Goal: Task Accomplishment & Management: Manage account settings

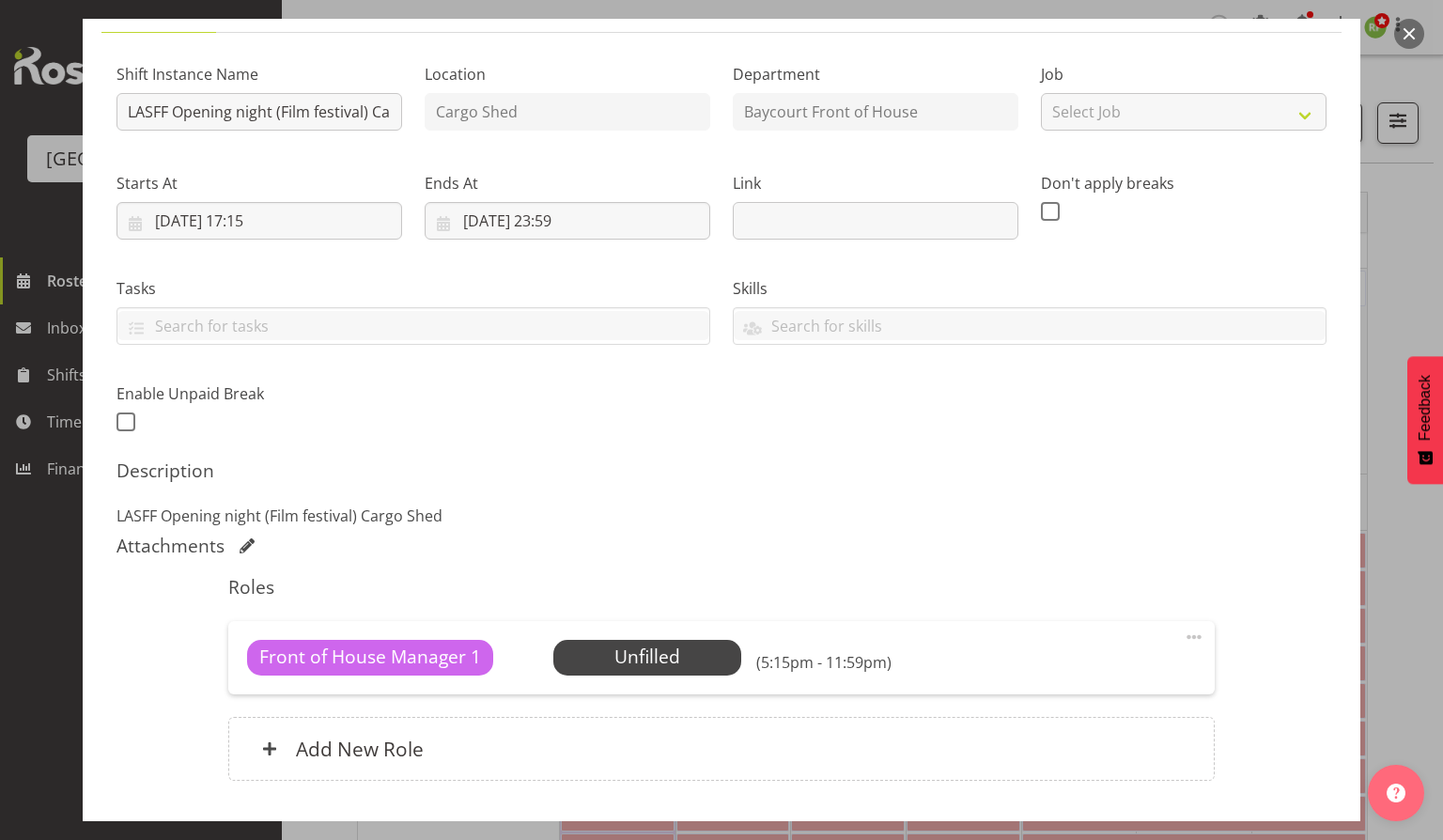
scroll to position [249, 0]
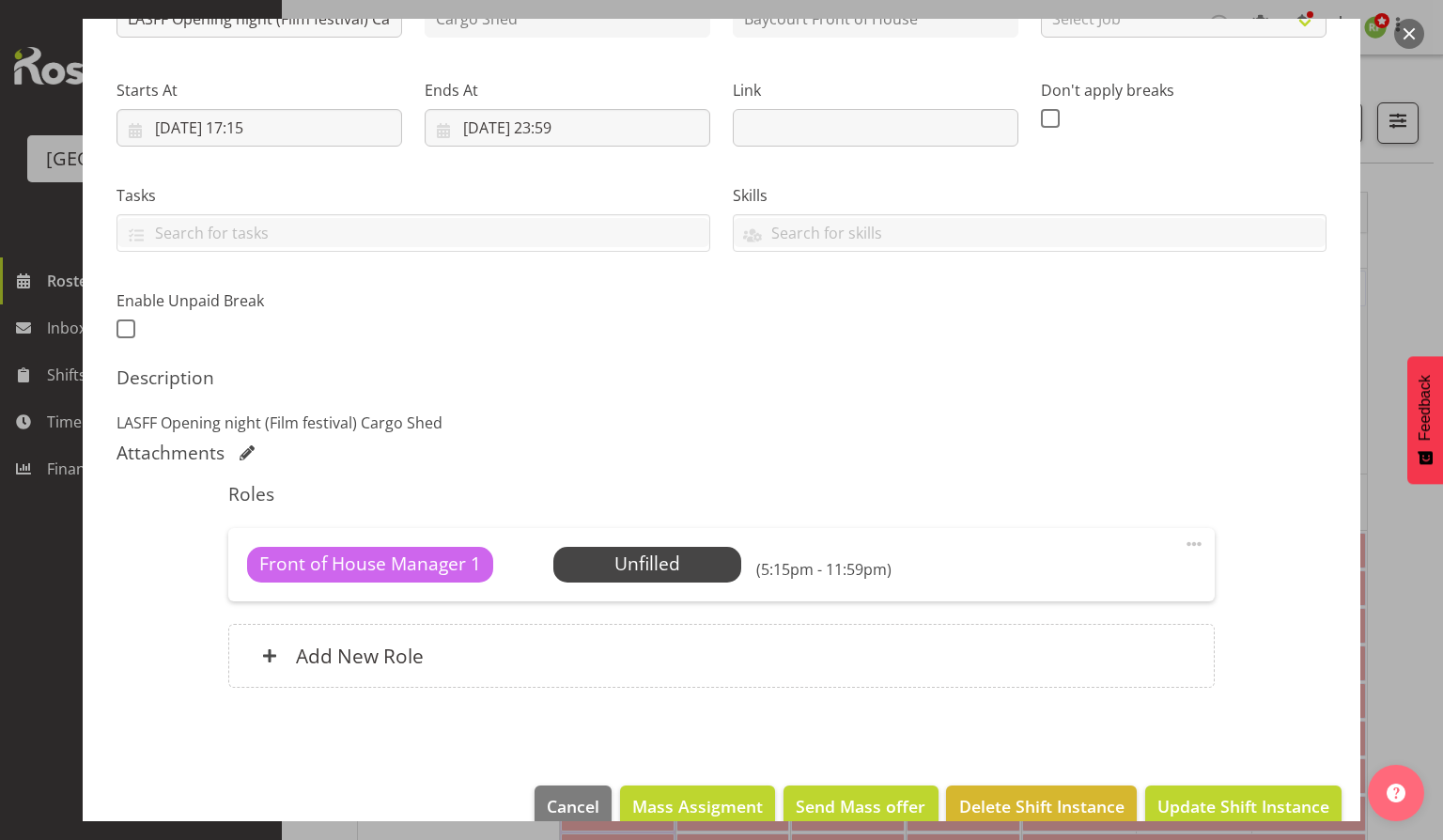
click at [1413, 35] on button "button" at bounding box center [1409, 33] width 30 height 30
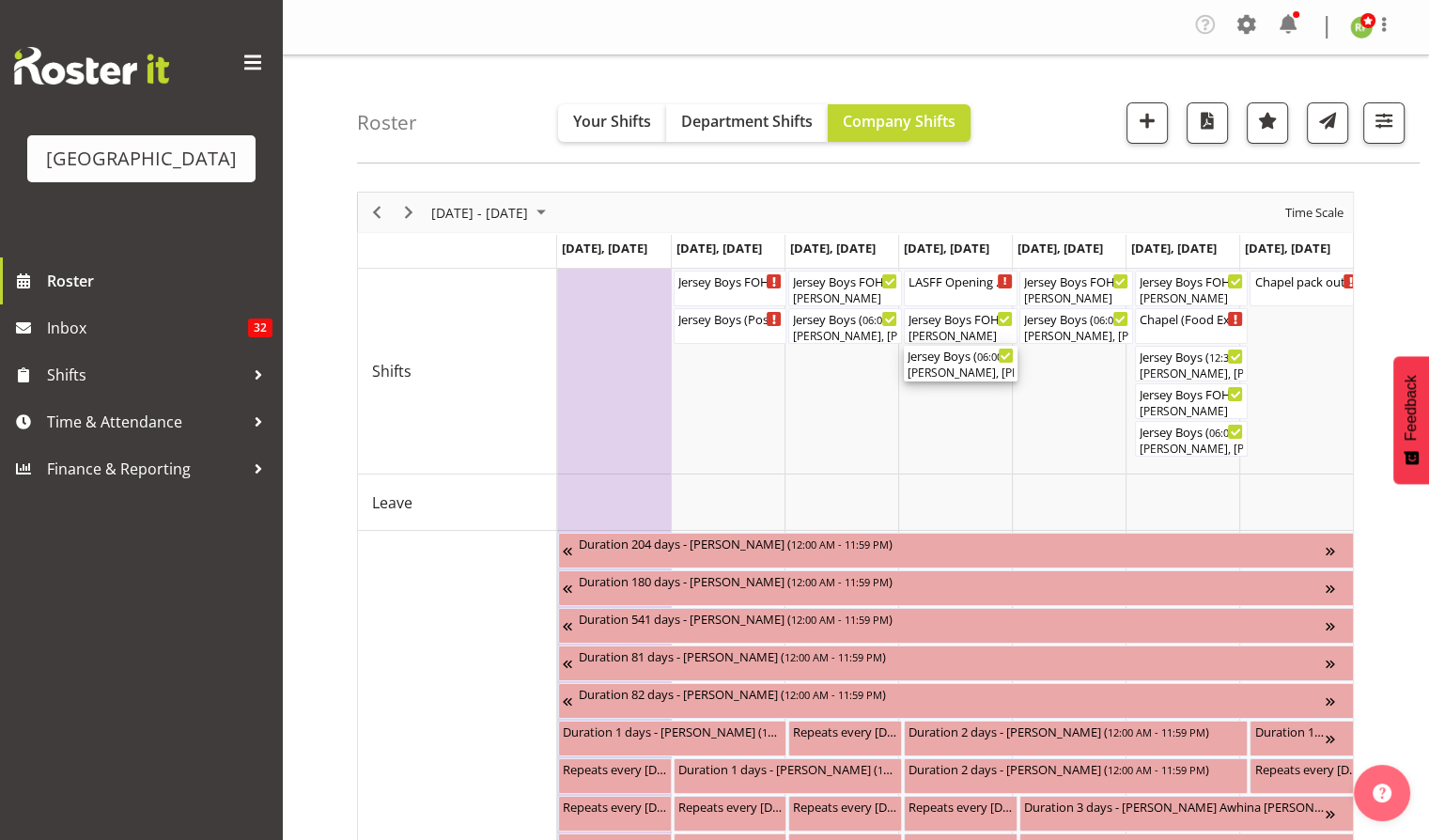
click at [956, 360] on div "Jersey Boys ( 06:00 PM - 10:10 PM )" at bounding box center [960, 354] width 107 height 19
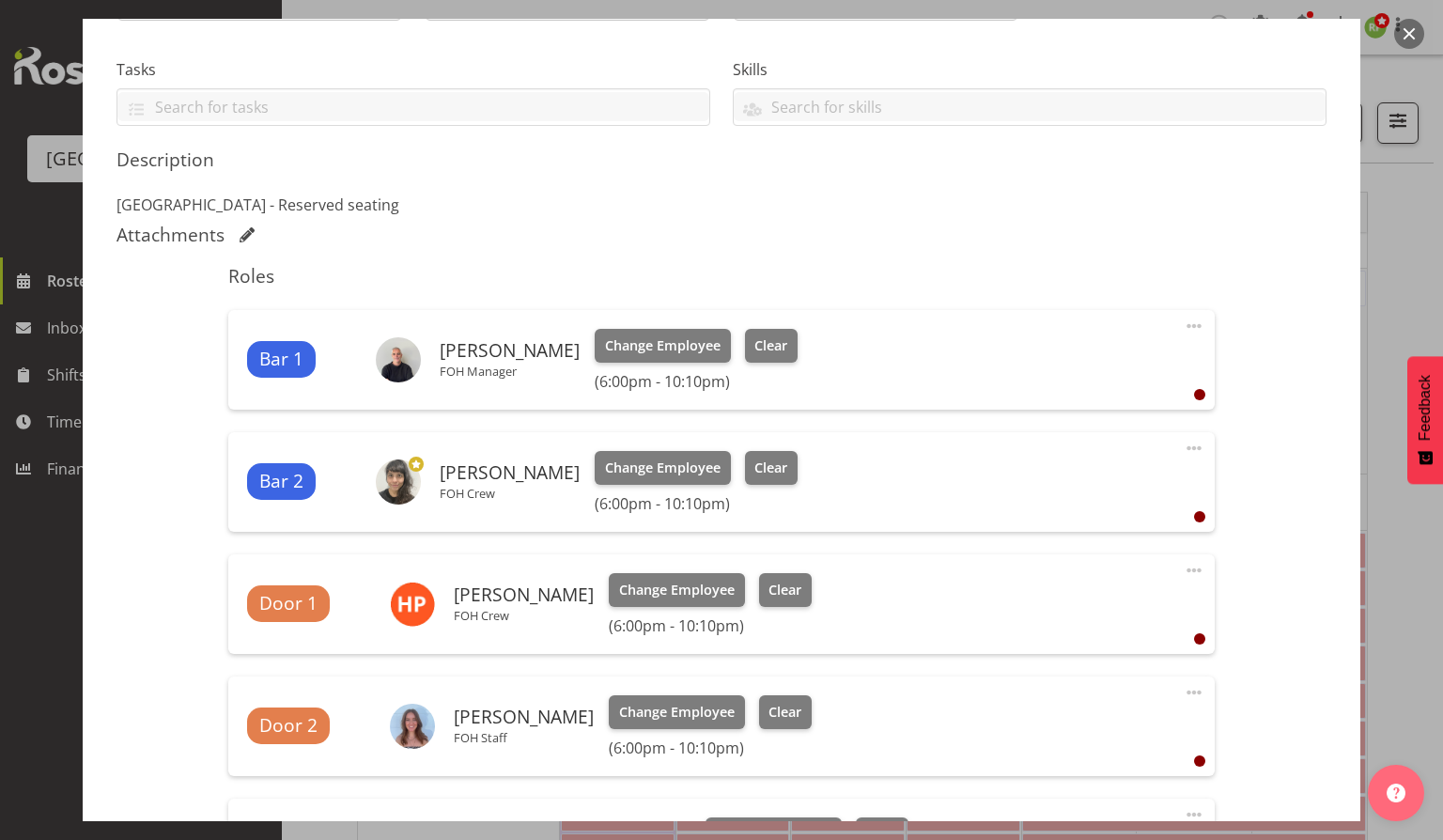
scroll to position [0, 0]
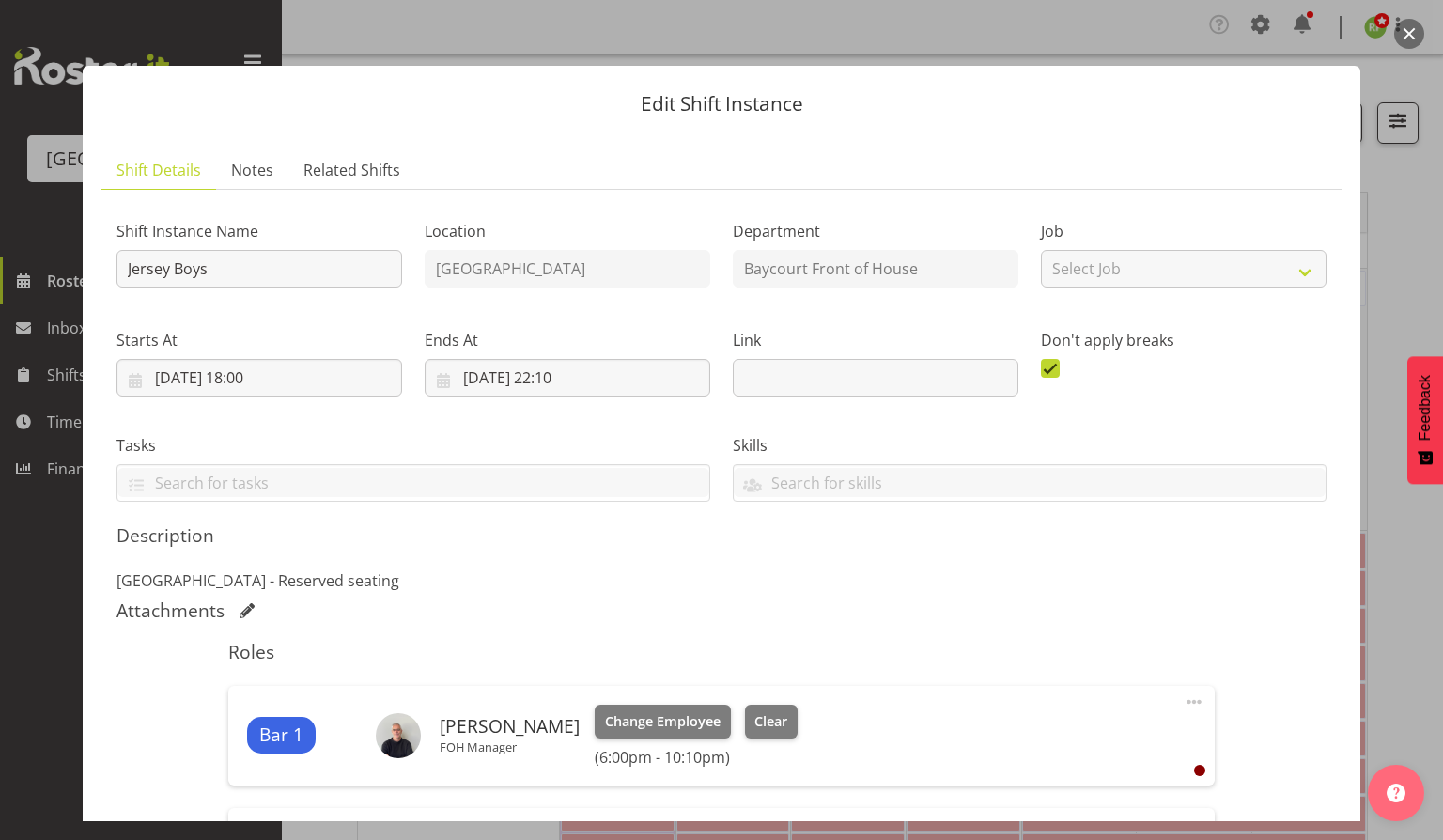
click at [1408, 25] on button "button" at bounding box center [1409, 33] width 30 height 30
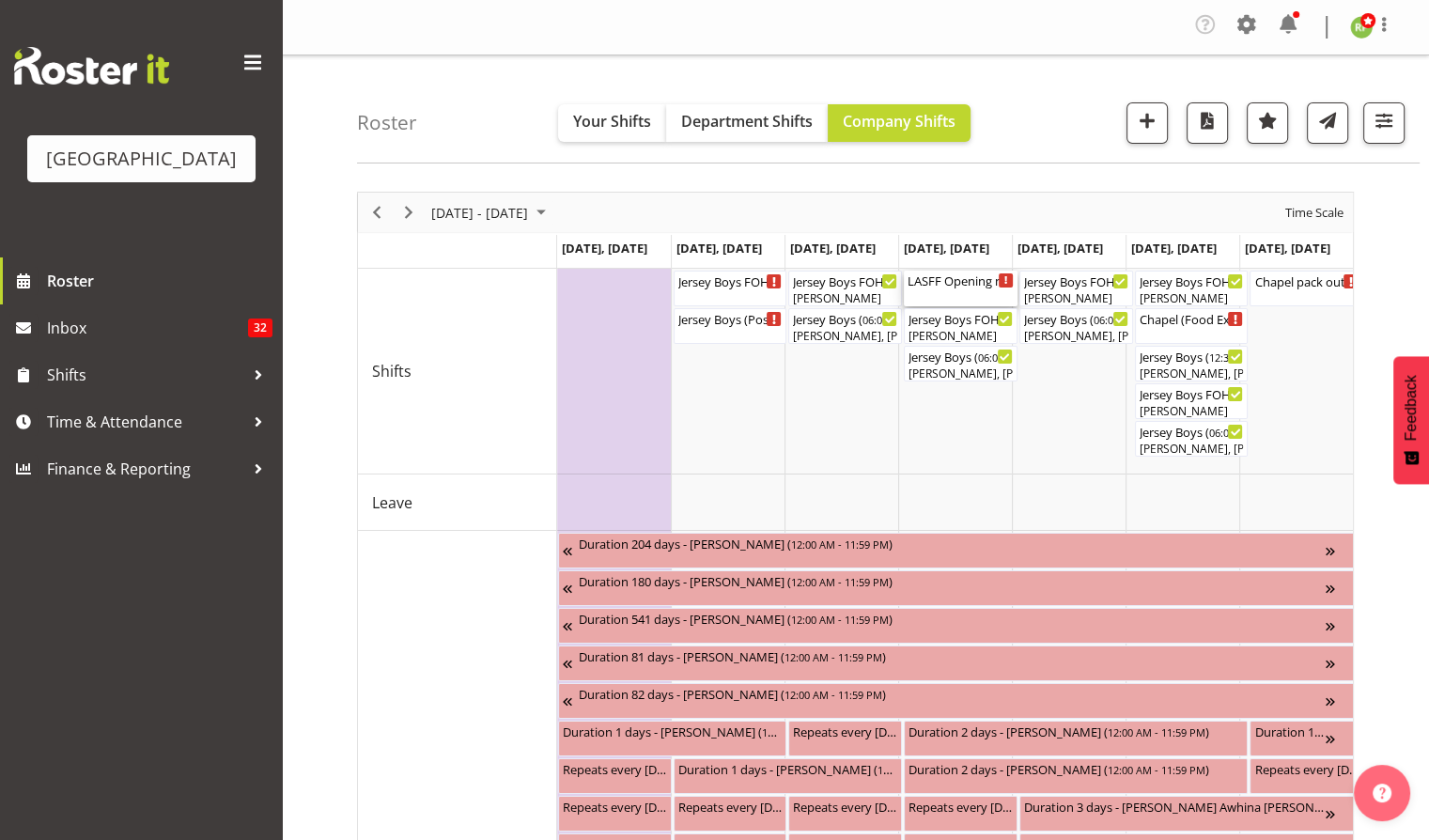
click at [953, 300] on div "LASFF Opening night (Film festival) Cargo Shed ( 05:15 PM - 11:59 PM )" at bounding box center [960, 288] width 107 height 35
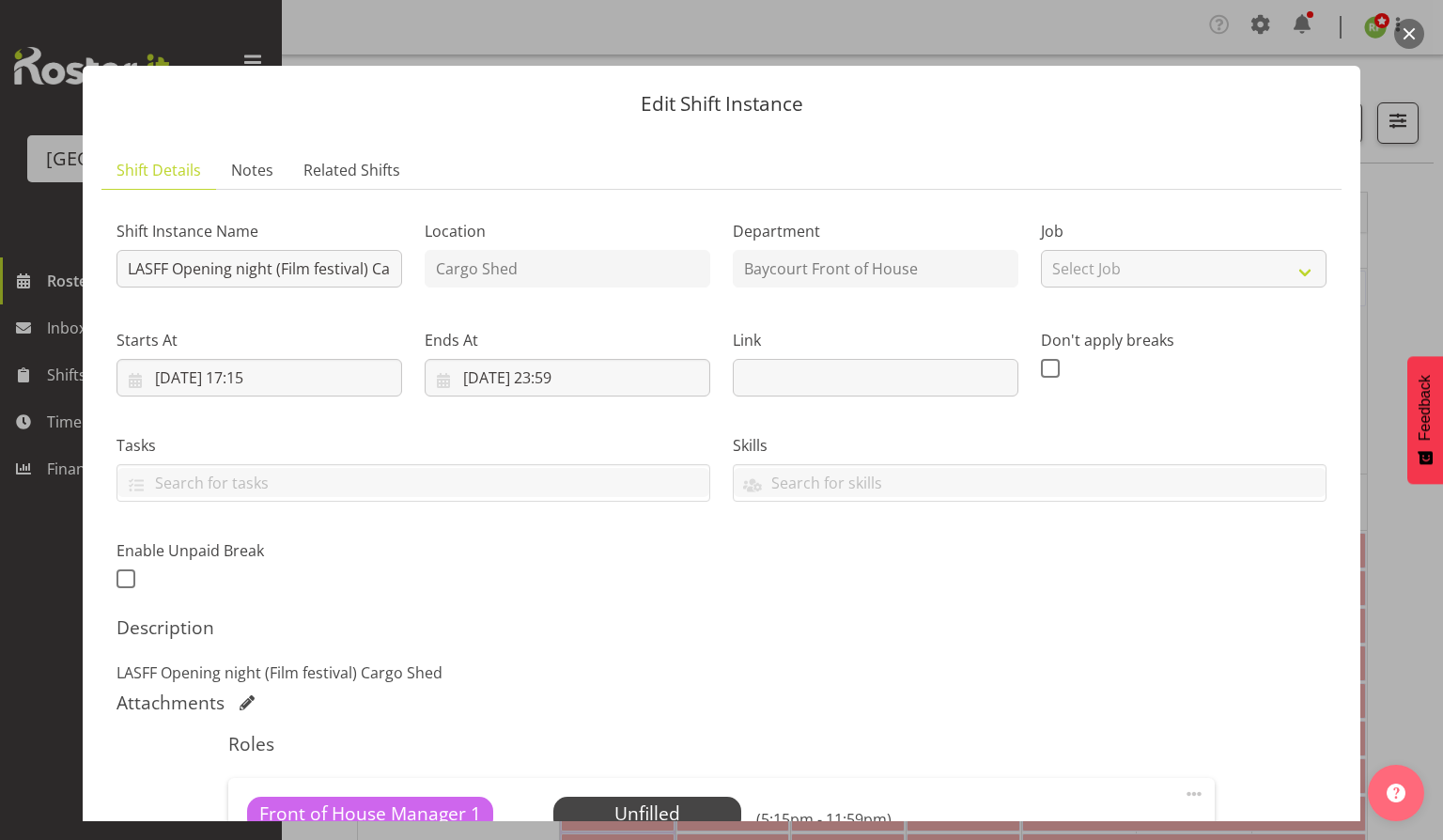
click at [1407, 31] on button "button" at bounding box center [1409, 33] width 30 height 30
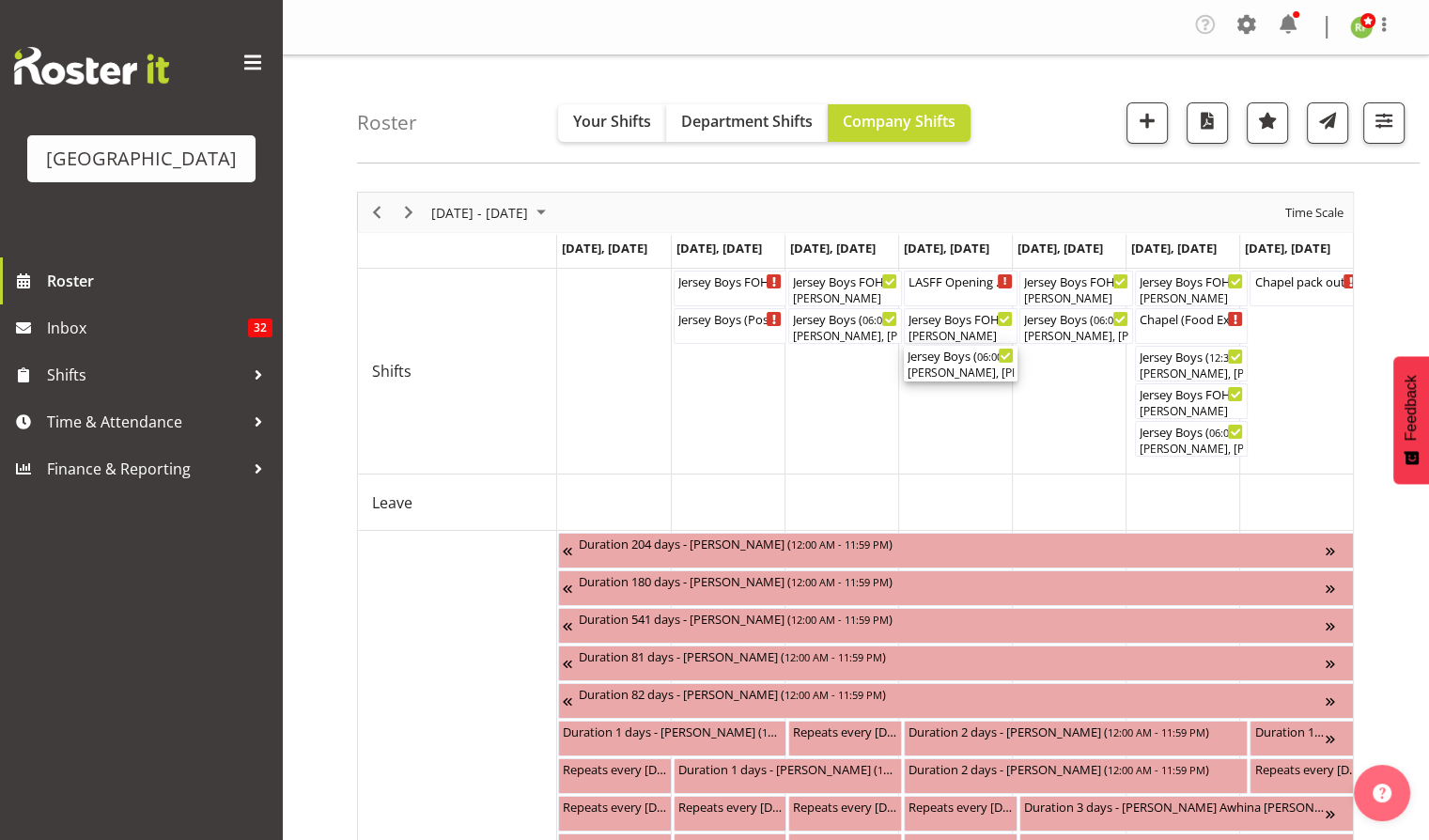
click at [951, 367] on div "[PERSON_NAME], [PERSON_NAME], [PERSON_NAME], [PERSON_NAME], [PERSON_NAME], [PER…" at bounding box center [960, 373] width 107 height 17
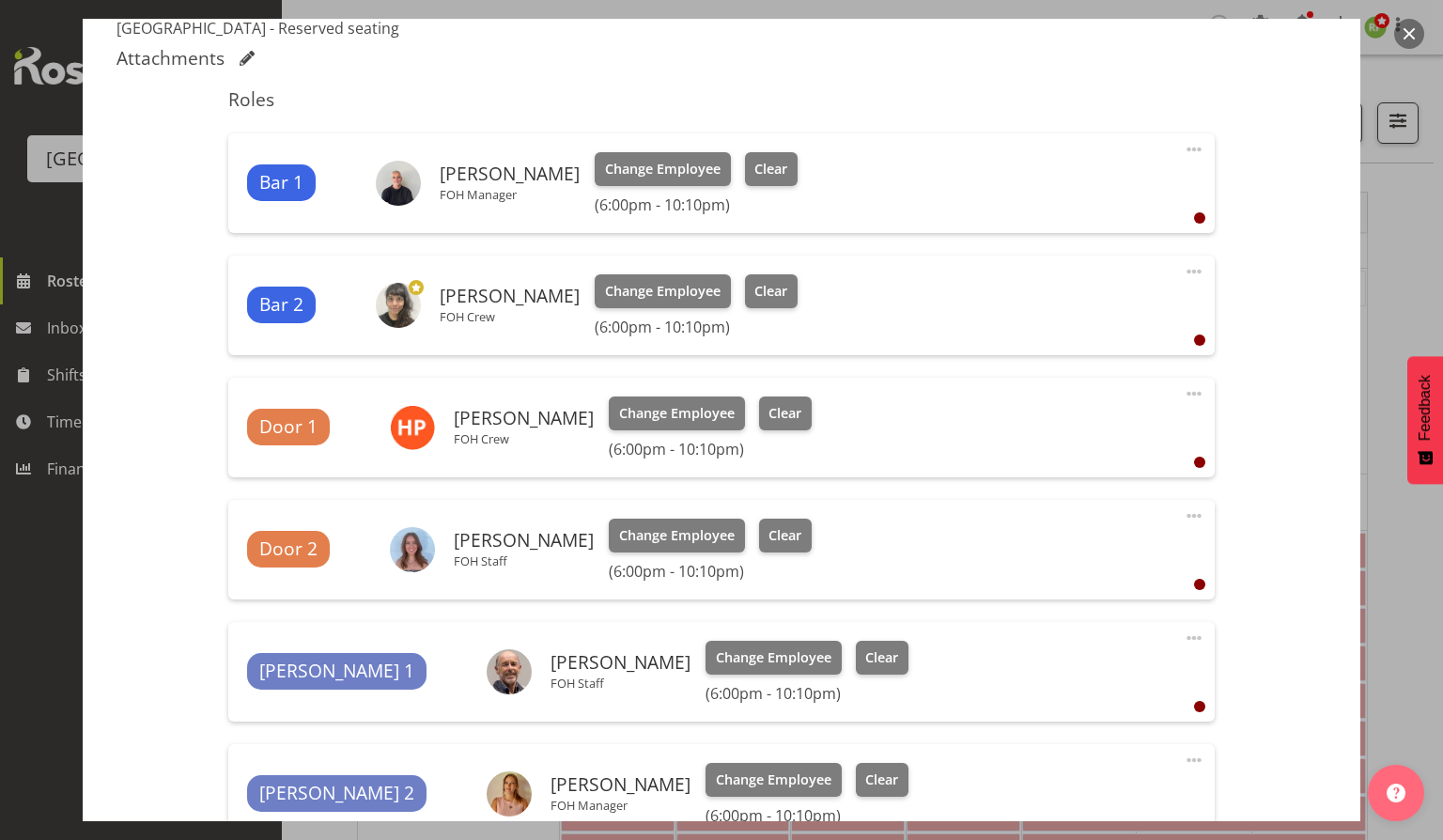
scroll to position [501, 0]
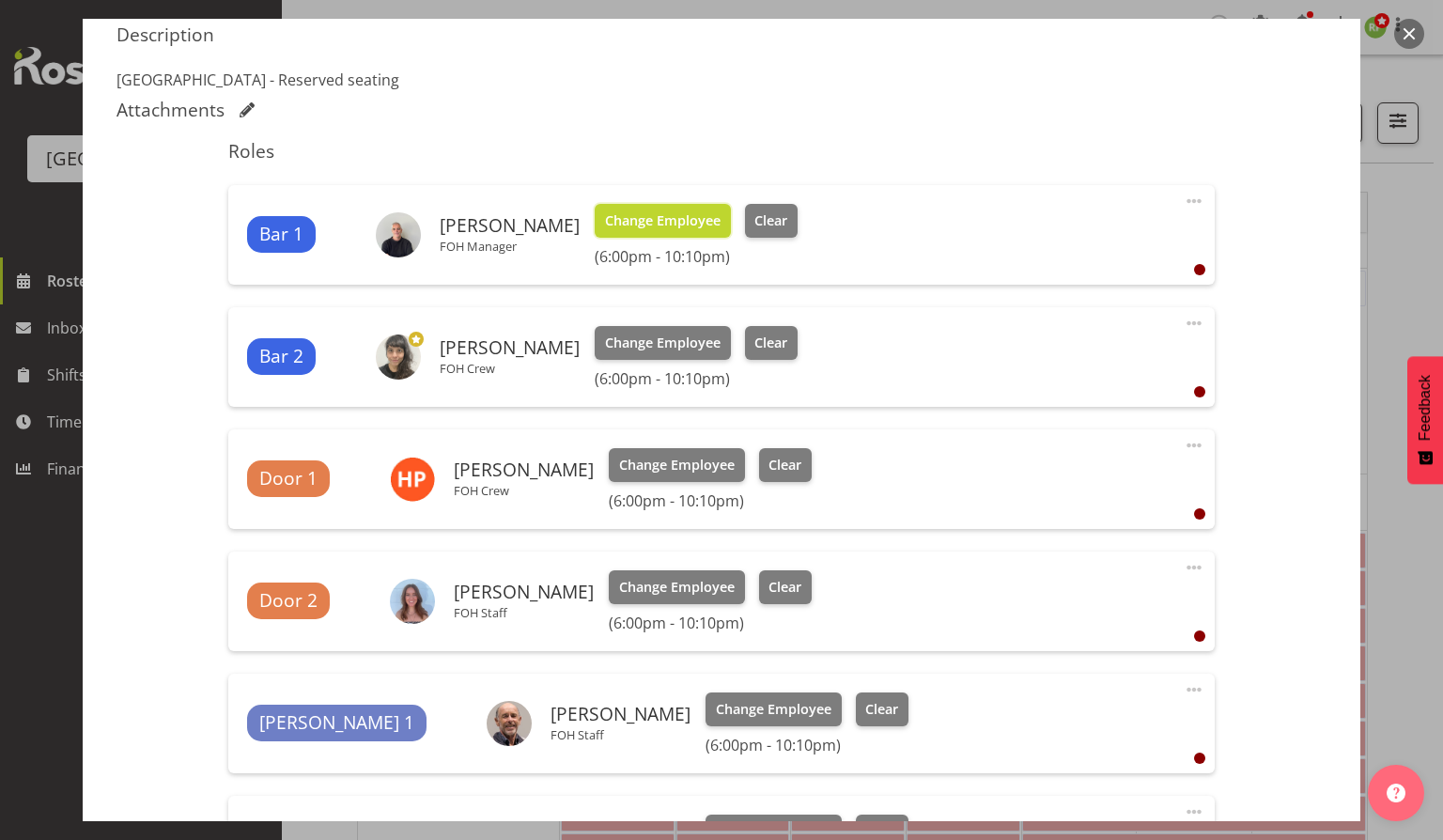
click at [677, 222] on span "Change Employee" at bounding box center [663, 220] width 115 height 21
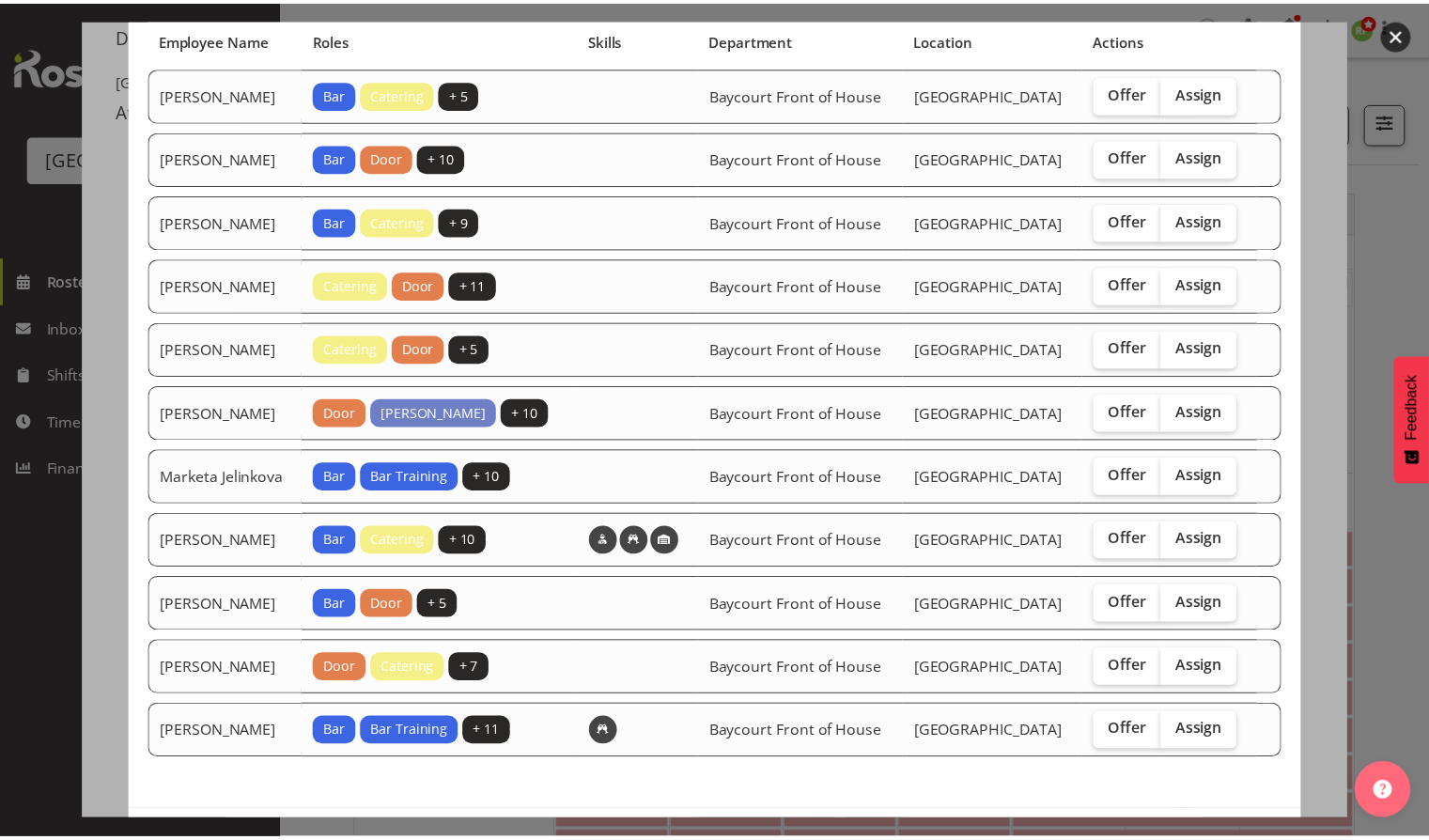
scroll to position [249, 0]
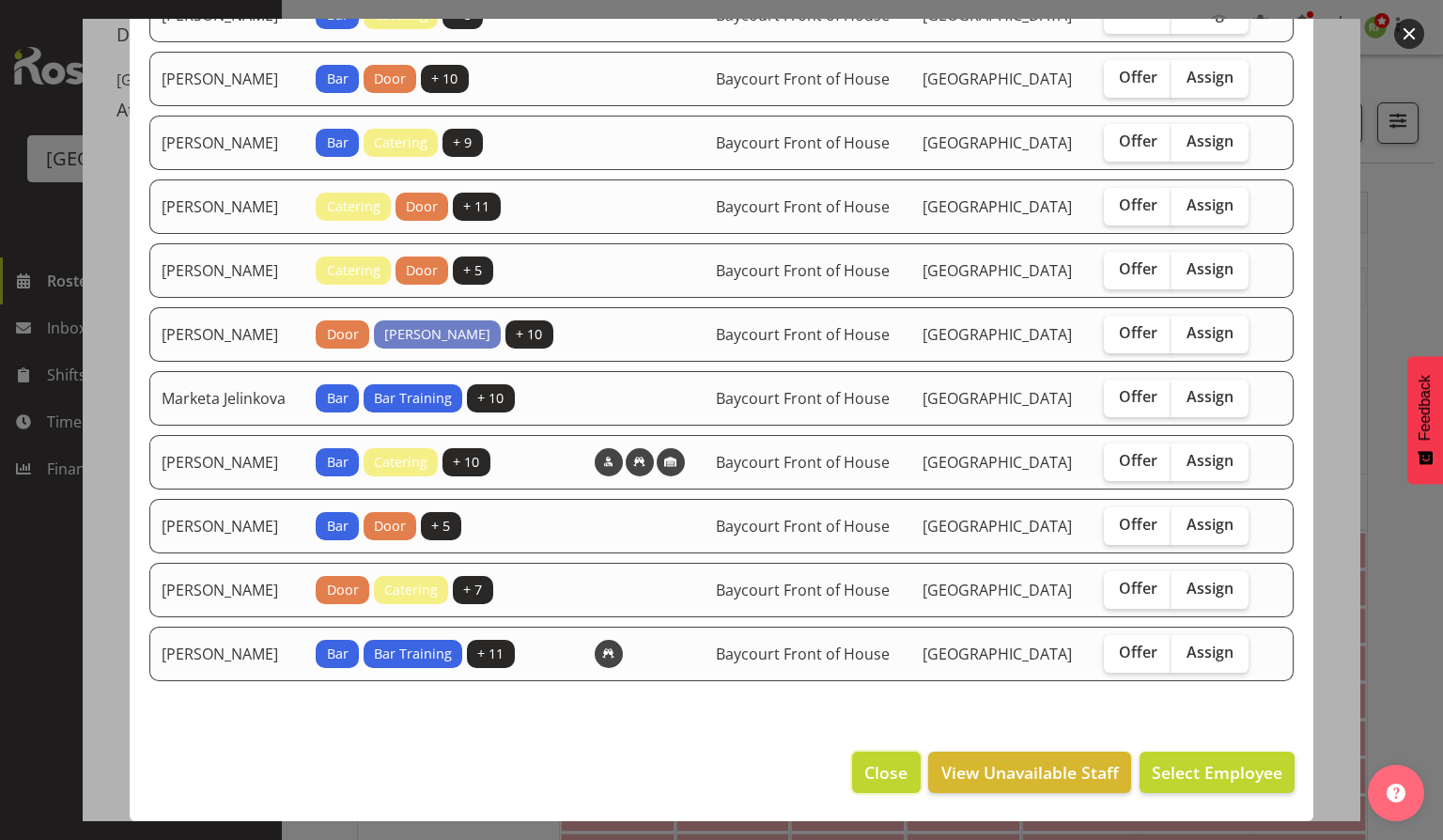
click at [852, 793] on button "Close" at bounding box center [885, 772] width 68 height 41
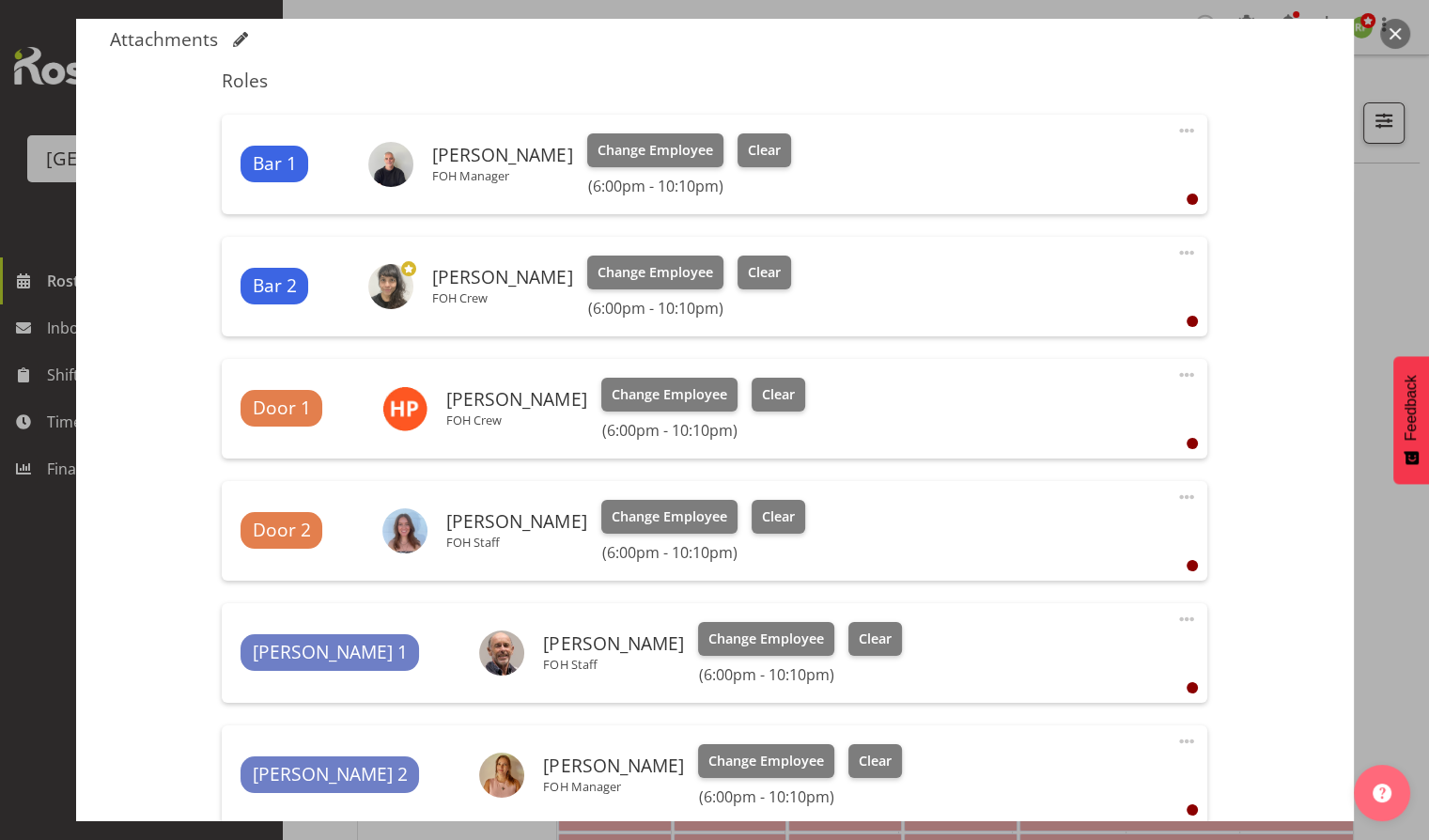
scroll to position [323, 0]
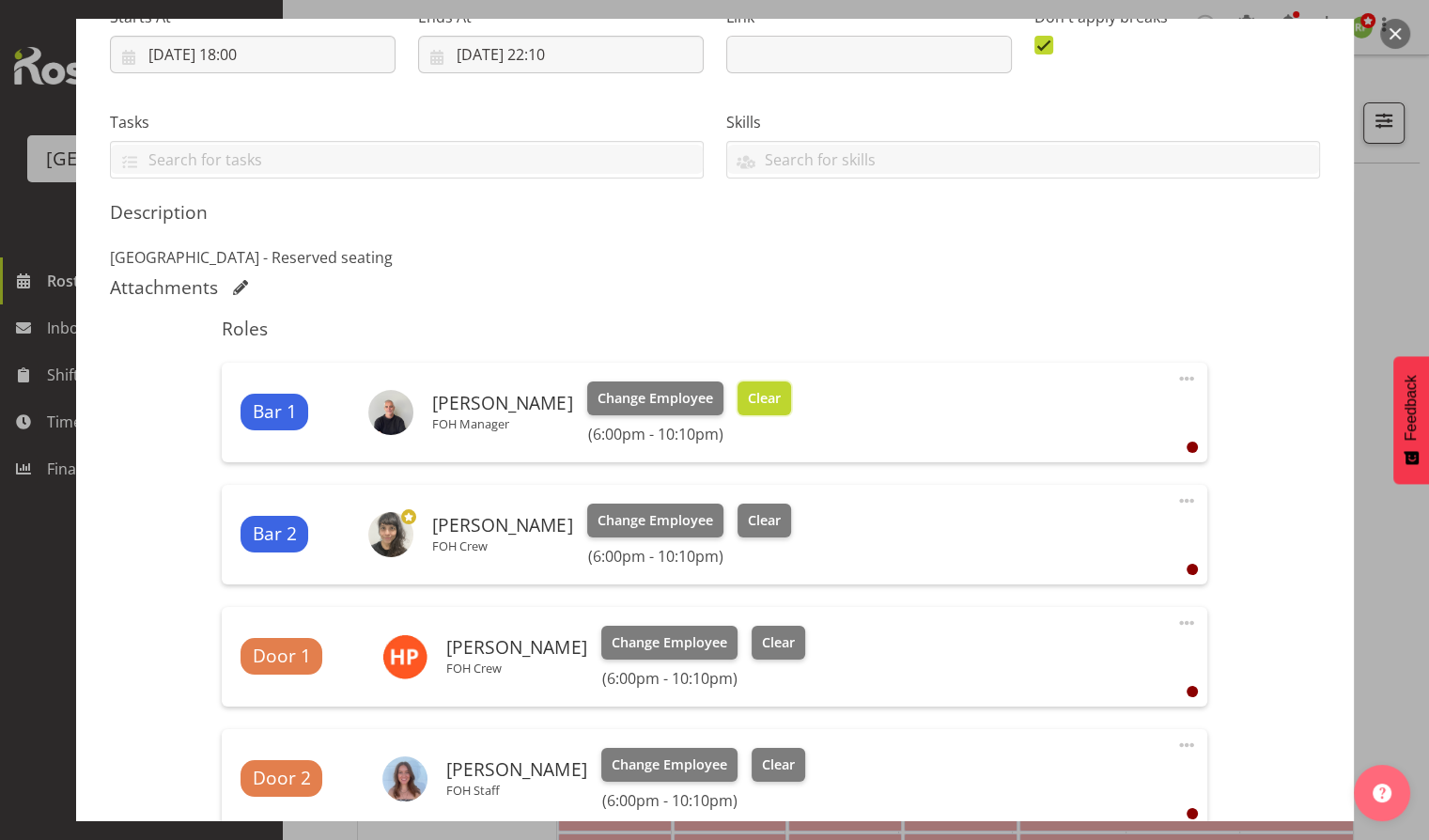
click at [751, 399] on span "Clear" at bounding box center [765, 398] width 33 height 21
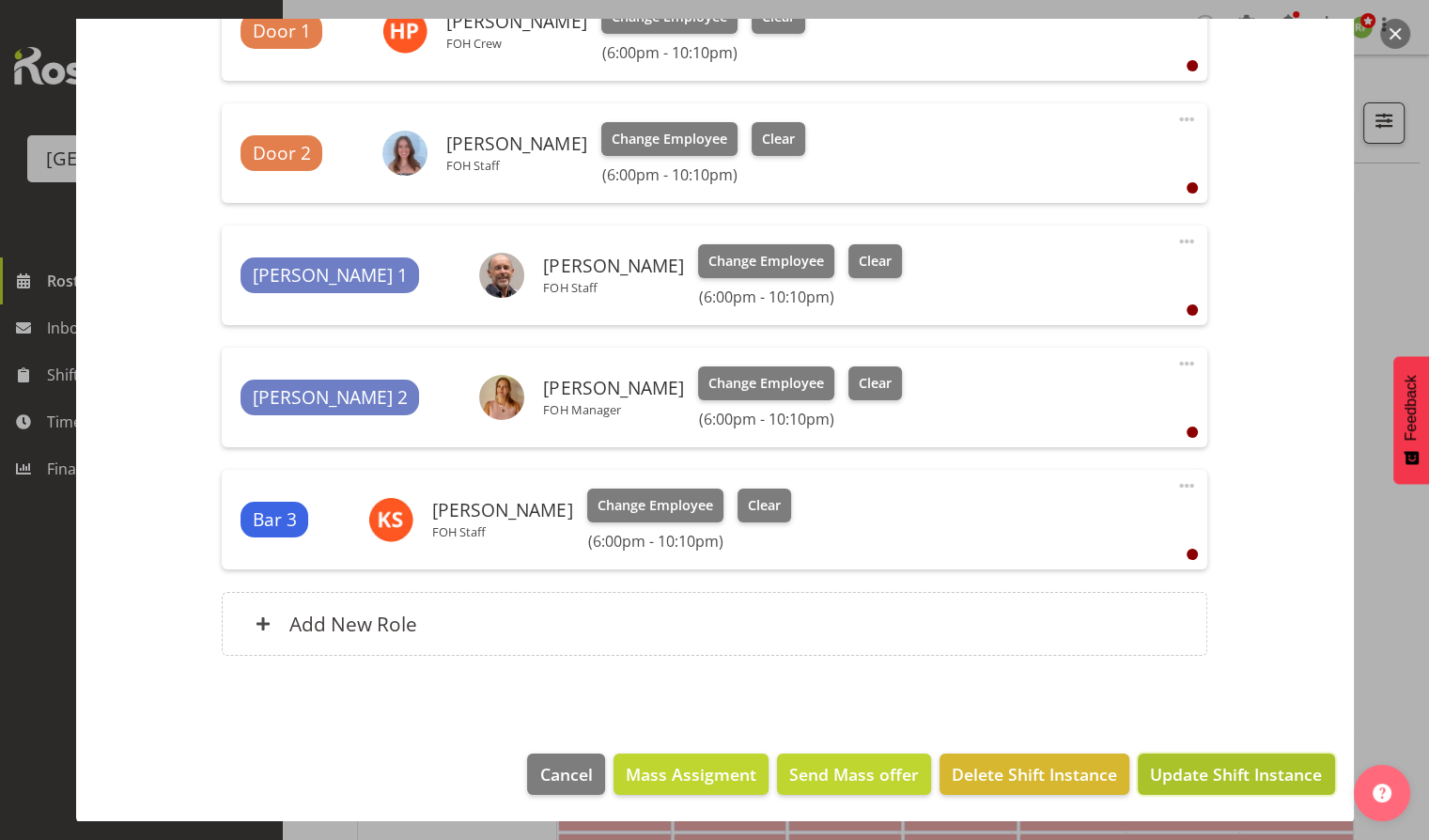
click at [1256, 768] on span "Update Shift Instance" at bounding box center [1236, 774] width 172 height 24
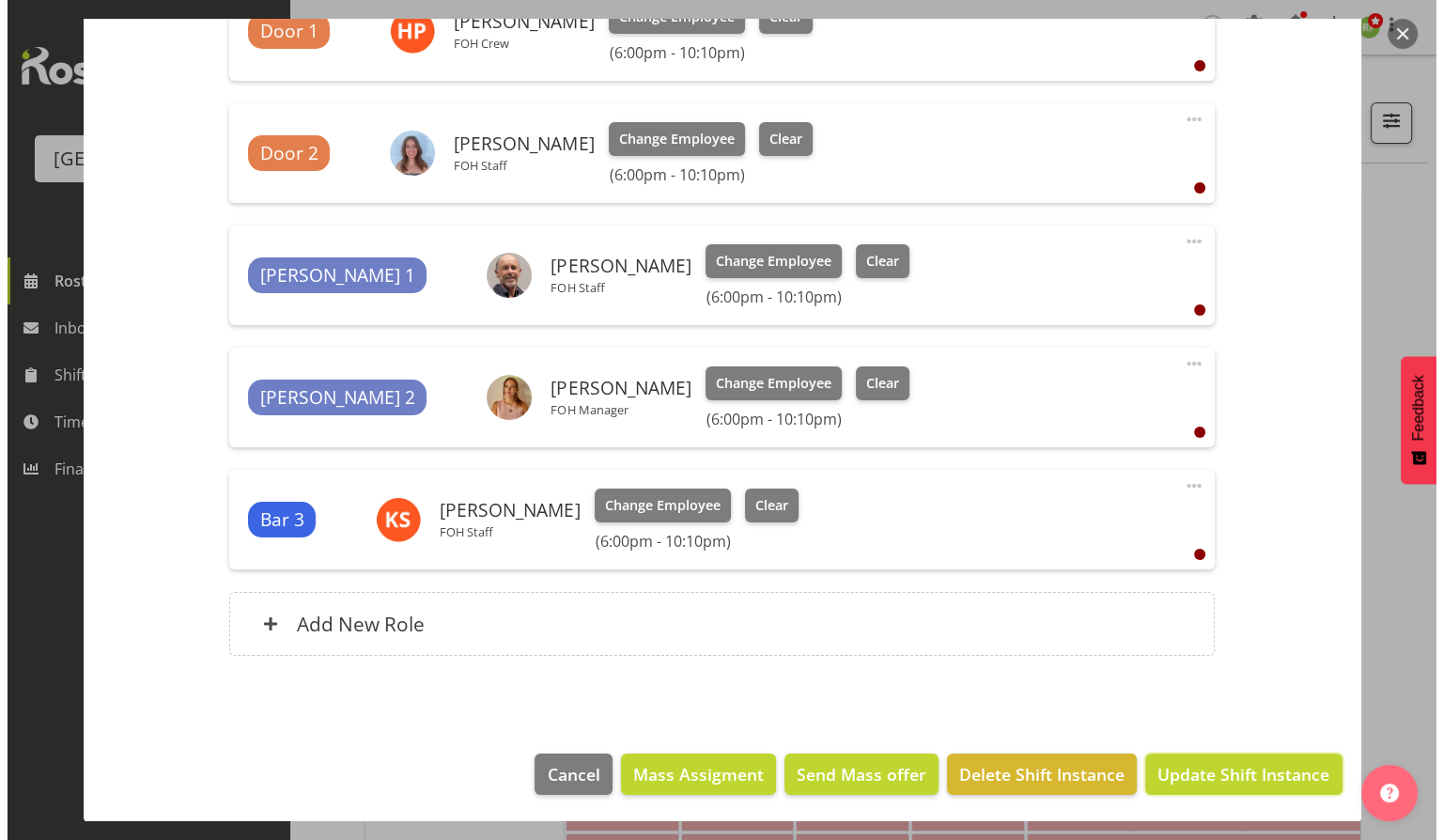
scroll to position [848, 0]
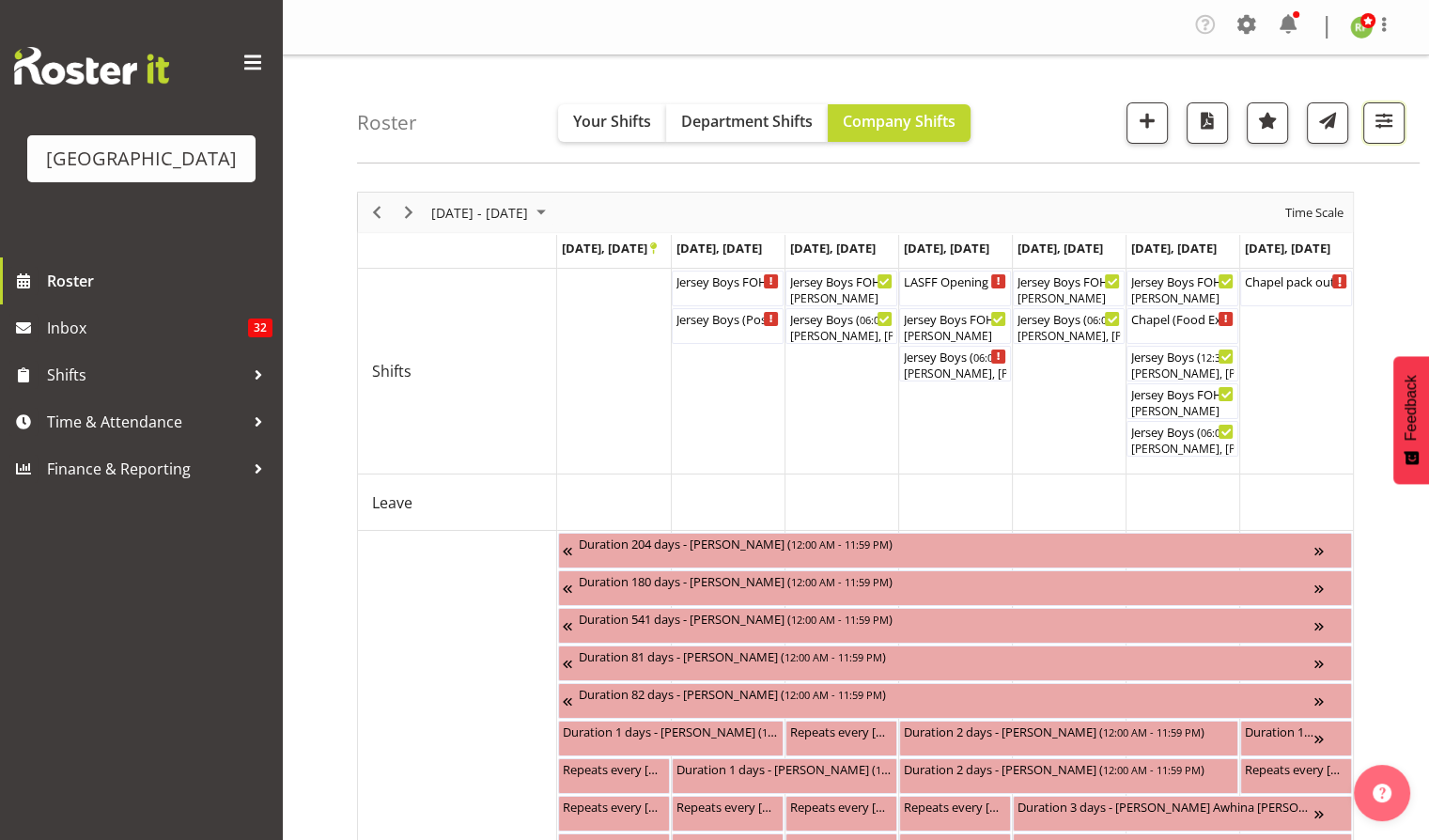
drag, startPoint x: 1371, startPoint y: 130, endPoint x: 1374, endPoint y: 144, distance: 14.3
click at [1371, 130] on span "button" at bounding box center [1383, 119] width 24 height 24
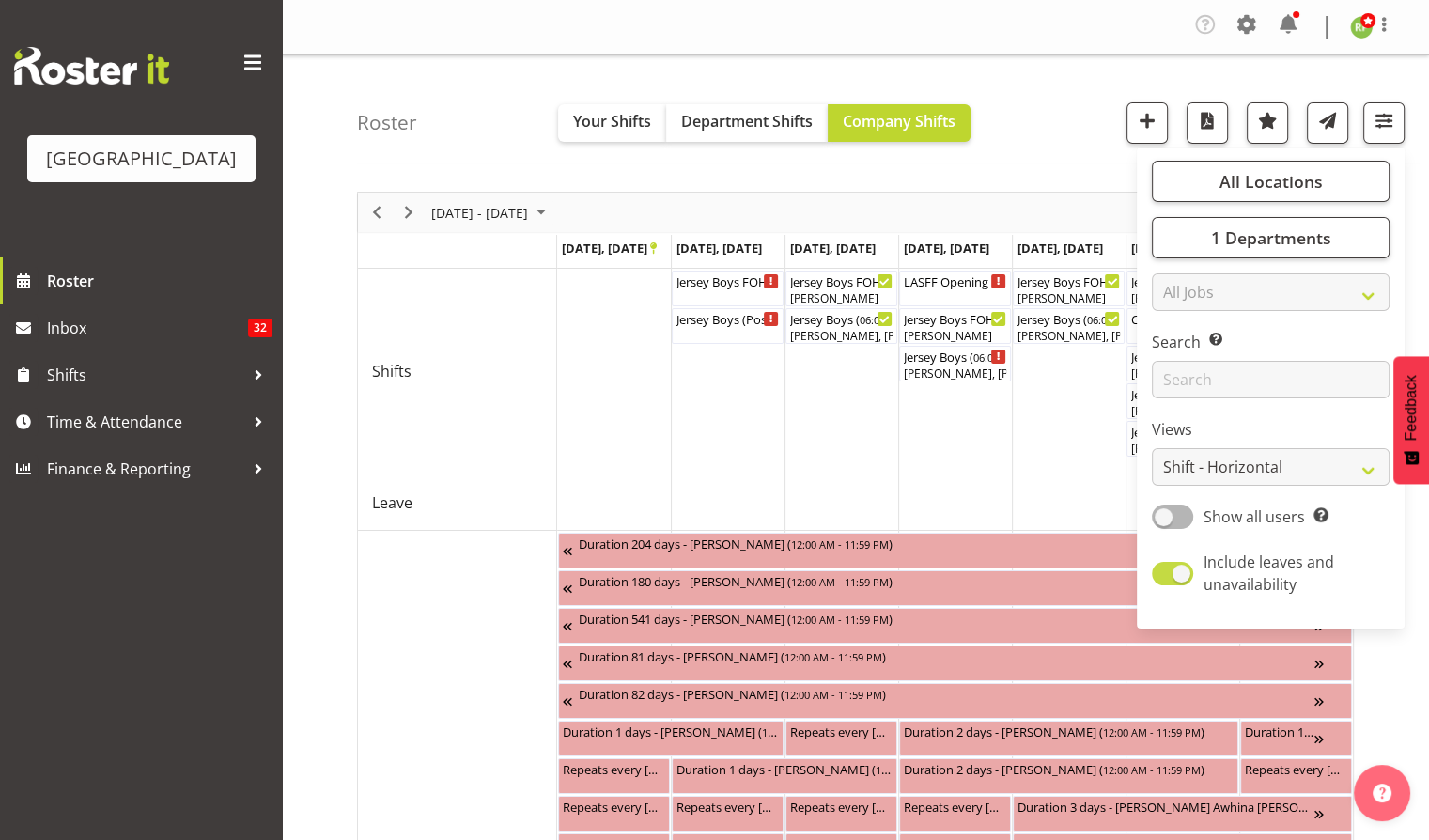
click at [1183, 575] on span at bounding box center [1172, 573] width 41 height 23
click at [1164, 575] on input "Include leaves and unavailability" at bounding box center [1157, 573] width 12 height 12
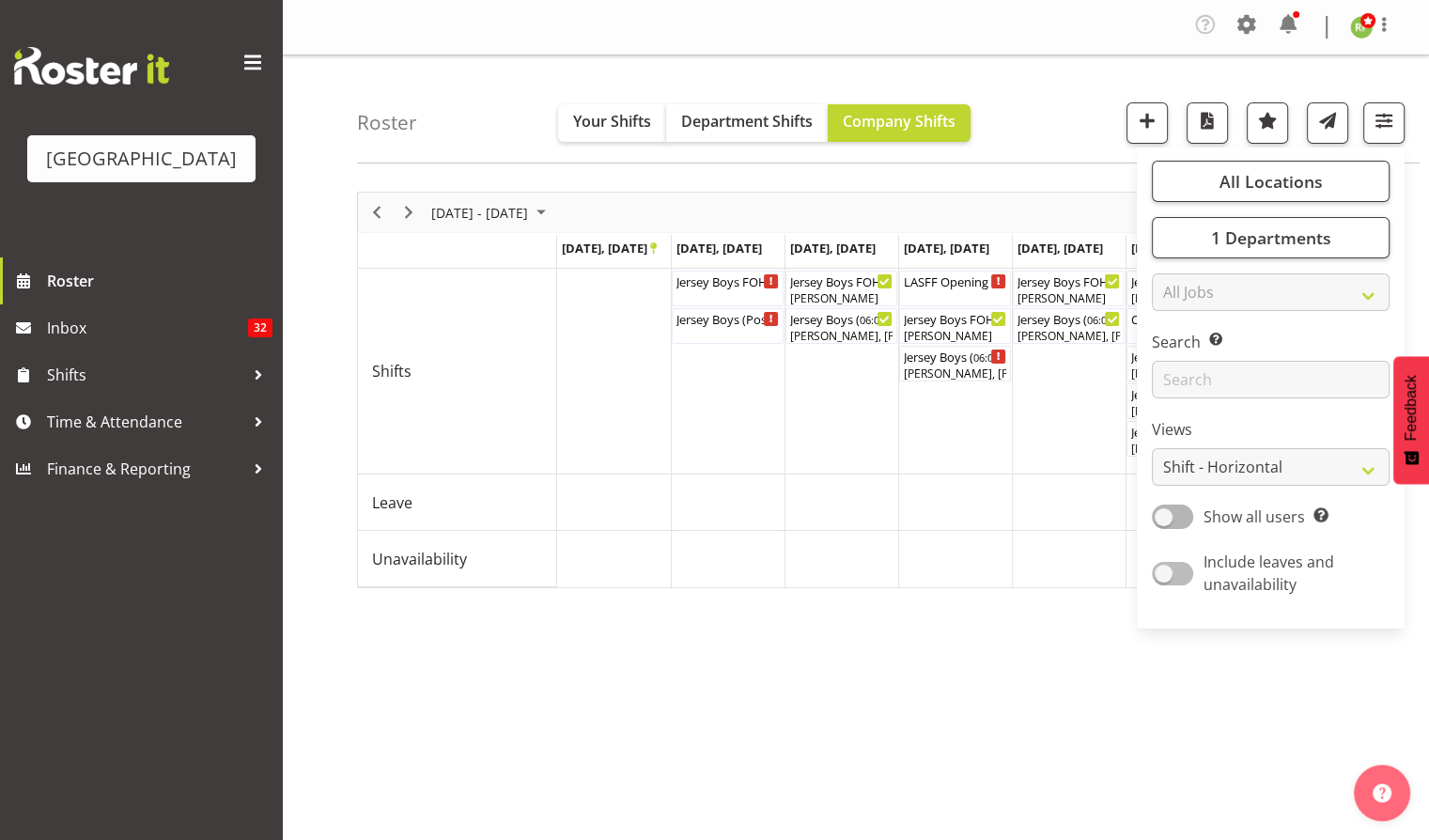
click at [1176, 568] on span at bounding box center [1172, 573] width 41 height 23
click at [1164, 568] on input "Include leaves and unavailability" at bounding box center [1157, 573] width 12 height 12
checkbox input "true"
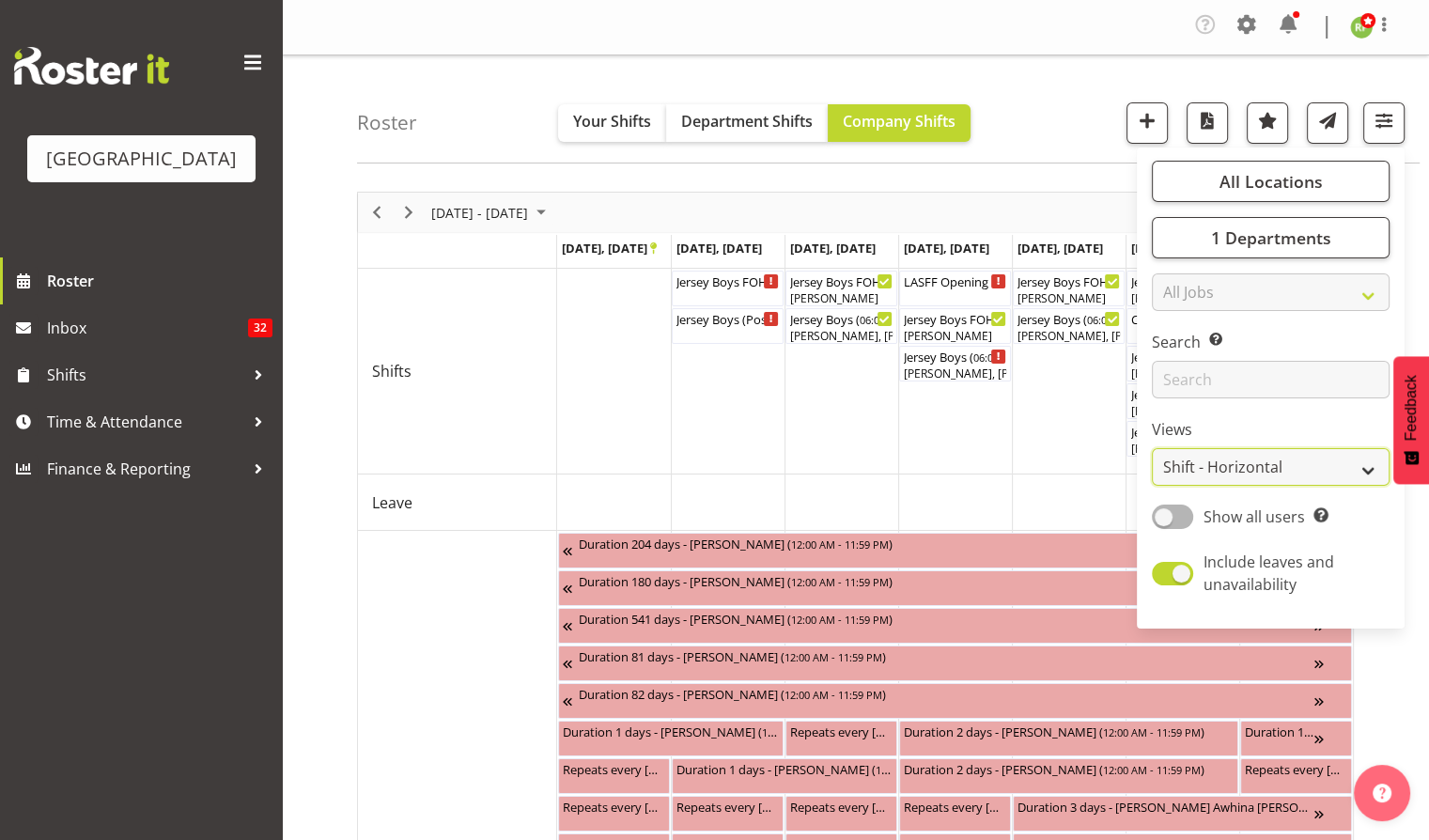
click at [1260, 452] on select "Staff Role Shift - Horizontal Shift - Vertical Staff - Location" at bounding box center [1270, 466] width 238 height 37
select select "staff"
click at [1151, 448] on select "Staff Role Shift - Horizontal Shift - Vertical Staff - Location" at bounding box center [1270, 466] width 238 height 37
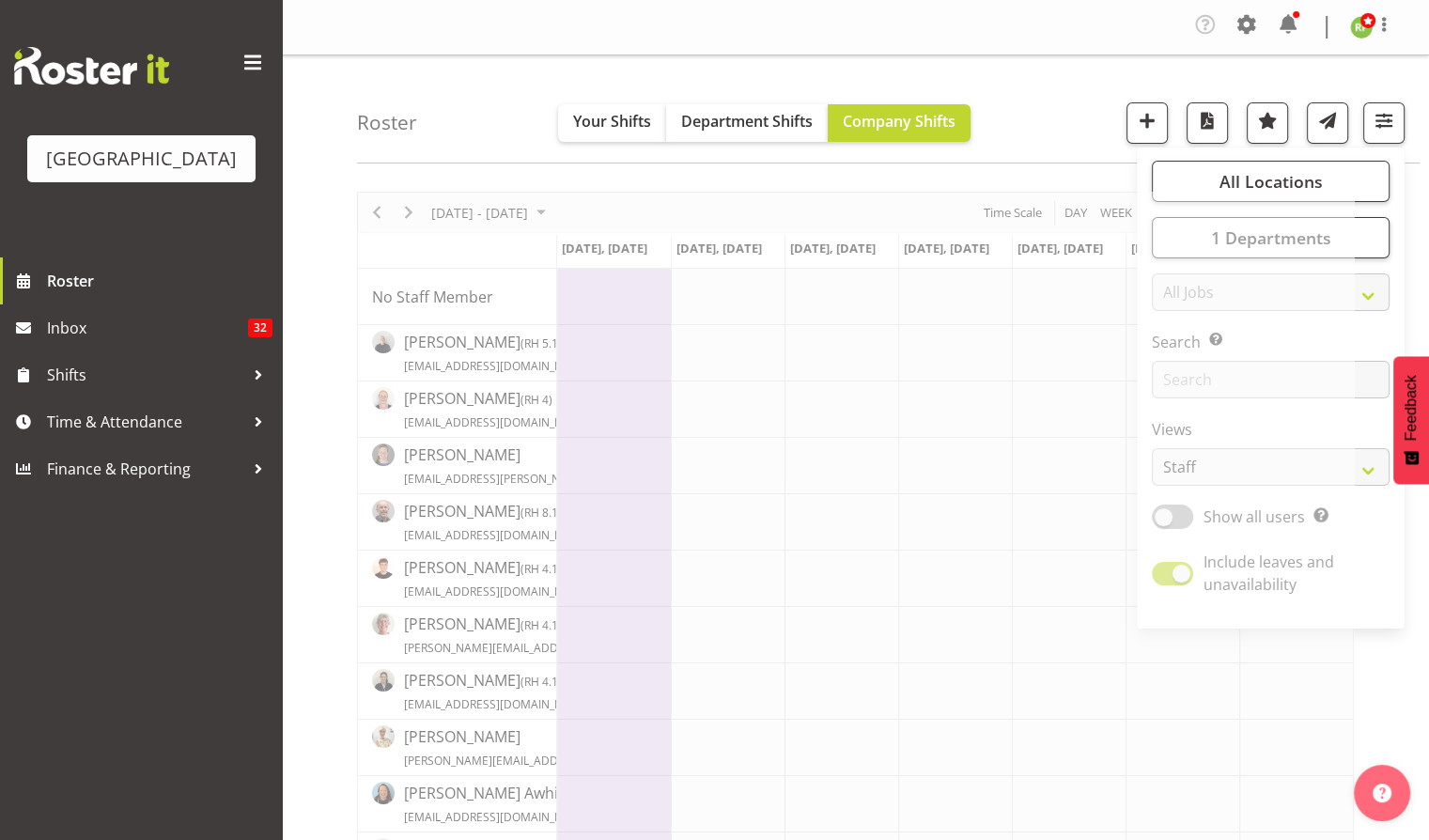
click at [1056, 99] on div "Roster Your Shifts Department Shifts Company Shifts All Locations [GEOGRAPHIC_D…" at bounding box center [888, 110] width 1062 height 108
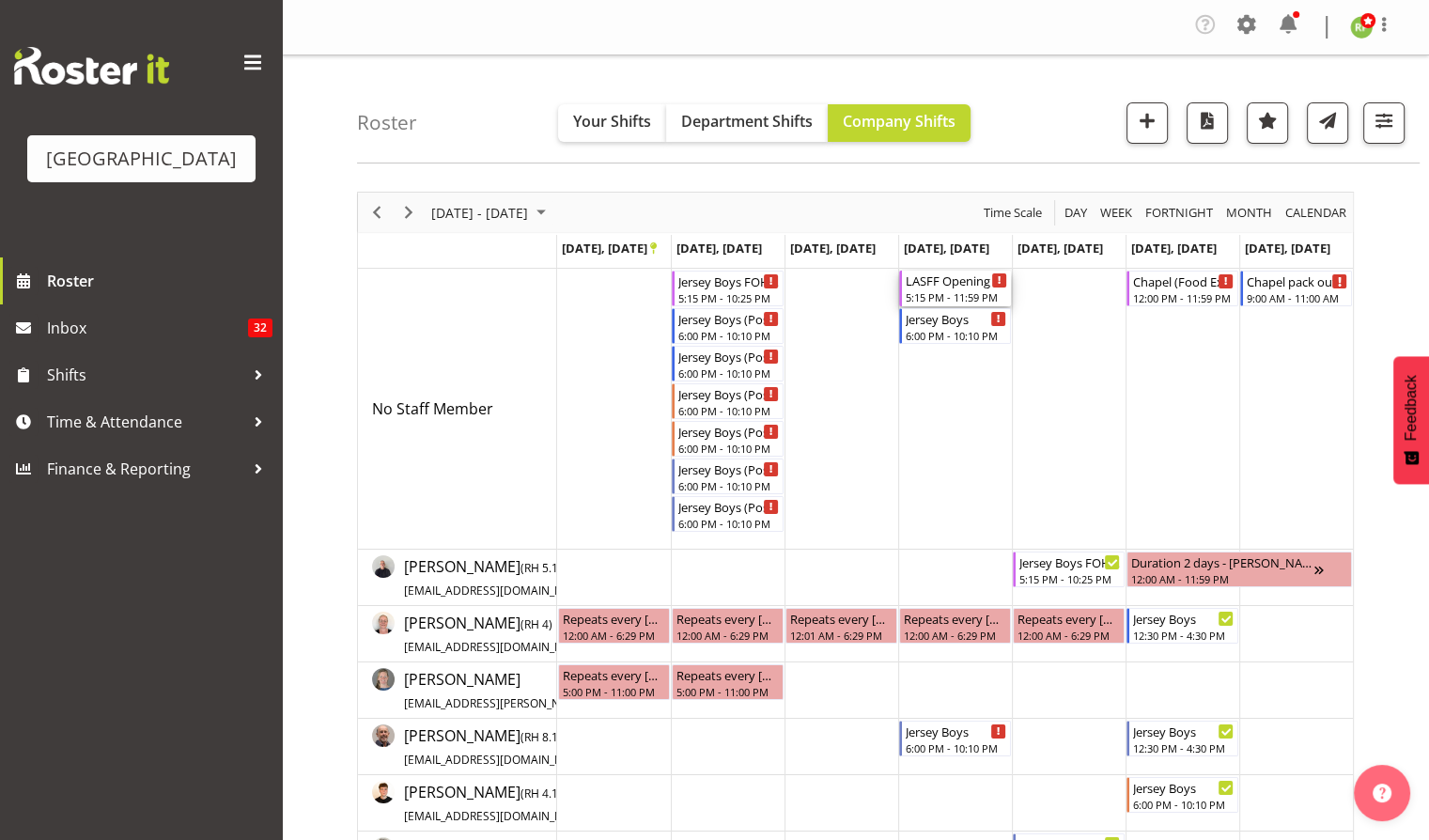
click at [950, 288] on div "LASFF Opening night (Film festival) Cargo Shed 5:15 PM - 11:59 PM" at bounding box center [957, 288] width 102 height 35
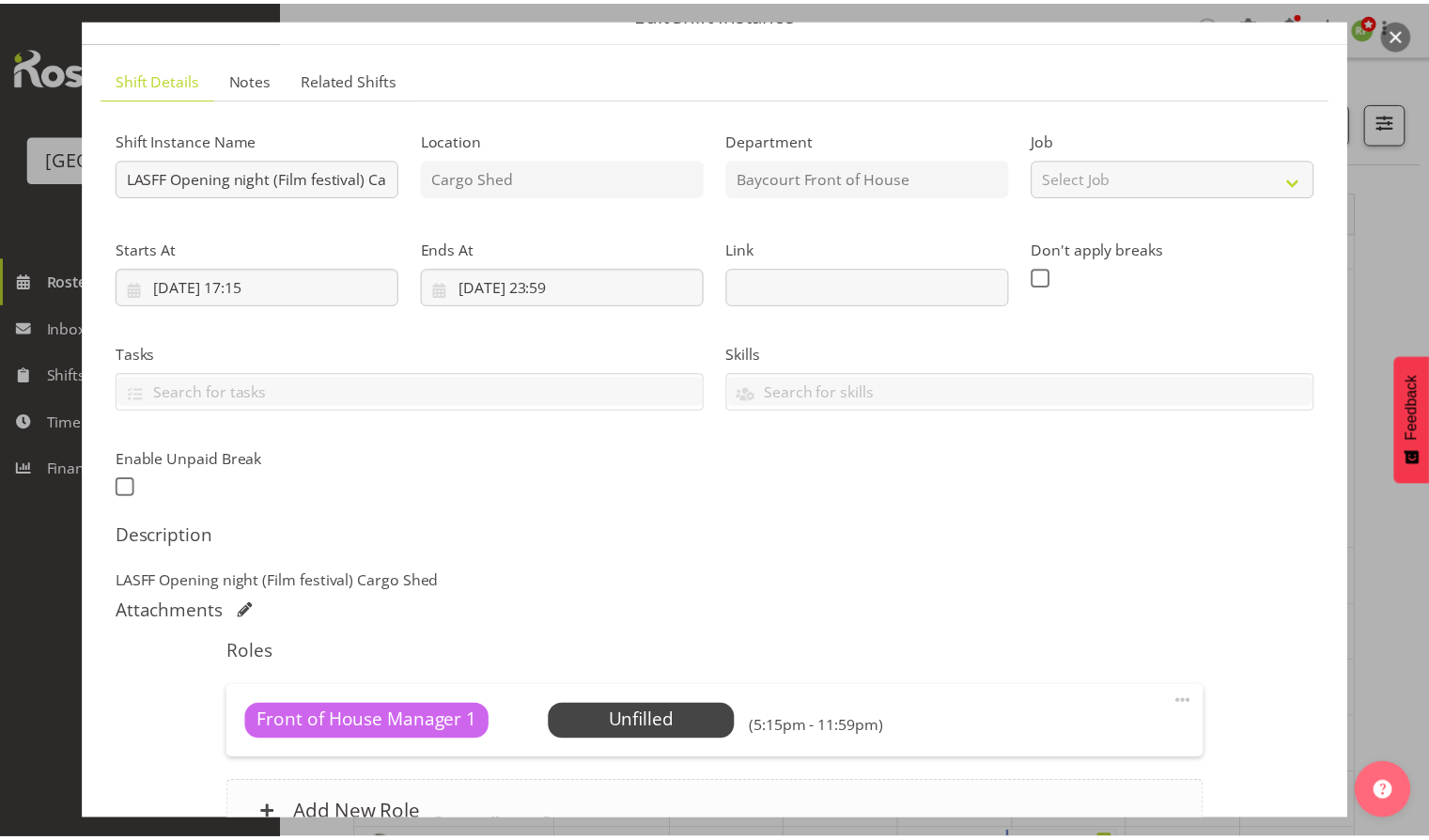
scroll to position [249, 0]
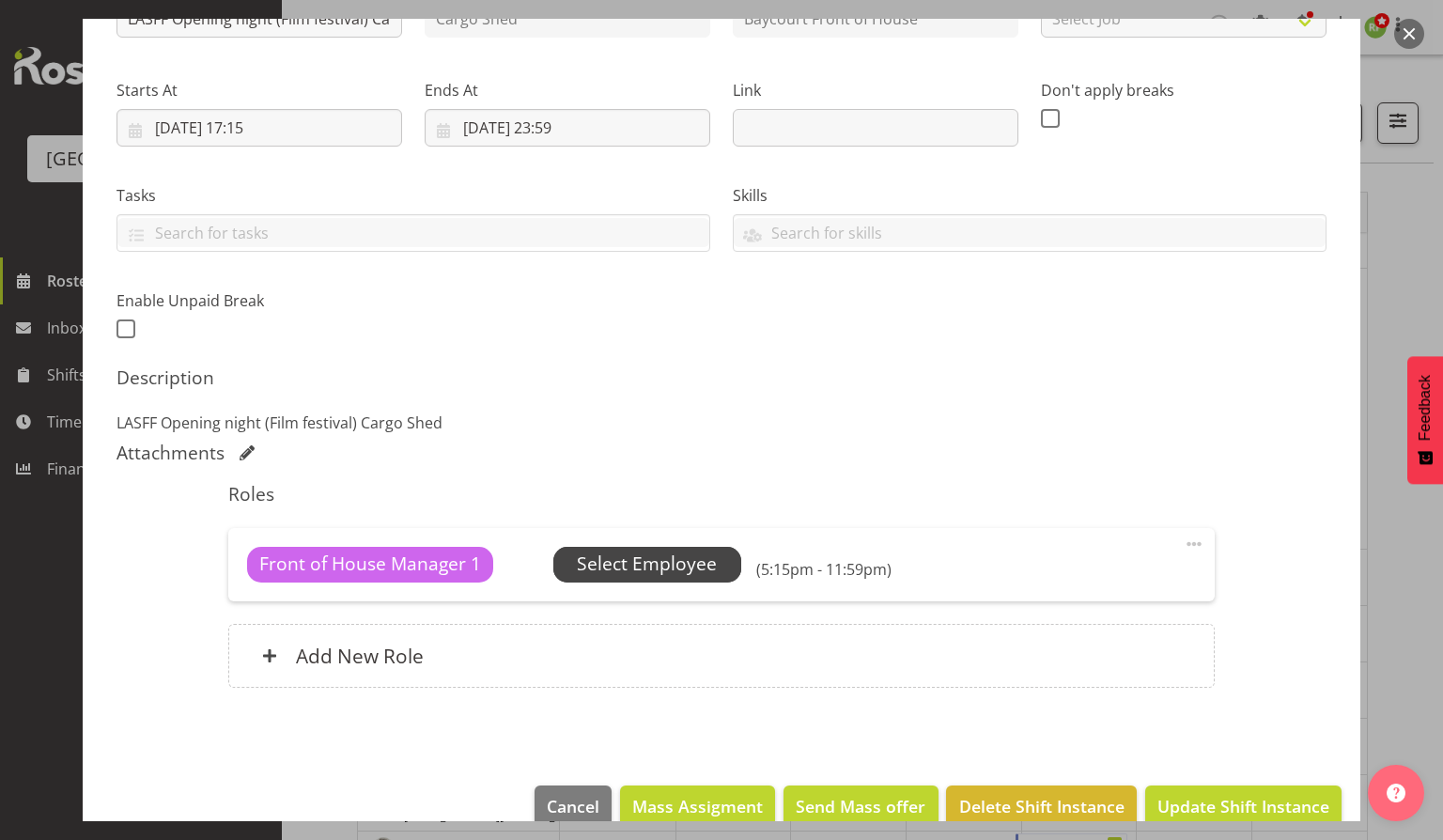
click at [622, 569] on span "Select Employee" at bounding box center [647, 564] width 140 height 27
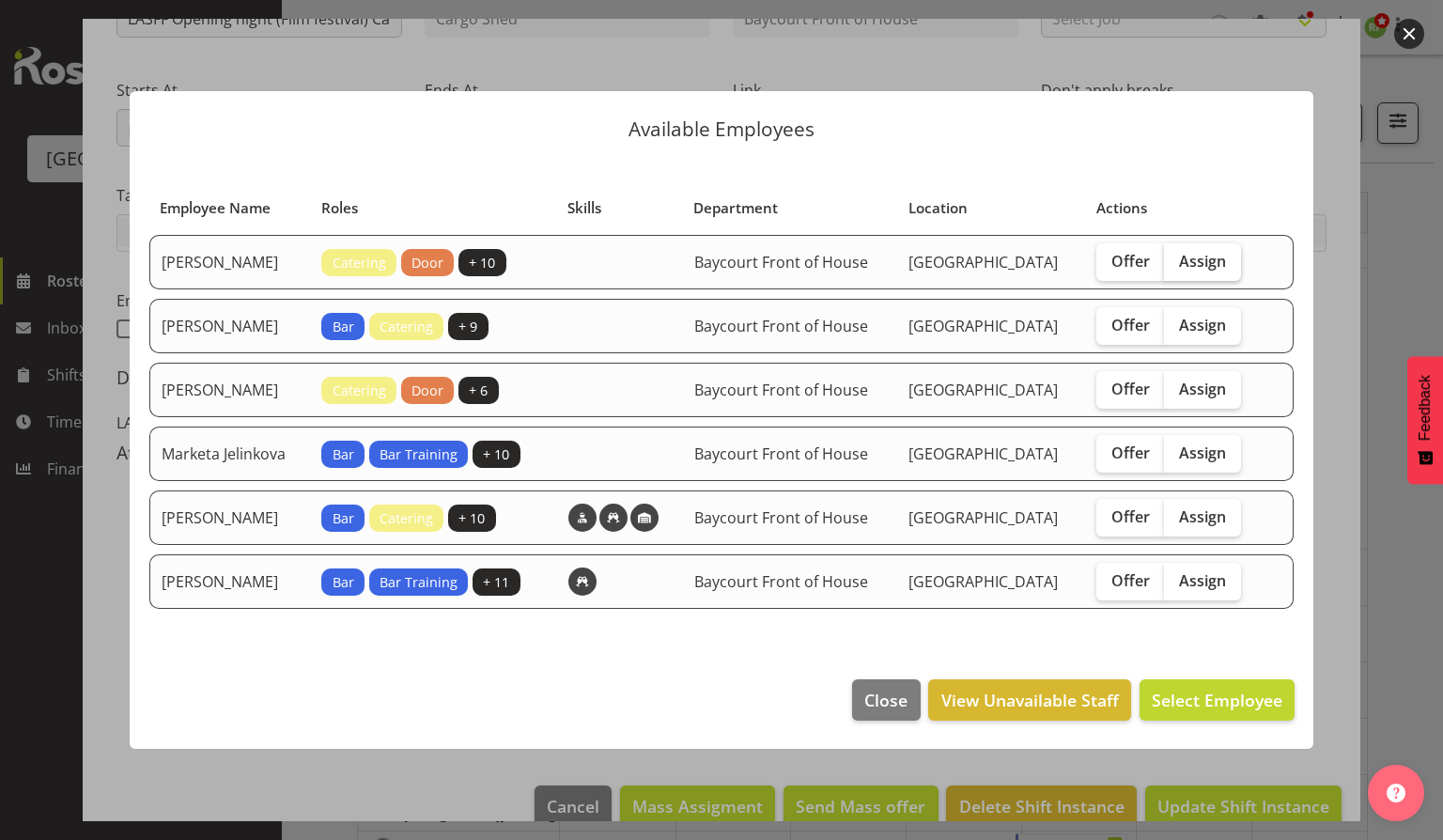
click at [1211, 251] on span "Assign" at bounding box center [1202, 260] width 47 height 19
click at [1176, 254] on input "Assign" at bounding box center [1170, 260] width 12 height 12
checkbox input "true"
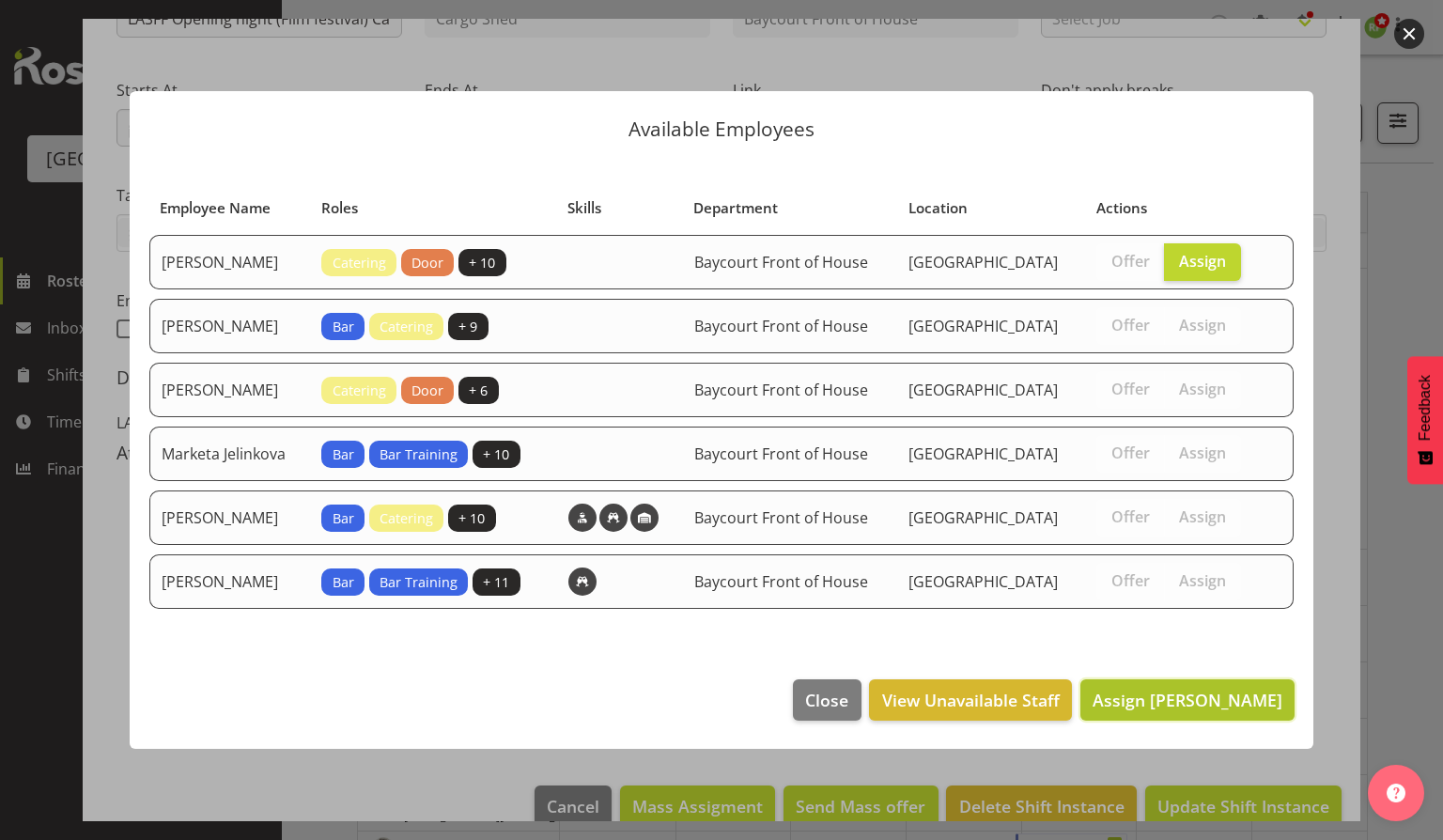
click at [1188, 706] on button "Assign [PERSON_NAME]" at bounding box center [1187, 699] width 214 height 41
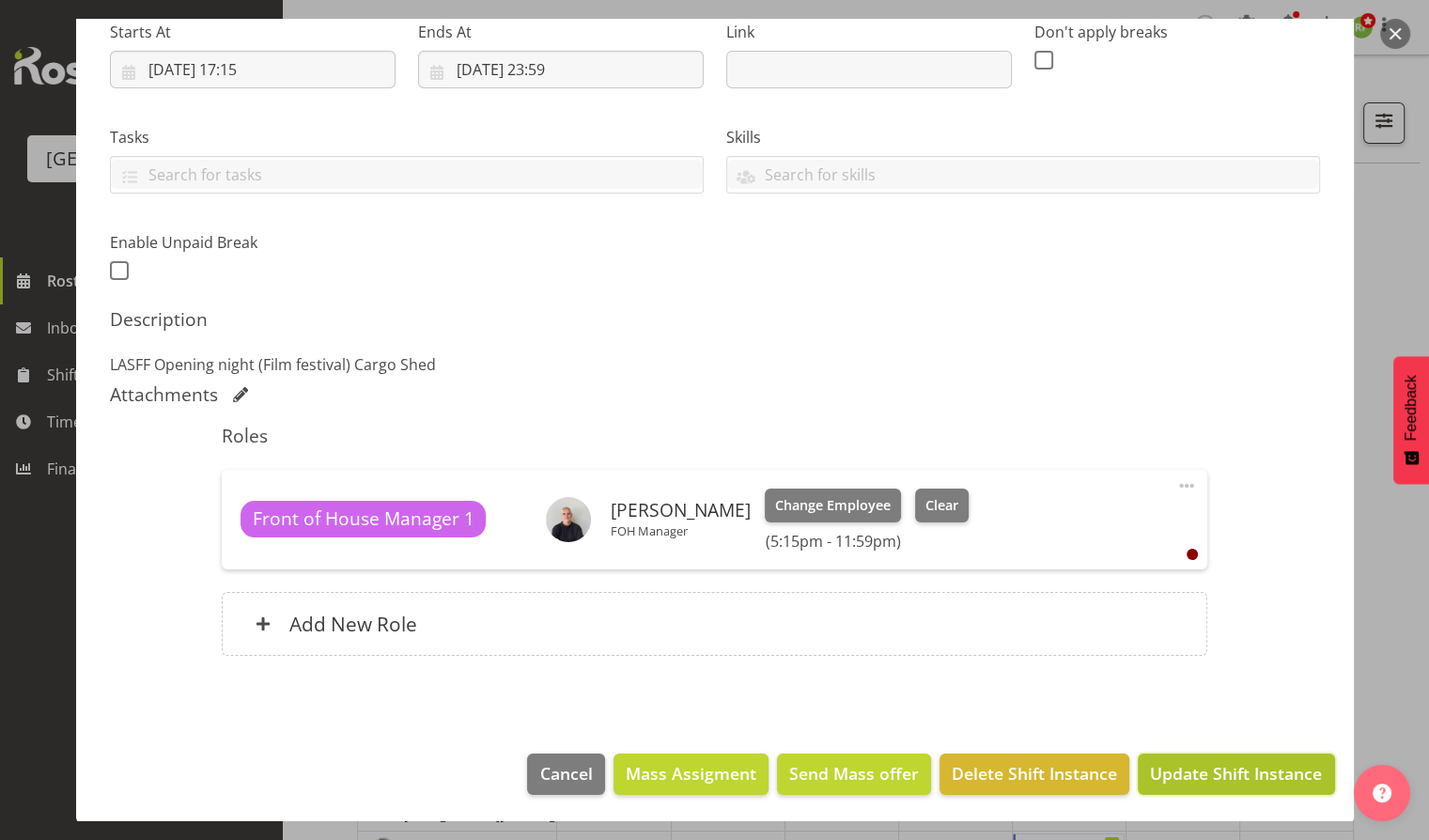
click at [1164, 769] on span "Update Shift Instance" at bounding box center [1236, 773] width 172 height 24
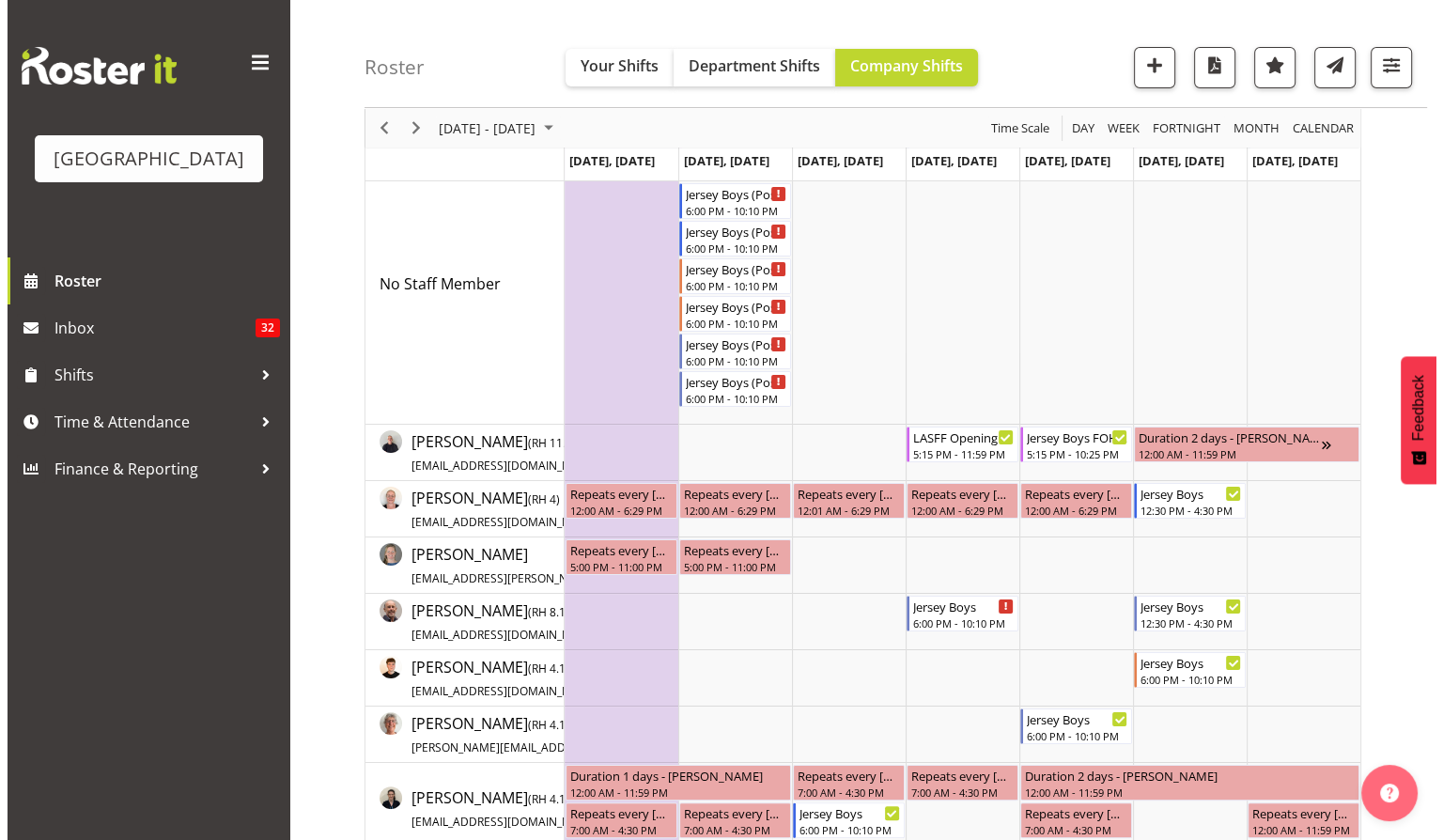
scroll to position [0, 0]
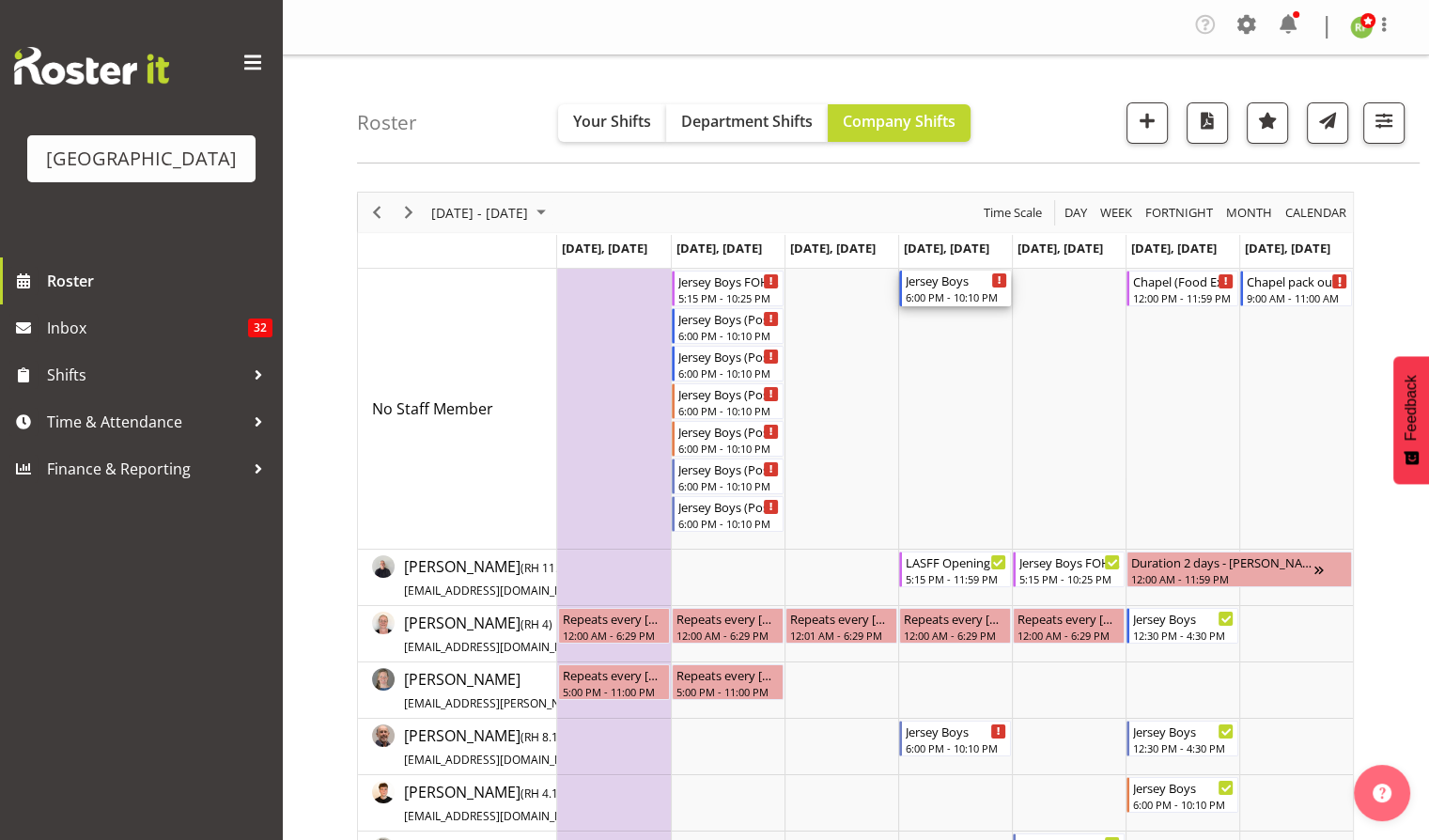
click at [954, 299] on div "6:00 PM - 10:10 PM" at bounding box center [957, 296] width 102 height 15
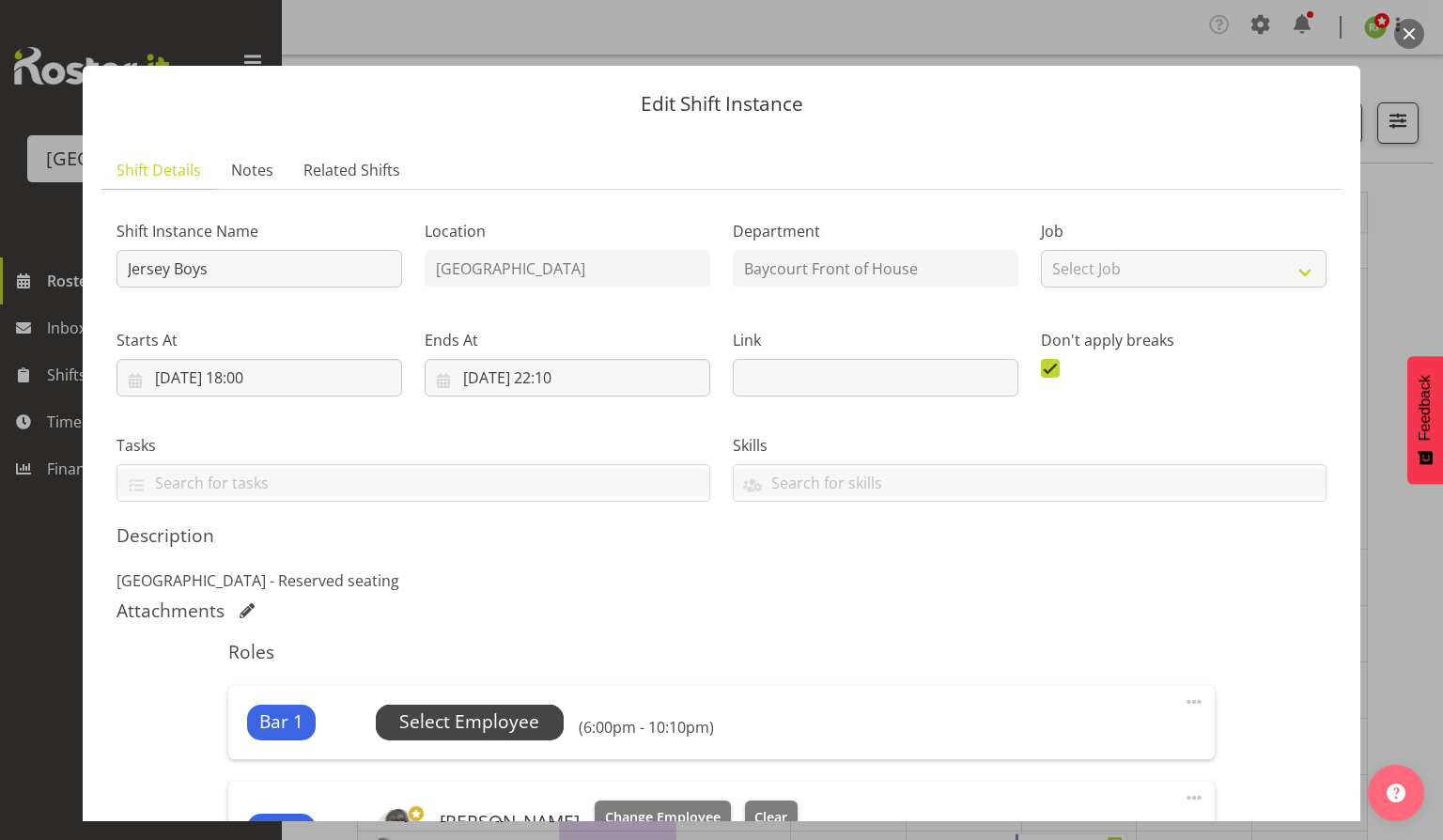
click at [473, 720] on span "Select Employee" at bounding box center [469, 722] width 140 height 27
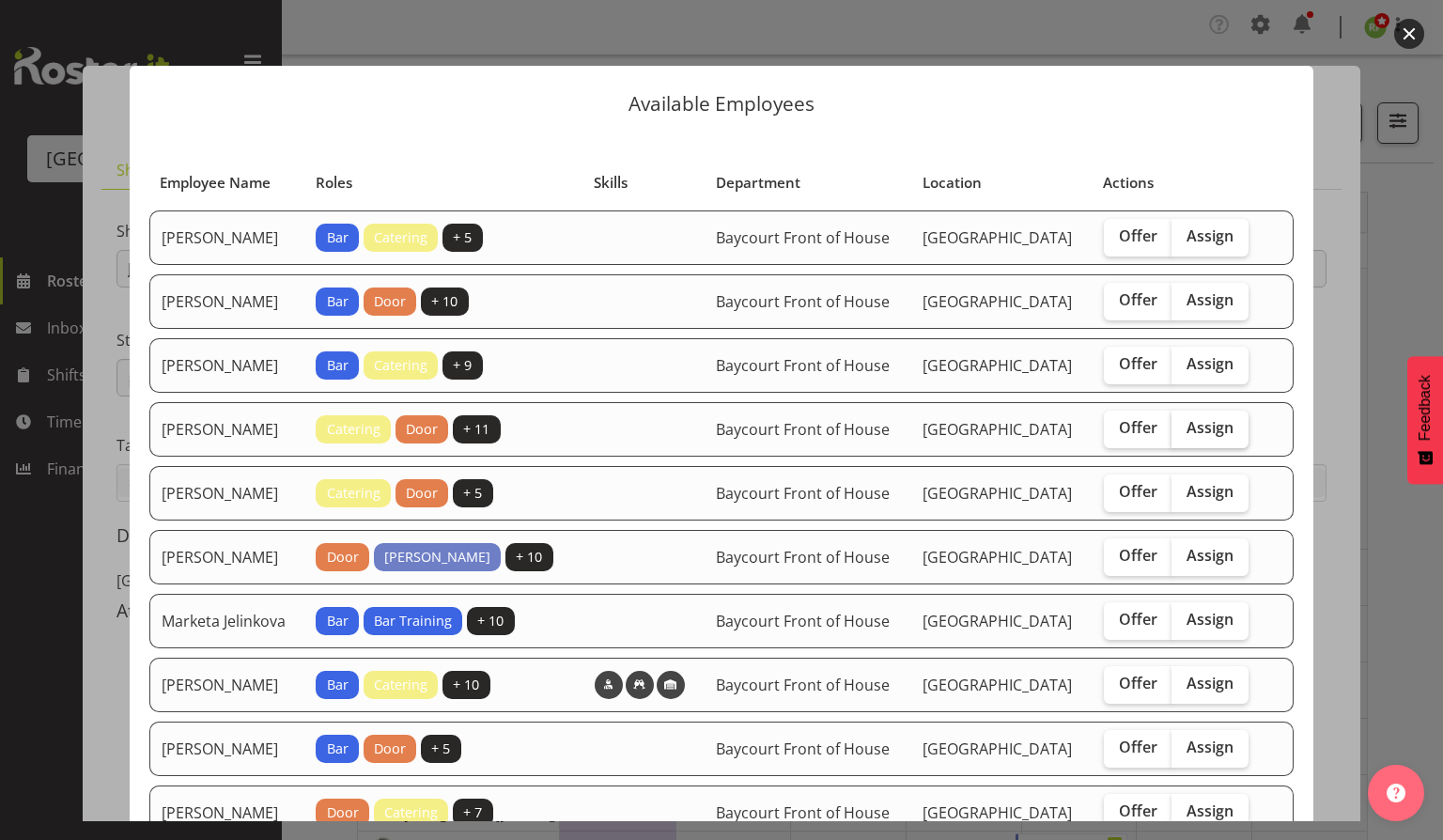
click at [1206, 437] on span "Assign" at bounding box center [1210, 426] width 47 height 19
click at [1184, 434] on input "Assign" at bounding box center [1178, 427] width 12 height 12
checkbox input "true"
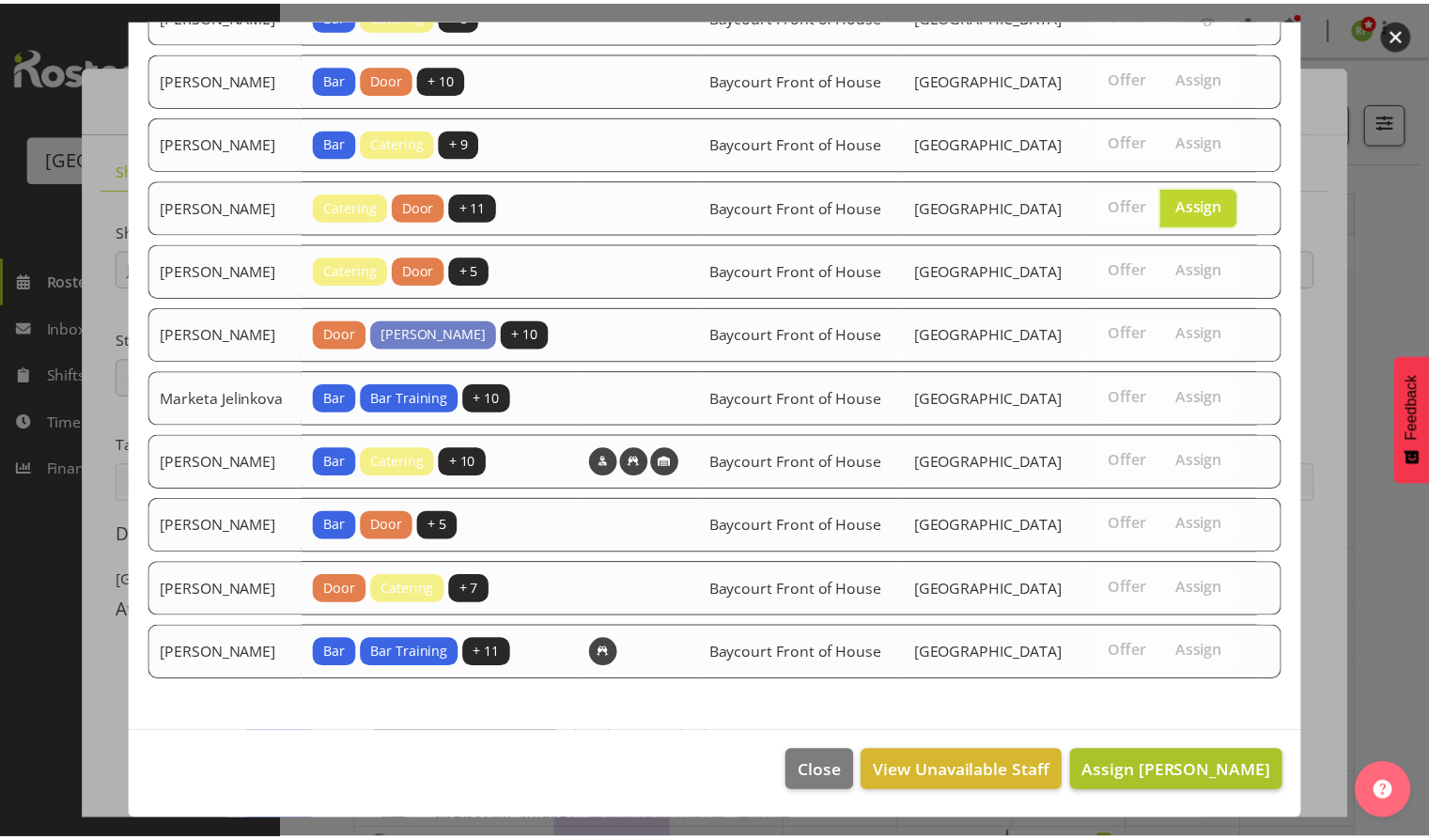
scroll to position [295, 0]
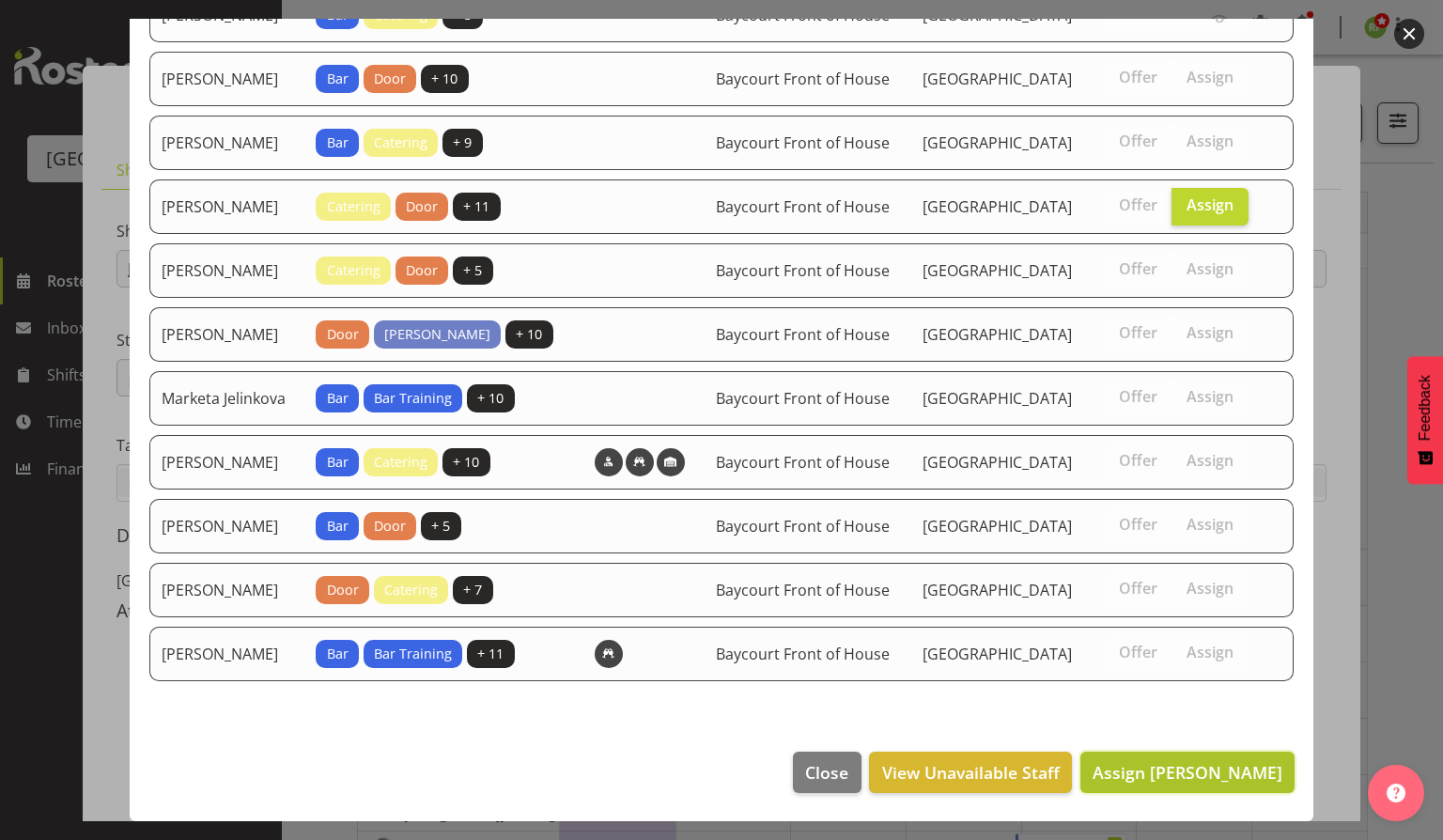
click at [1175, 783] on button "Assign [PERSON_NAME]" at bounding box center [1187, 772] width 214 height 41
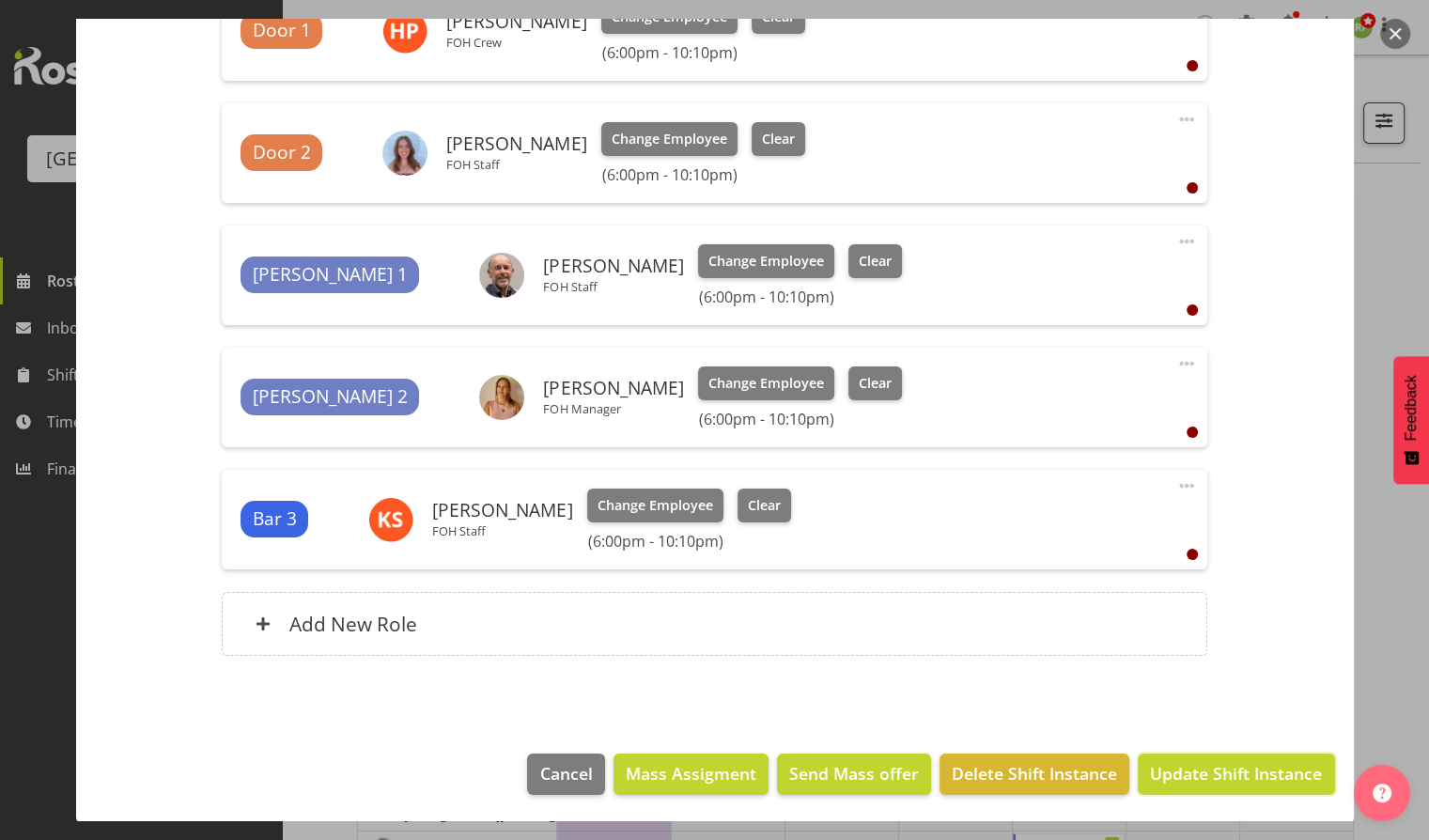
click at [1244, 783] on button "Update Shift Instance" at bounding box center [1235, 774] width 197 height 41
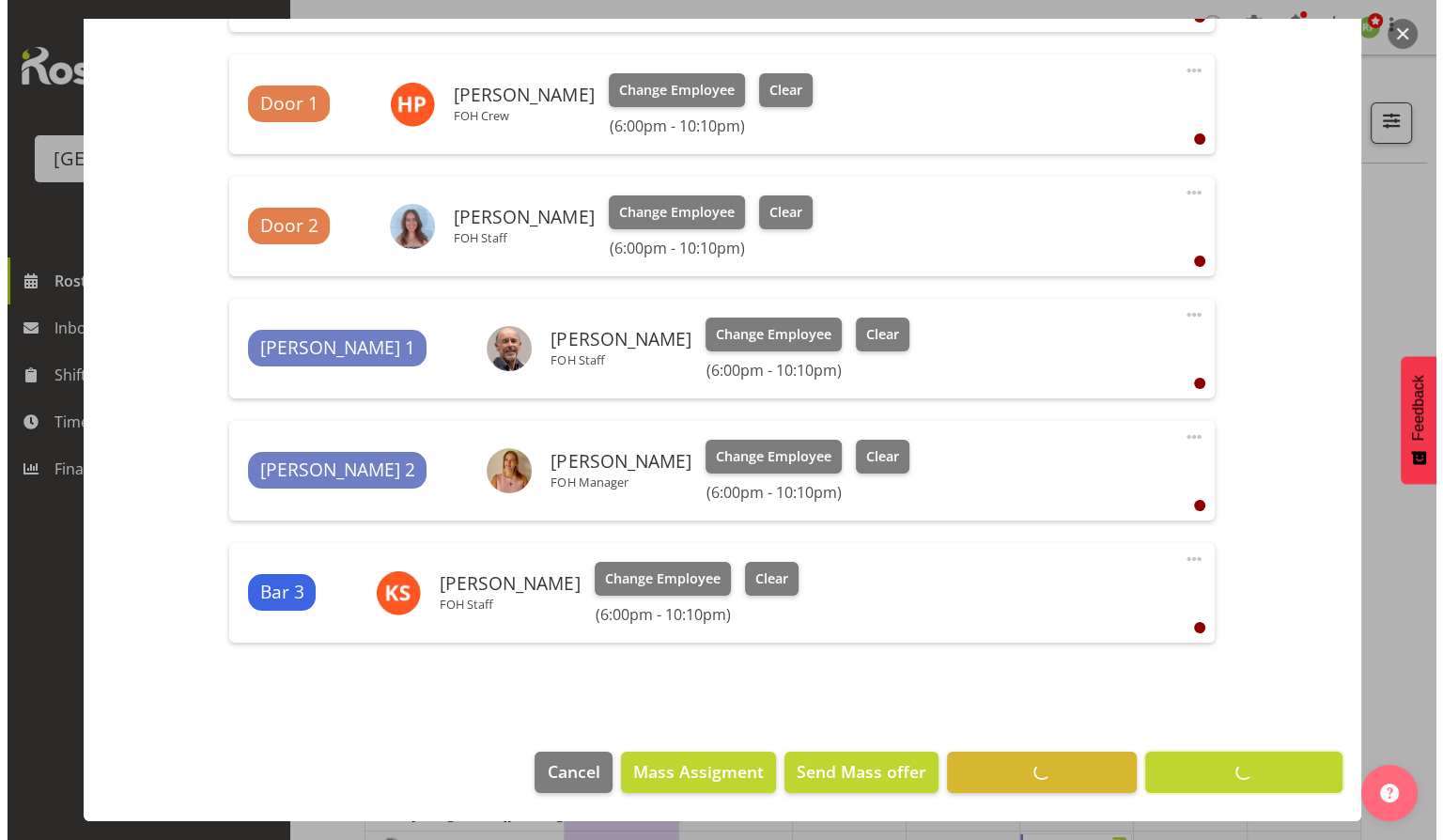
scroll to position [873, 0]
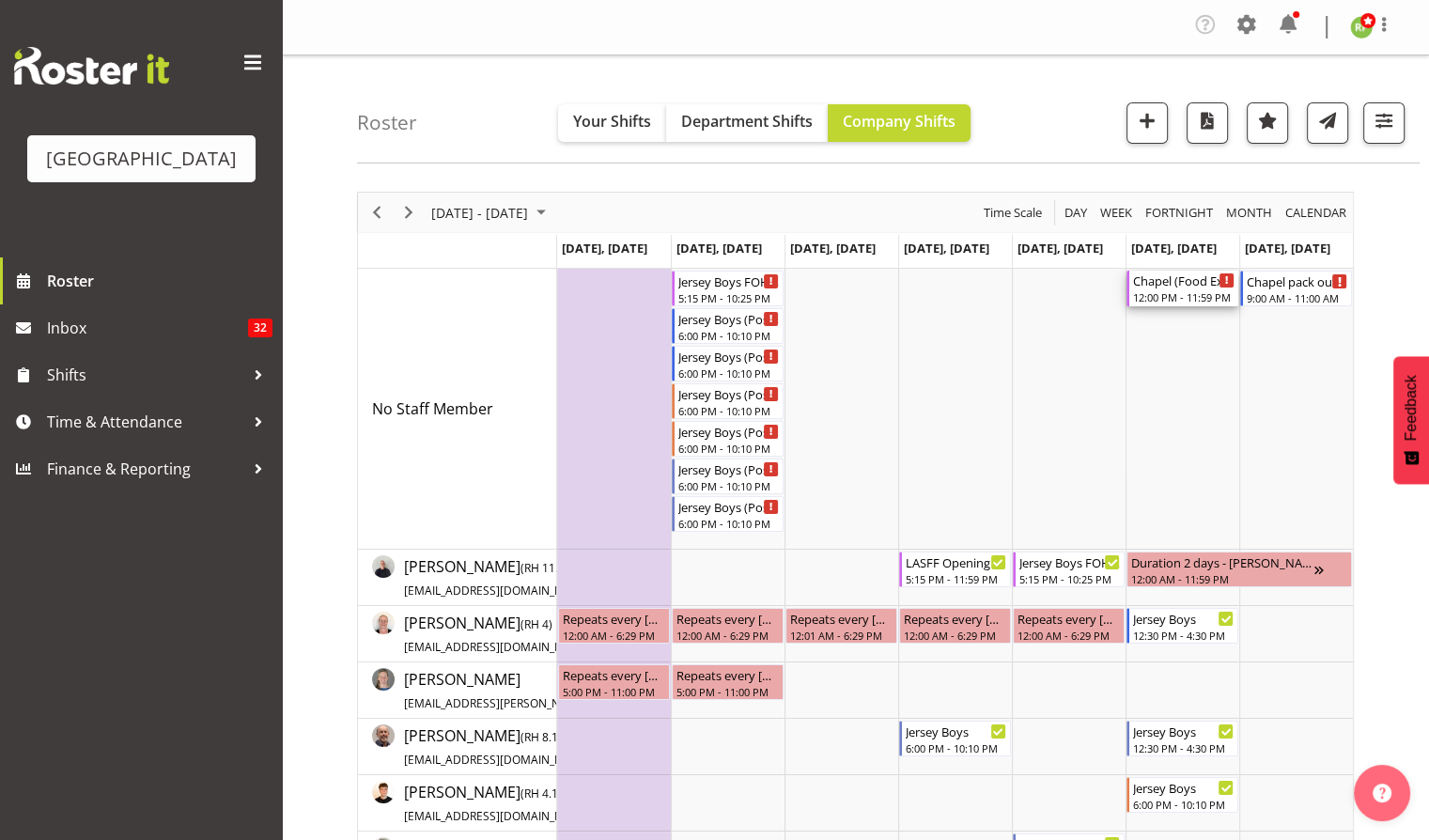
click at [1159, 287] on div "Chapel (Food Experience / Party) Cargo Shed" at bounding box center [1183, 280] width 102 height 19
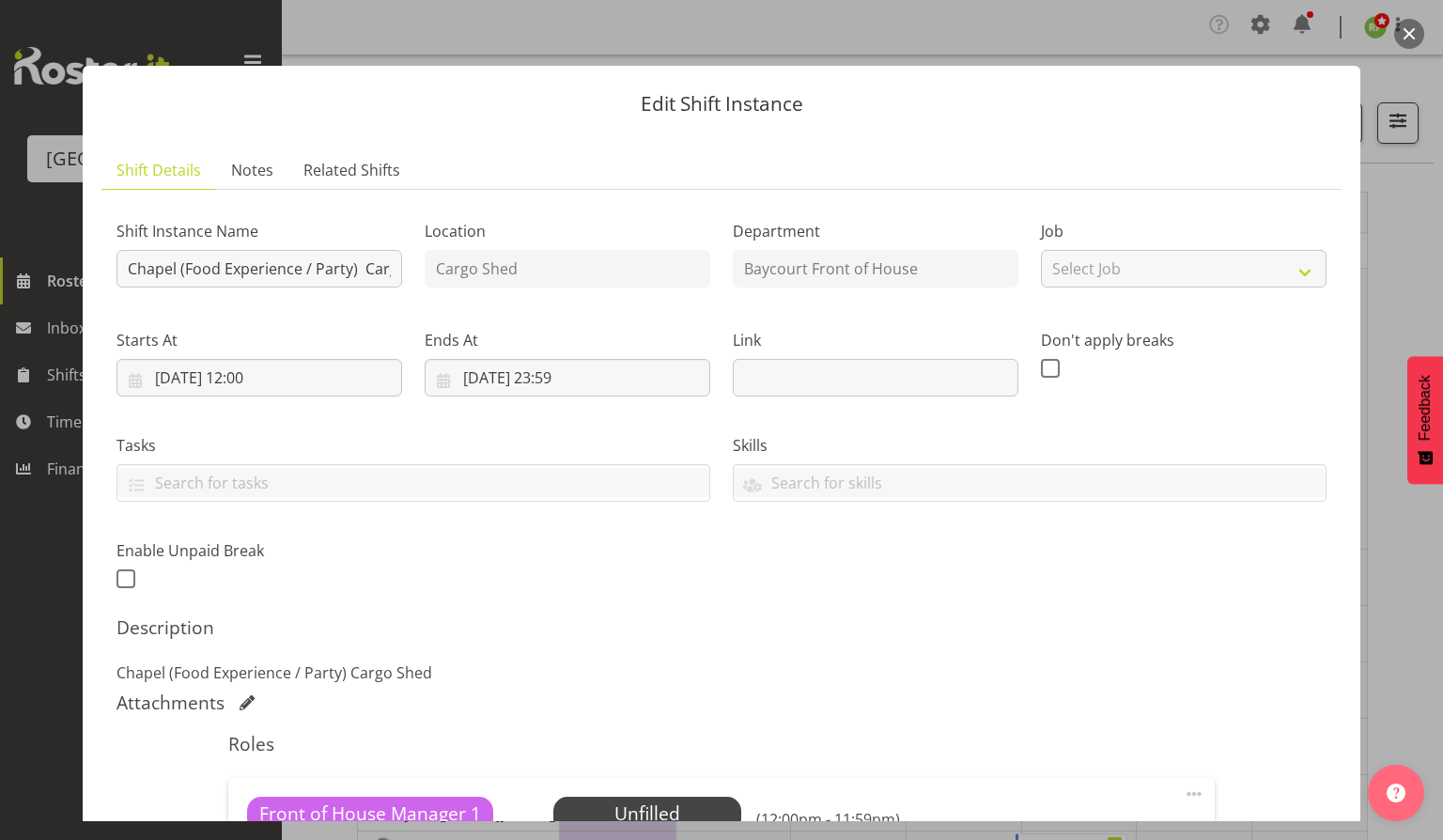
scroll to position [249, 0]
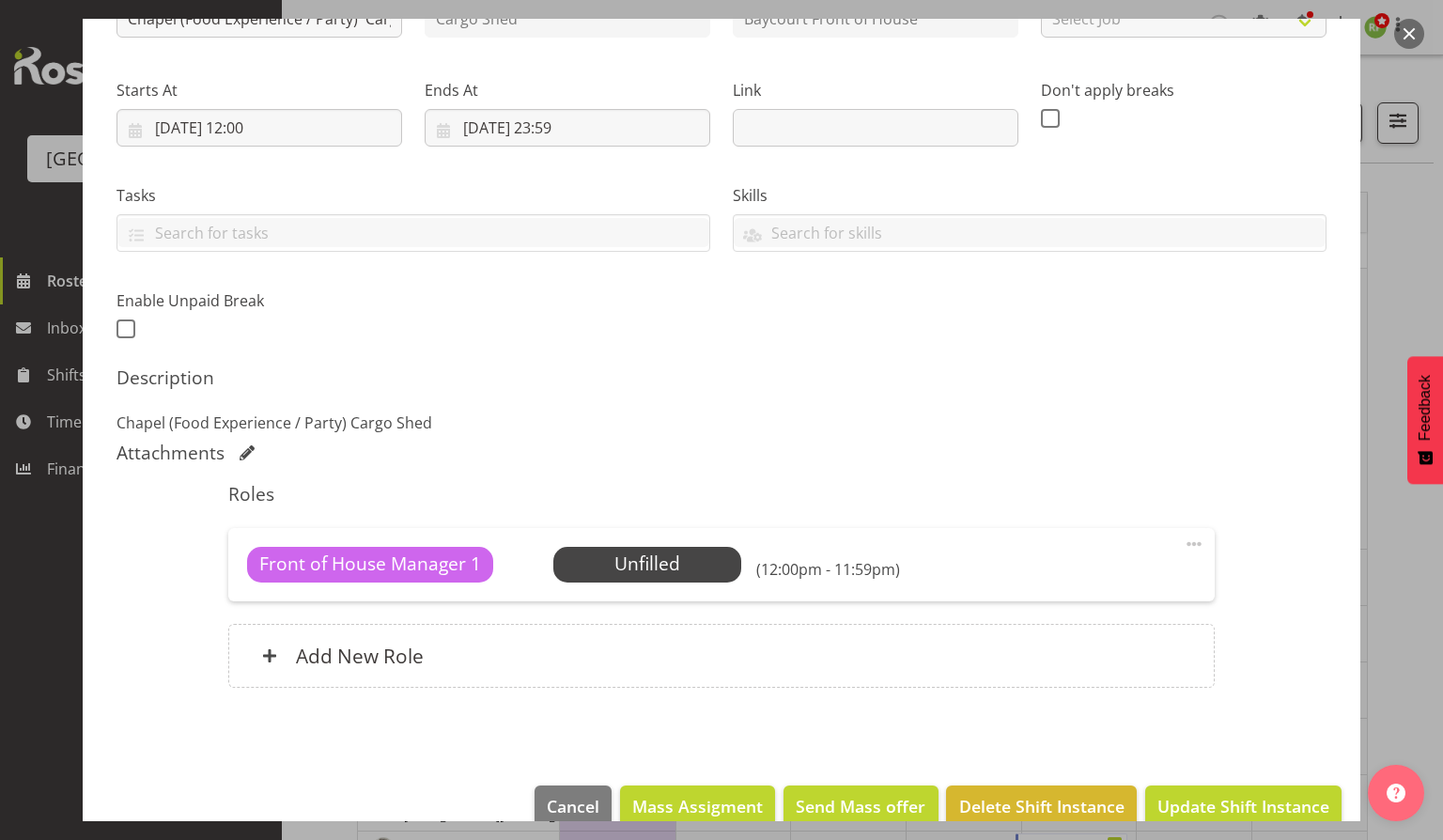
click at [1402, 32] on button "button" at bounding box center [1409, 33] width 30 height 30
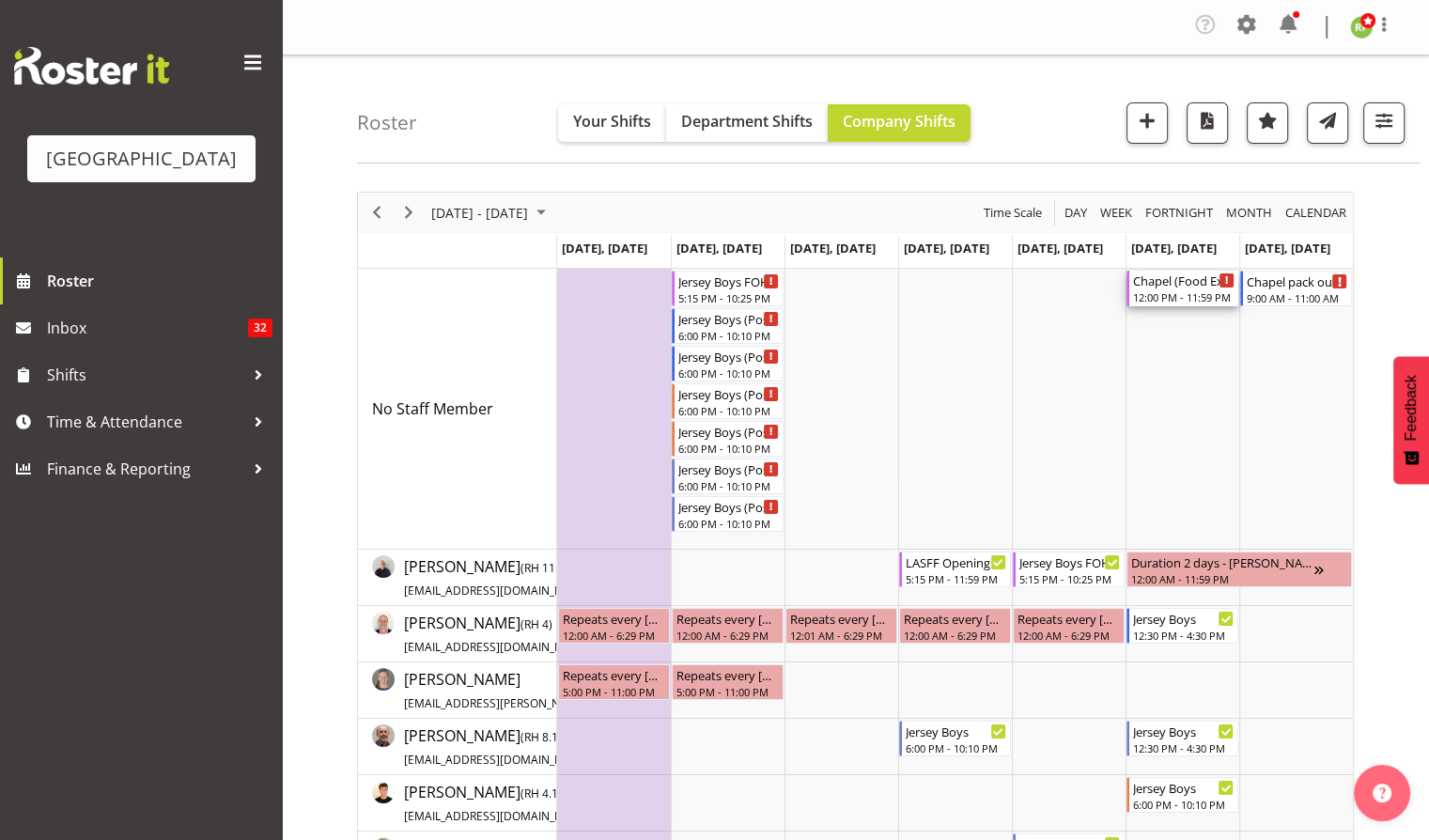
click at [1195, 287] on div "Chapel (Food Experience / Party) Cargo Shed" at bounding box center [1183, 280] width 102 height 19
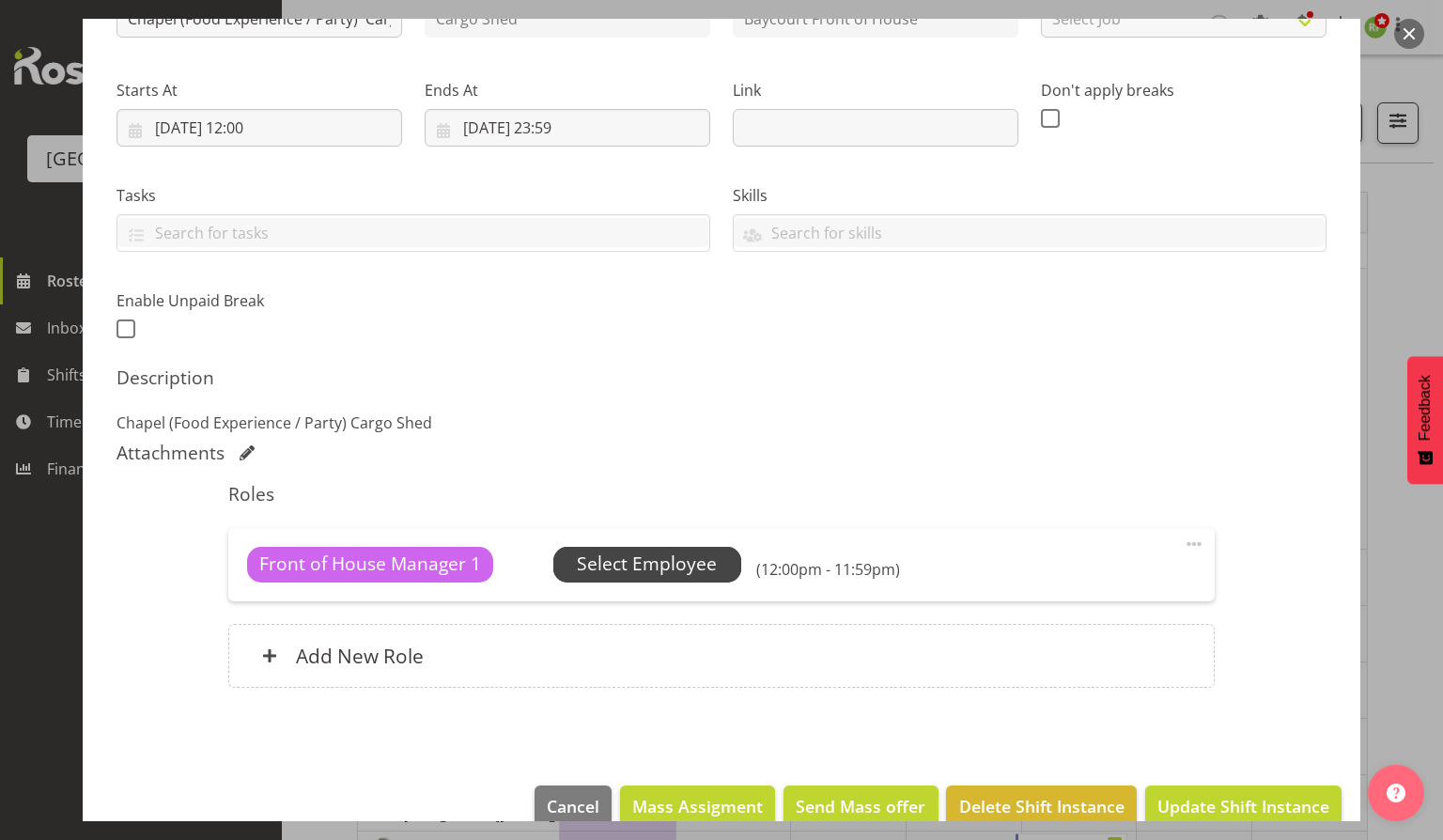
click at [653, 557] on span "Select Employee" at bounding box center [647, 564] width 140 height 27
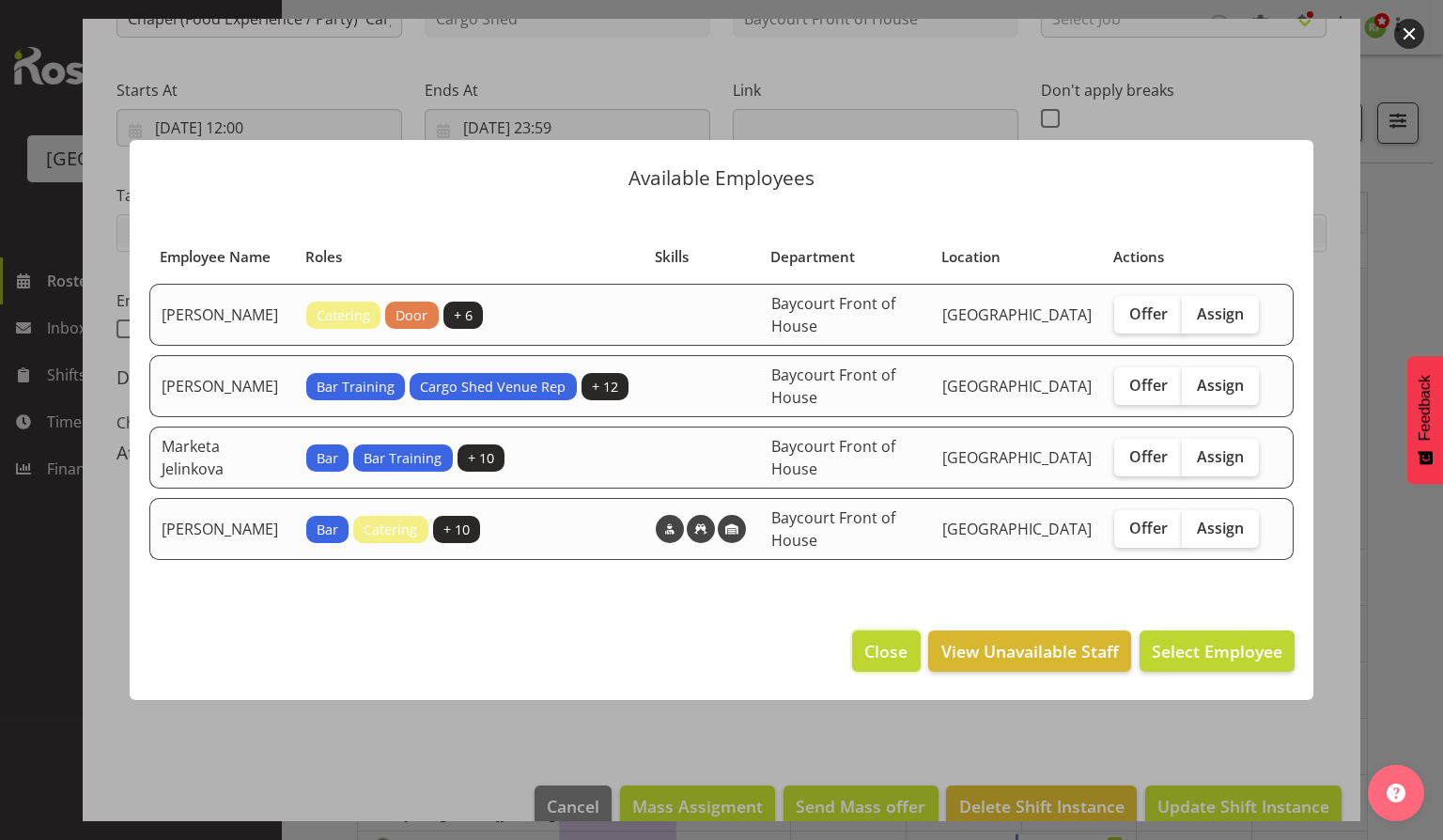
click at [879, 650] on span "Close" at bounding box center [886, 650] width 43 height 24
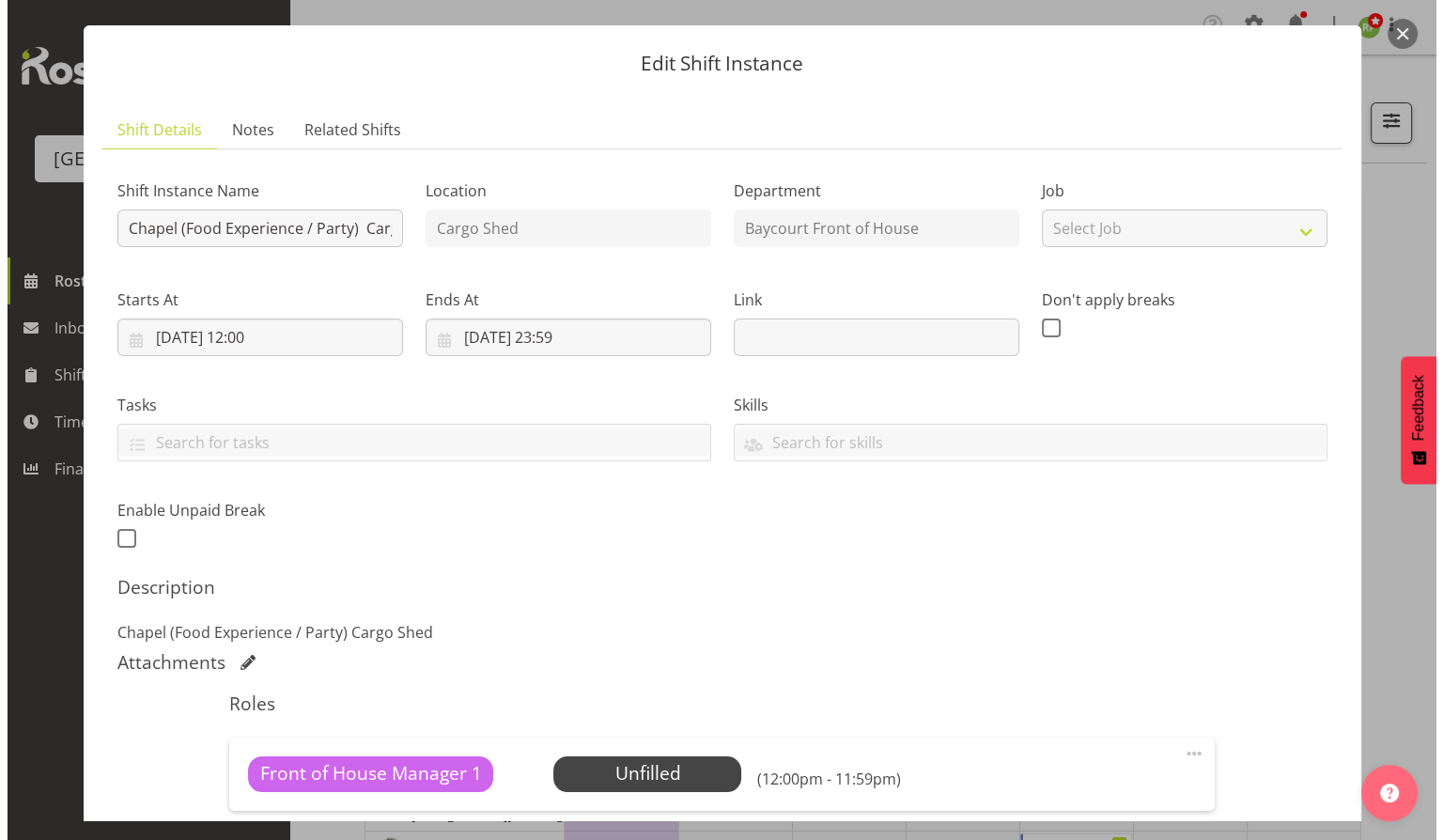
scroll to position [0, 0]
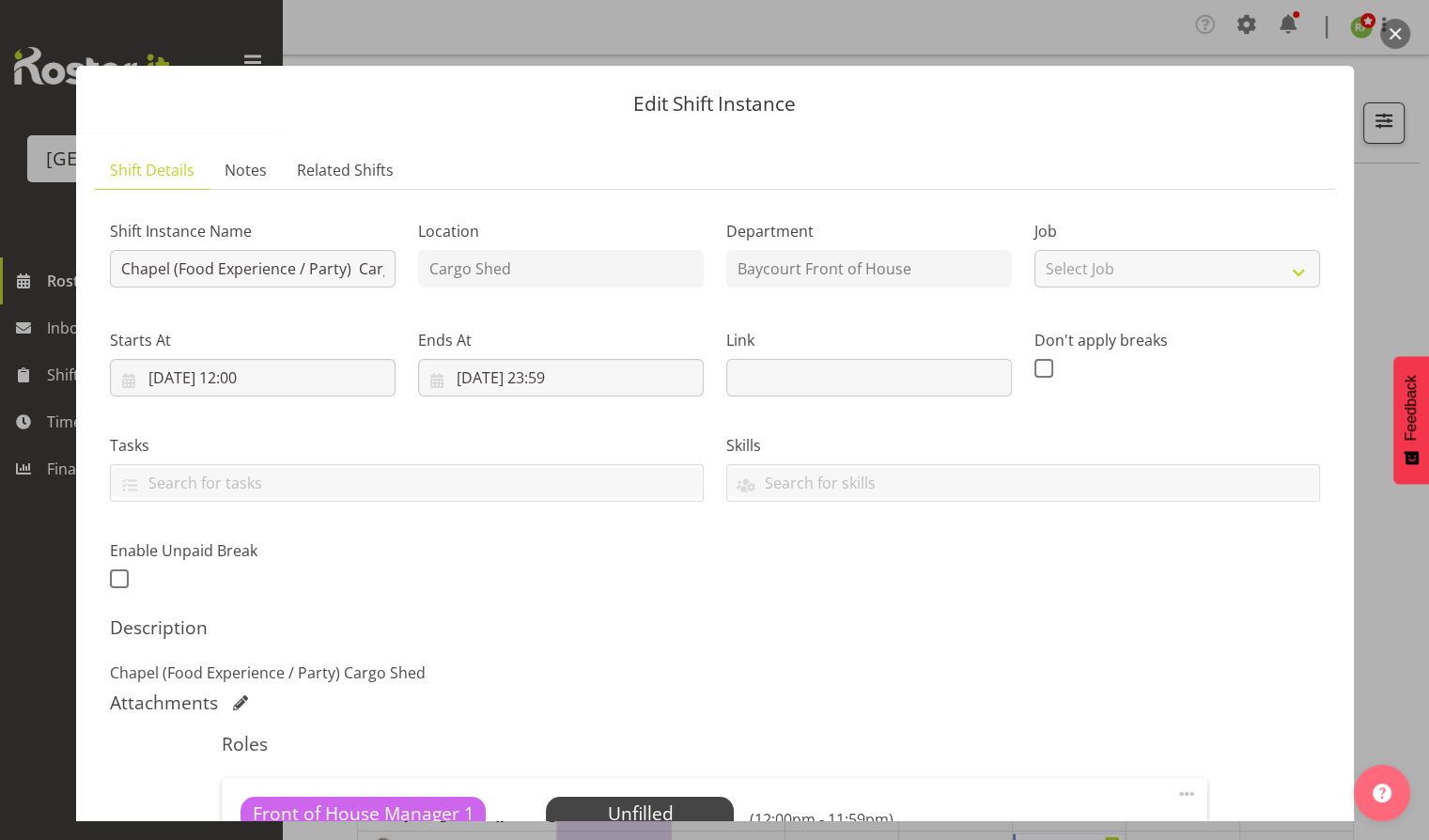
click at [1392, 41] on button "button" at bounding box center [1395, 33] width 30 height 30
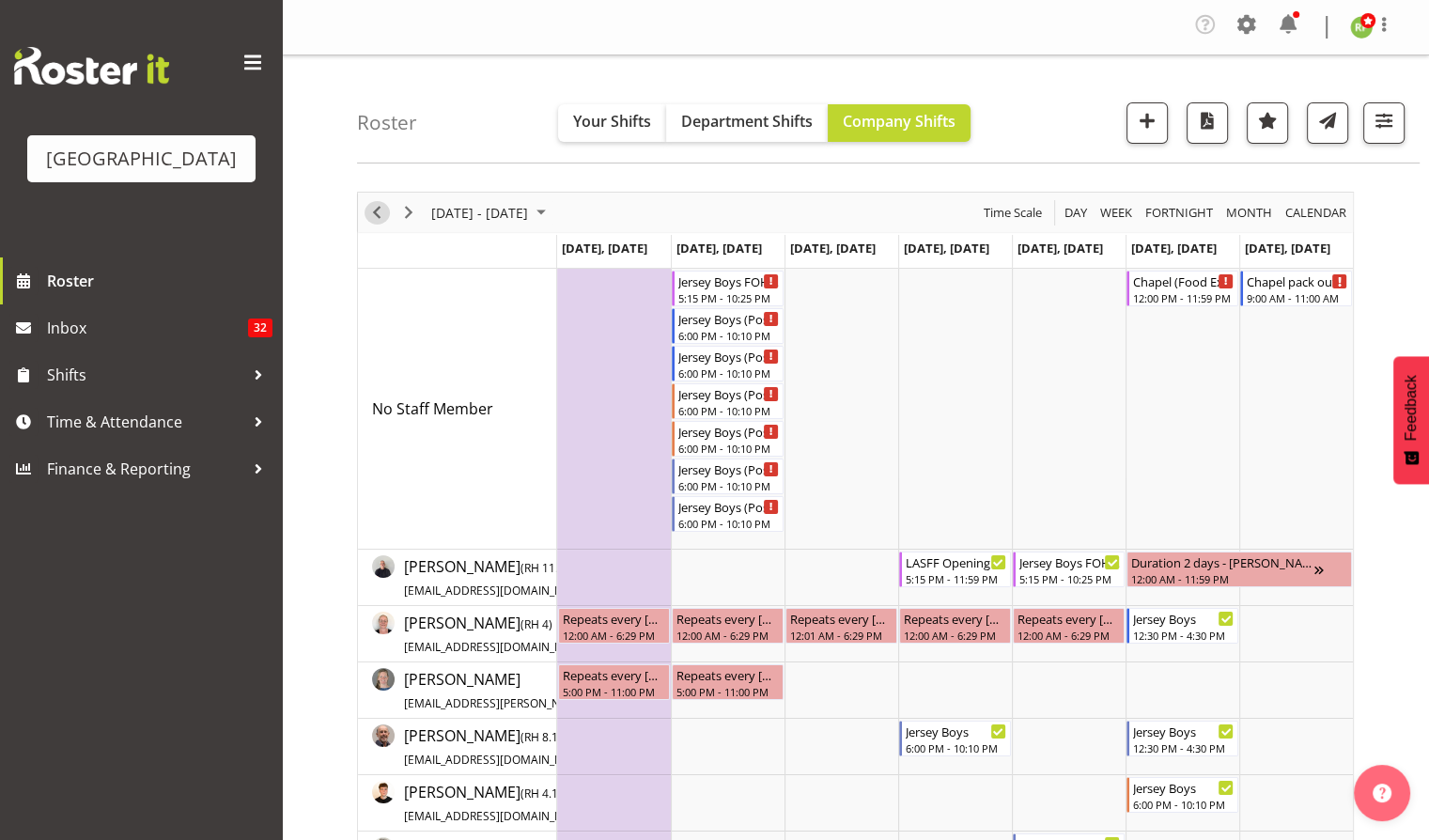
click at [380, 210] on span "Previous" at bounding box center [377, 213] width 22 height 23
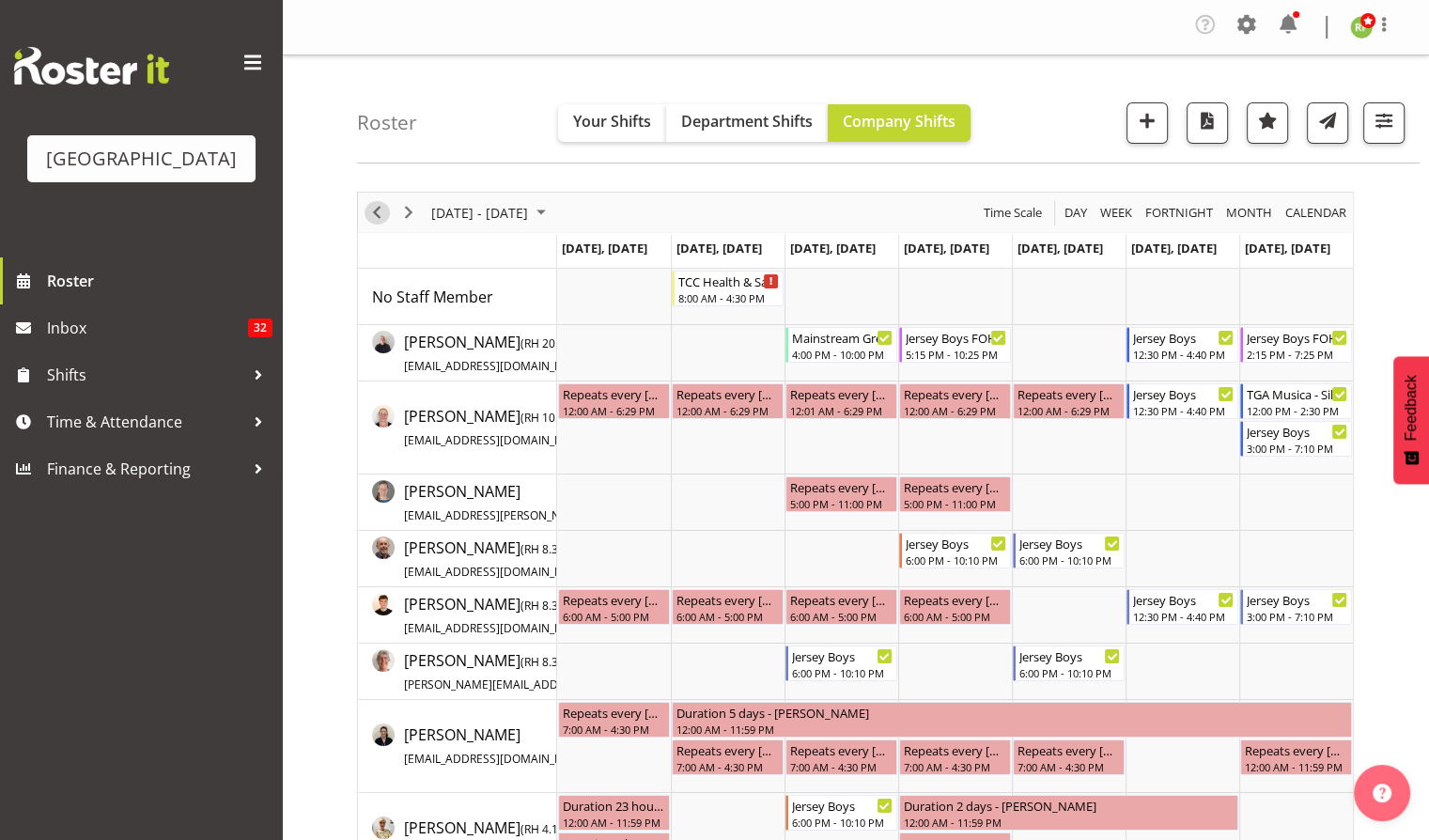
click at [379, 210] on span "Previous" at bounding box center [377, 213] width 22 height 23
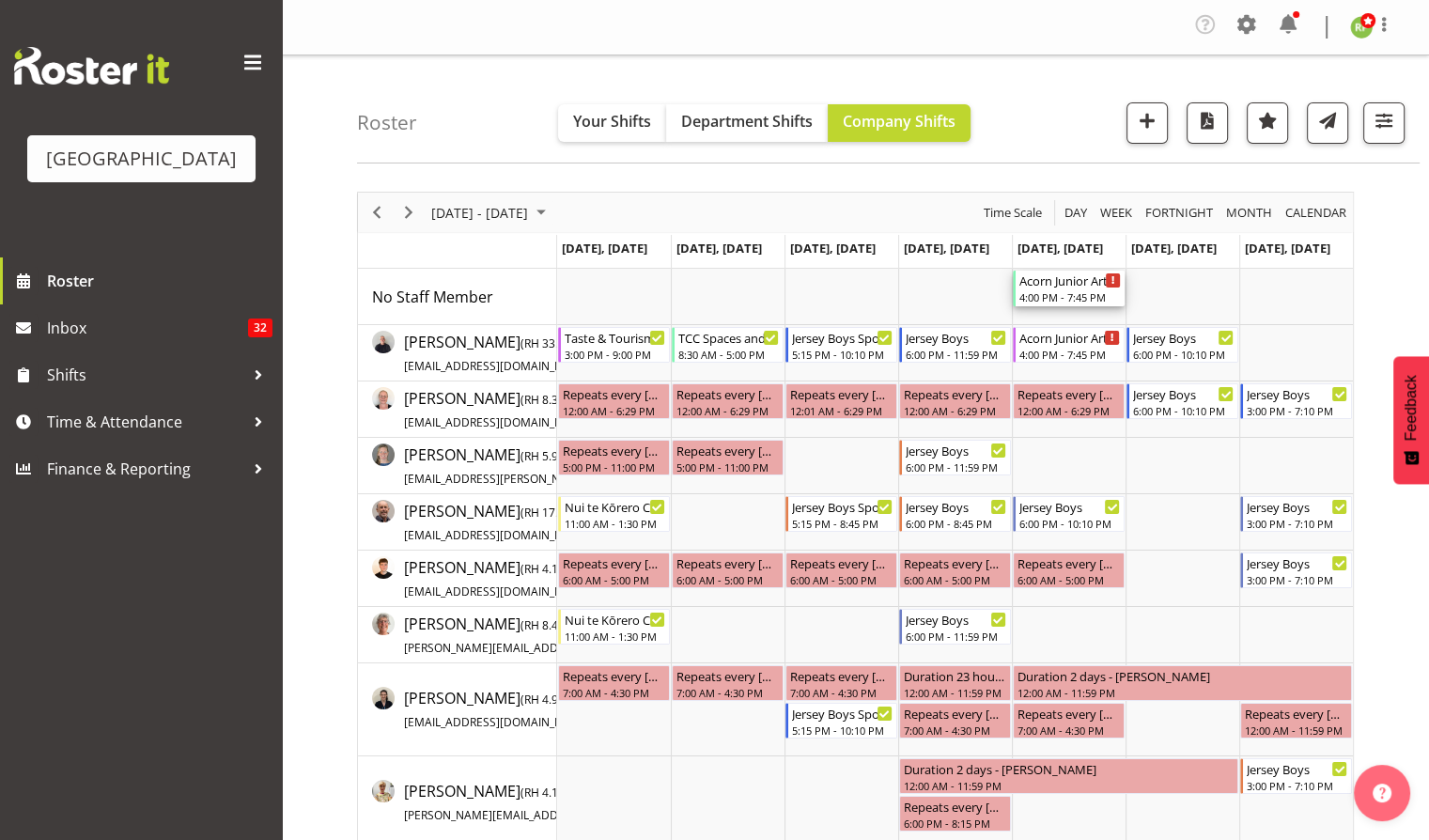
click at [1060, 287] on div "Acorn Junior Art Awards - X-Space. FOHM/Bar Shift" at bounding box center [1070, 280] width 102 height 19
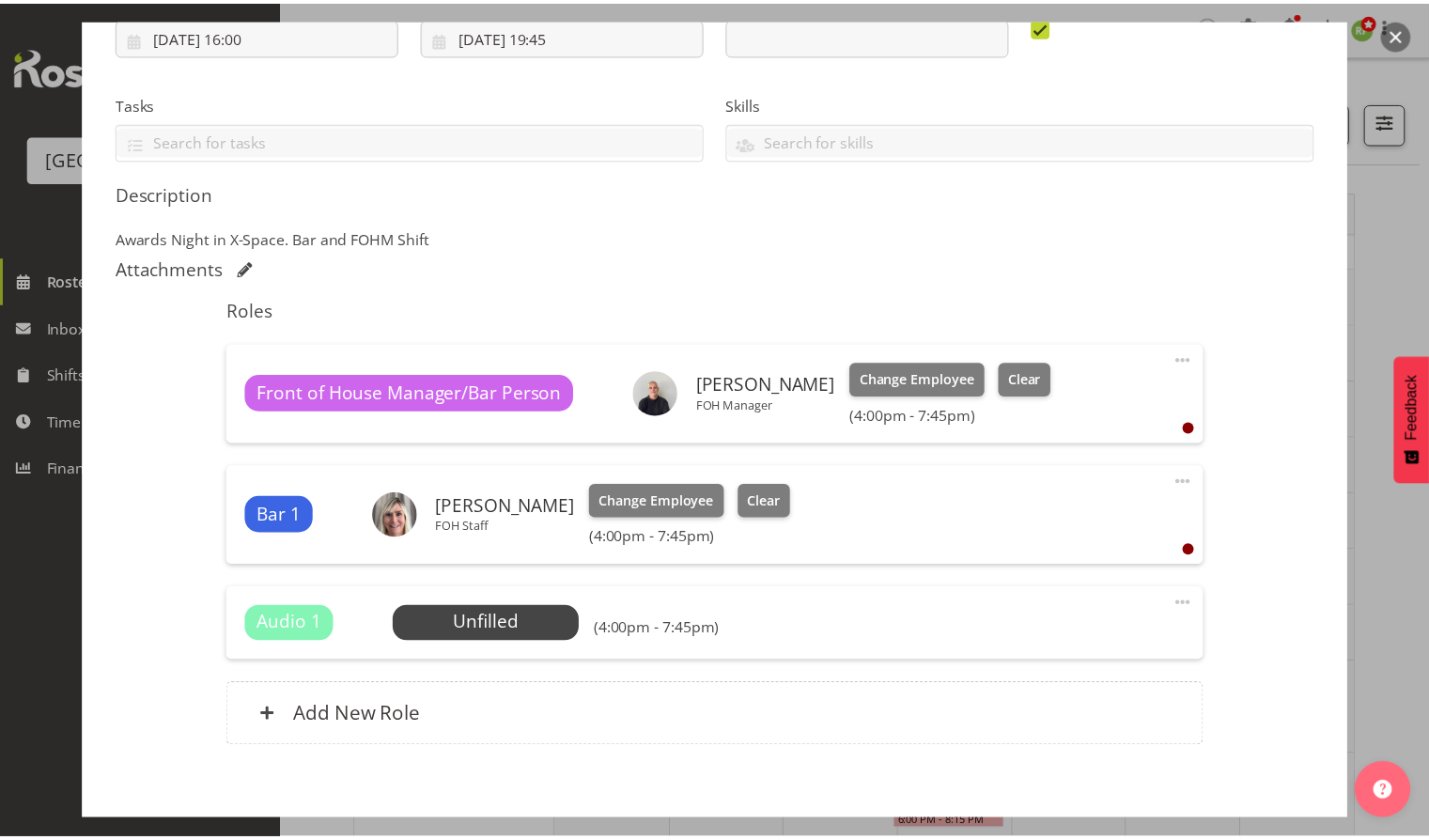
scroll to position [376, 0]
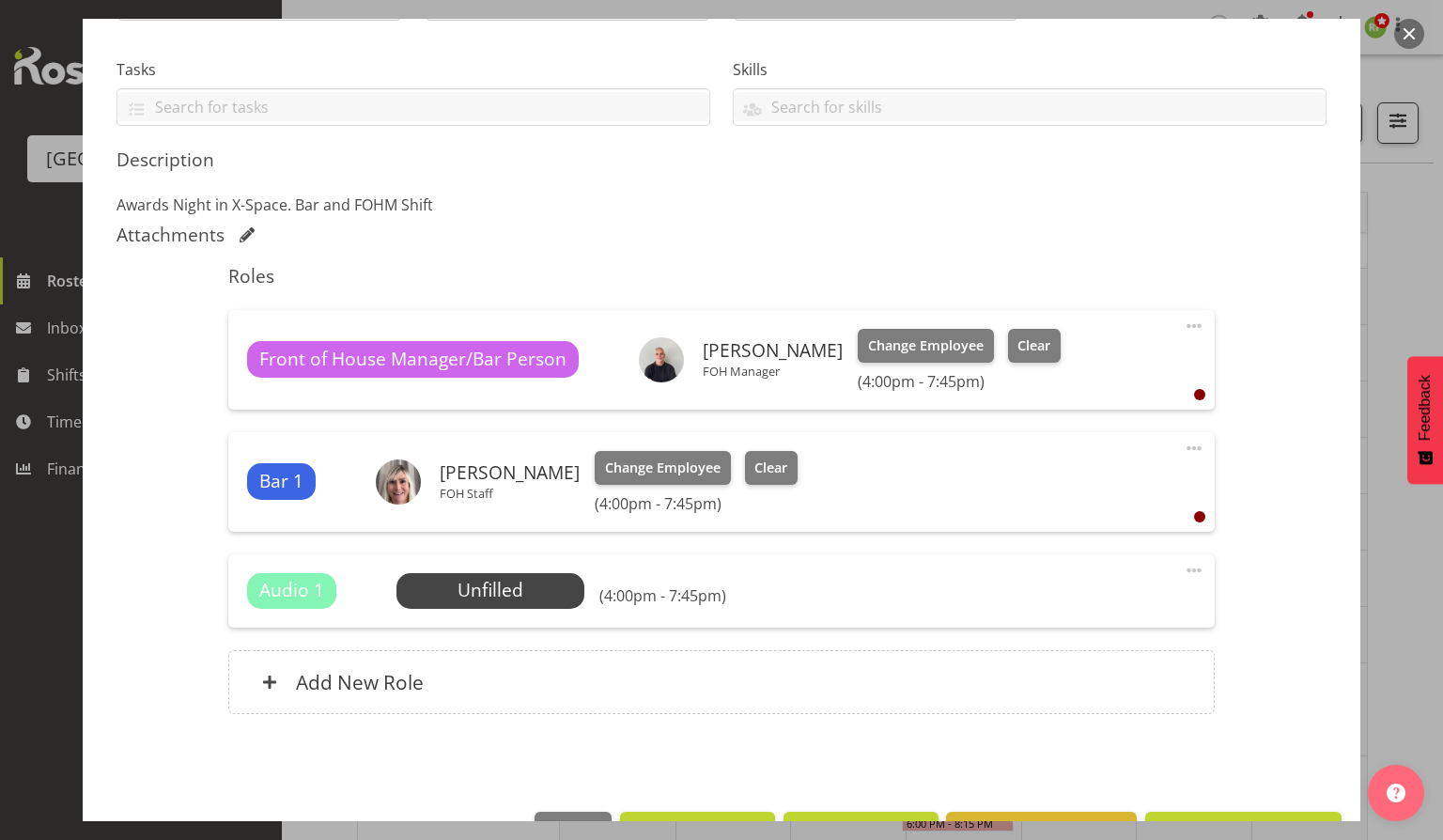
click at [1183, 567] on span at bounding box center [1194, 569] width 23 height 22
click at [1063, 610] on link "Edit" at bounding box center [1115, 615] width 180 height 34
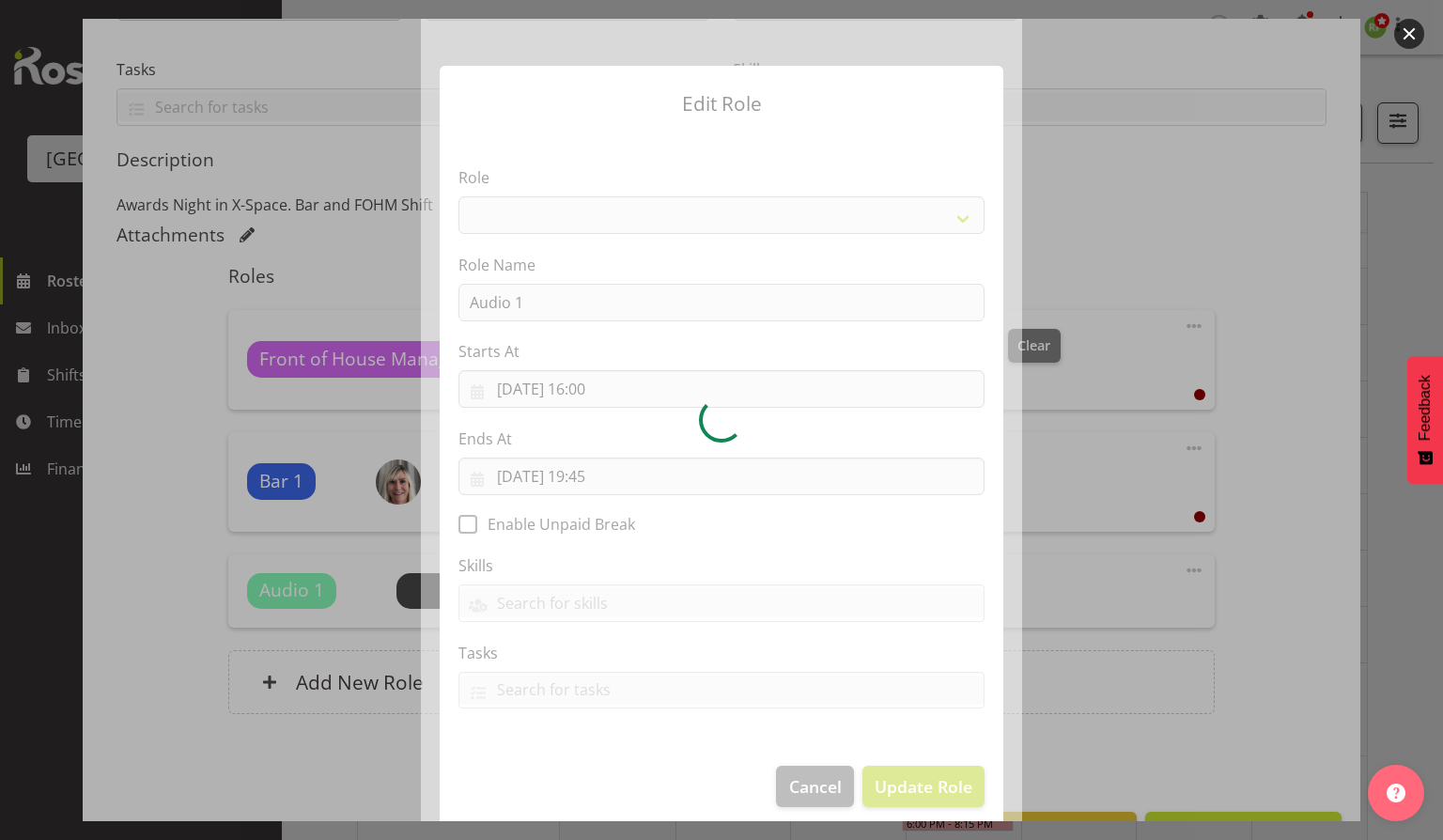
select select
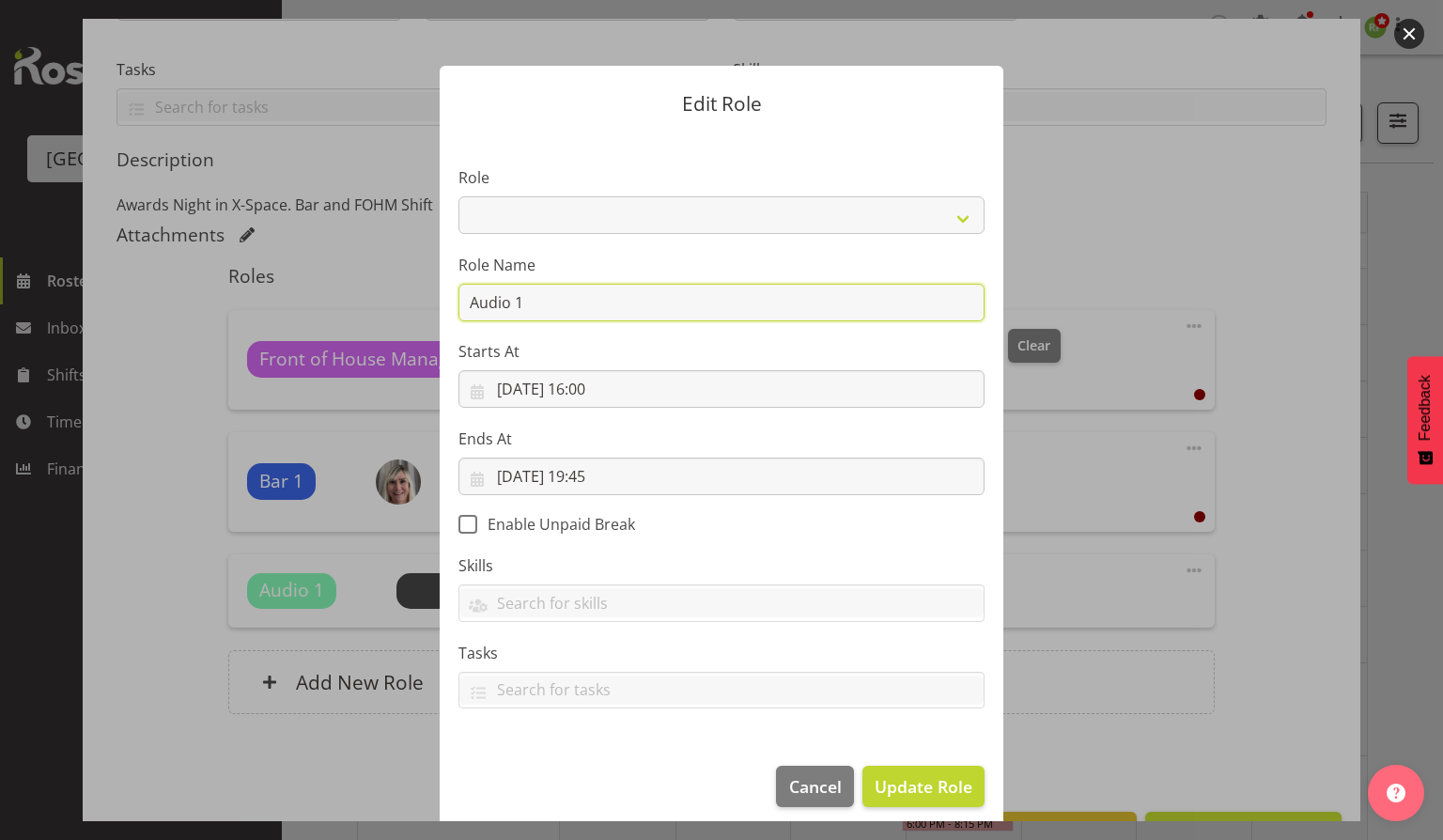
click at [961, 298] on input "Audio 1" at bounding box center [722, 302] width 526 height 37
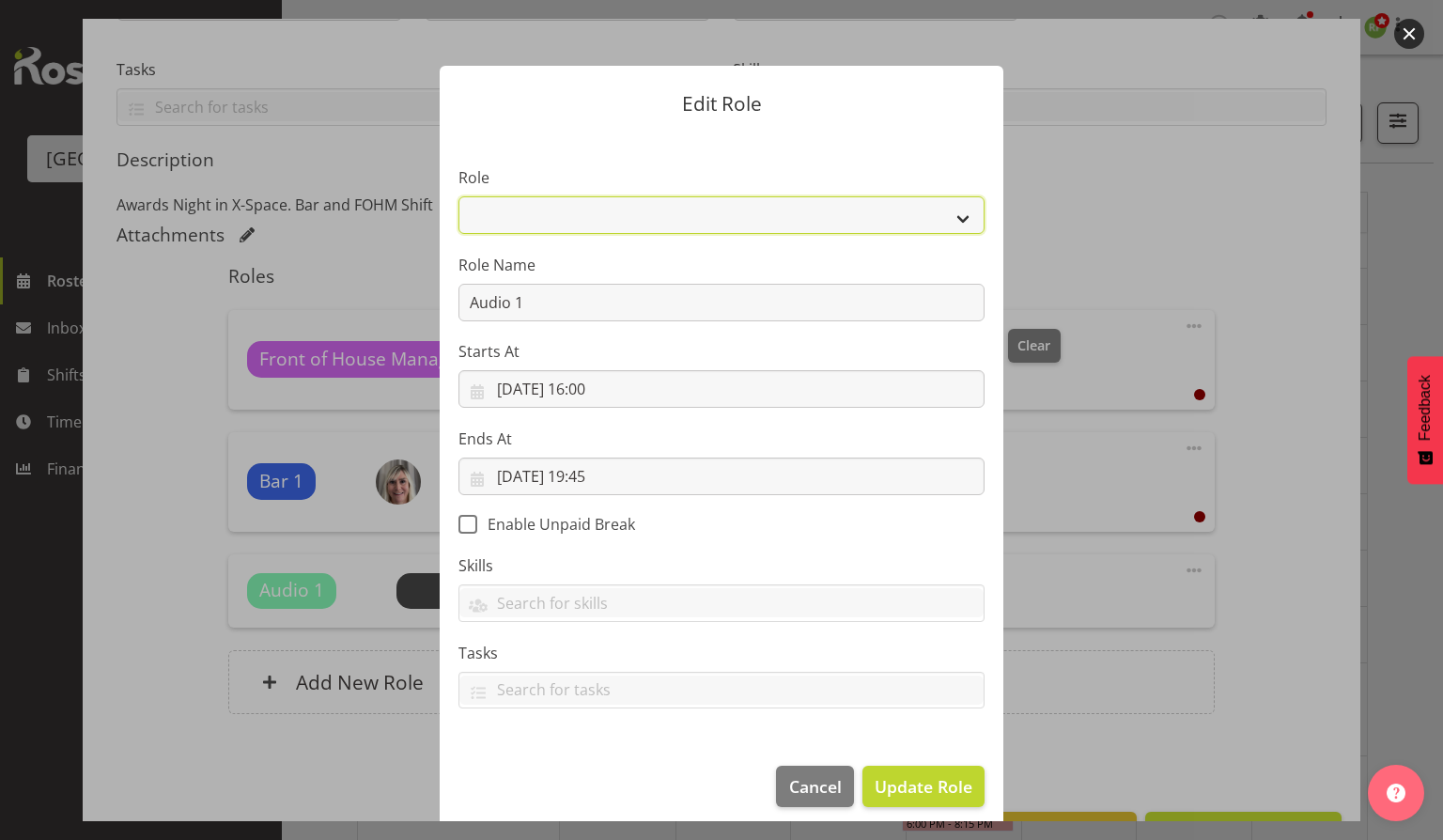
click at [964, 212] on select "Audio Bar Bar Runner Bar Training Box Office Cargo Shed Venue Rep Catering Door…" at bounding box center [722, 215] width 526 height 37
click at [988, 775] on footer "Cancel Update Role" at bounding box center [721, 791] width 564 height 88
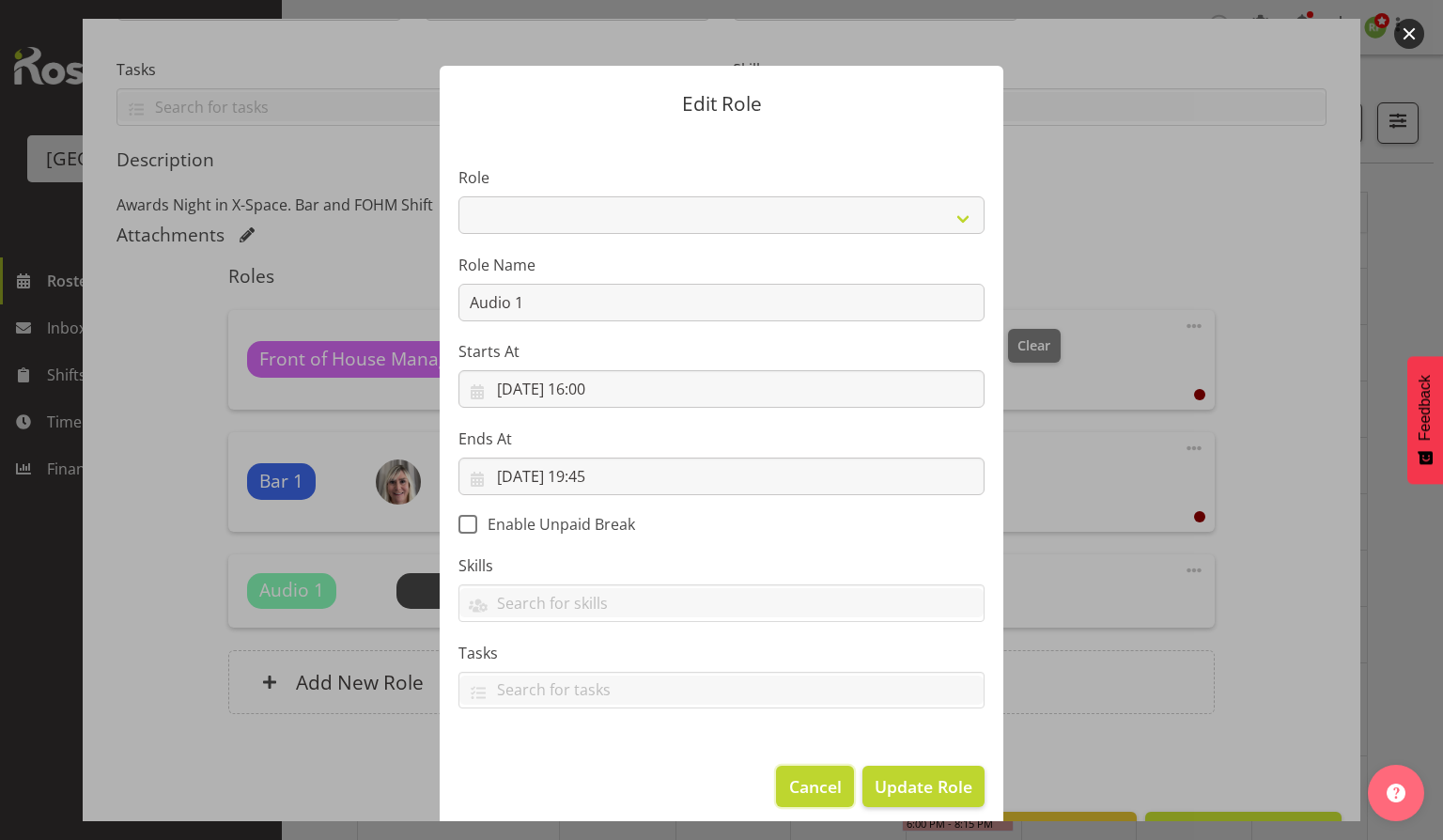
drag, startPoint x: 817, startPoint y: 795, endPoint x: 831, endPoint y: 798, distance: 14.3
click at [817, 794] on span "Cancel" at bounding box center [816, 785] width 53 height 24
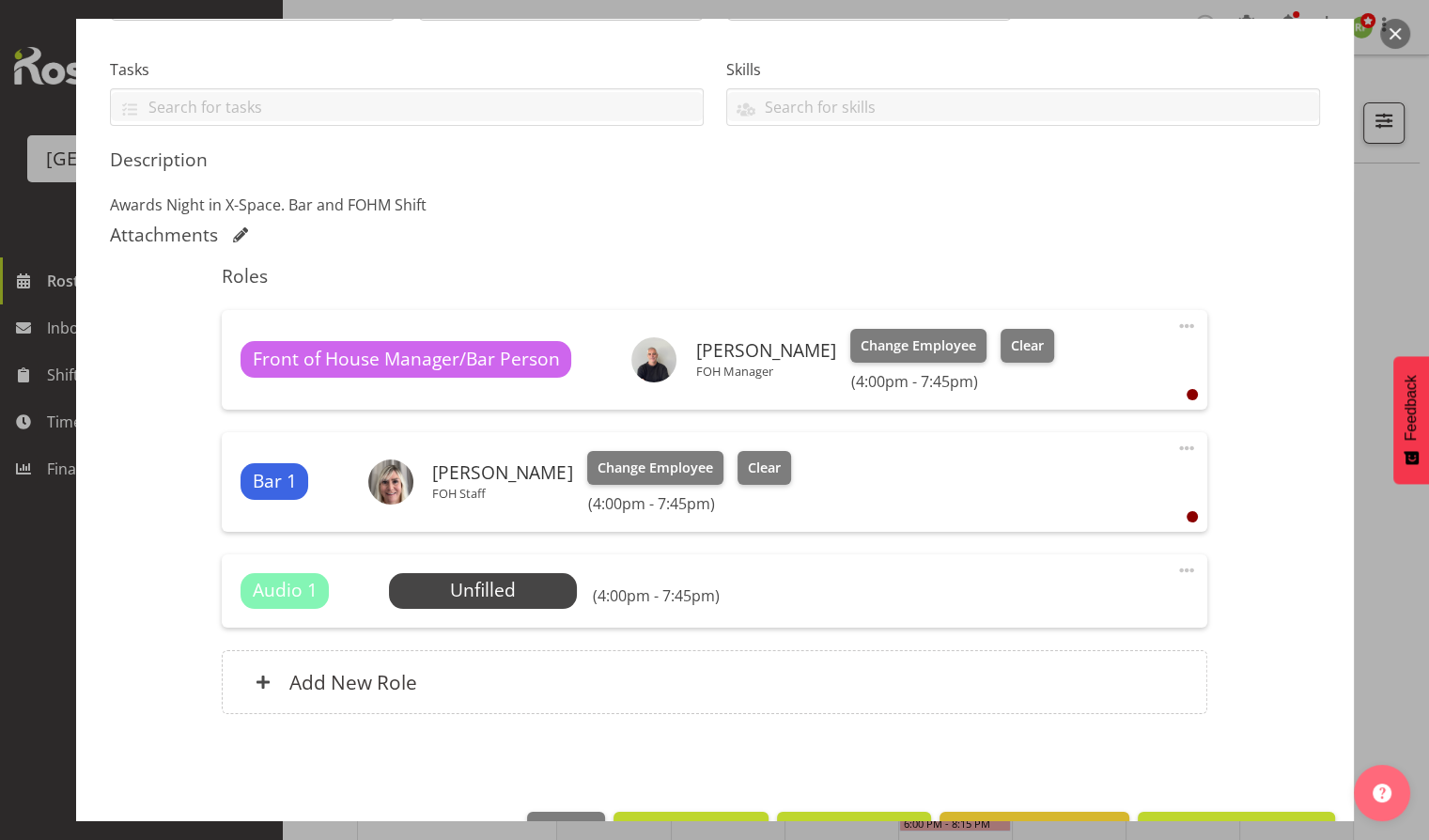
click at [1175, 576] on span at bounding box center [1185, 569] width 22 height 22
click at [1073, 693] on link "Delete" at bounding box center [1107, 683] width 180 height 34
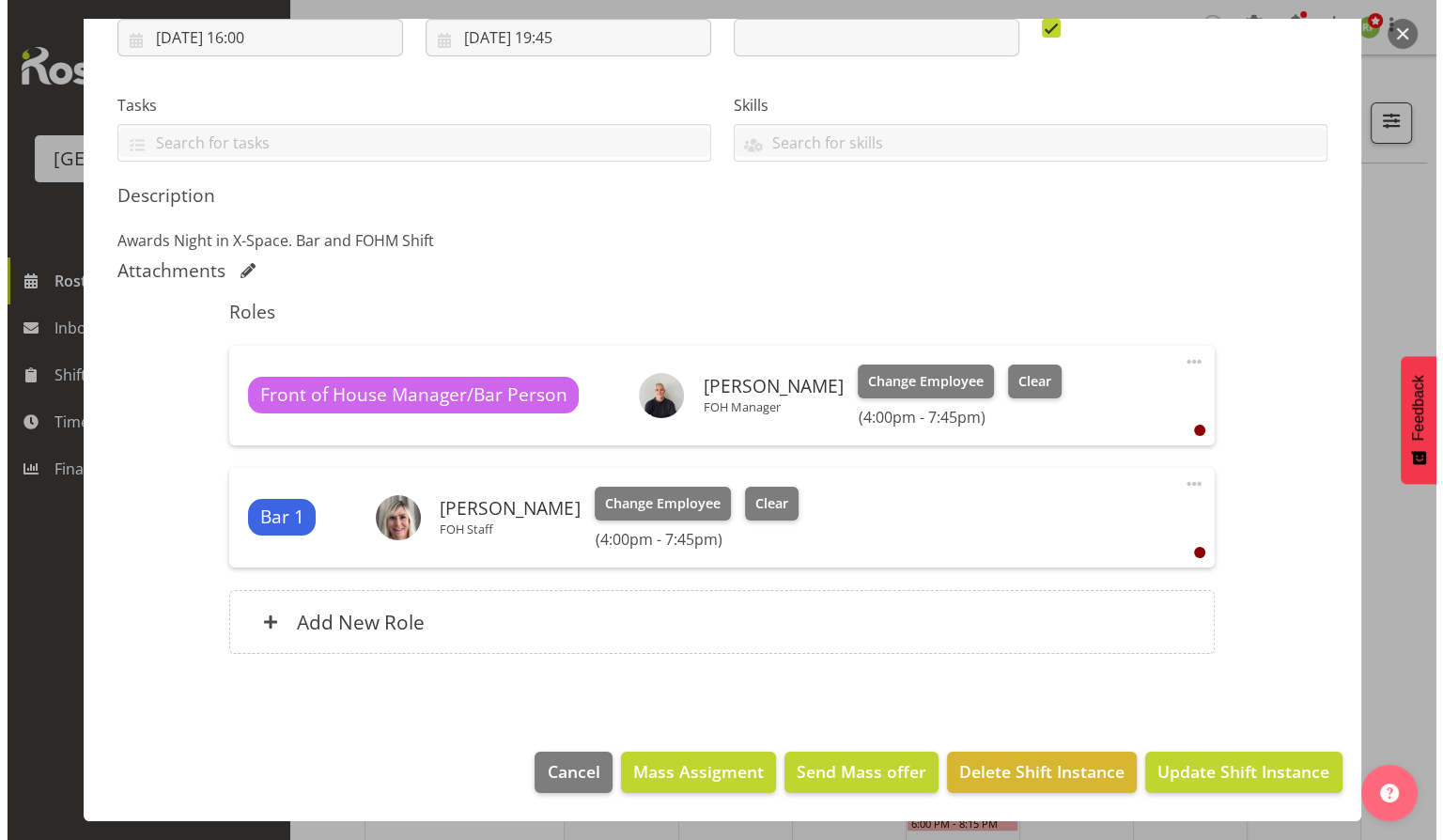
scroll to position [338, 0]
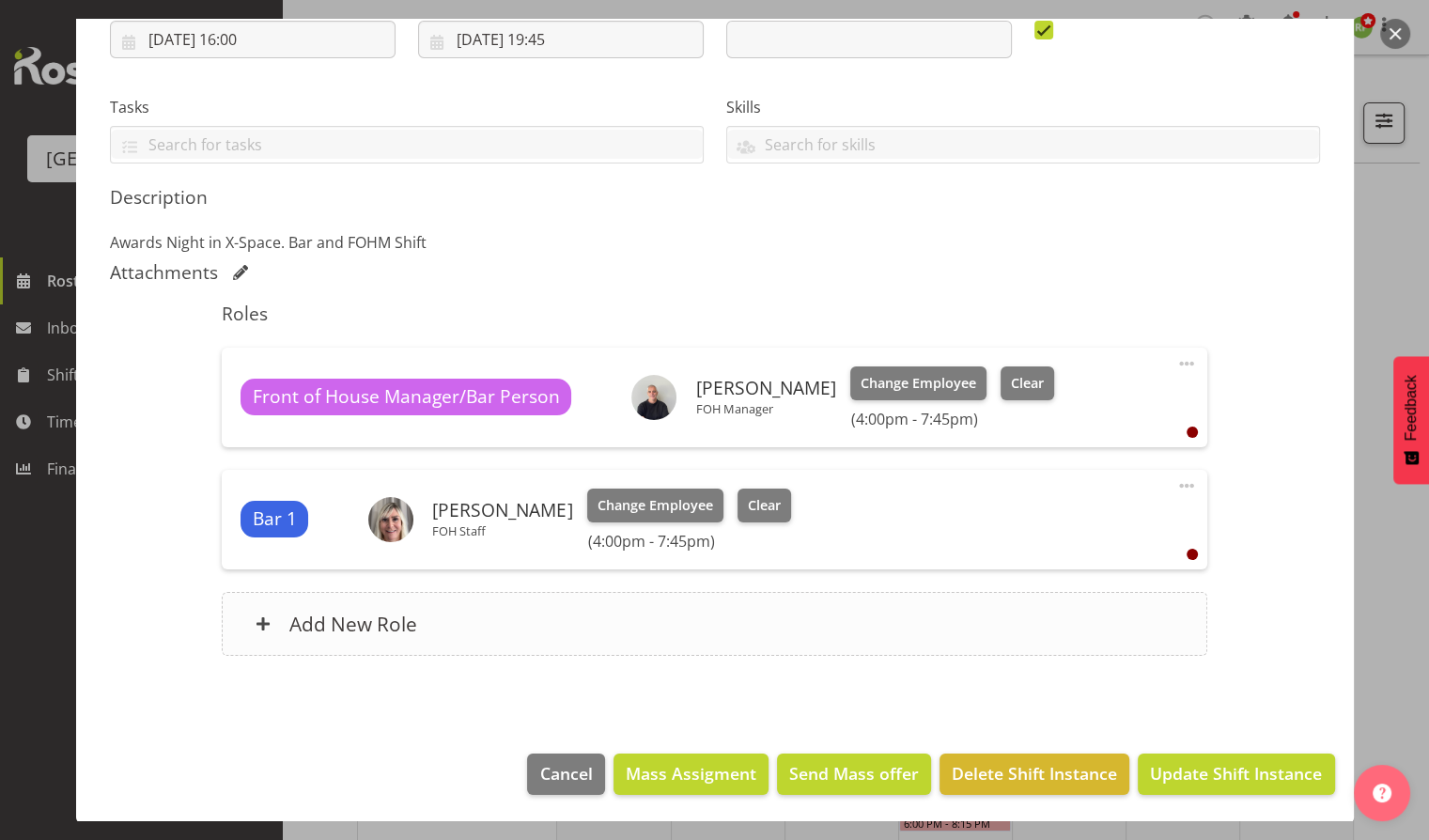
click at [398, 593] on div "Add New Role" at bounding box center [714, 623] width 985 height 64
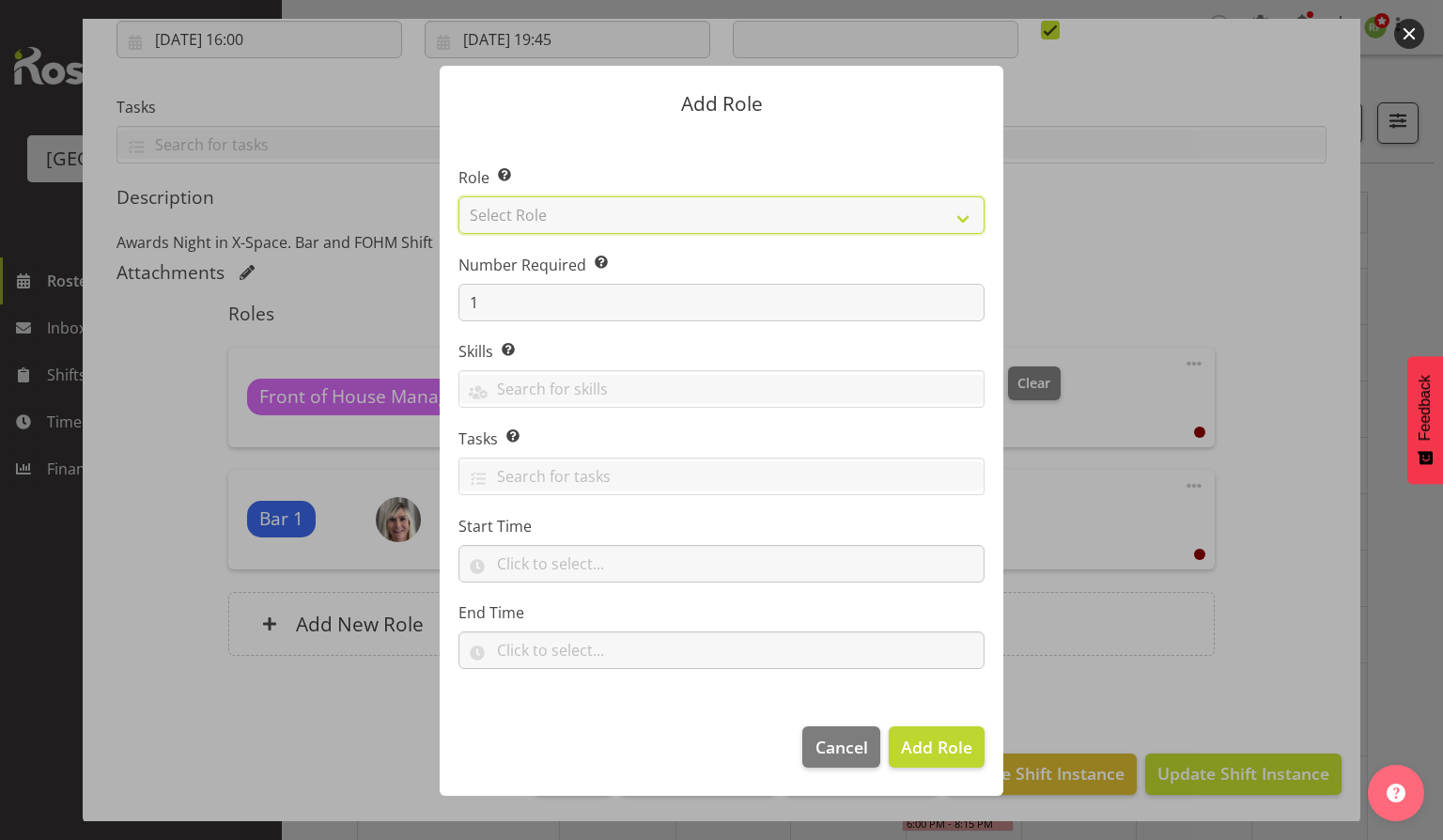
click at [958, 216] on select "Select Role Audio Bar Bar Runner Bar Training Box Office Cargo Shed Venue Rep C…" at bounding box center [722, 215] width 526 height 37
select select "1293"
click at [459, 197] on select "Select Role Audio Bar Bar Runner Bar Training Box Office Cargo Shed Venue Rep C…" at bounding box center [722, 215] width 526 height 37
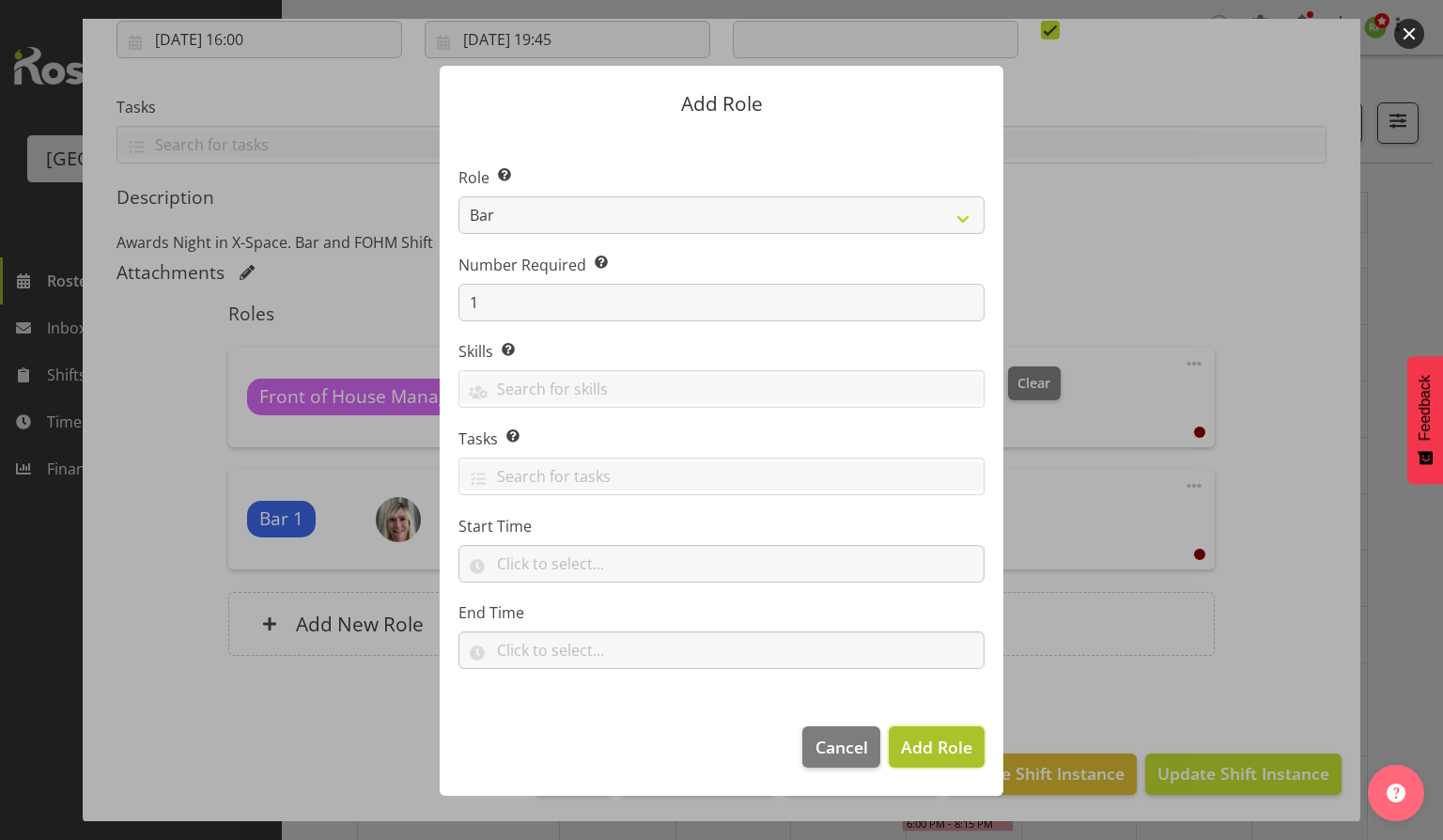
click at [955, 735] on span "Add Role" at bounding box center [936, 746] width 71 height 22
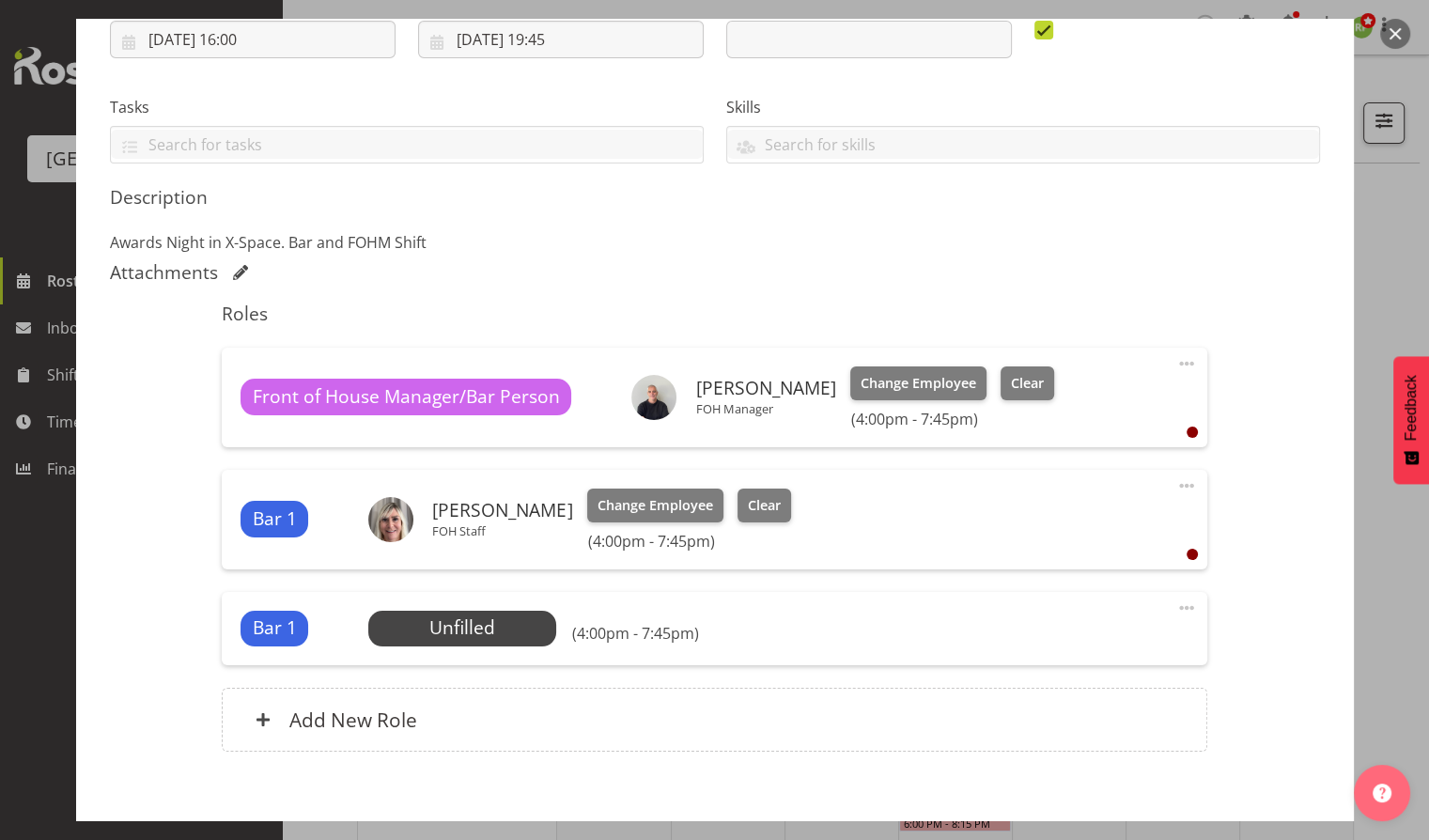
click at [1178, 600] on span at bounding box center [1185, 607] width 22 height 22
click at [1045, 649] on link "Edit" at bounding box center [1107, 652] width 180 height 34
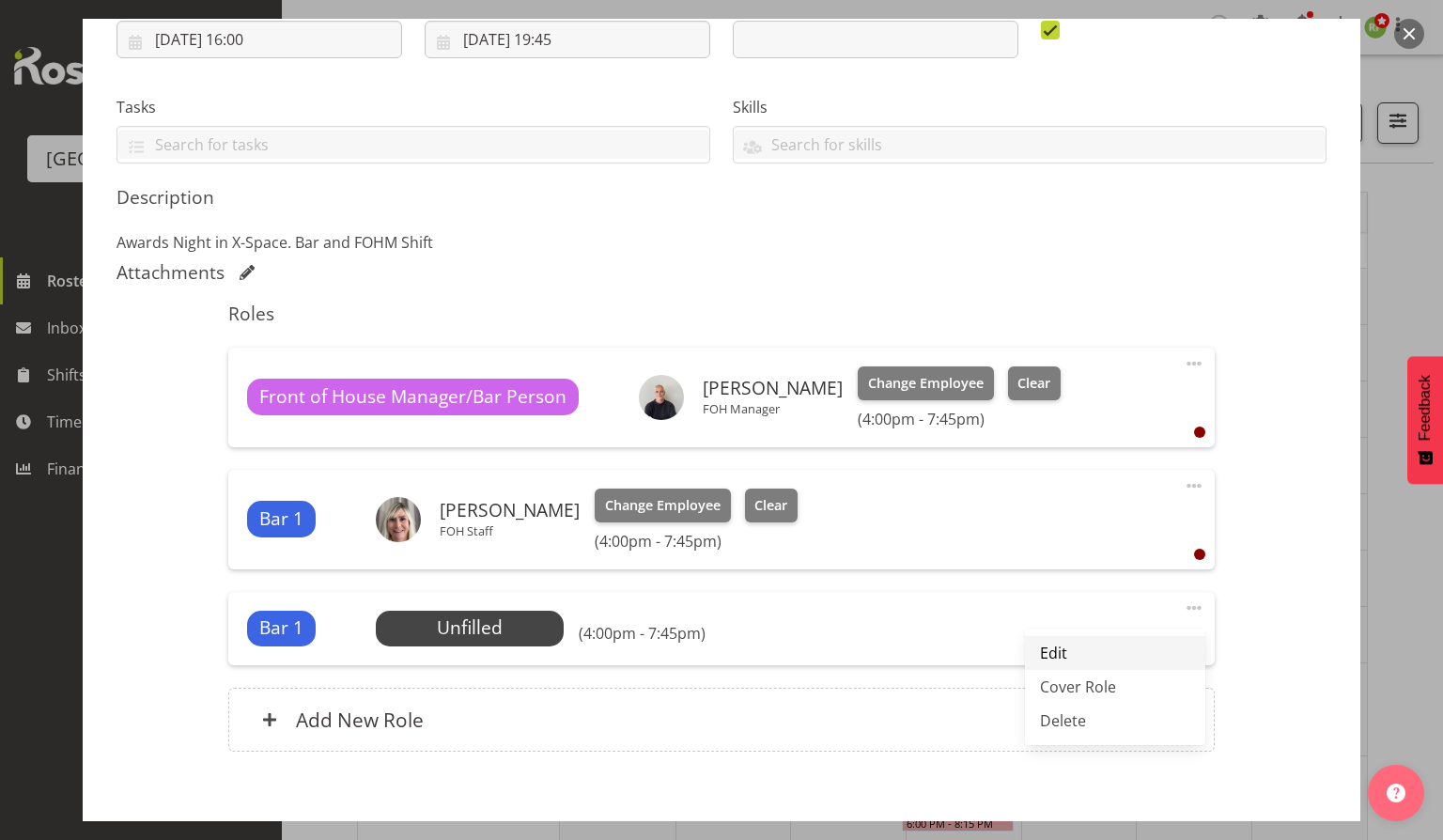
select select "8"
select select "2025"
select select "16"
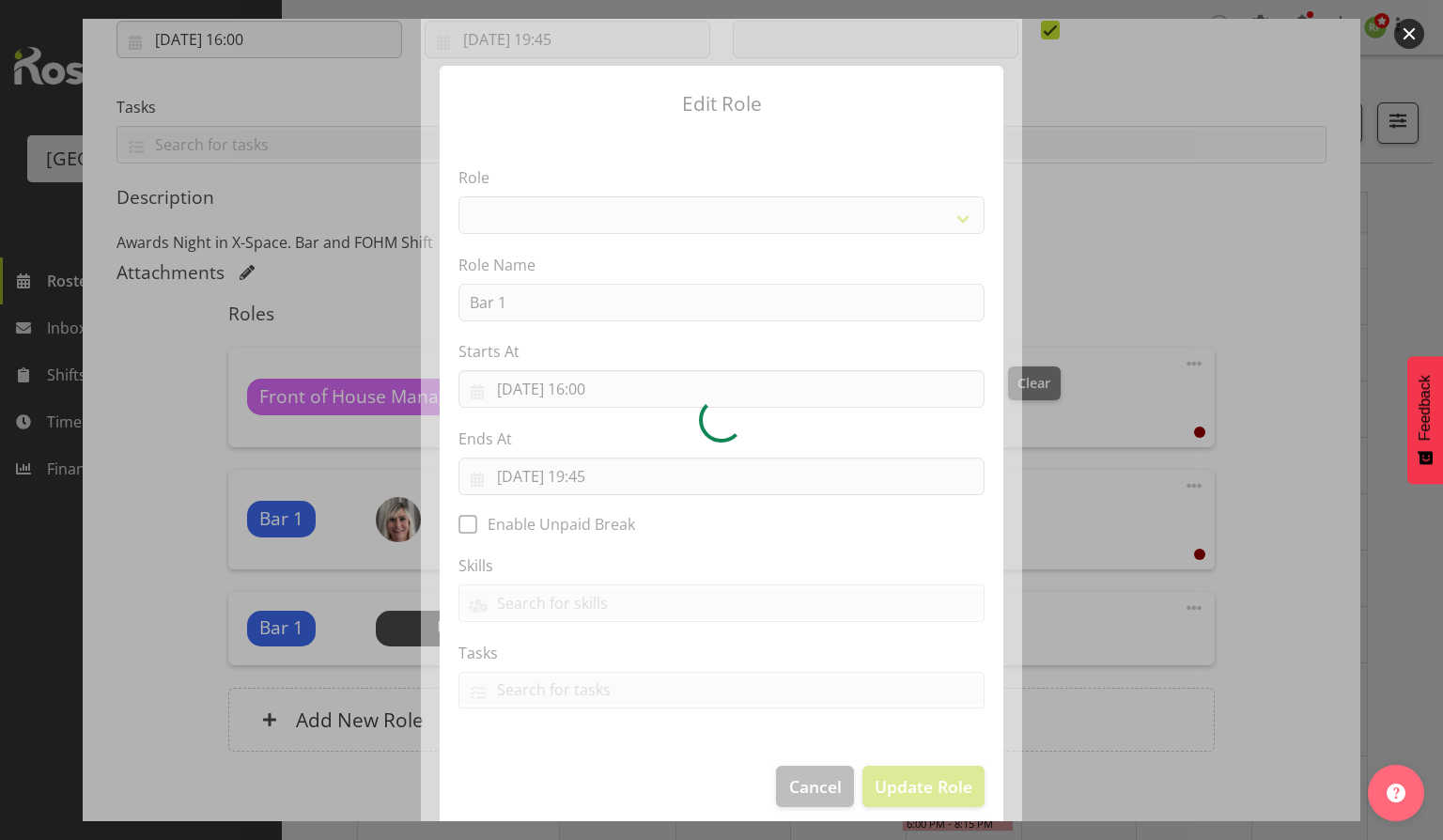
select select "1293"
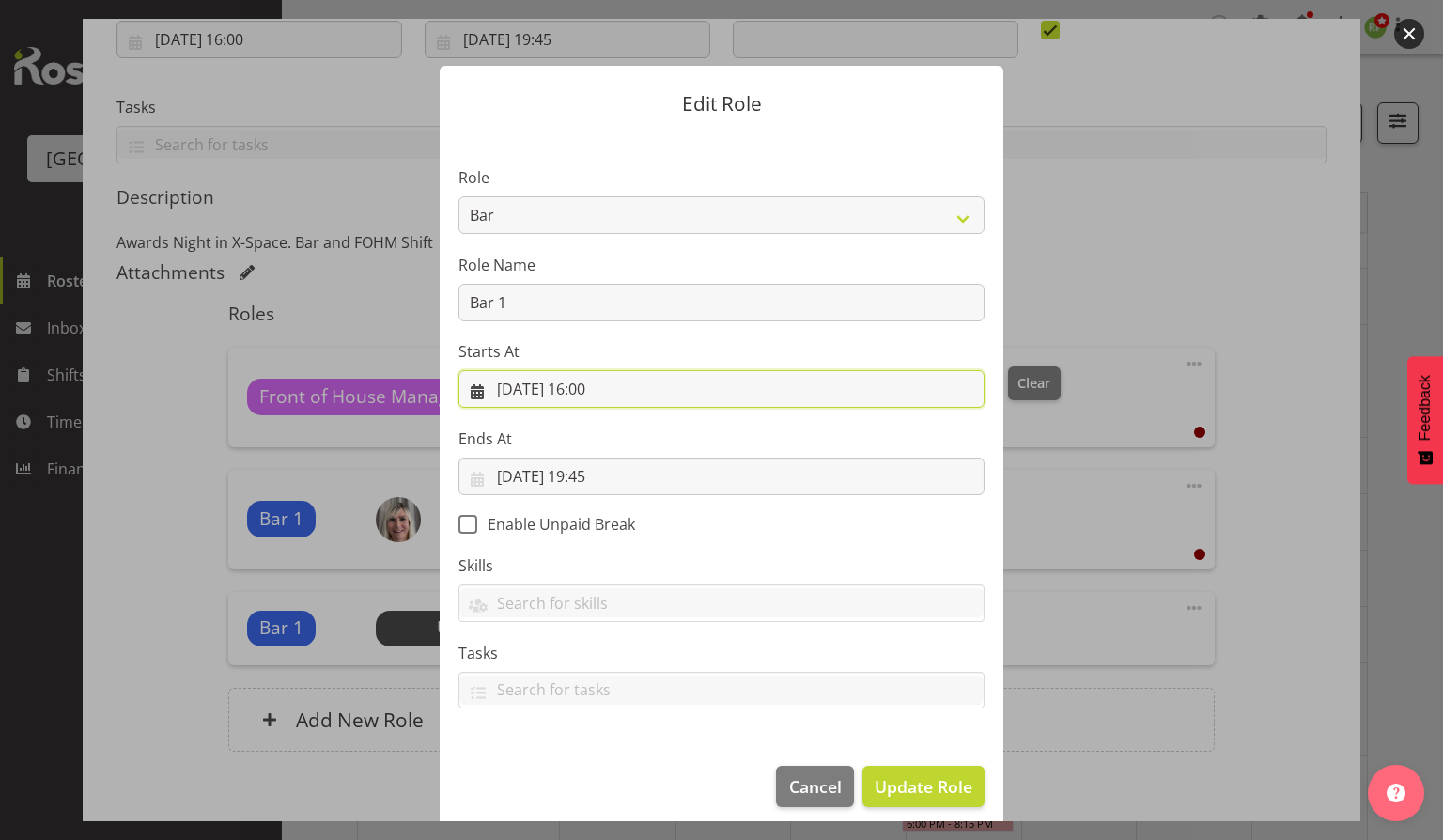
drag, startPoint x: 579, startPoint y: 391, endPoint x: 623, endPoint y: 398, distance: 44.6
click at [623, 398] on input "[DATE] 16:00" at bounding box center [722, 388] width 526 height 37
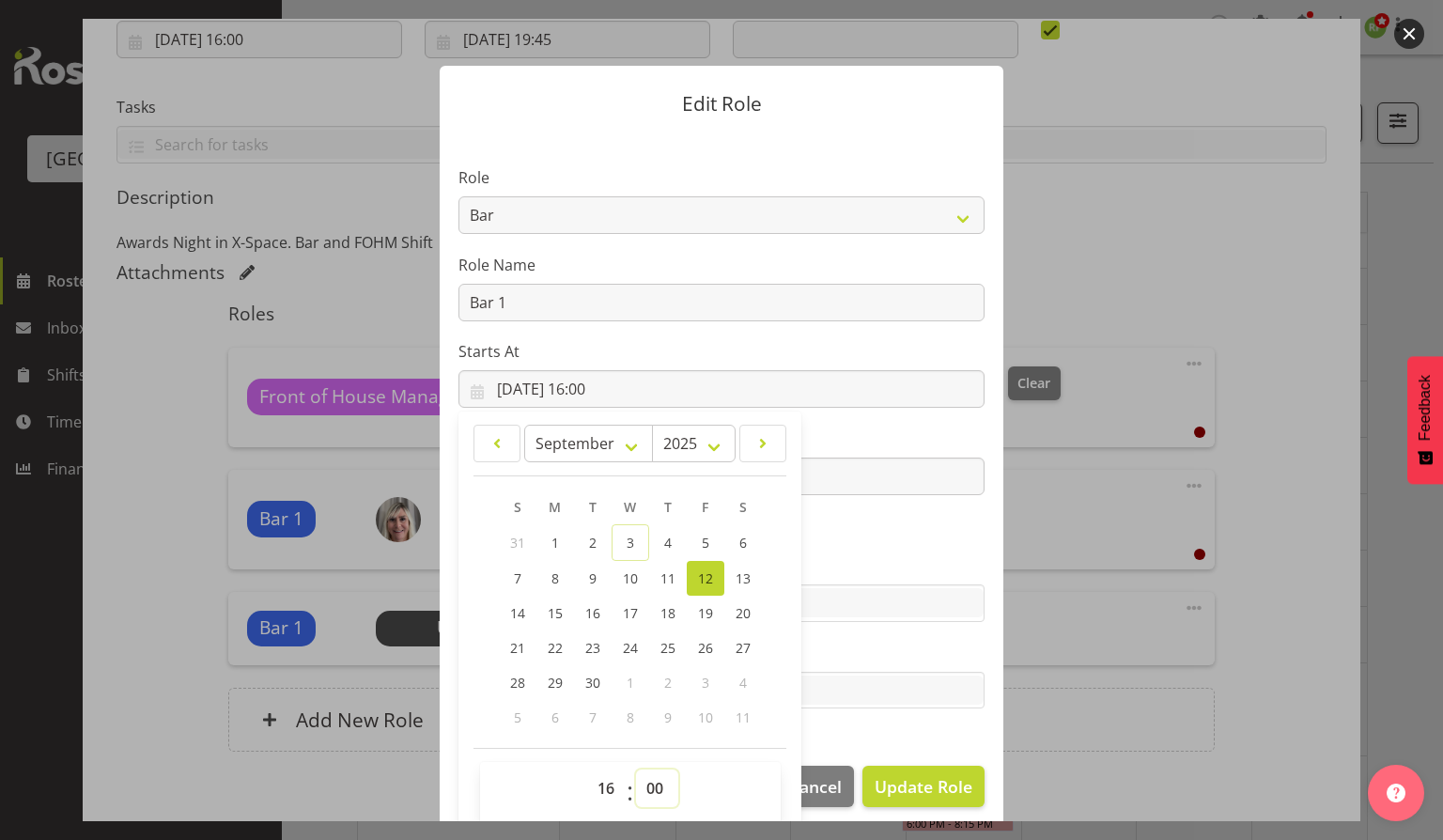
click at [653, 788] on select "00 01 02 03 04 05 06 07 08 09 10 11 12 13 14 15 16 17 18 19 20 21 22 23 24 25 2…" at bounding box center [656, 788] width 42 height 37
select select "45"
click at [636, 770] on select "00 01 02 03 04 05 06 07 08 09 10 11 12 13 14 15 16 17 18 19 20 21 22 23 24 25 2…" at bounding box center [656, 788] width 42 height 37
type input "[DATE] 16:45"
click at [843, 537] on section "Role Audio Bar Bar Runner Bar Training Box Office Cargo Shed Venue Rep Catering…" at bounding box center [721, 439] width 564 height 614
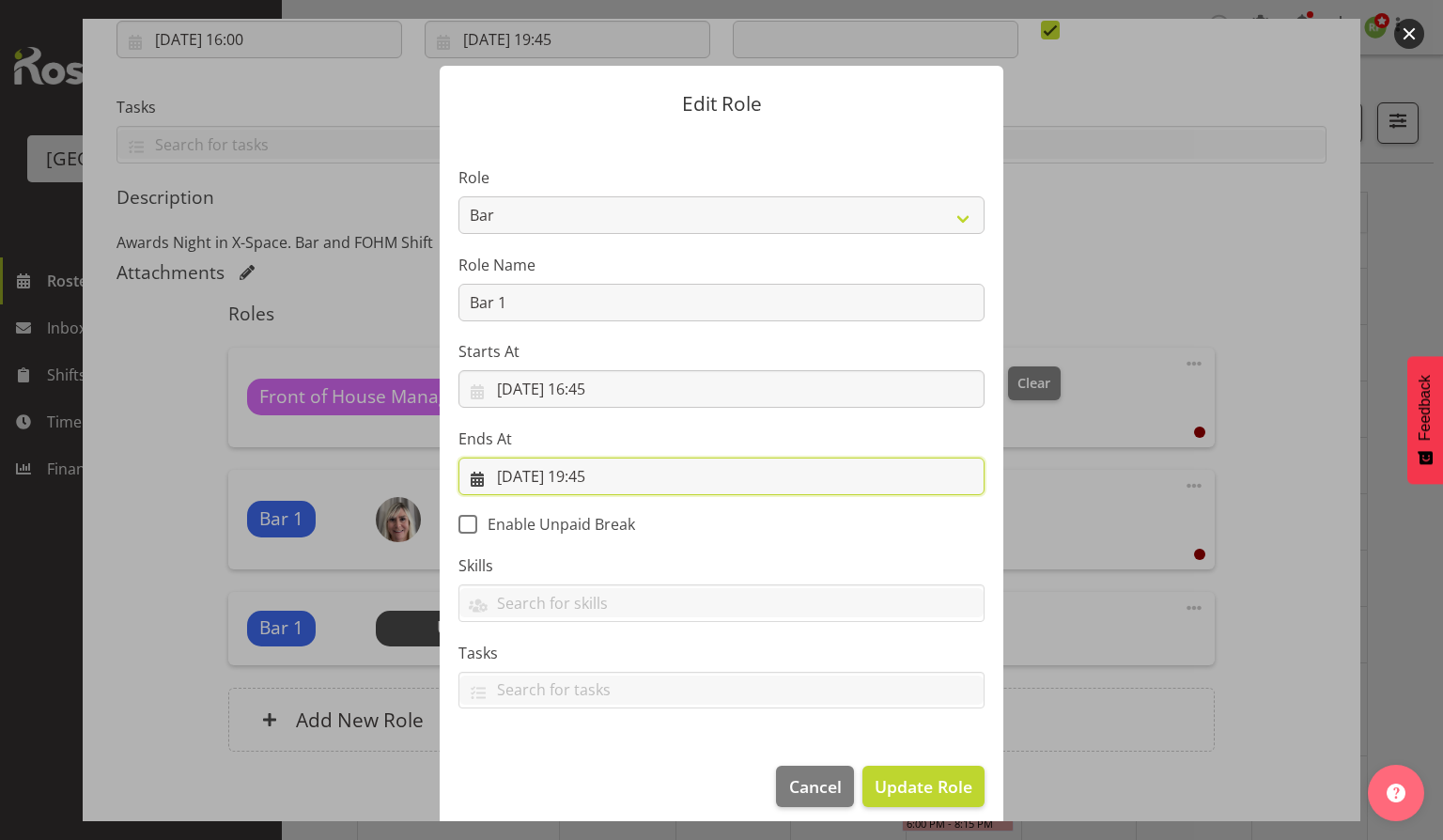
click at [607, 484] on input "[DATE] 19:45" at bounding box center [722, 476] width 526 height 37
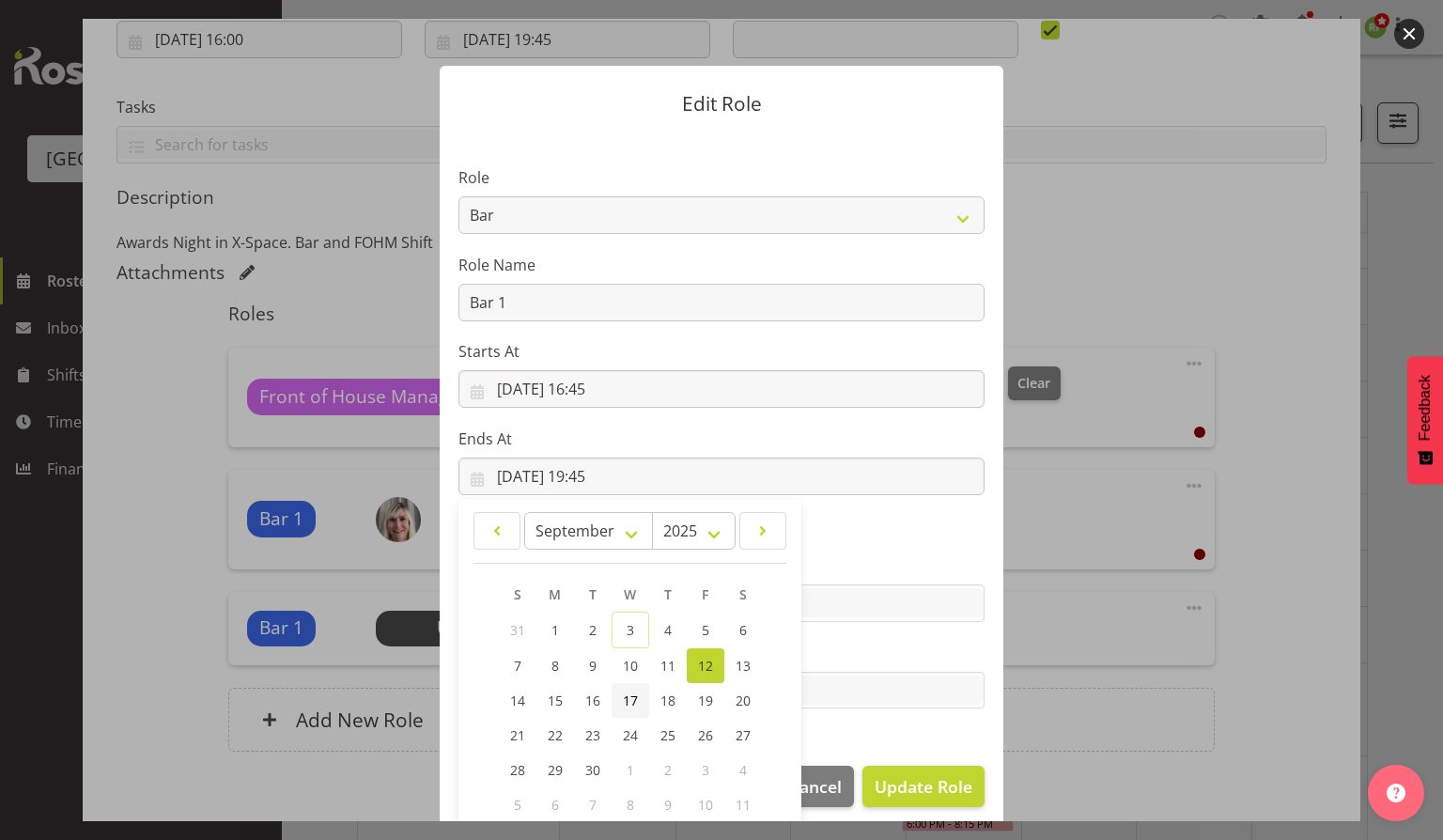
click at [623, 698] on span "17" at bounding box center [630, 700] width 15 height 18
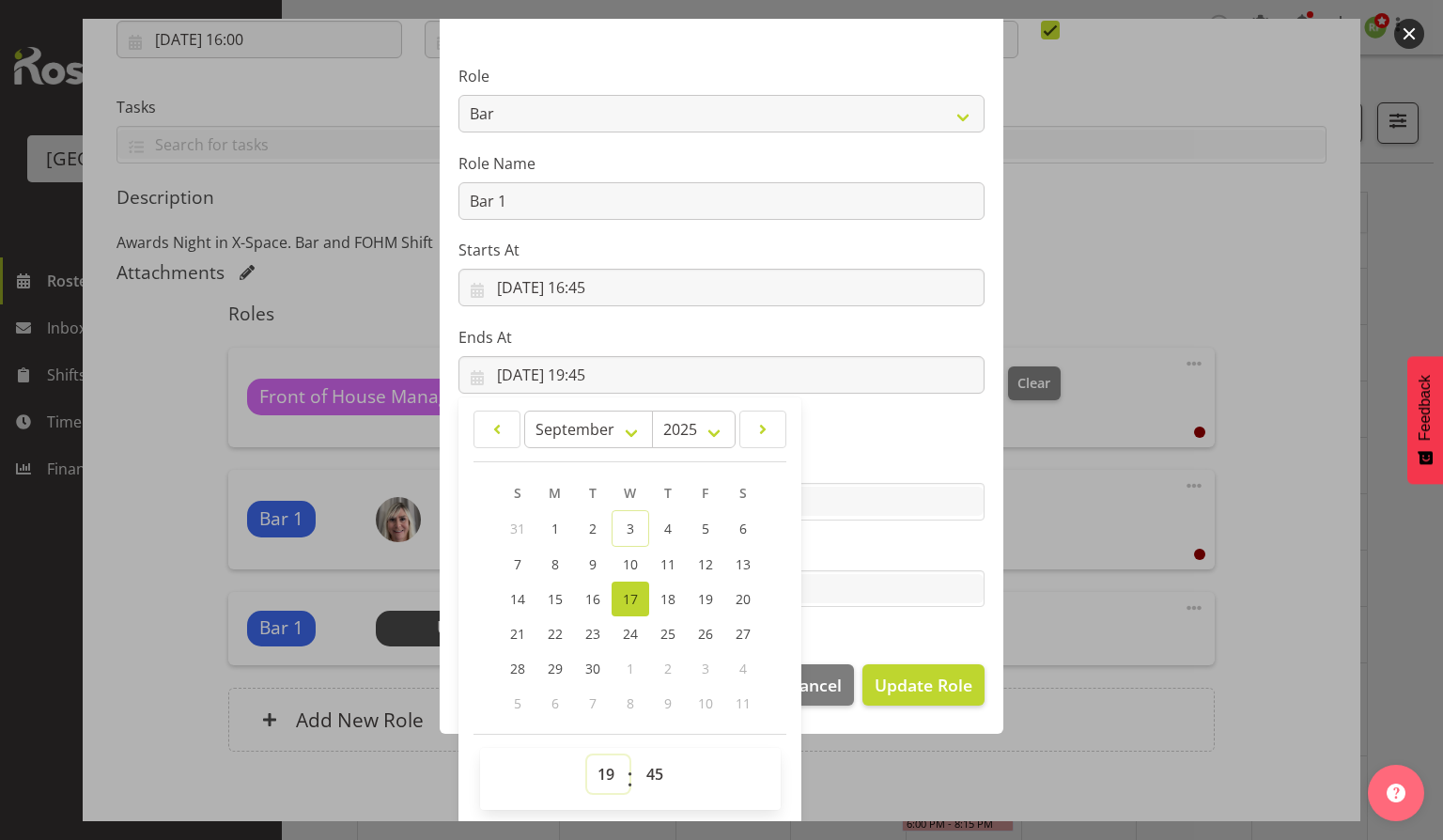
click at [606, 770] on select "00 01 02 03 04 05 06 07 08 09 10 11 12 13 14 15 16 17 18 19 20 21 22 23" at bounding box center [608, 774] width 42 height 37
click at [699, 567] on span "12" at bounding box center [705, 564] width 15 height 18
type input "[DATE] 19:45"
click at [596, 773] on select "00 01 02 03 04 05 06 07 08 09 10 11 12 13 14 15 16 17 18 19 20 21 22 23" at bounding box center [608, 774] width 42 height 37
select select "17"
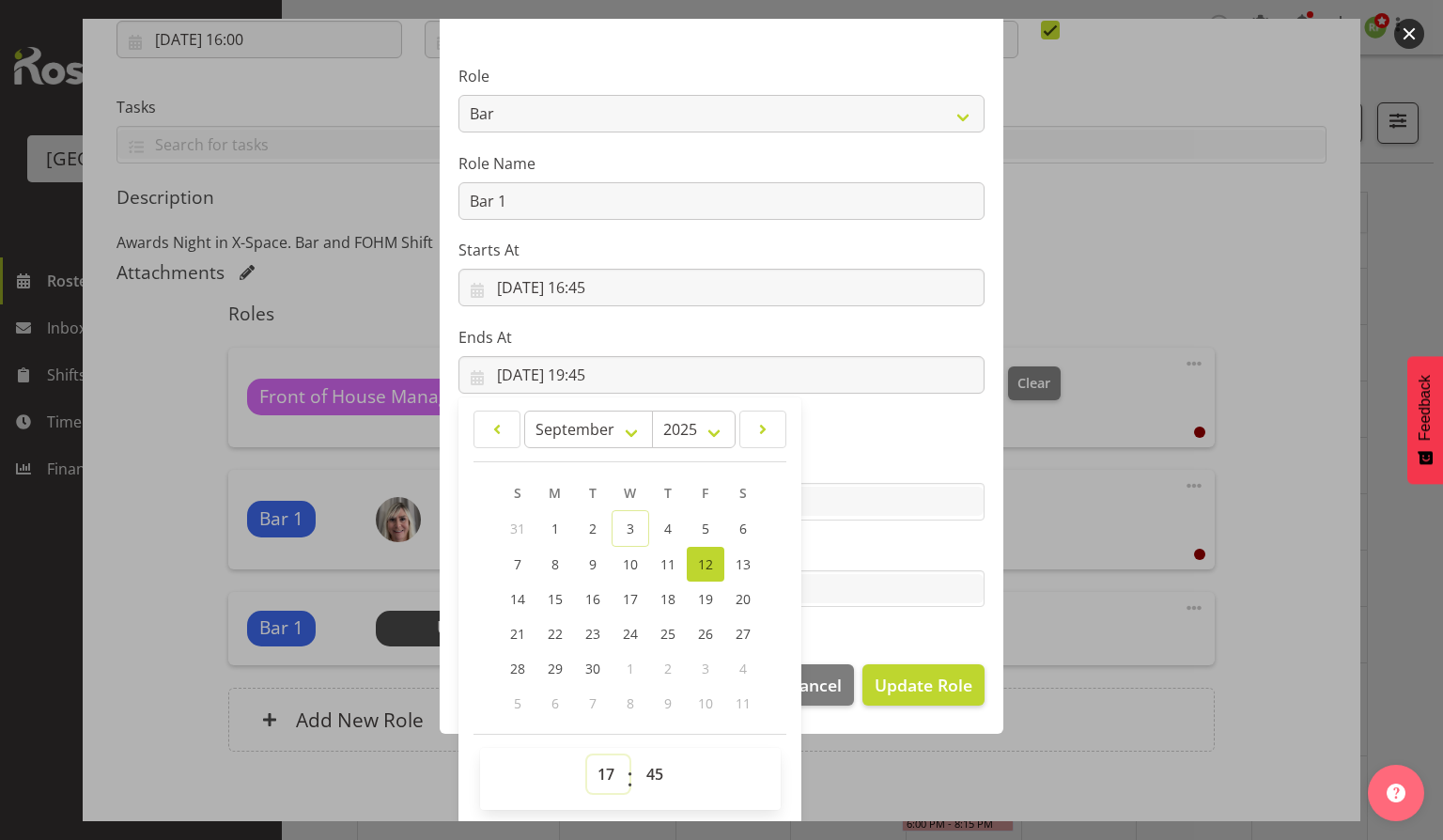
click at [587, 755] on select "00 01 02 03 04 05 06 07 08 09 10 11 12 13 14 15 16 17 18 19 20 21 22 23" at bounding box center [608, 774] width 42 height 37
type input "[DATE] 17:45"
click at [646, 761] on select "00 01 02 03 04 05 06 07 08 09 10 11 12 13 14 15 16 17 18 19 20 21 22 23 24 25 2…" at bounding box center [656, 774] width 42 height 37
click at [650, 761] on select "00 01 02 03 04 05 06 07 08 09 10 11 12 13 14 15 16 17 18 19 20 21 22 23 24 25 2…" at bounding box center [656, 774] width 42 height 37
select select "59"
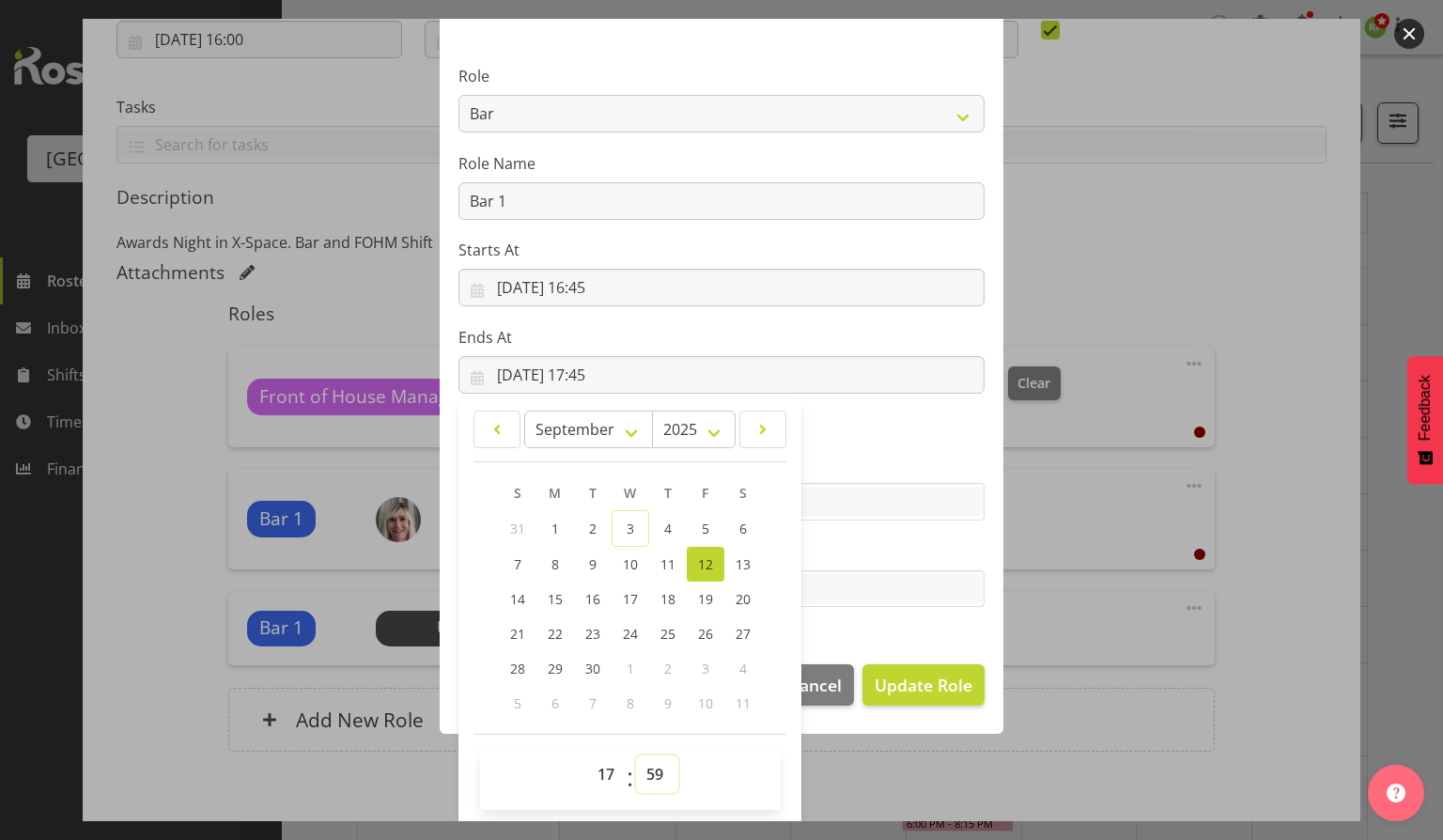
click at [636, 755] on select "00 01 02 03 04 05 06 07 08 09 10 11 12 13 14 15 16 17 18 19 20 21 22 23 24 25 2…" at bounding box center [656, 774] width 42 height 37
type input "[DATE] 17:59"
click at [795, 753] on div "Edit Role Role Audio Bar Bar Runner Bar Training Box Office Cargo Shed Venue Re…" at bounding box center [722, 420] width 902 height 802
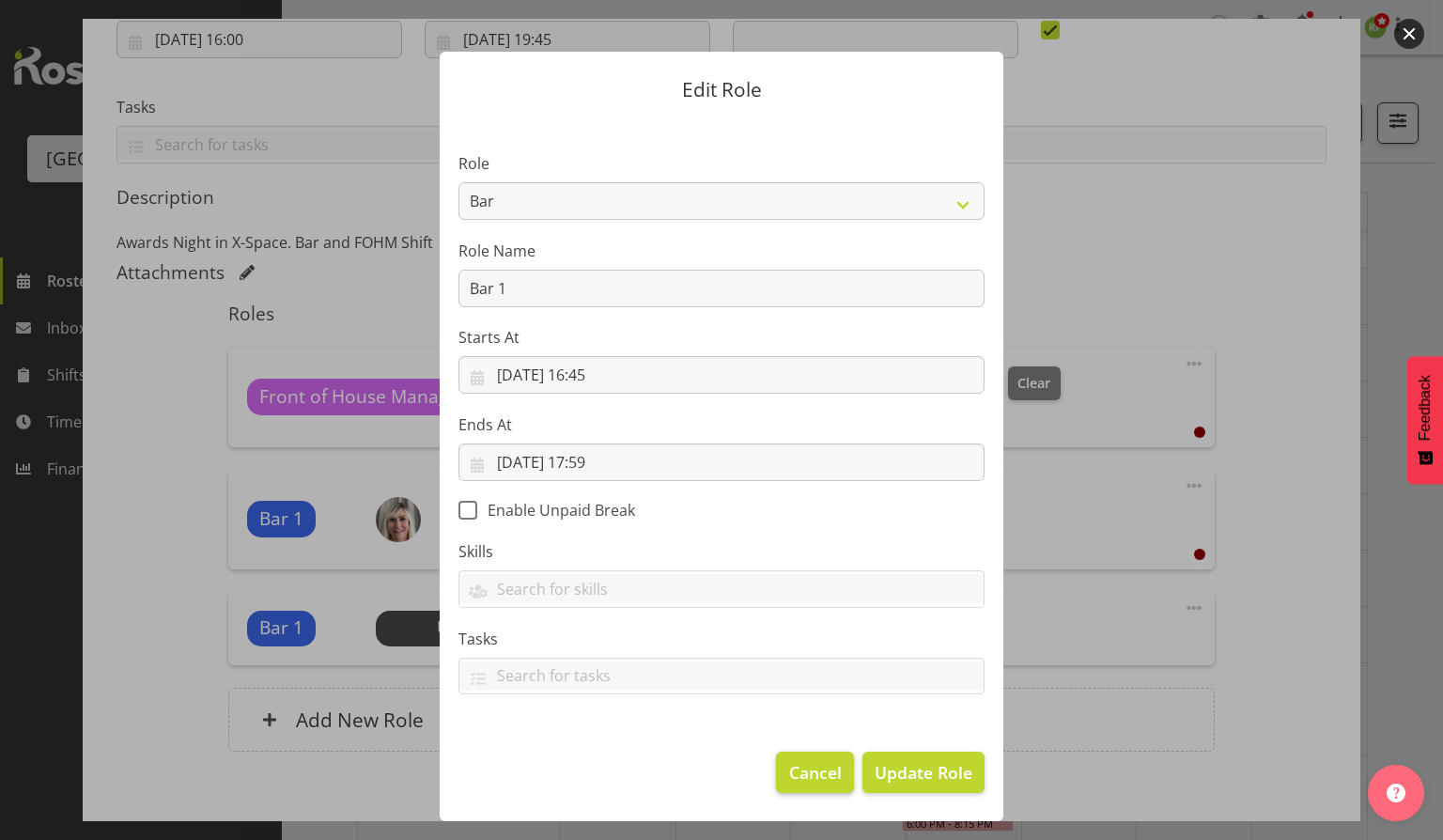
scroll to position [13, 0]
click at [931, 774] on span "Update Role" at bounding box center [924, 773] width 98 height 24
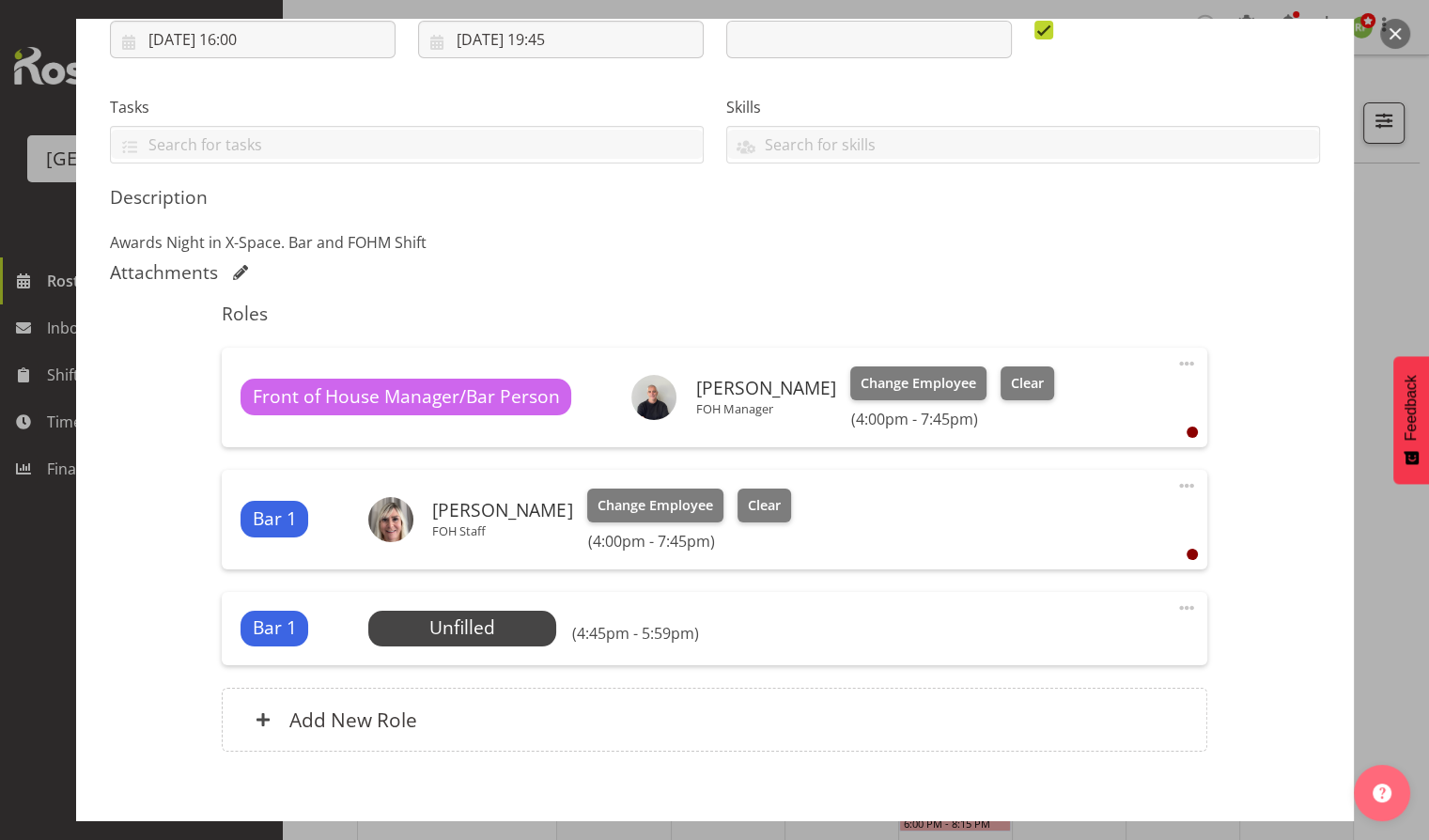
click at [1175, 606] on span at bounding box center [1185, 607] width 22 height 22
click at [1039, 654] on link "Edit" at bounding box center [1107, 652] width 180 height 34
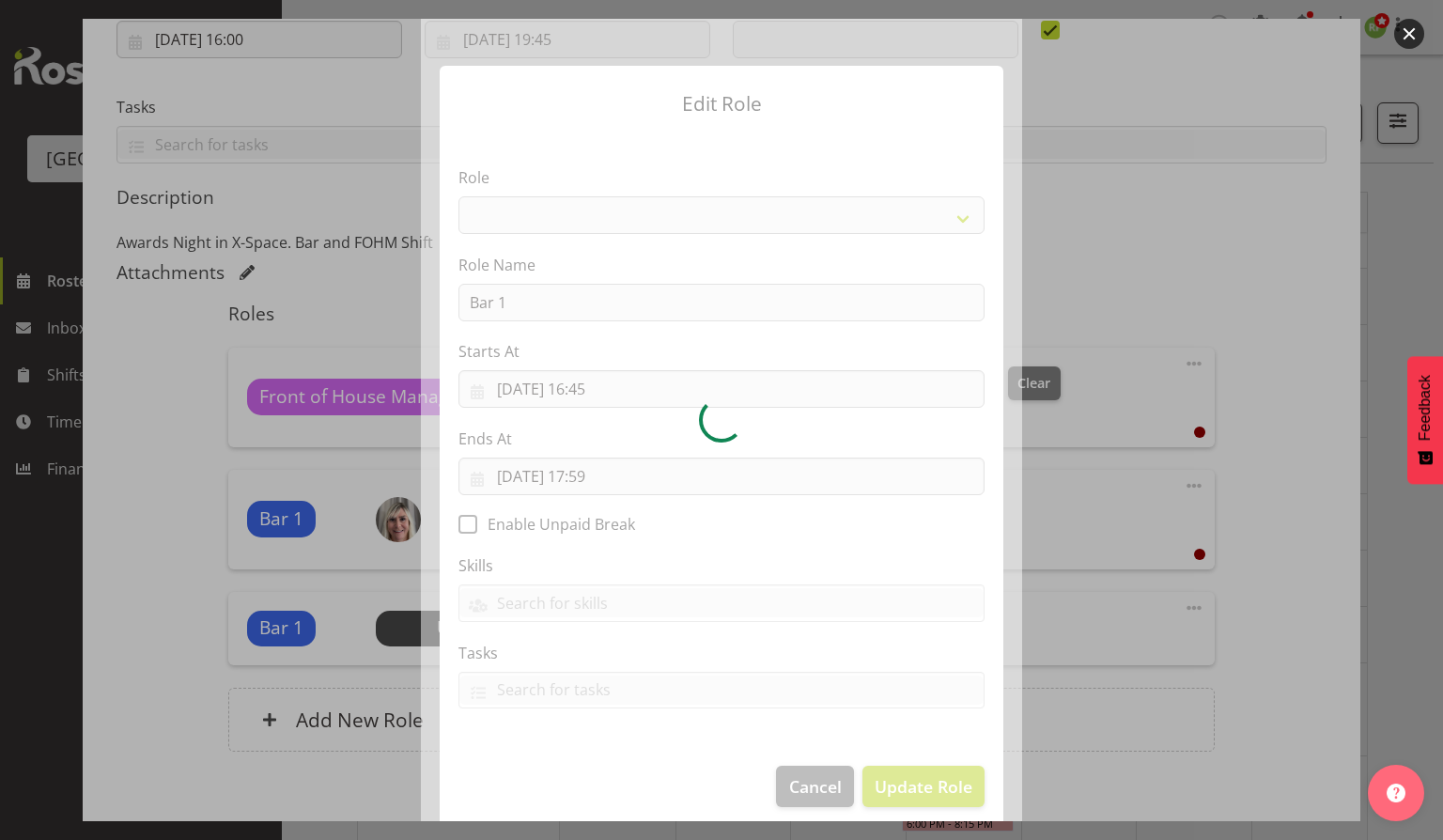
select select "1293"
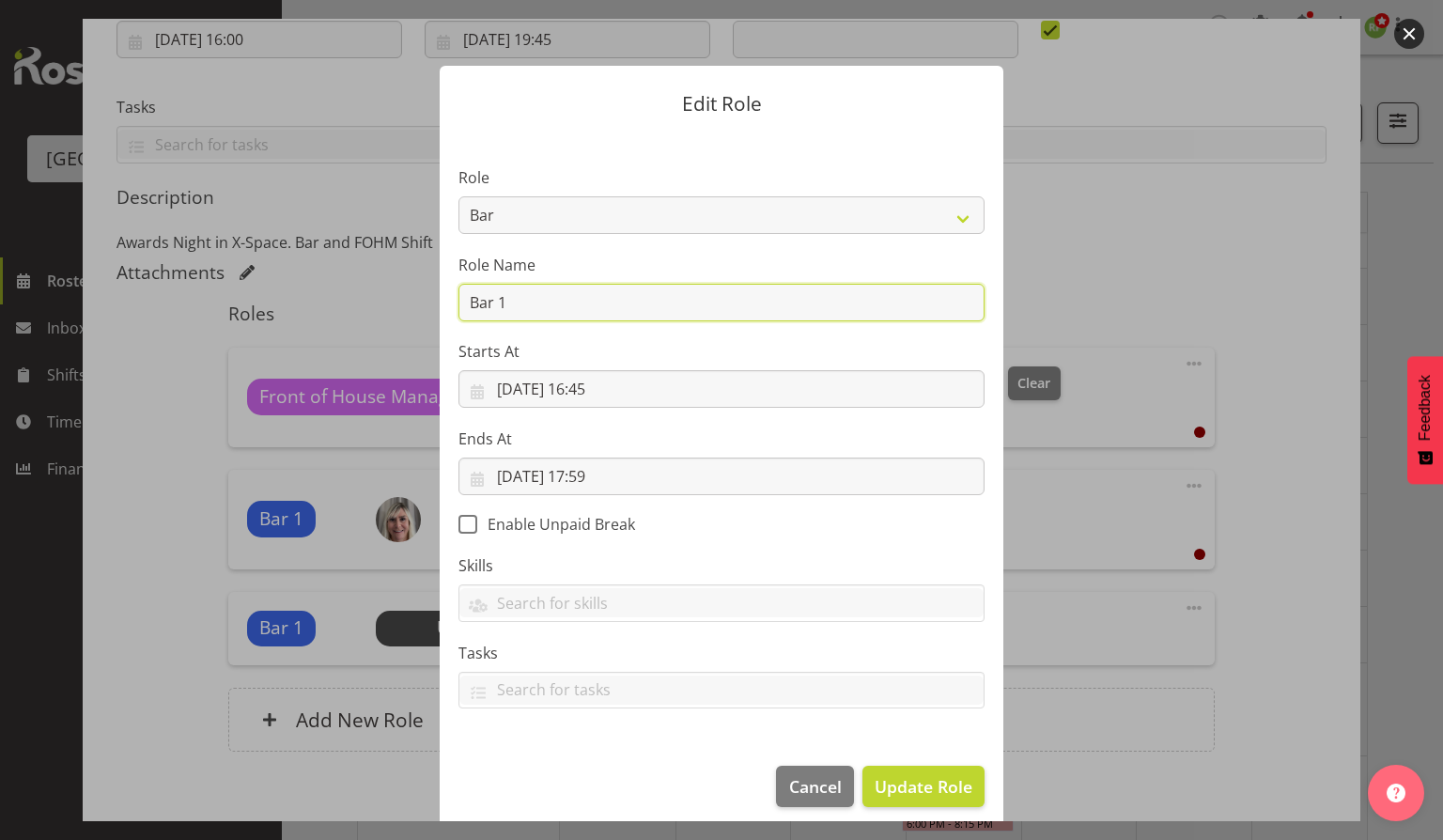
click at [505, 305] on input "Bar 1" at bounding box center [722, 302] width 526 height 37
type input "Bar 2"
click at [904, 798] on button "Update Role" at bounding box center [924, 786] width 122 height 41
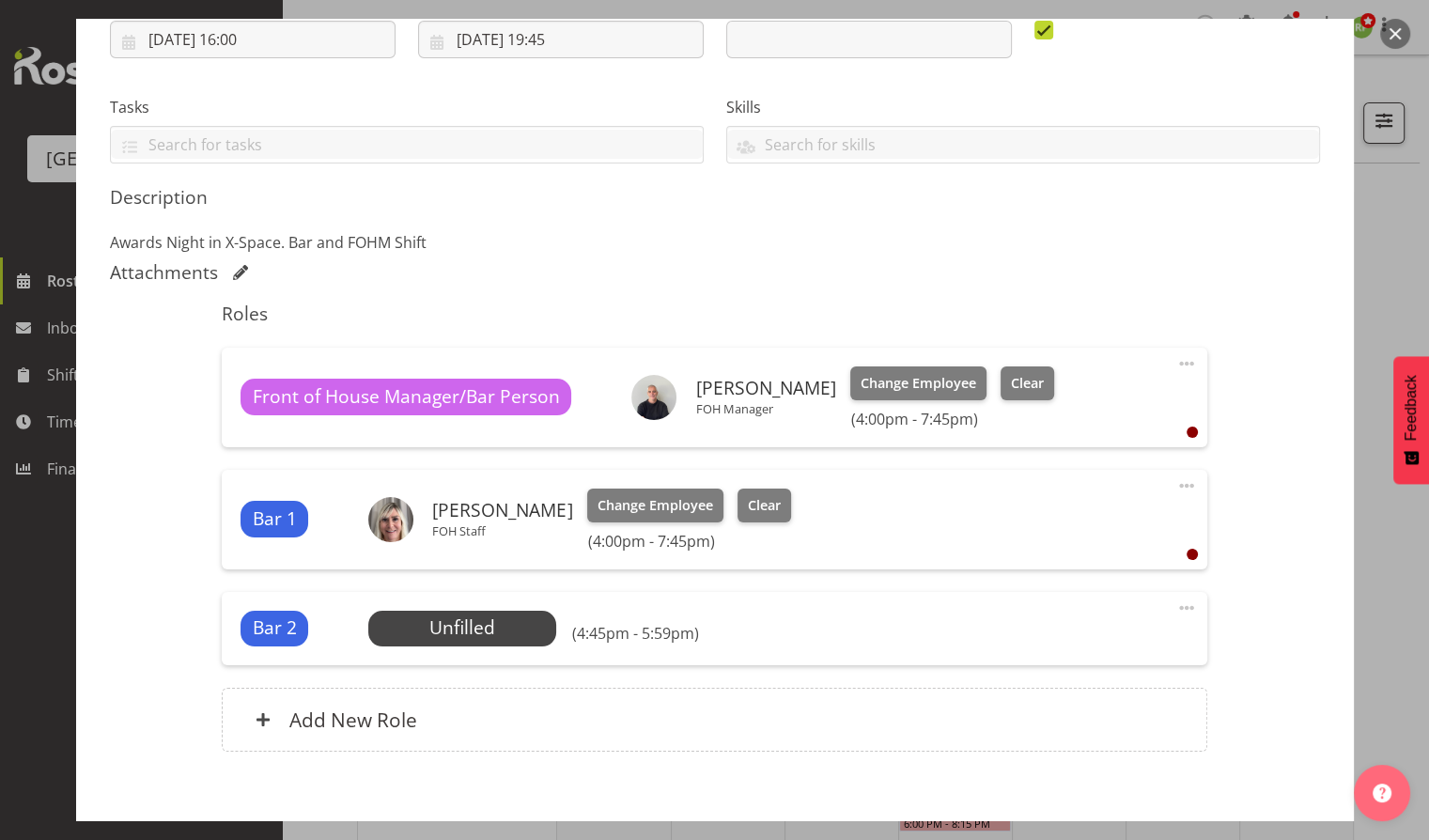
click at [116, 615] on div "Shift Instance Name Acorn Junior Art Awards - X-Space. FOHM/Bar Shift Location …" at bounding box center [714, 321] width 1210 height 907
click at [485, 631] on span "Select Employee" at bounding box center [462, 628] width 140 height 27
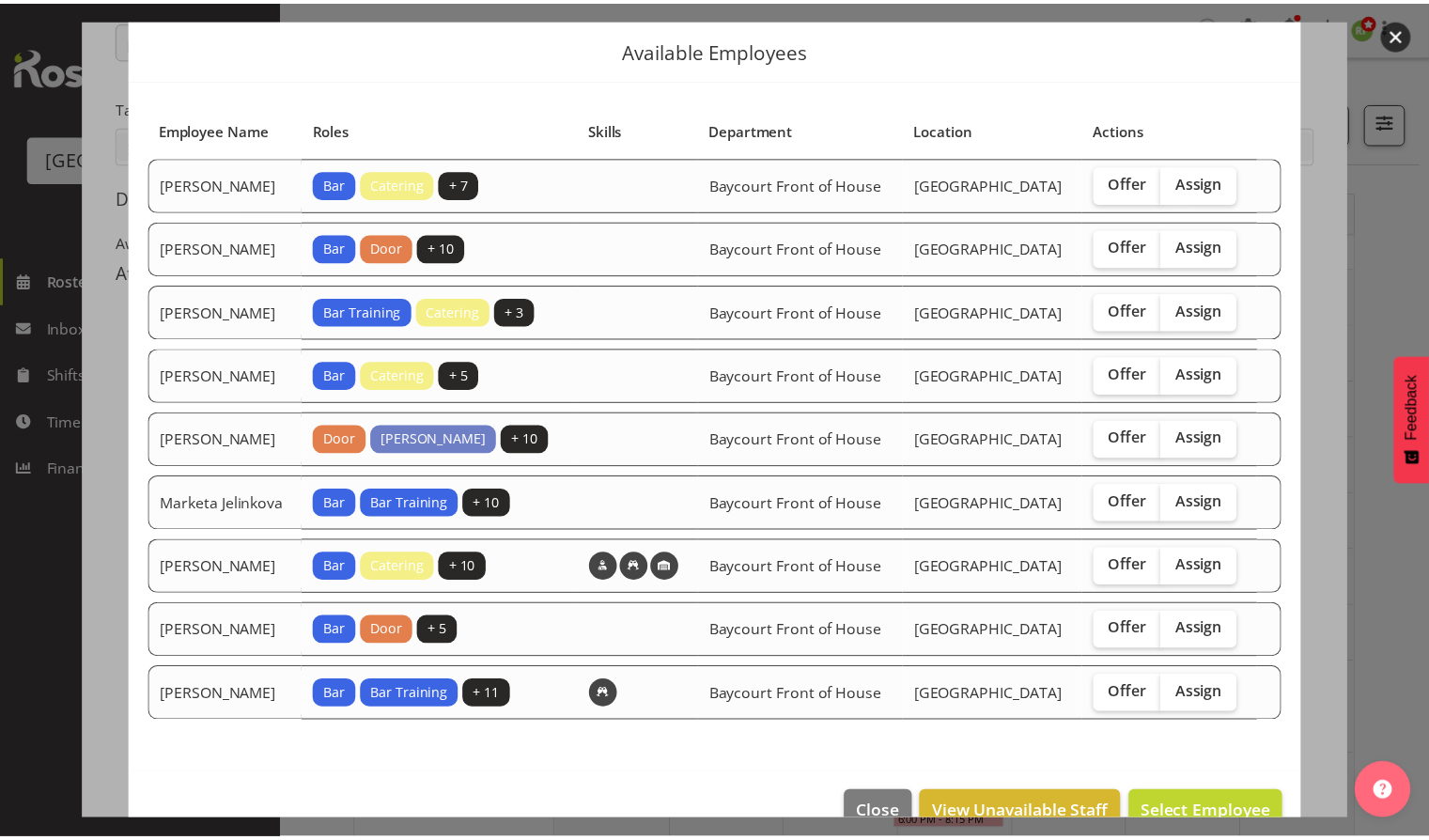
scroll to position [28, 0]
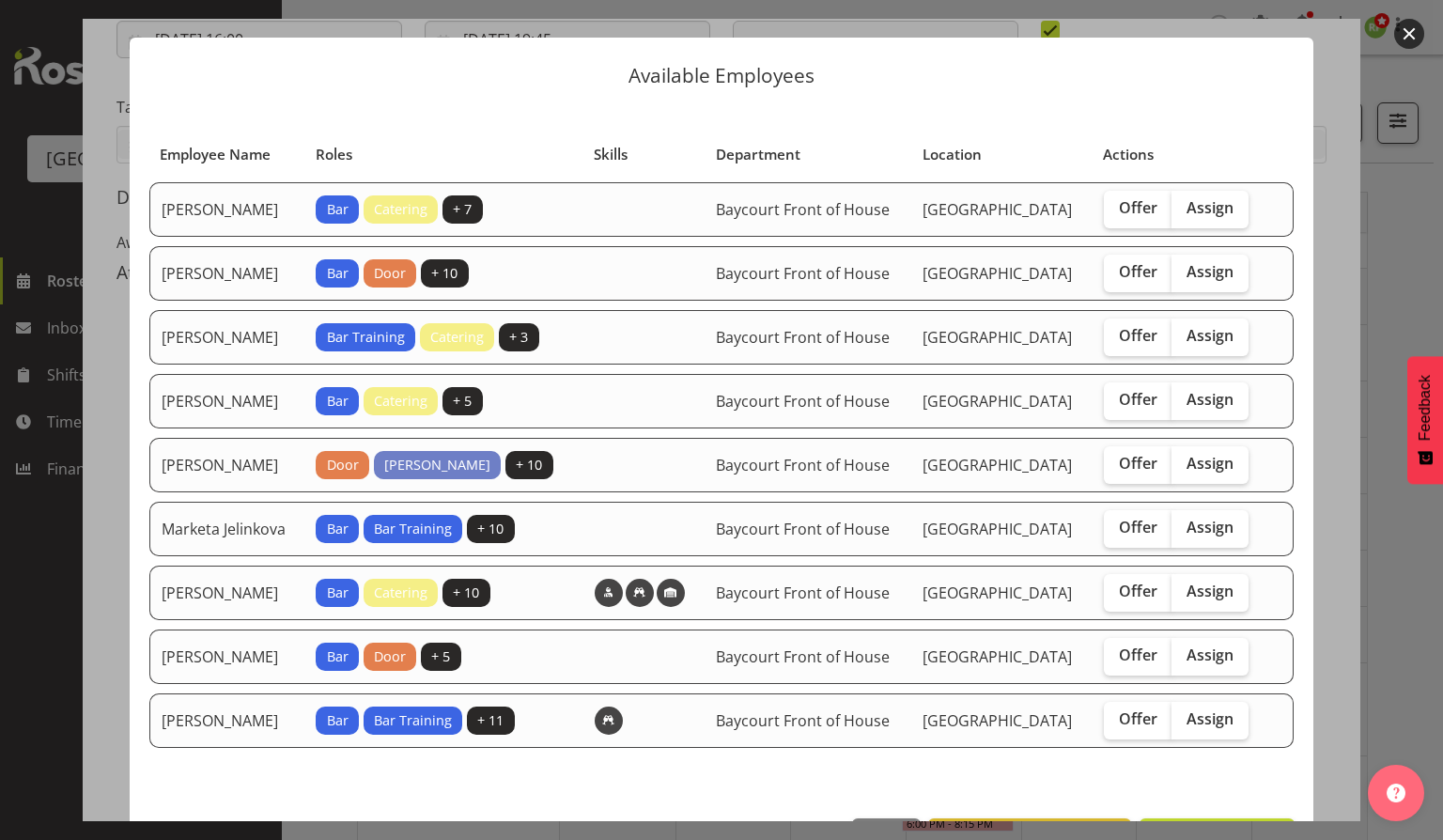
click at [1410, 24] on button "button" at bounding box center [1409, 33] width 30 height 30
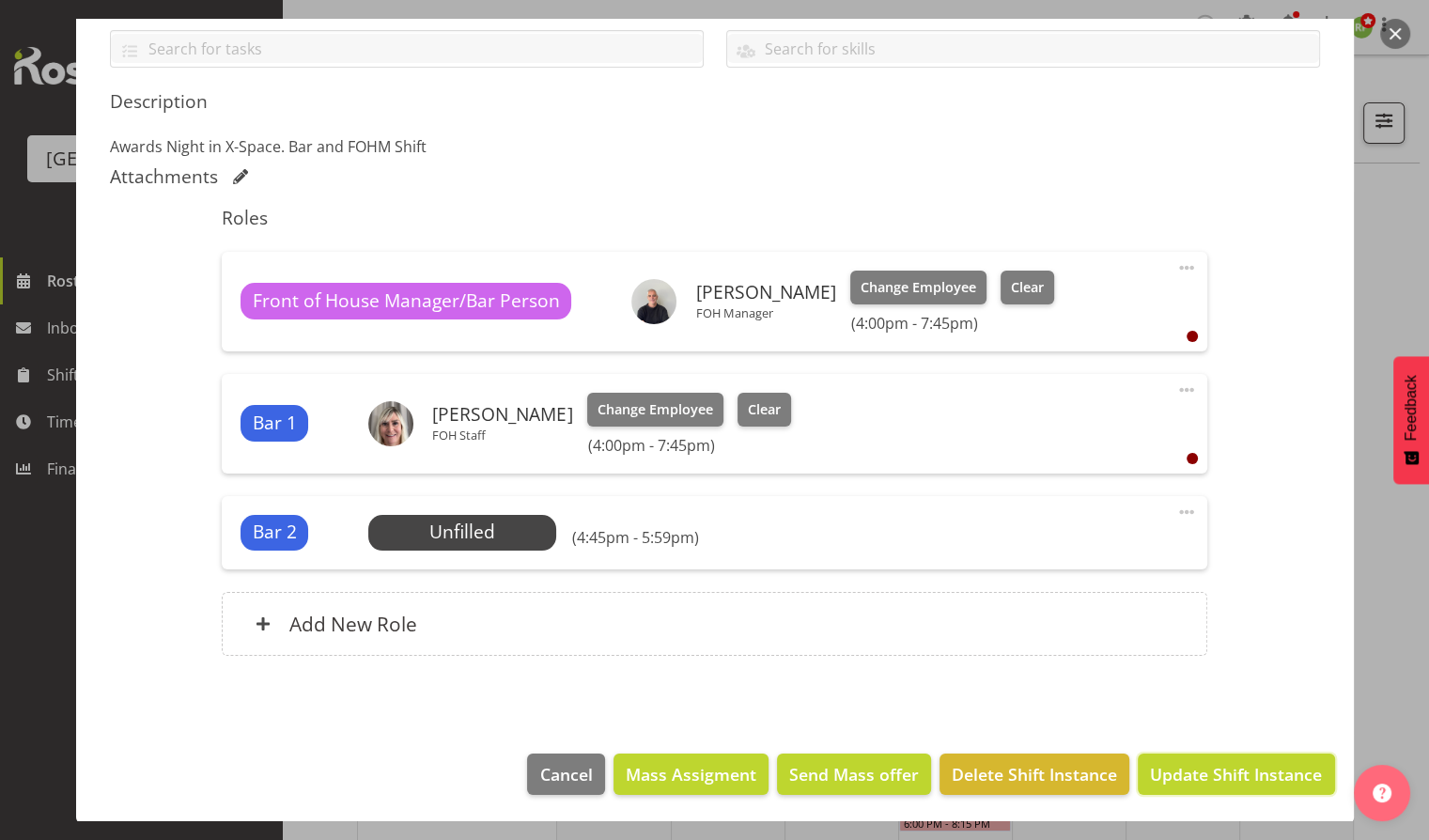
click at [1236, 764] on span "Update Shift Instance" at bounding box center [1236, 774] width 172 height 24
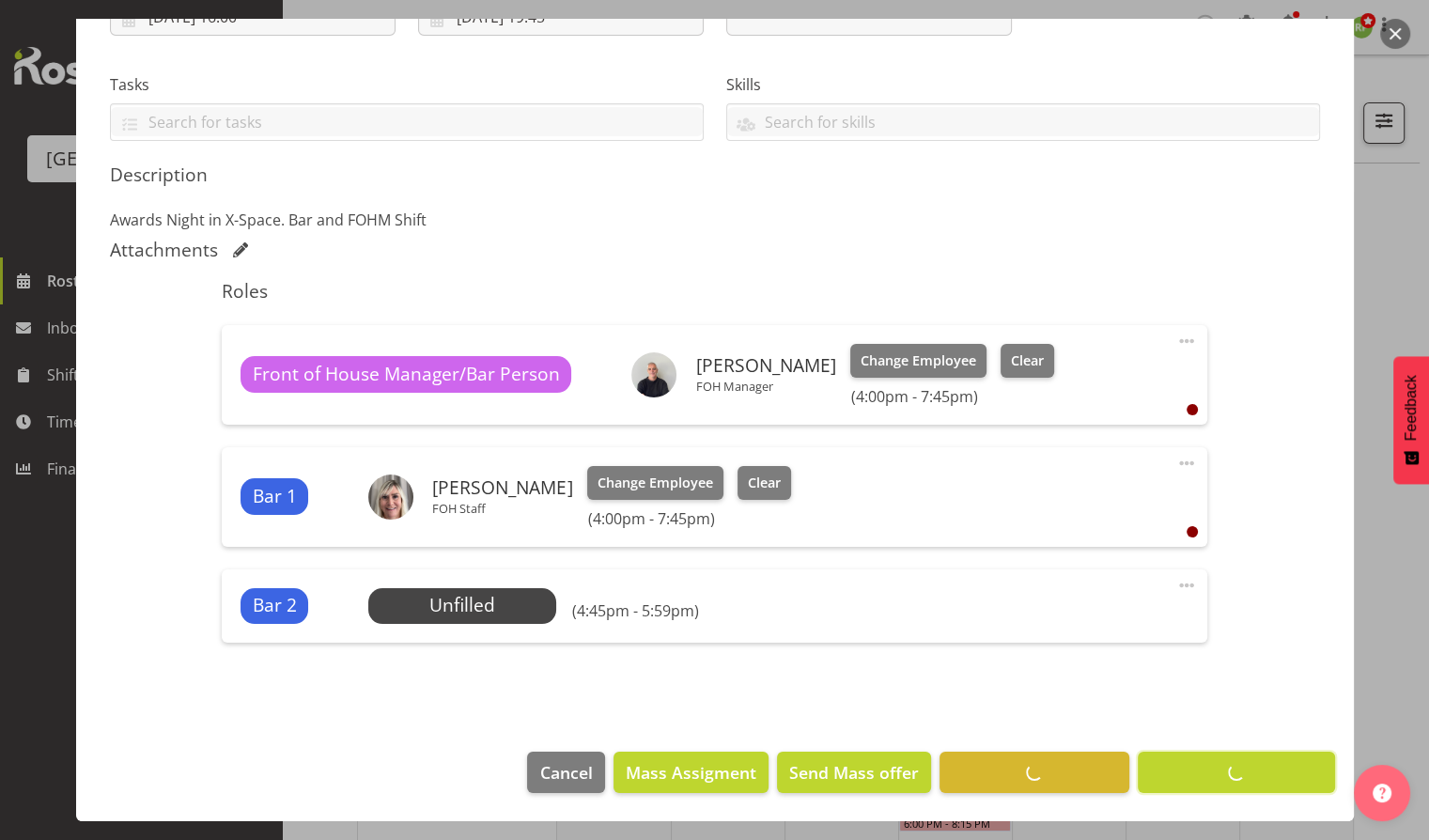
scroll to position [360, 0]
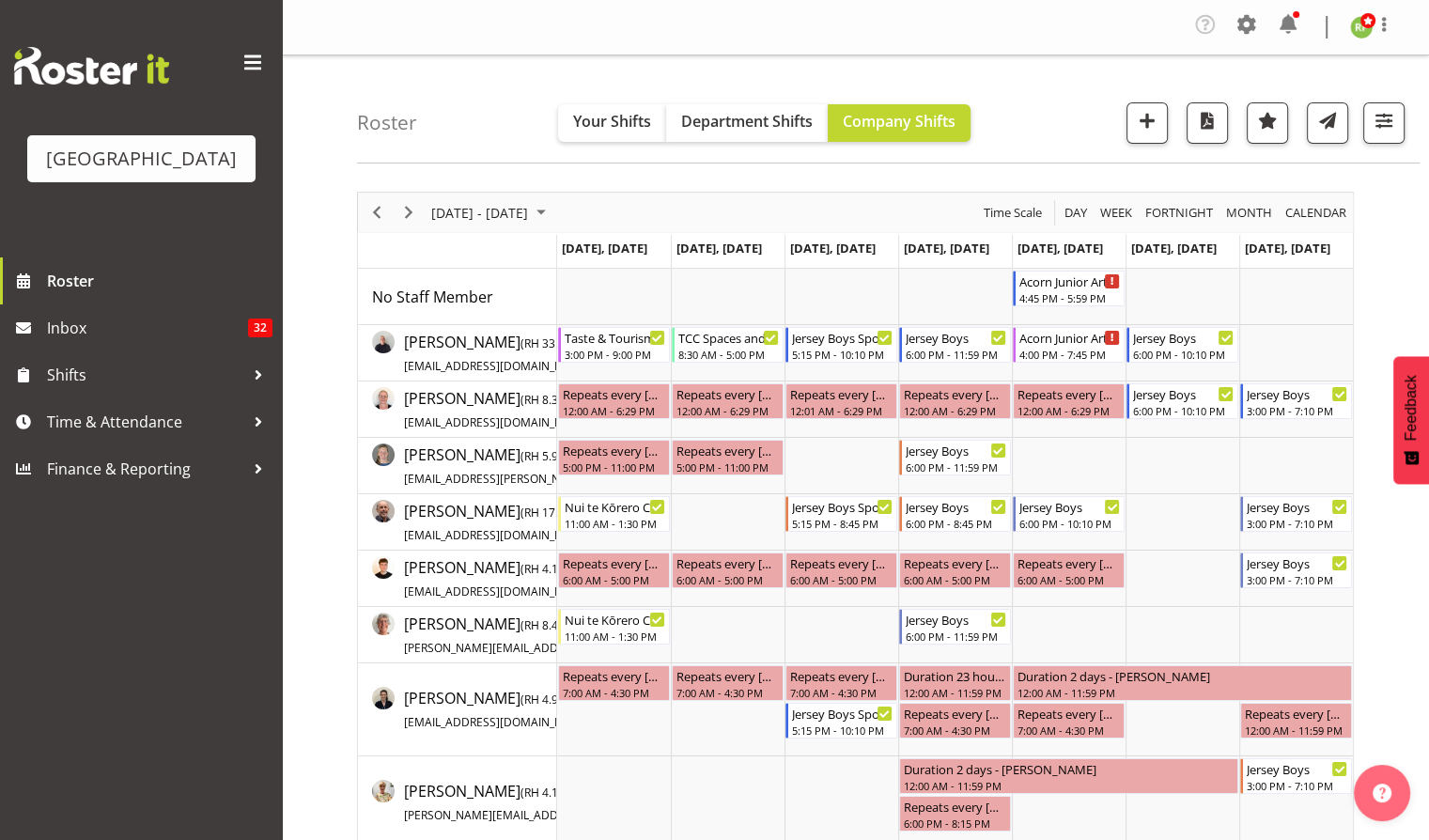
click at [1049, 121] on div "Roster Your Shifts Department Shifts Company Shifts All Locations [GEOGRAPHIC_D…" at bounding box center [888, 110] width 1062 height 108
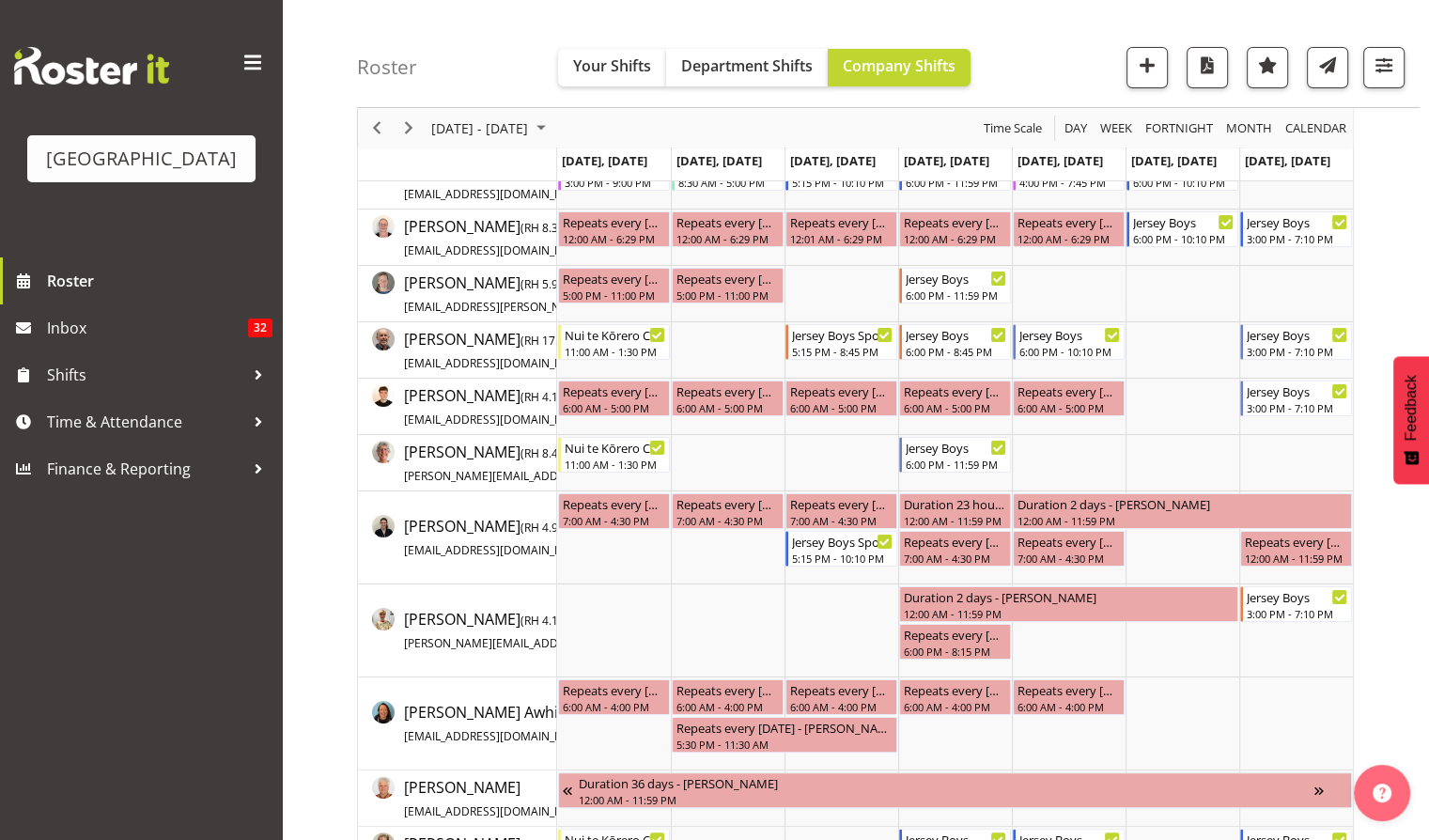
scroll to position [199, 0]
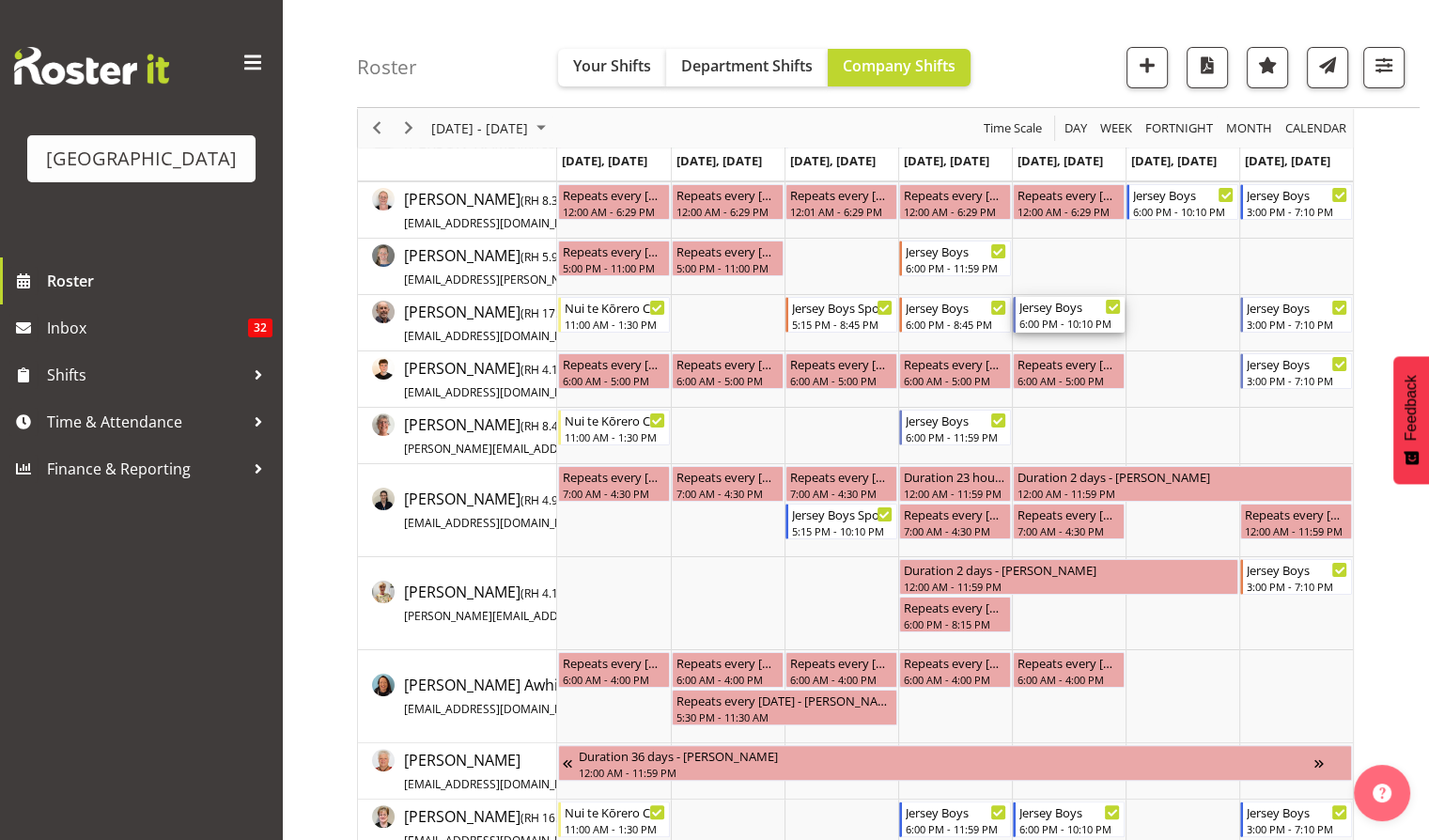
click at [1065, 302] on div "Jersey Boys" at bounding box center [1070, 305] width 102 height 19
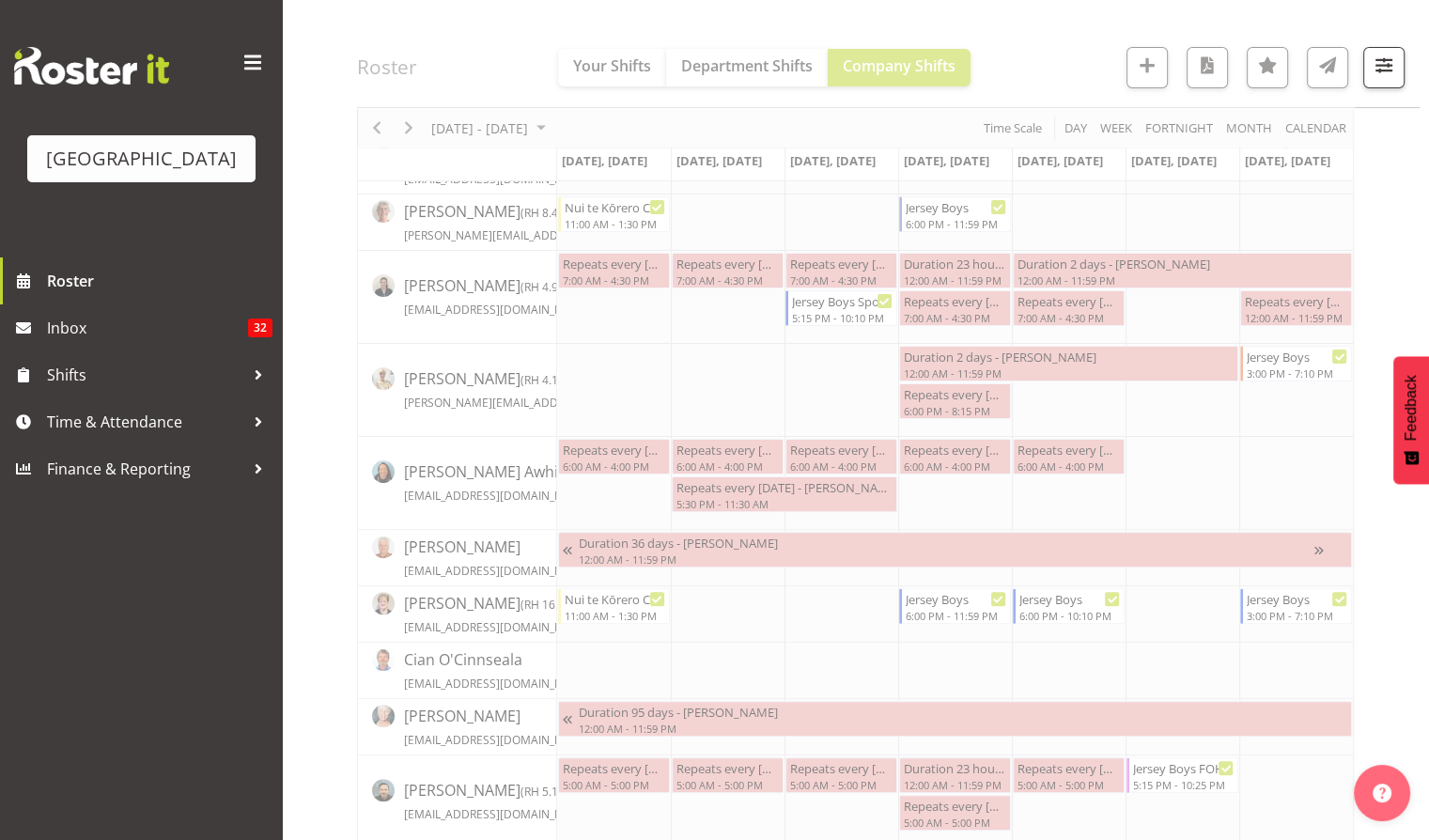
scroll to position [416, 0]
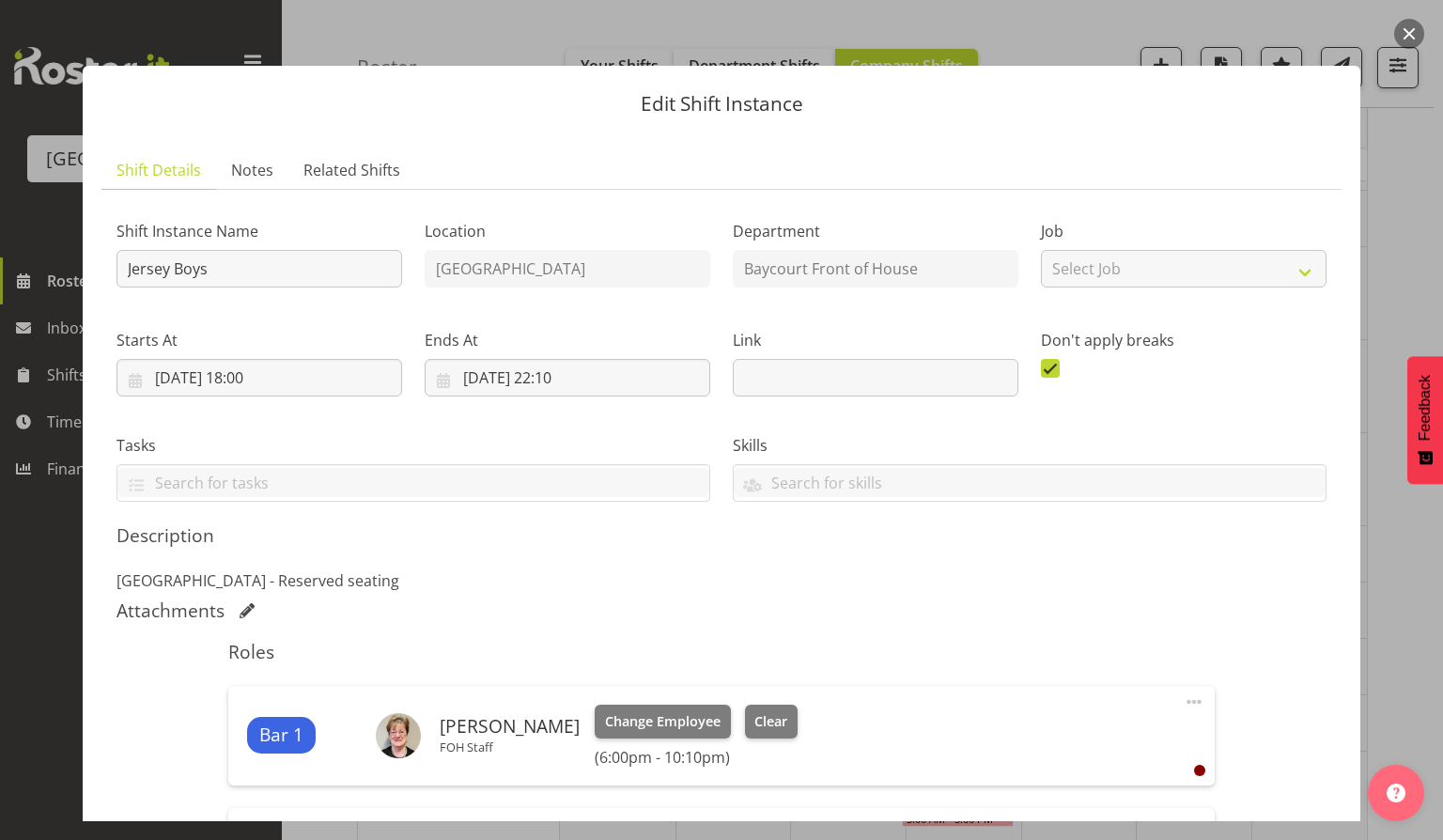
click at [1402, 43] on button "button" at bounding box center [1409, 33] width 30 height 30
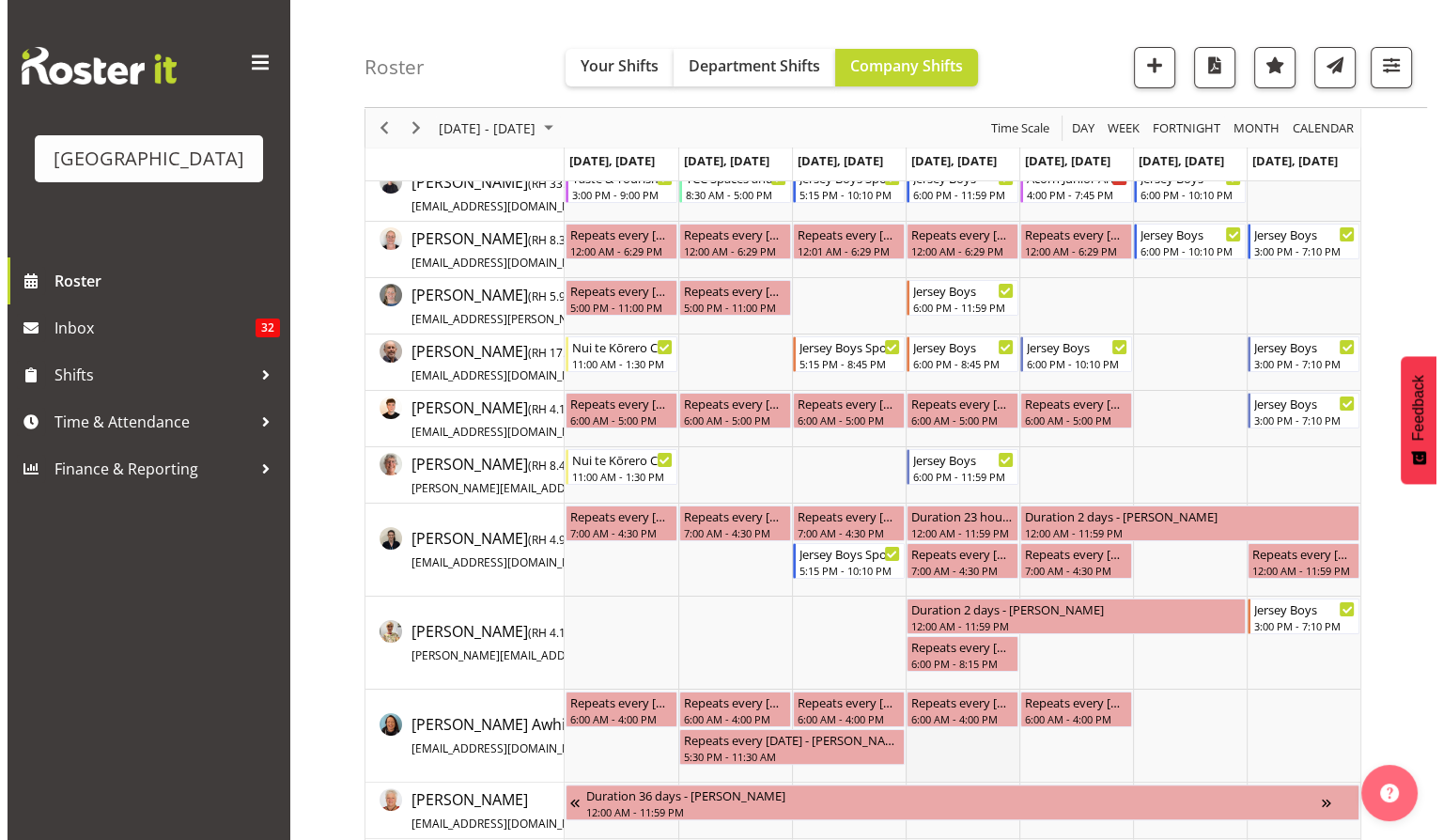
scroll to position [0, 0]
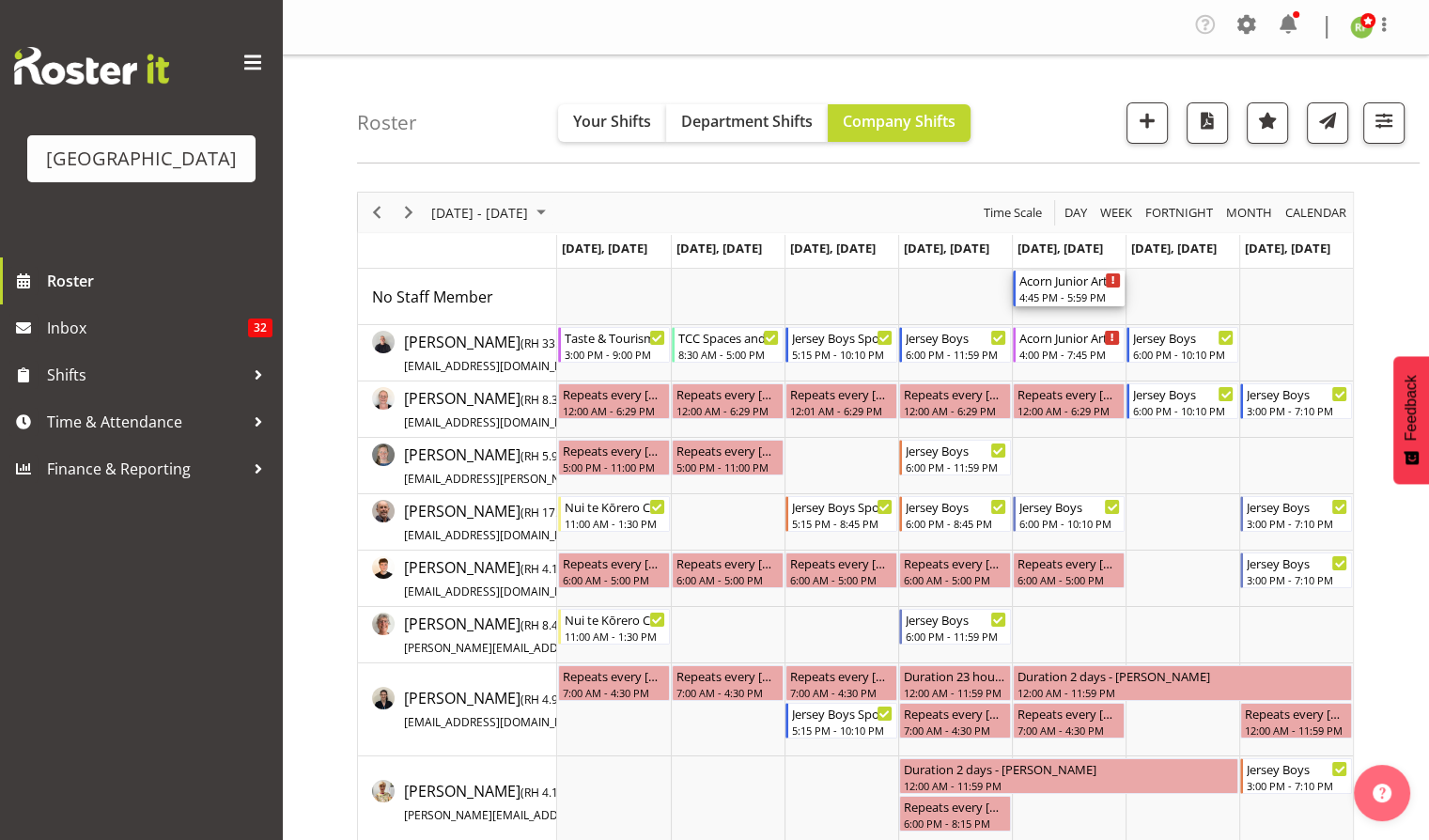
click at [1058, 293] on div "4:45 PM - 5:59 PM" at bounding box center [1070, 296] width 102 height 15
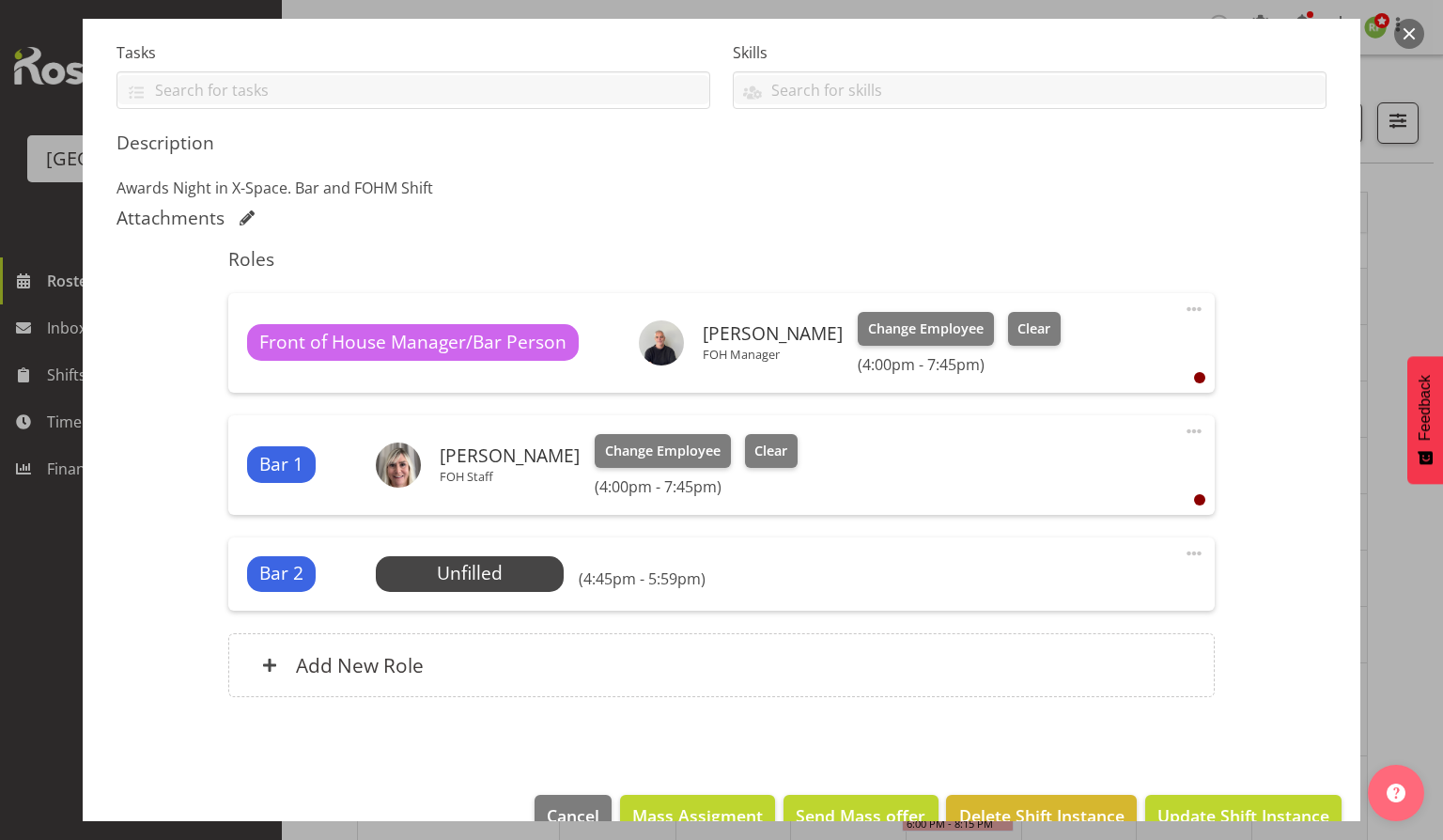
scroll to position [394, 0]
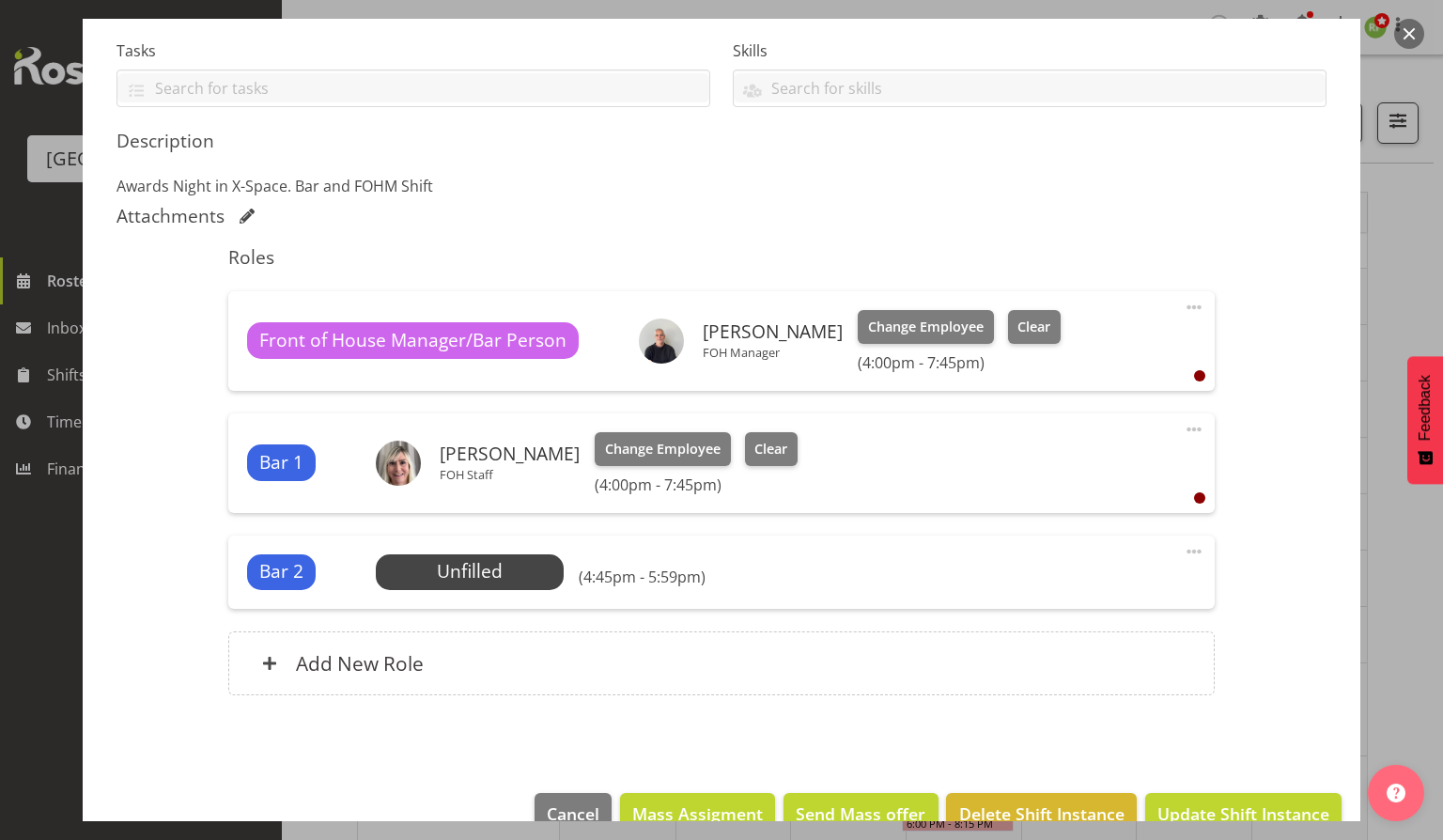
click at [1187, 543] on span at bounding box center [1194, 551] width 23 height 22
click at [1056, 599] on link "Edit" at bounding box center [1115, 597] width 180 height 34
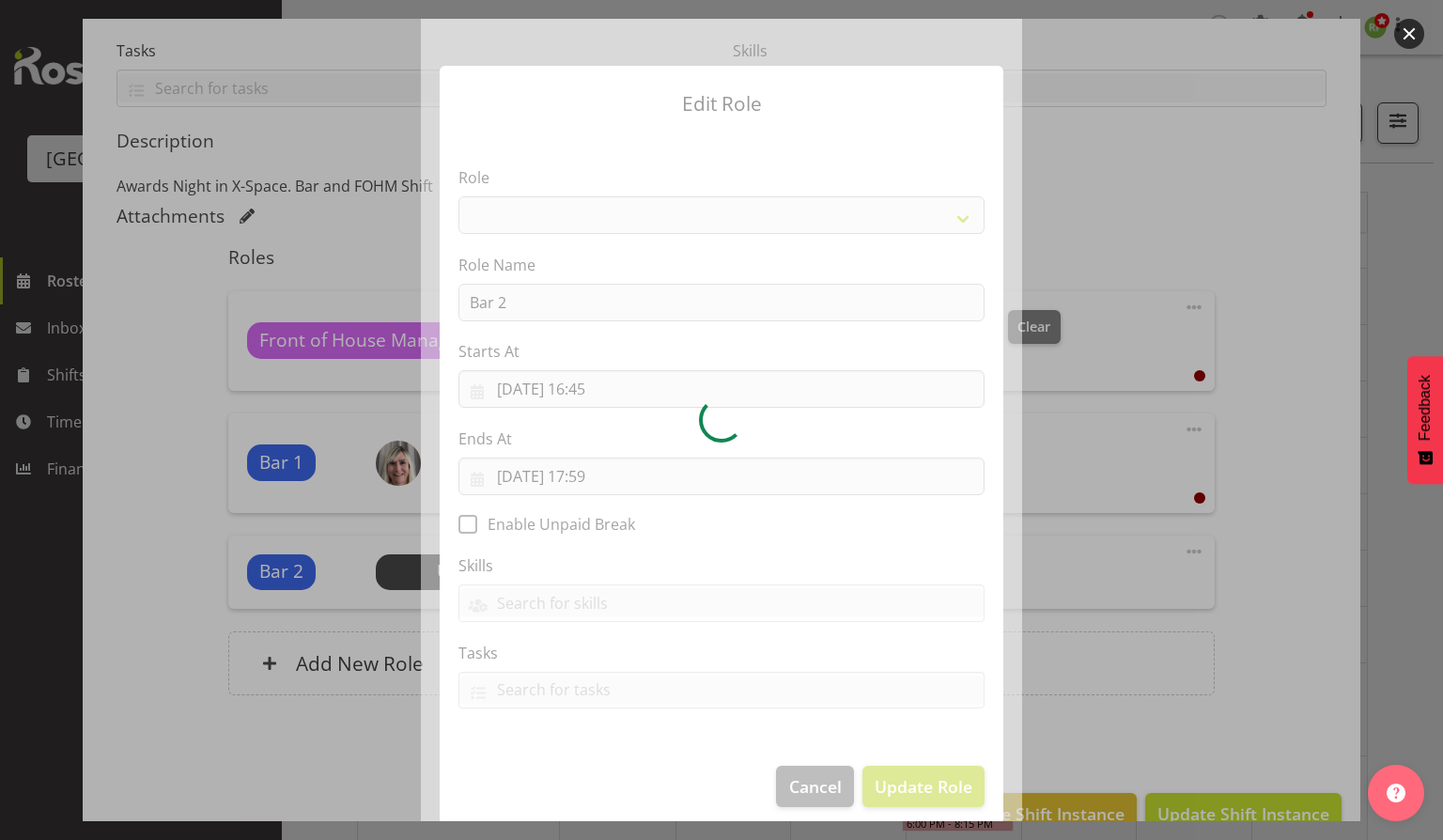
select select "1293"
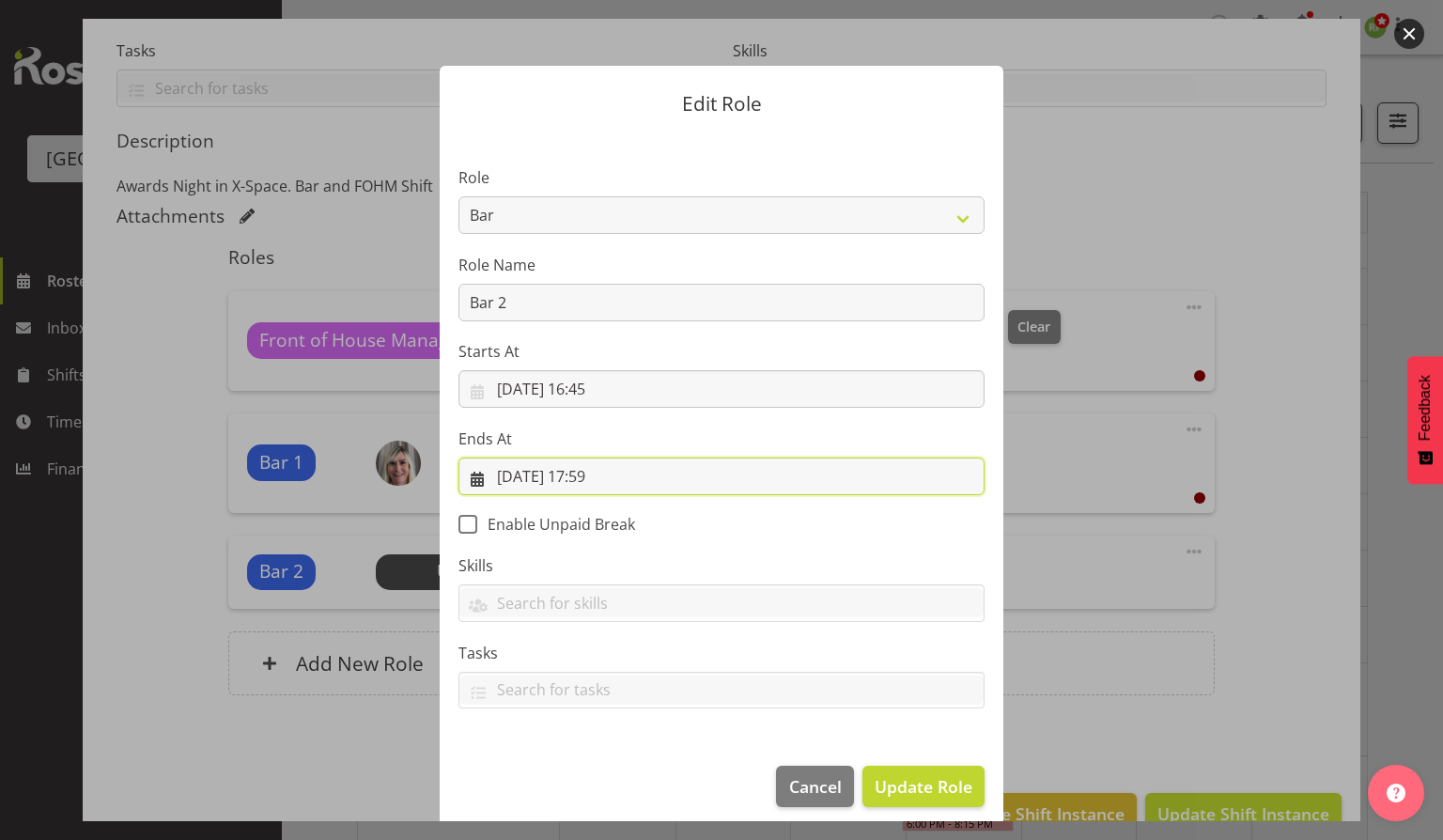
click at [630, 483] on input "[DATE] 17:59" at bounding box center [722, 476] width 526 height 37
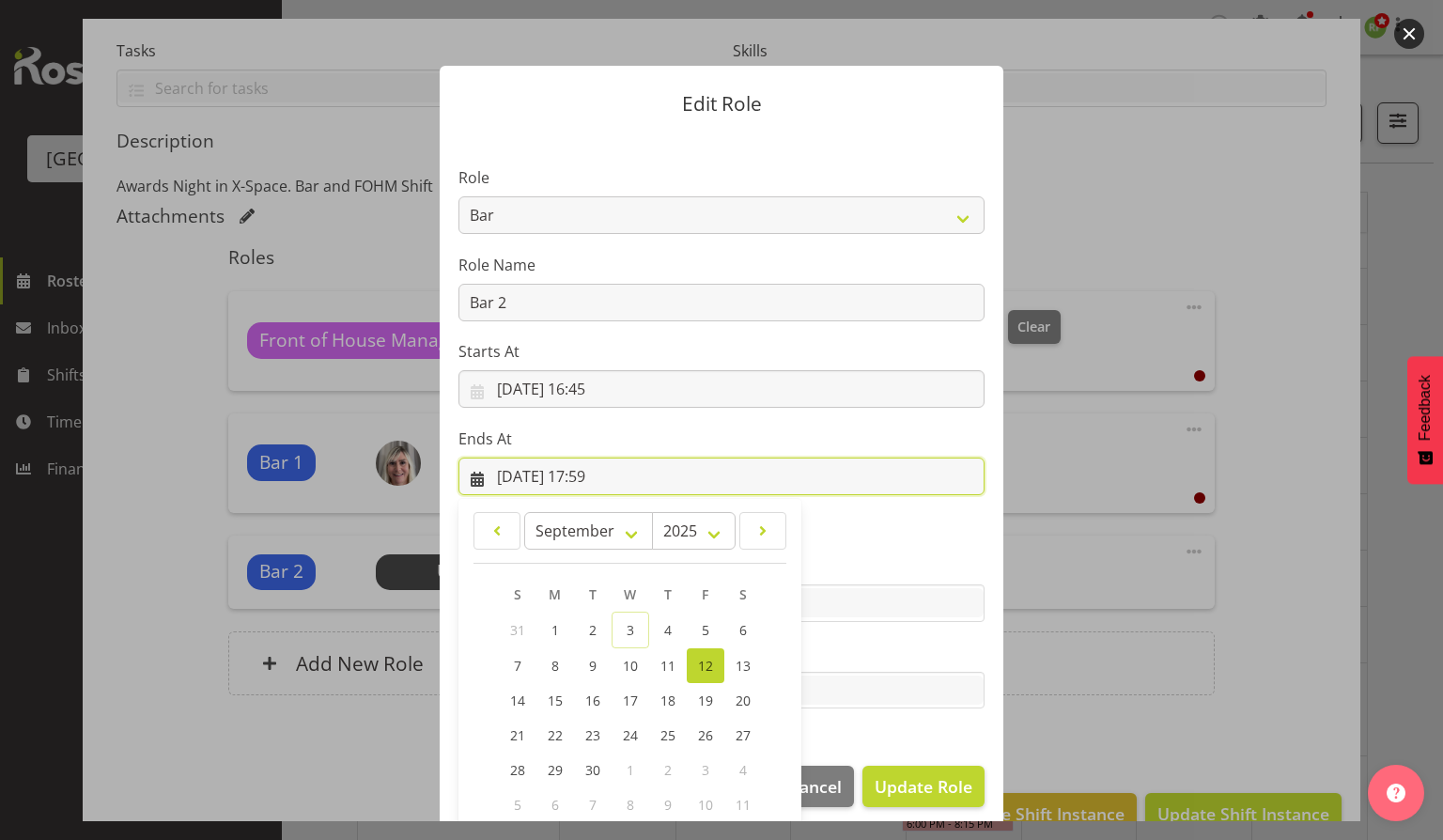
scroll to position [102, 0]
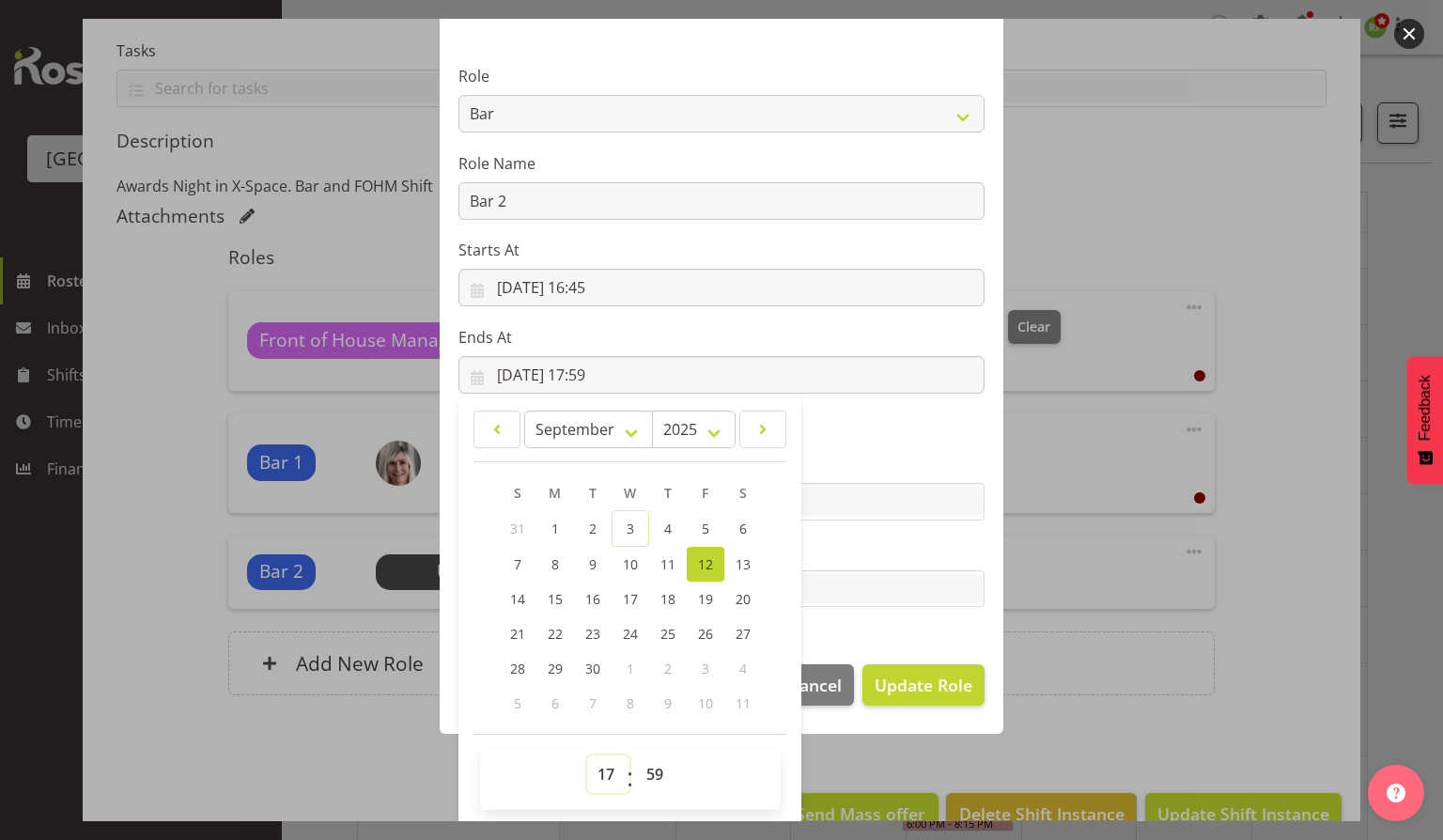
click at [601, 774] on select "00 01 02 03 04 05 06 07 08 09 10 11 12 13 14 15 16 17 18 19 20 21 22 23" at bounding box center [608, 774] width 42 height 37
click at [647, 771] on select "00 01 02 03 04 05 06 07 08 09 10 11 12 13 14 15 16 17 18 19 20 21 22 23 24 25 2…" at bounding box center [656, 774] width 42 height 37
select select "45"
click at [636, 755] on select "00 01 02 03 04 05 06 07 08 09 10 11 12 13 14 15 16 17 18 19 20 21 22 23 24 25 2…" at bounding box center [656, 774] width 42 height 37
type input "[DATE] 17:45"
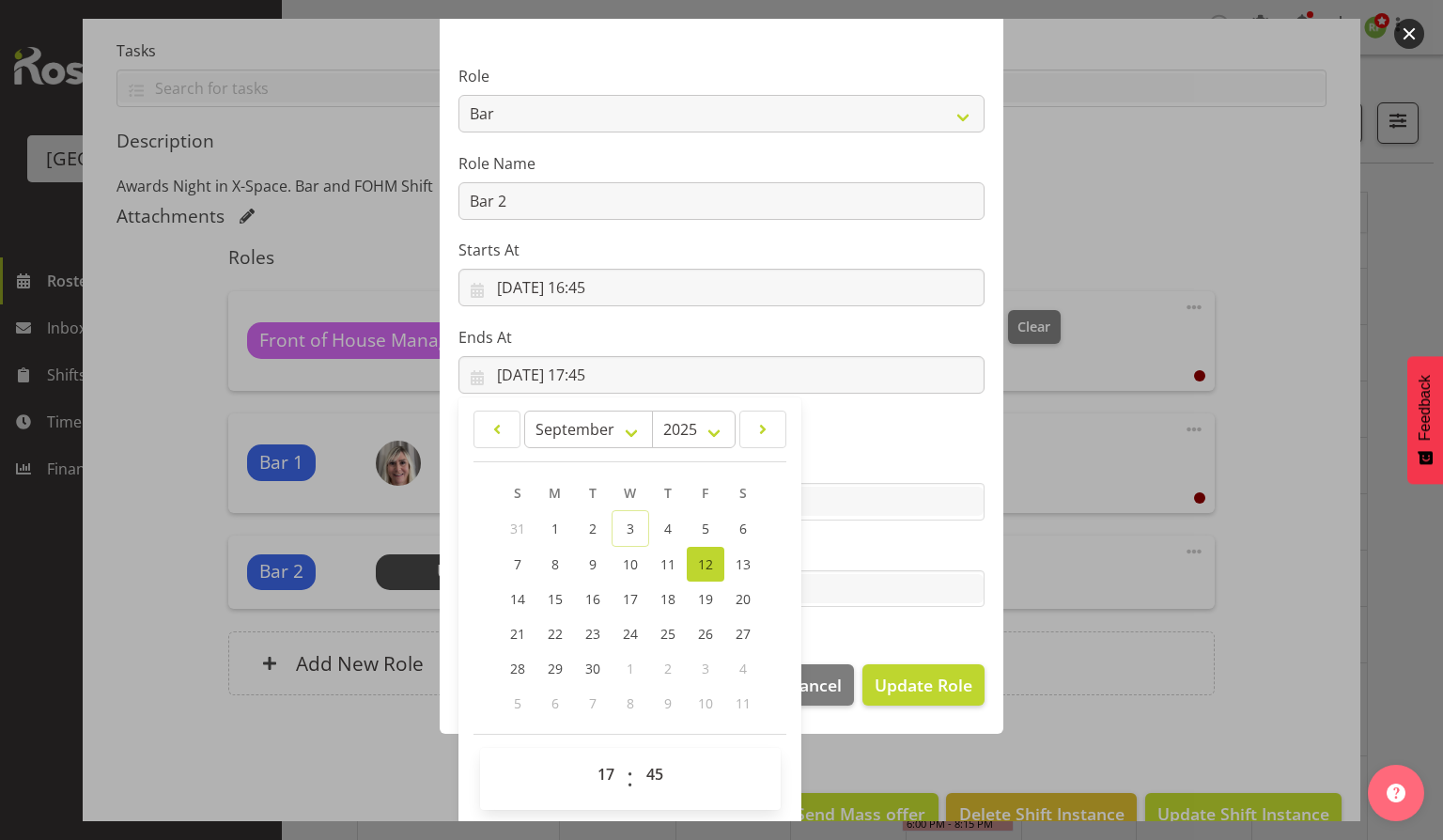
click at [893, 541] on label "Tasks" at bounding box center [722, 551] width 526 height 22
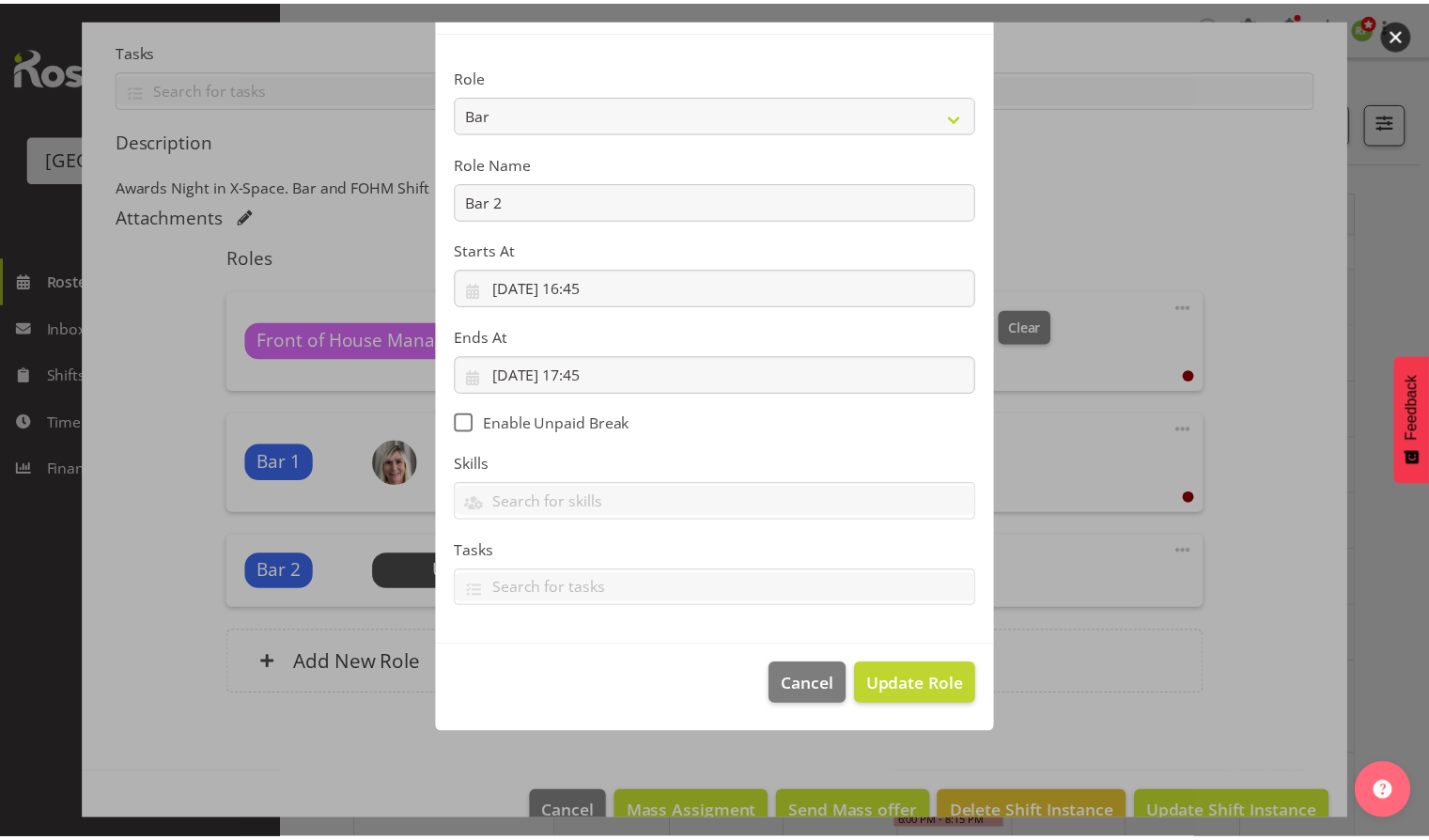
scroll to position [13, 0]
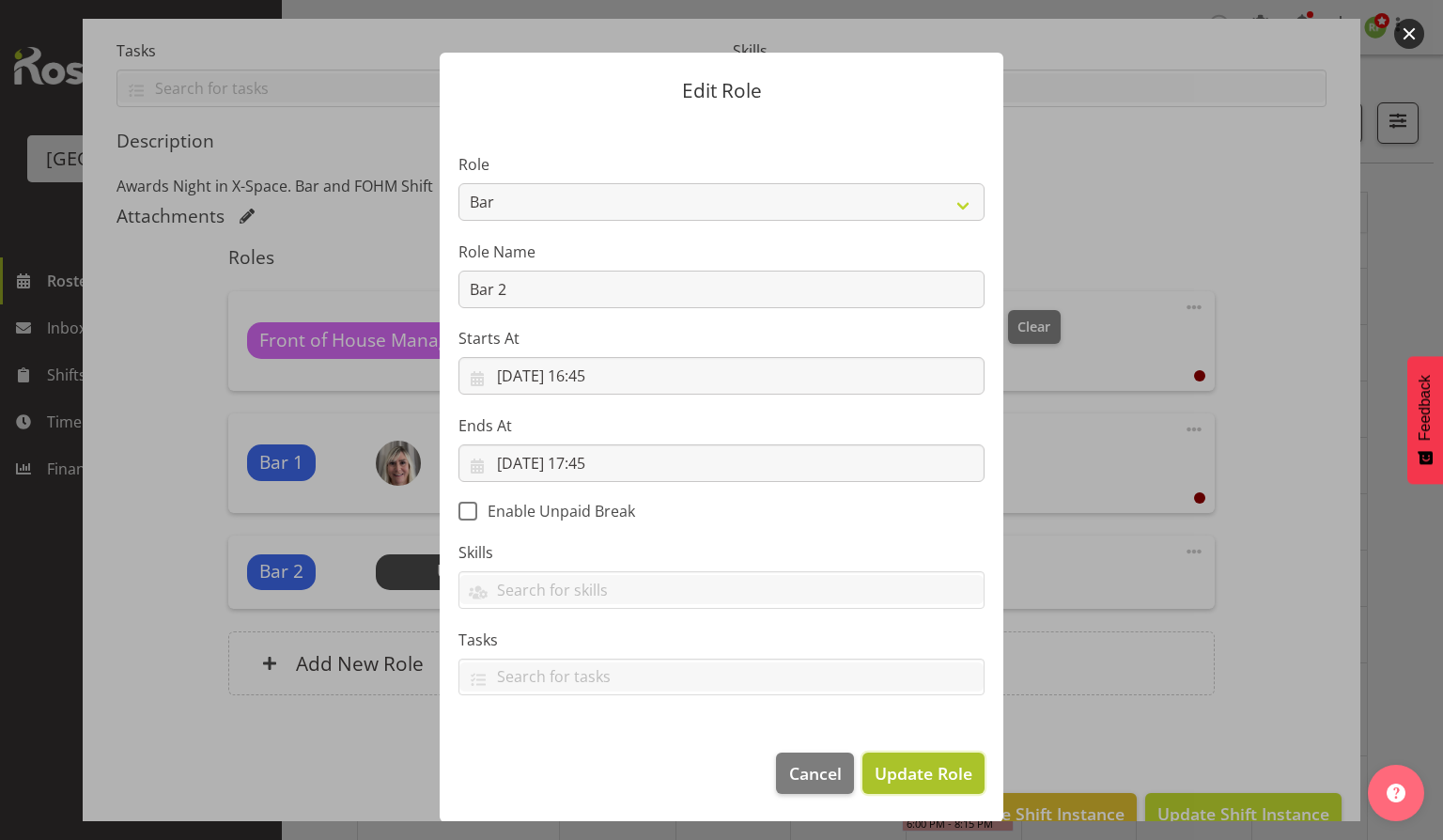
click at [922, 776] on span "Update Role" at bounding box center [924, 773] width 98 height 24
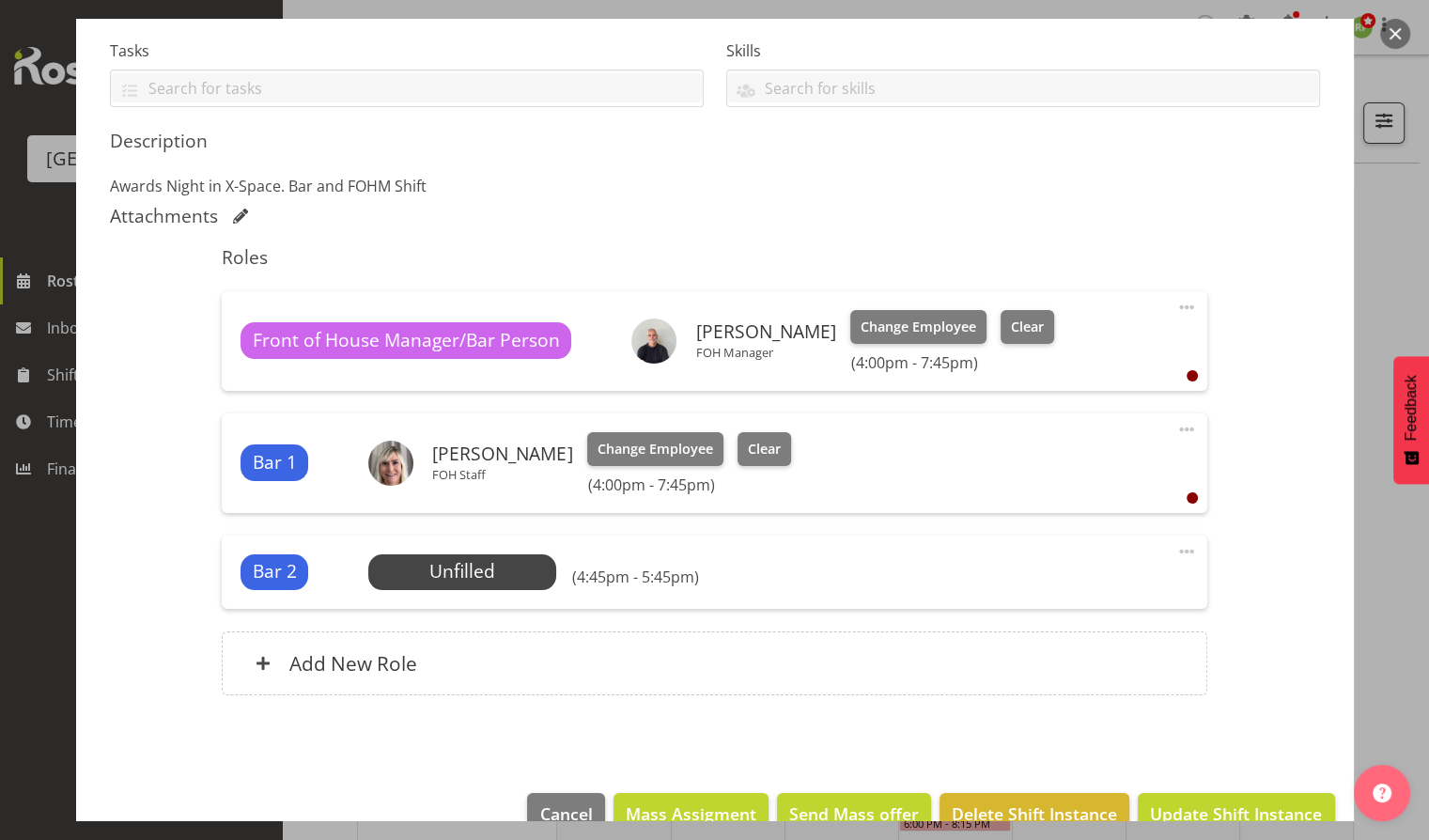
click at [1175, 305] on span at bounding box center [1185, 307] width 22 height 22
click at [1175, 313] on span at bounding box center [1185, 307] width 22 height 22
click at [1037, 352] on link "Edit" at bounding box center [1107, 352] width 180 height 34
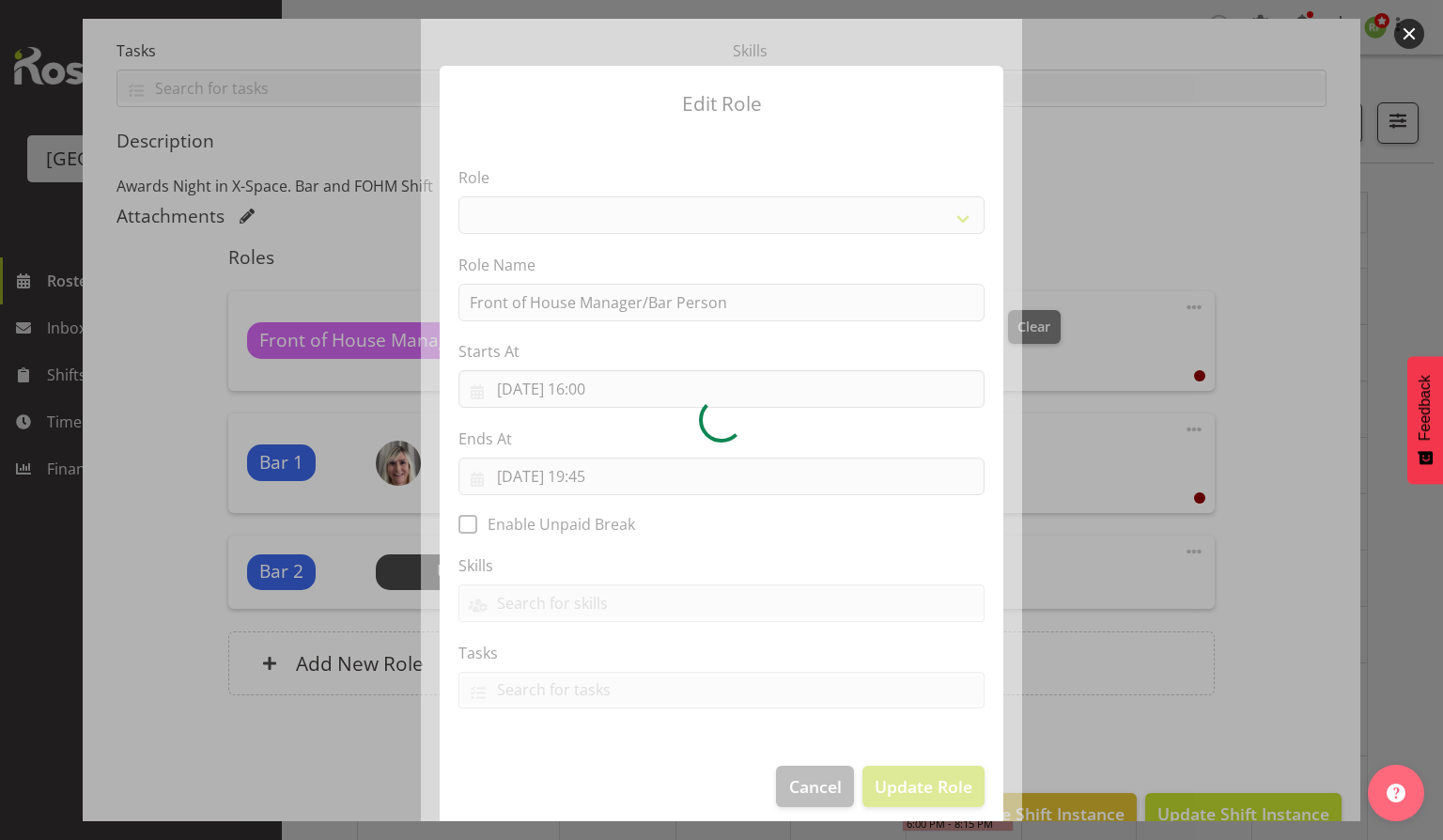
select select "1288"
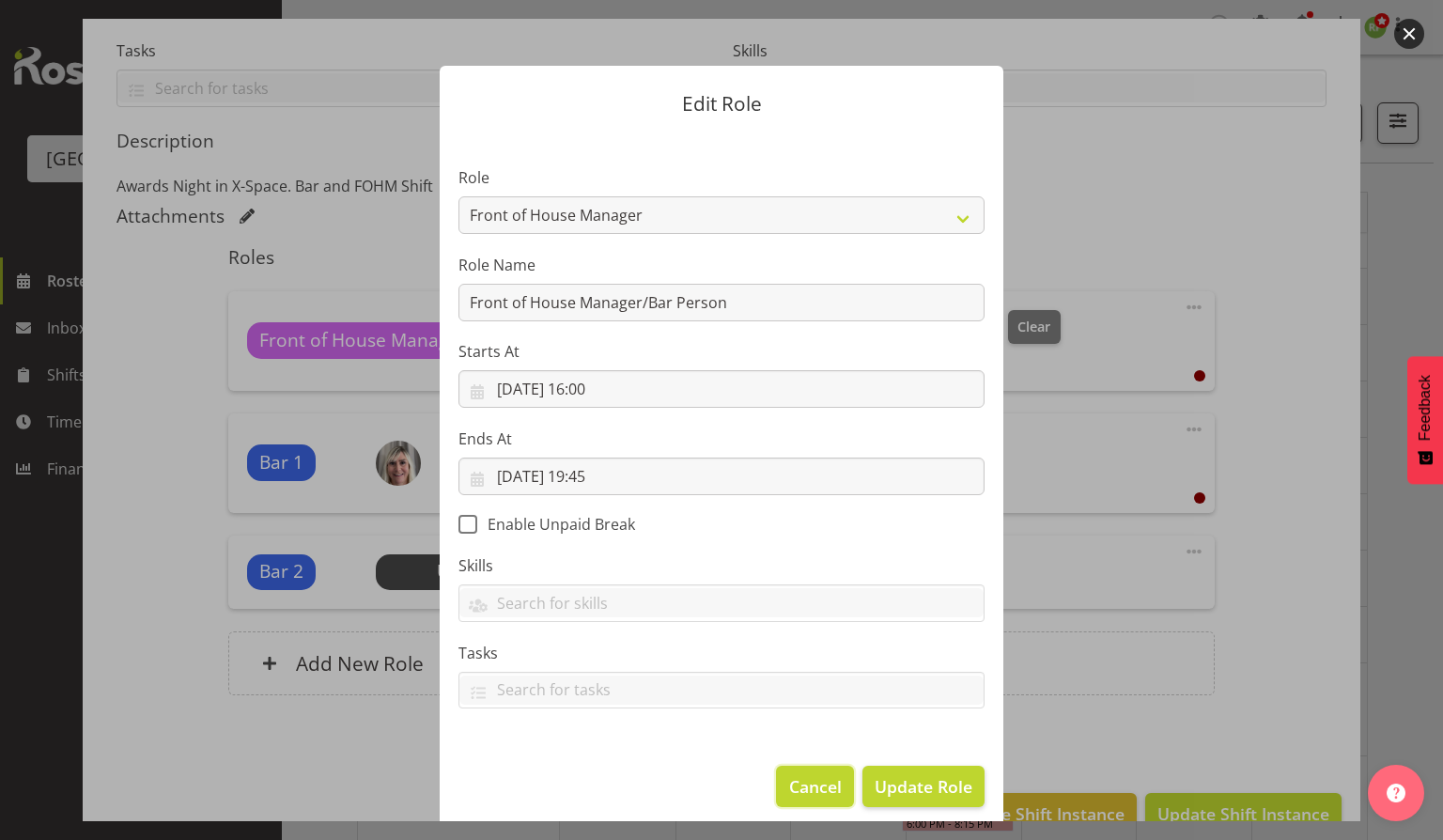
click at [789, 784] on span "Cancel" at bounding box center [816, 785] width 53 height 24
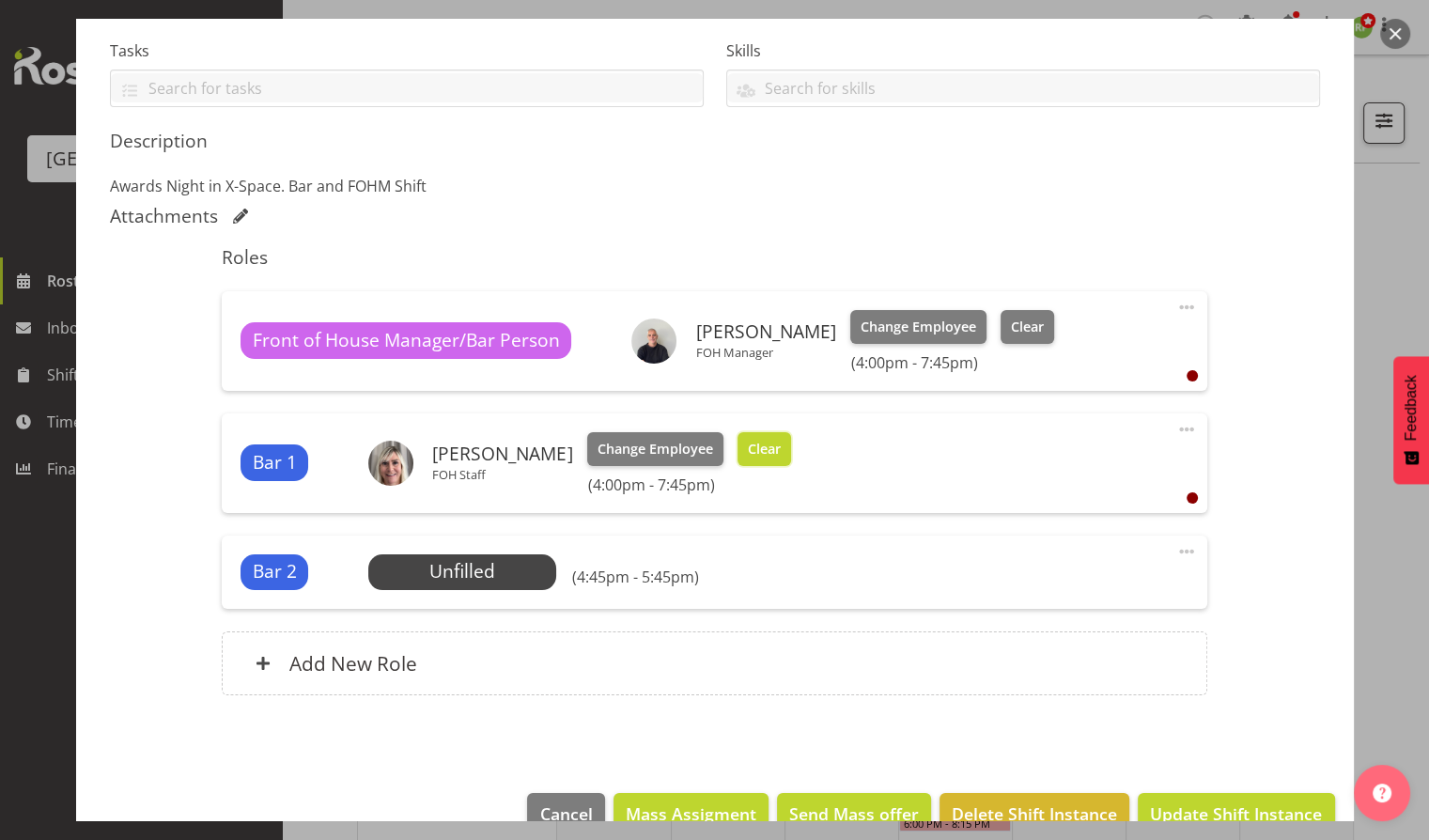
click at [748, 441] on span "Clear" at bounding box center [765, 449] width 33 height 21
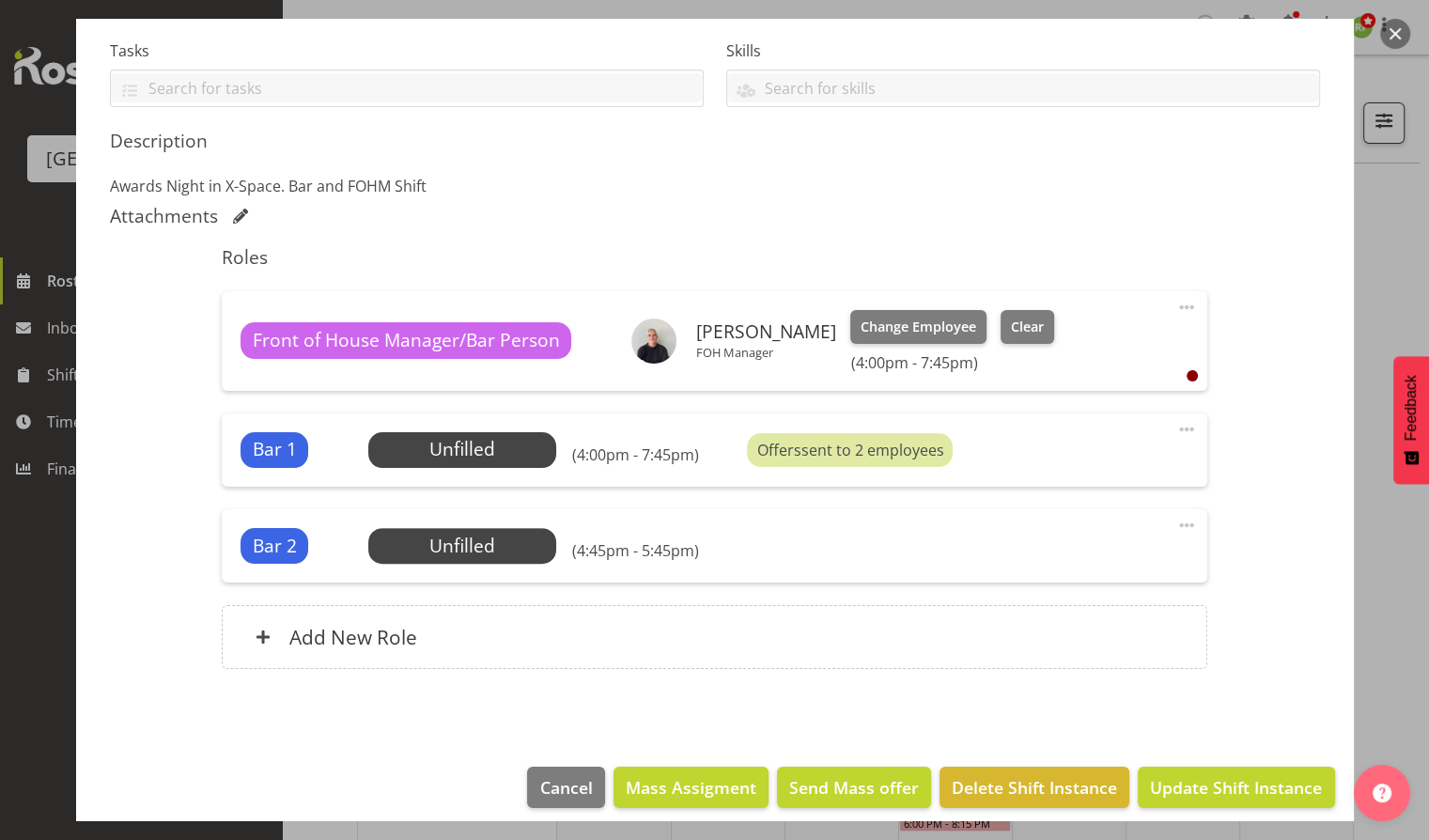
click at [1175, 426] on span at bounding box center [1185, 428] width 22 height 22
click at [1053, 543] on link "Delete" at bounding box center [1107, 542] width 180 height 34
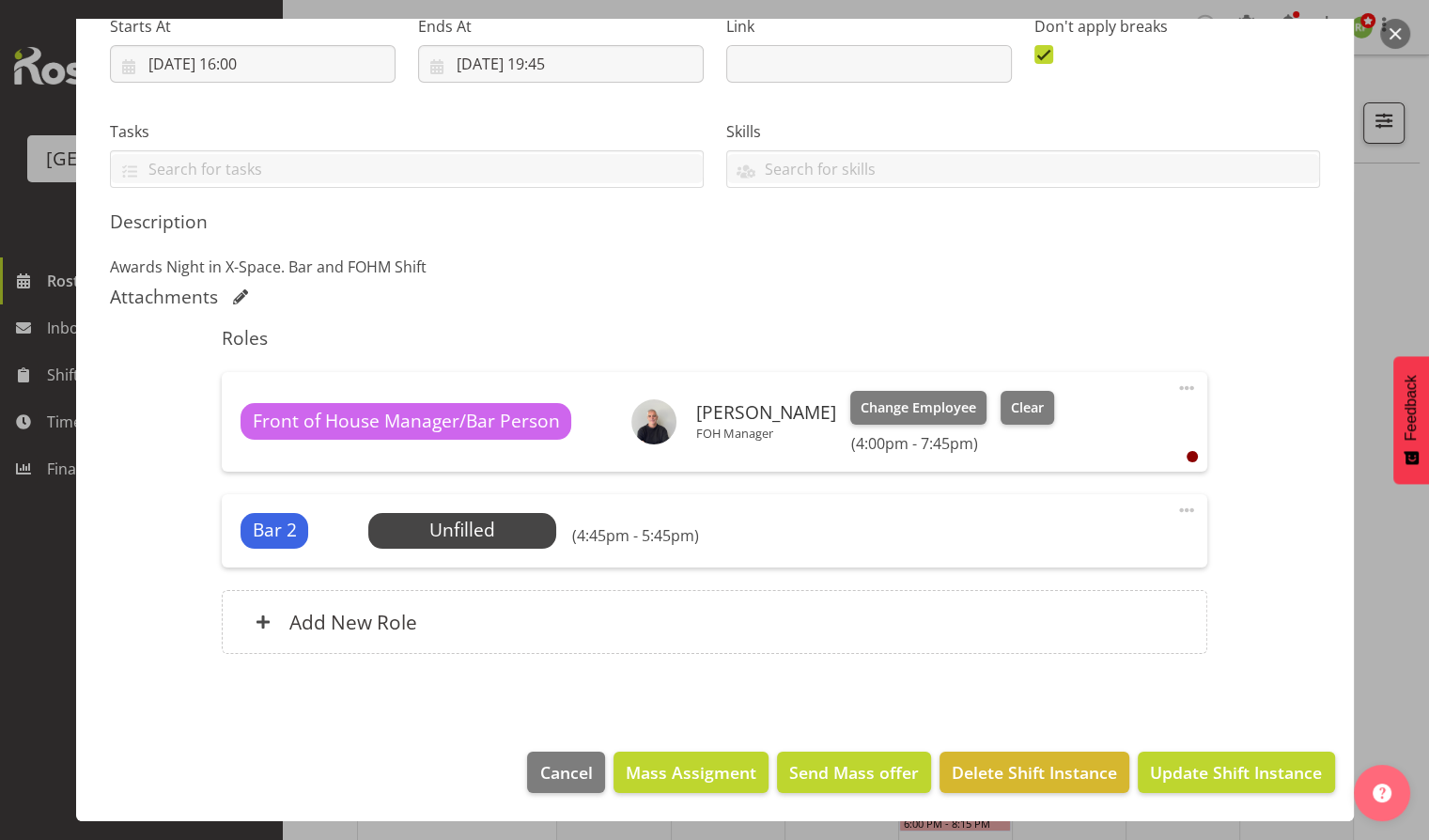
scroll to position [312, 0]
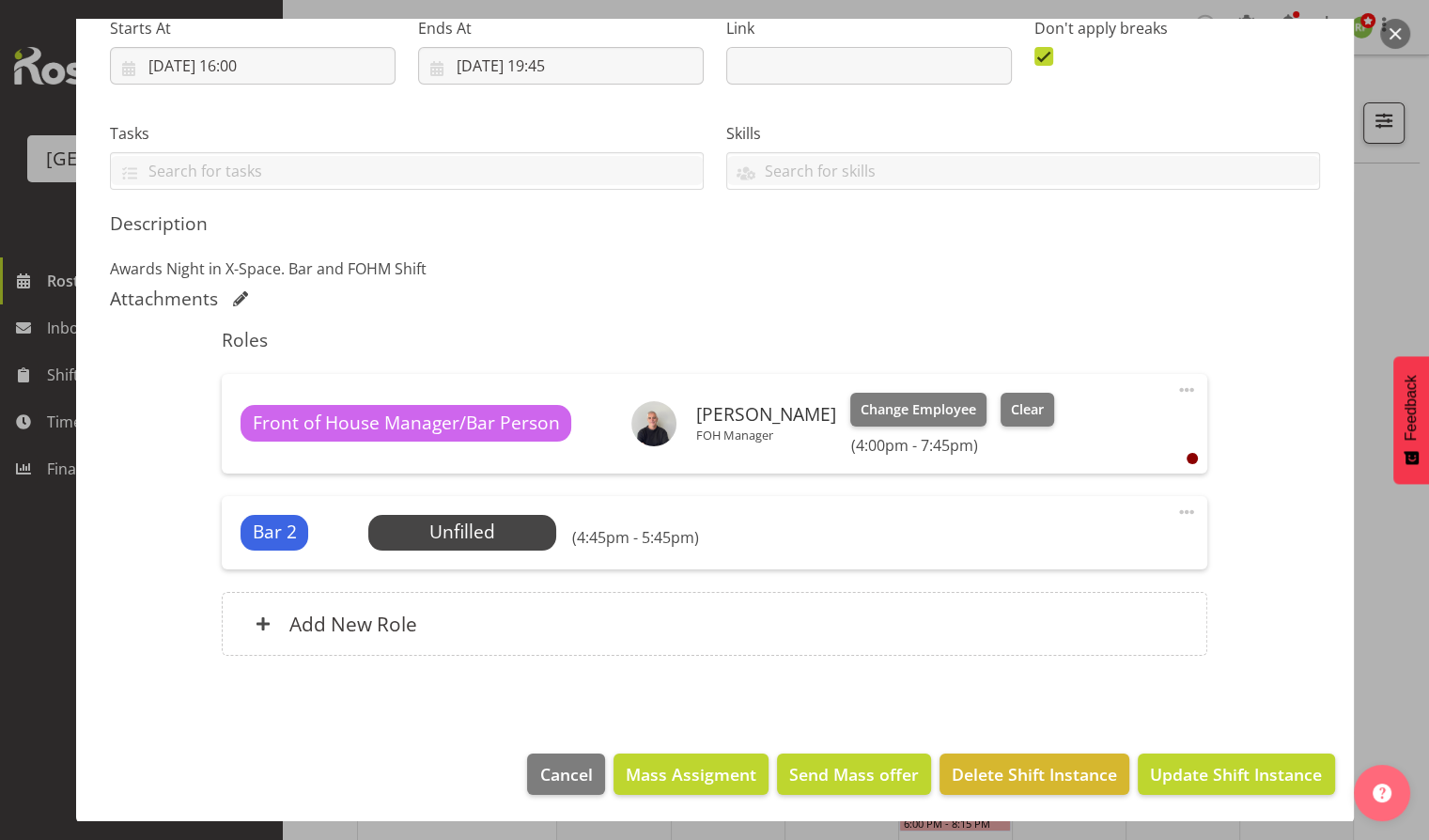
click at [1178, 508] on span at bounding box center [1185, 511] width 22 height 22
click at [1038, 561] on link "Edit" at bounding box center [1107, 556] width 180 height 34
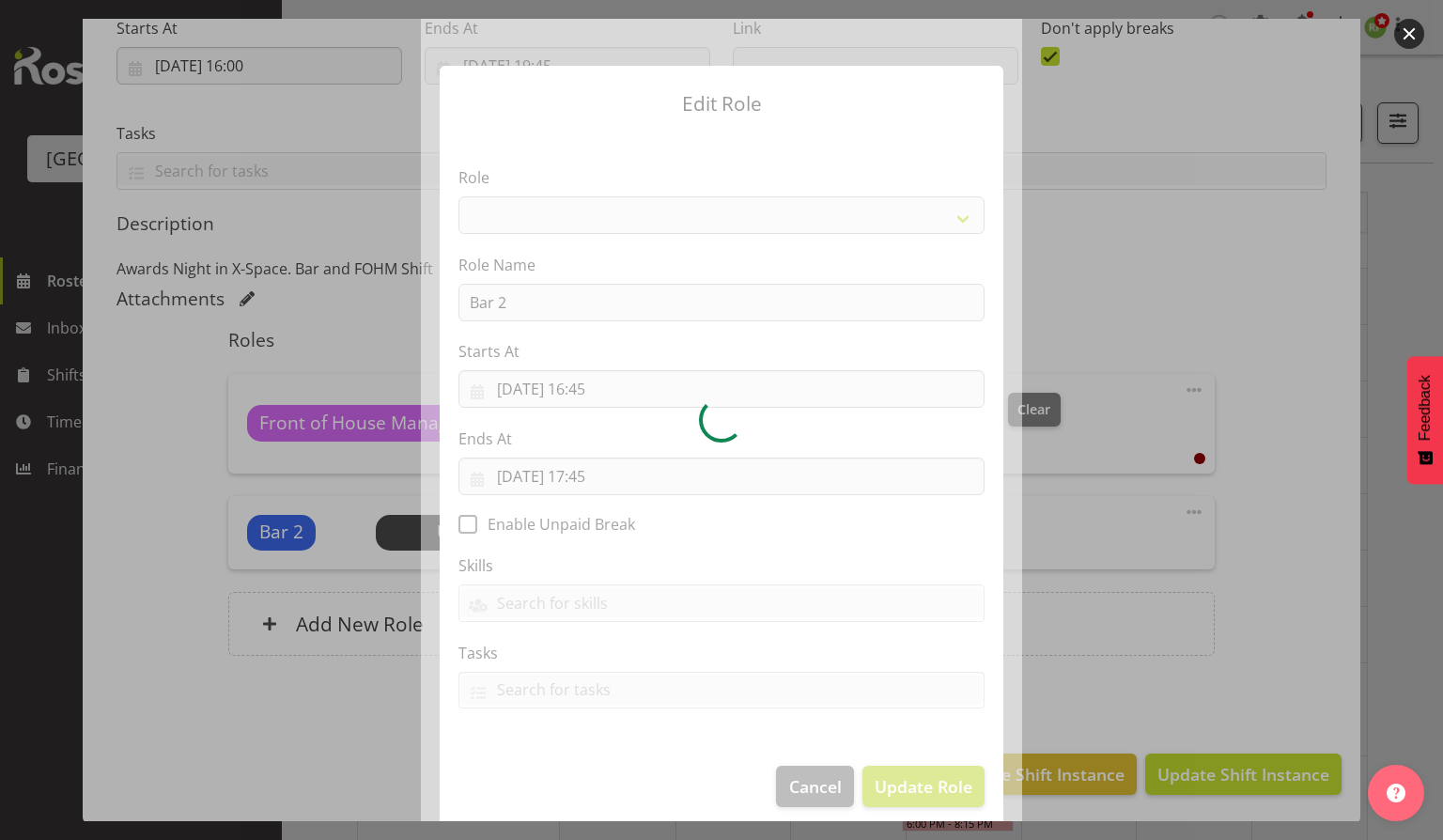
select select "1293"
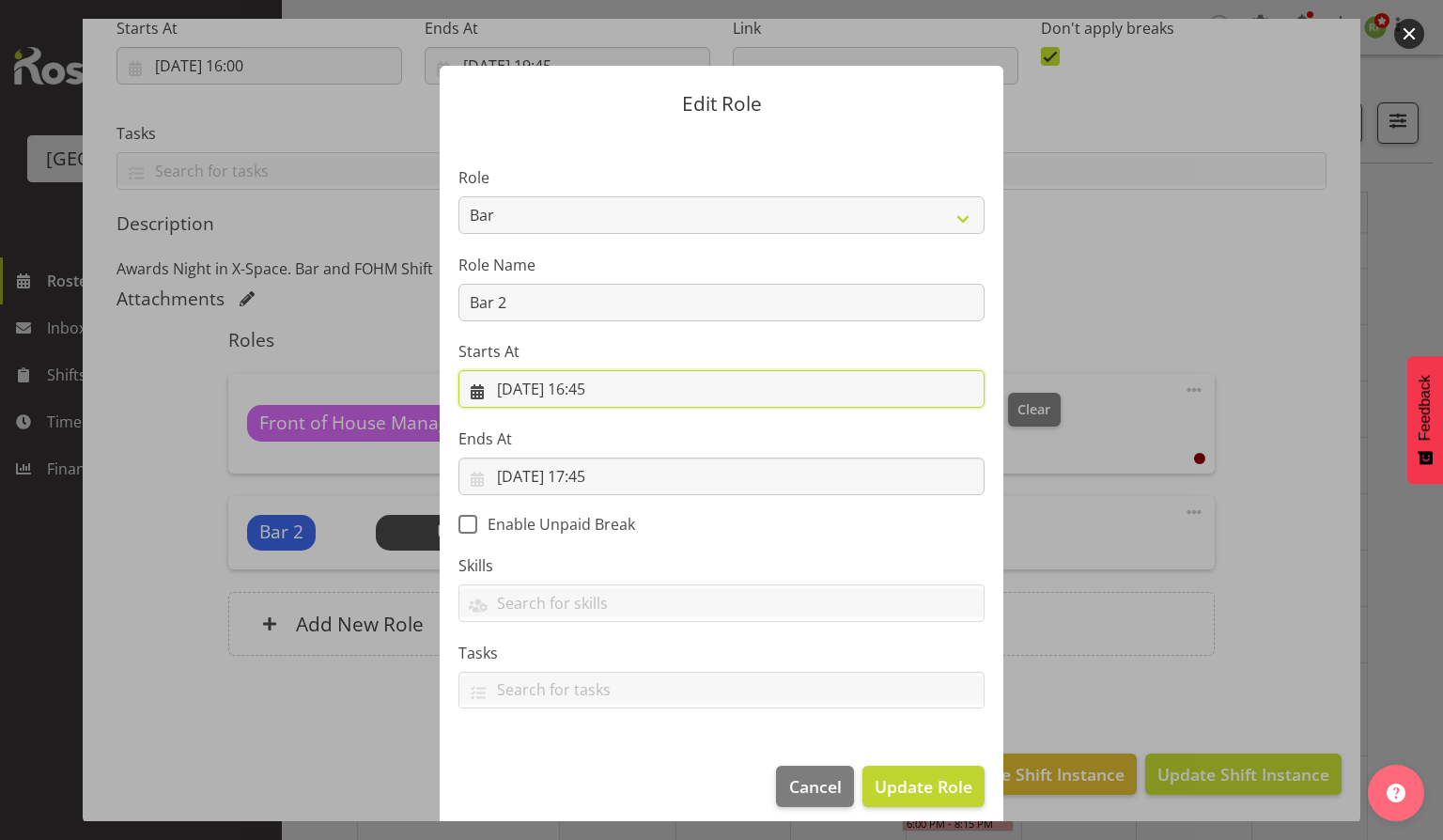
click at [612, 392] on input "[DATE] 16:45" at bounding box center [722, 388] width 526 height 37
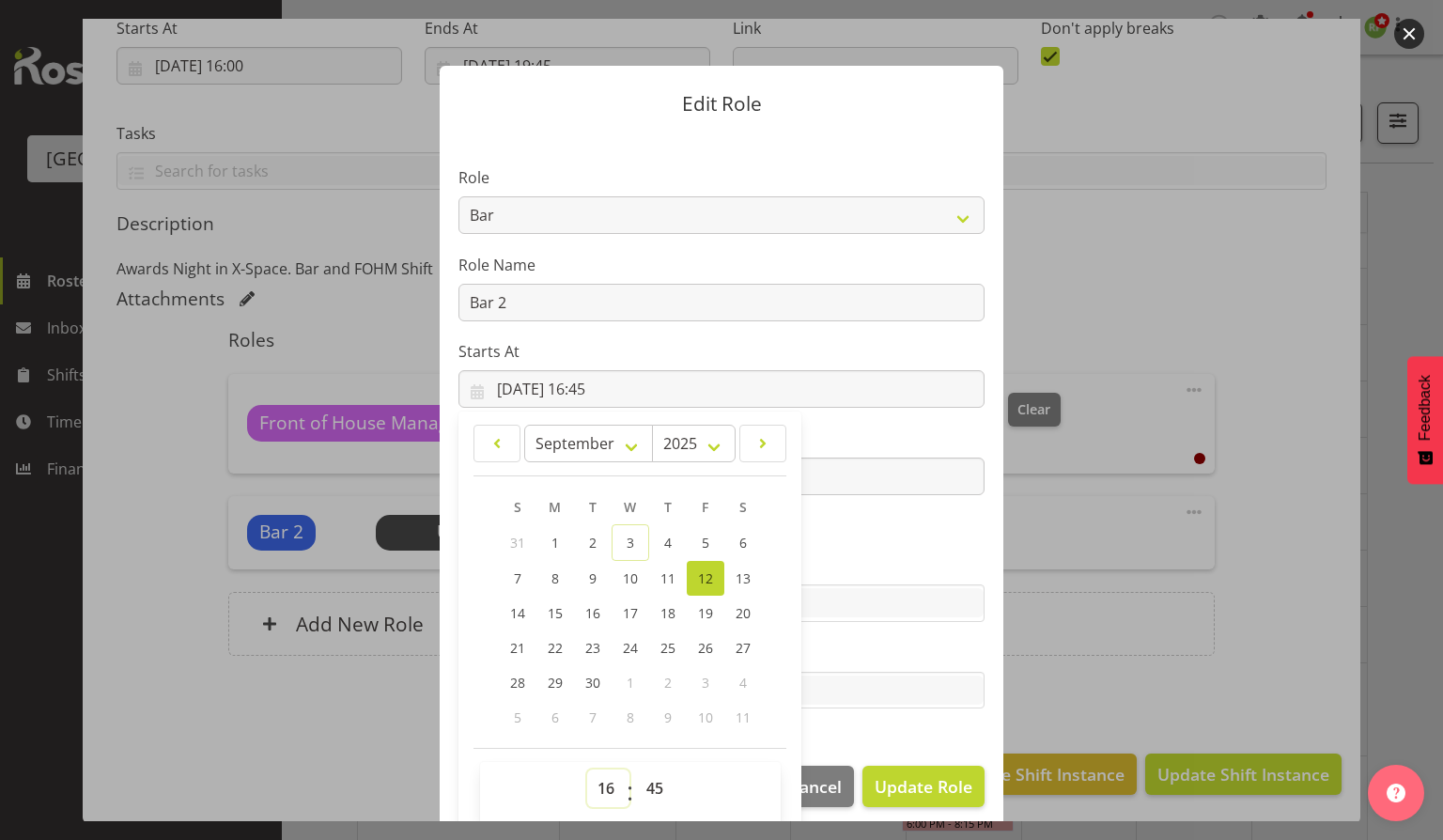
click at [599, 788] on select "00 01 02 03 04 05 06 07 08 09 10 11 12 13 14 15 16 17 18 19 20 21 22 23" at bounding box center [608, 788] width 42 height 37
select select "17"
click at [587, 770] on select "00 01 02 03 04 05 06 07 08 09 10 11 12 13 14 15 16 17 18 19 20 21 22 23" at bounding box center [608, 788] width 42 height 37
type input "[DATE] 17:45"
click at [598, 785] on select "00 01 02 03 04 05 06 07 08 09 10 11 12 13 14 15 16 17 18 19 20 21 22 23" at bounding box center [608, 788] width 42 height 37
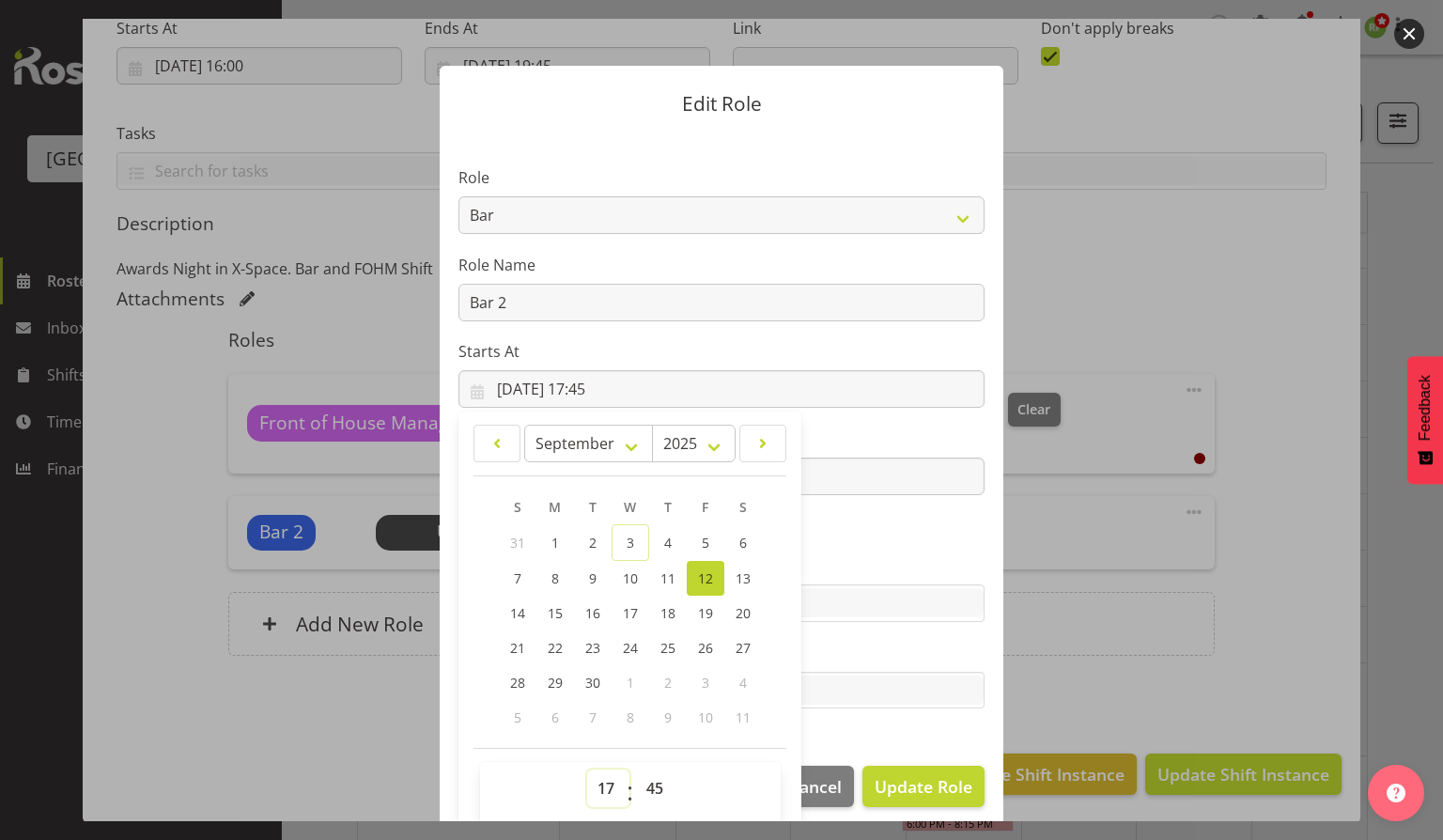
select select "16"
click at [587, 770] on select "00 01 02 03 04 05 06 07 08 09 10 11 12 13 14 15 16 17 18 19 20 21 22 23" at bounding box center [608, 788] width 42 height 37
type input "[DATE] 16:45"
click at [873, 554] on label "Skills" at bounding box center [722, 565] width 526 height 22
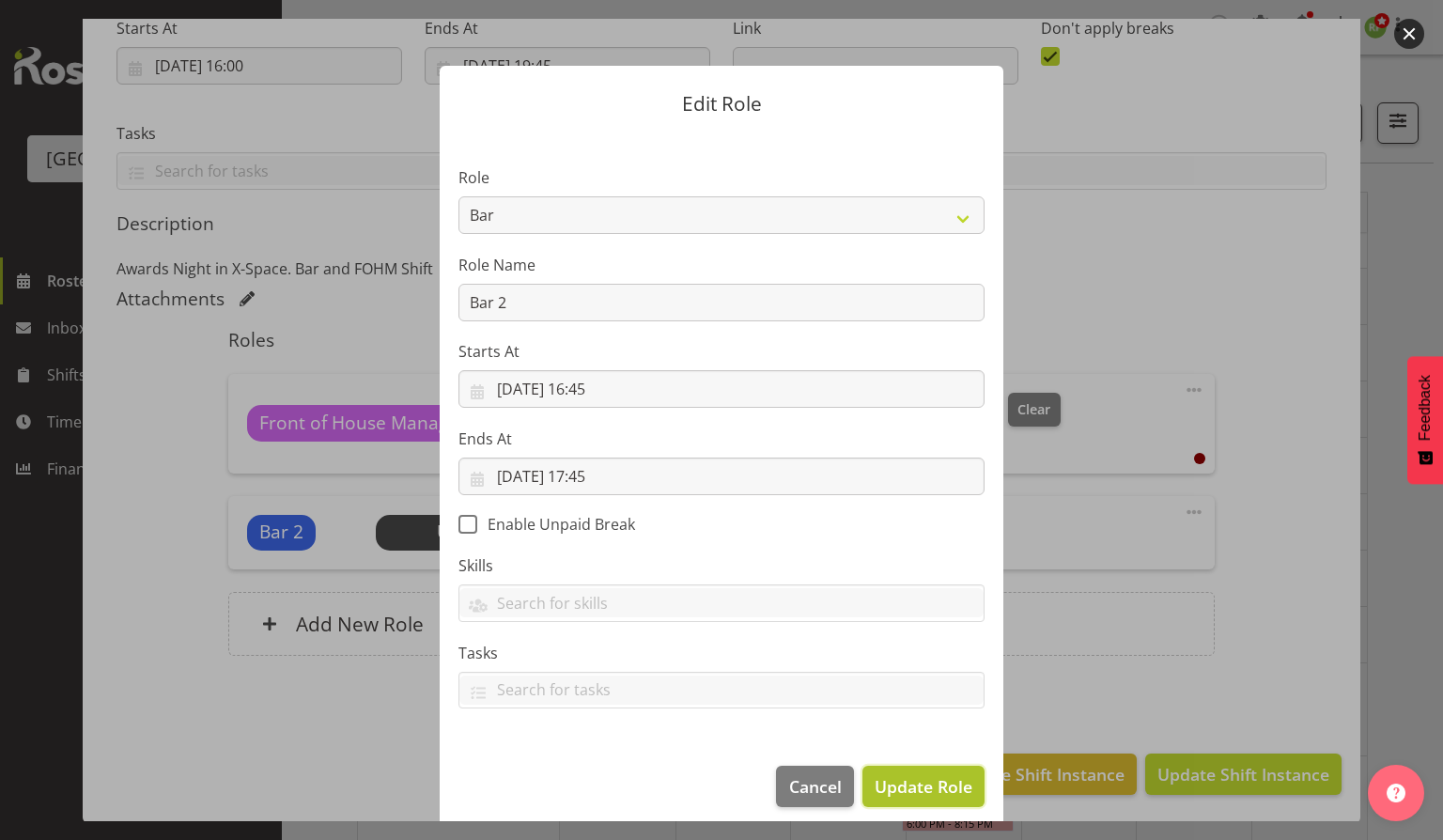
click at [924, 787] on span "Update Role" at bounding box center [924, 785] width 98 height 24
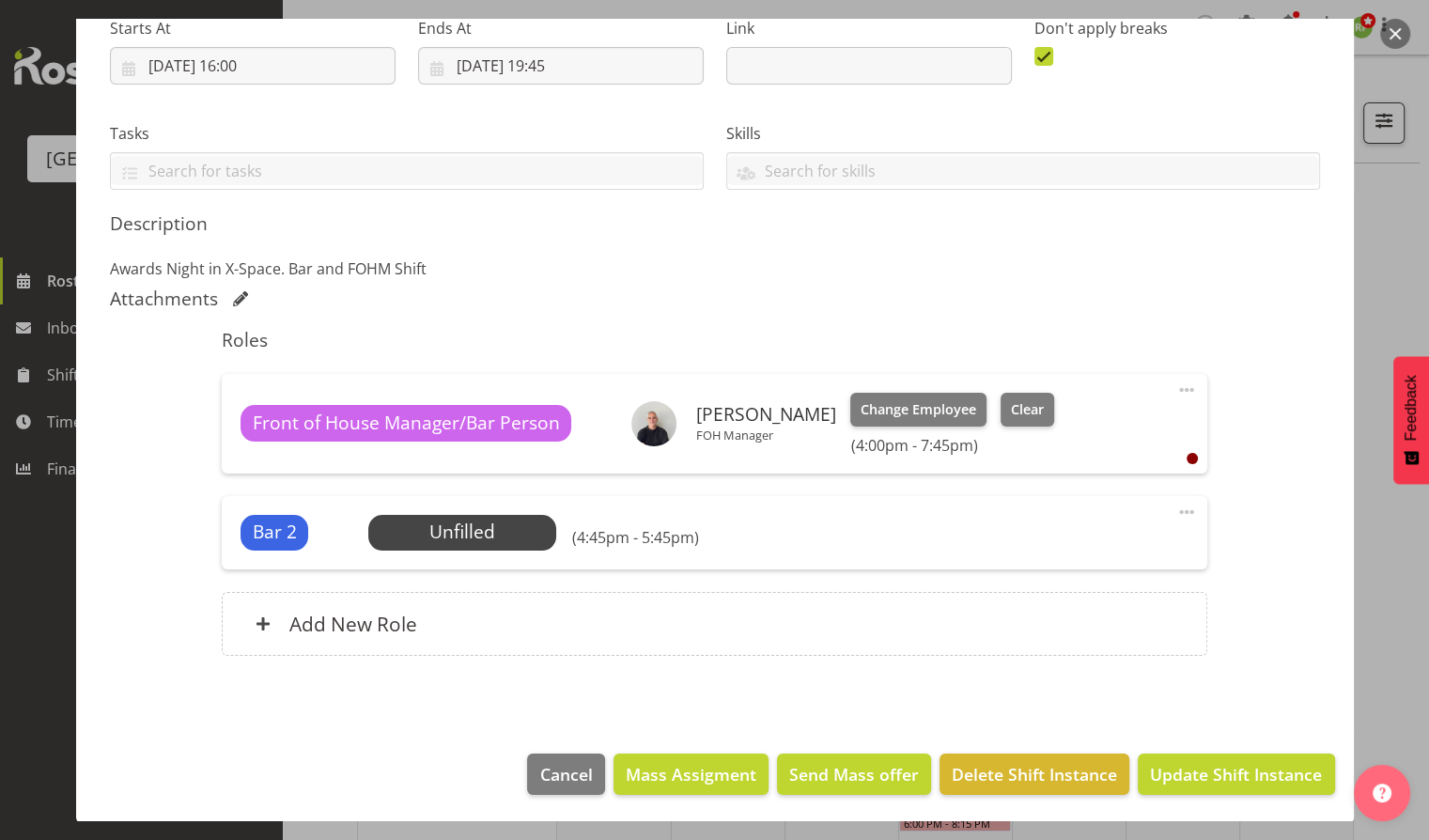
click at [1175, 506] on span at bounding box center [1185, 511] width 22 height 22
click at [1042, 552] on link "Edit" at bounding box center [1107, 556] width 180 height 34
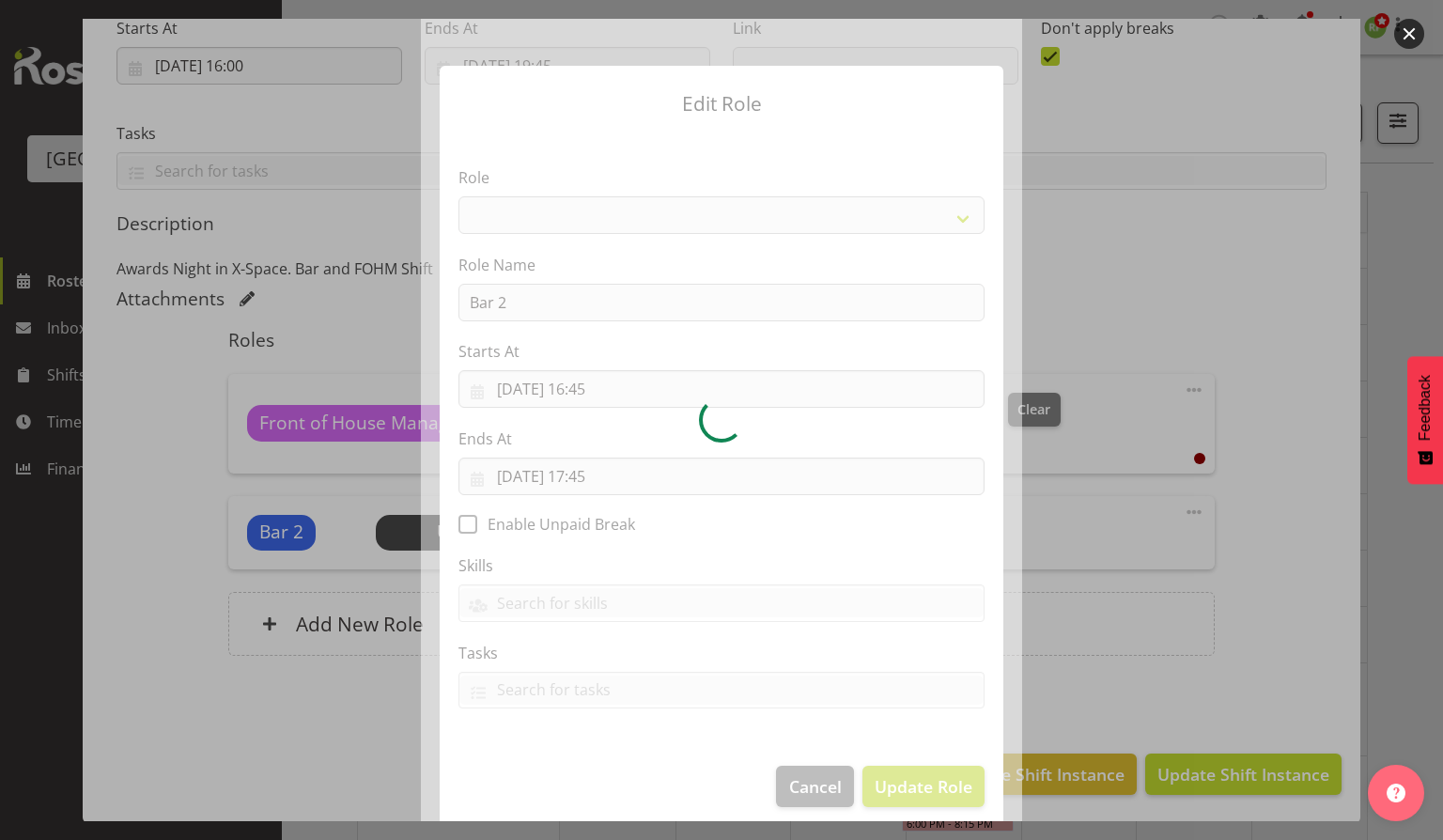
select select "1293"
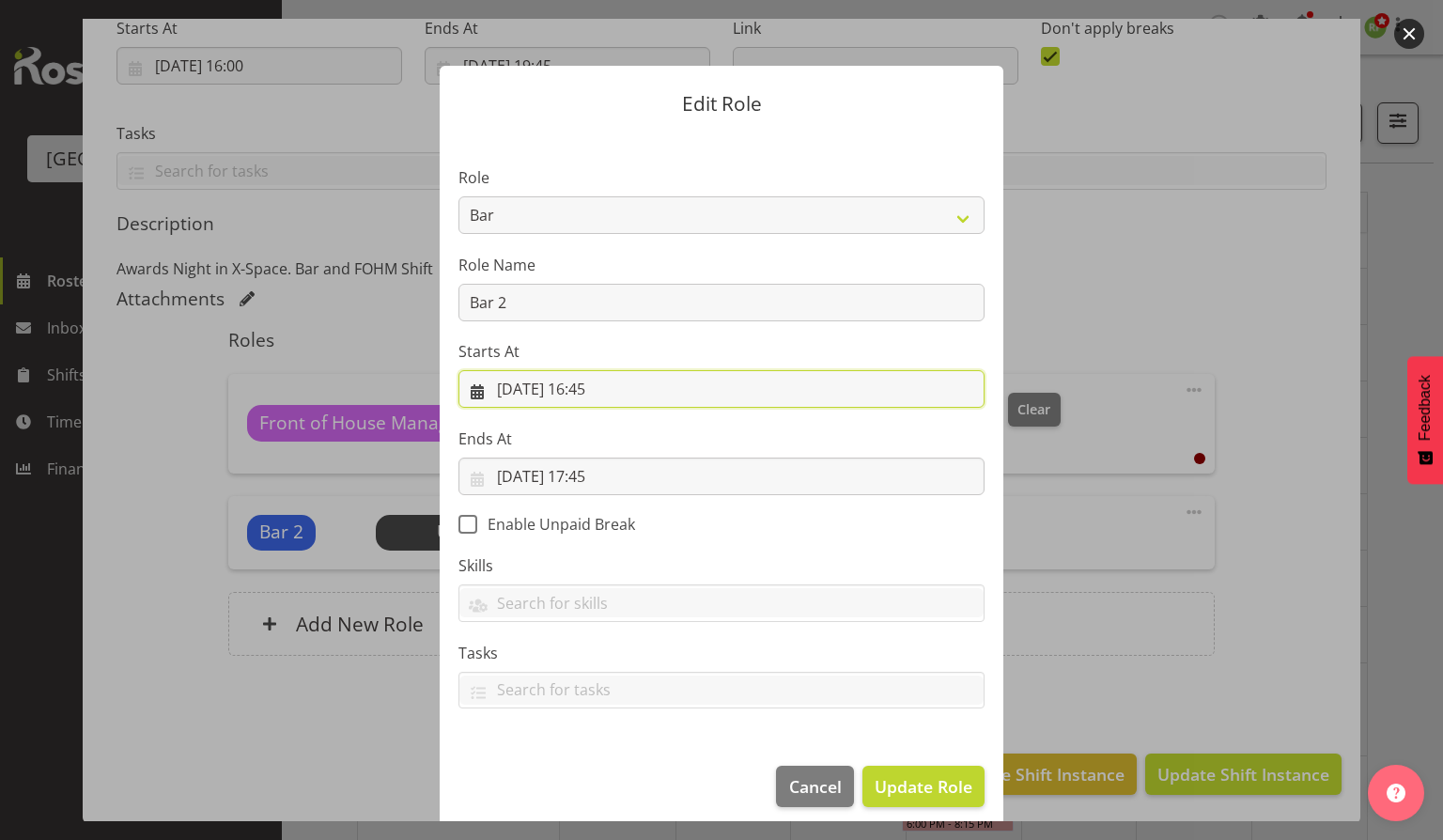
click at [594, 383] on input "[DATE] 16:45" at bounding box center [722, 388] width 526 height 37
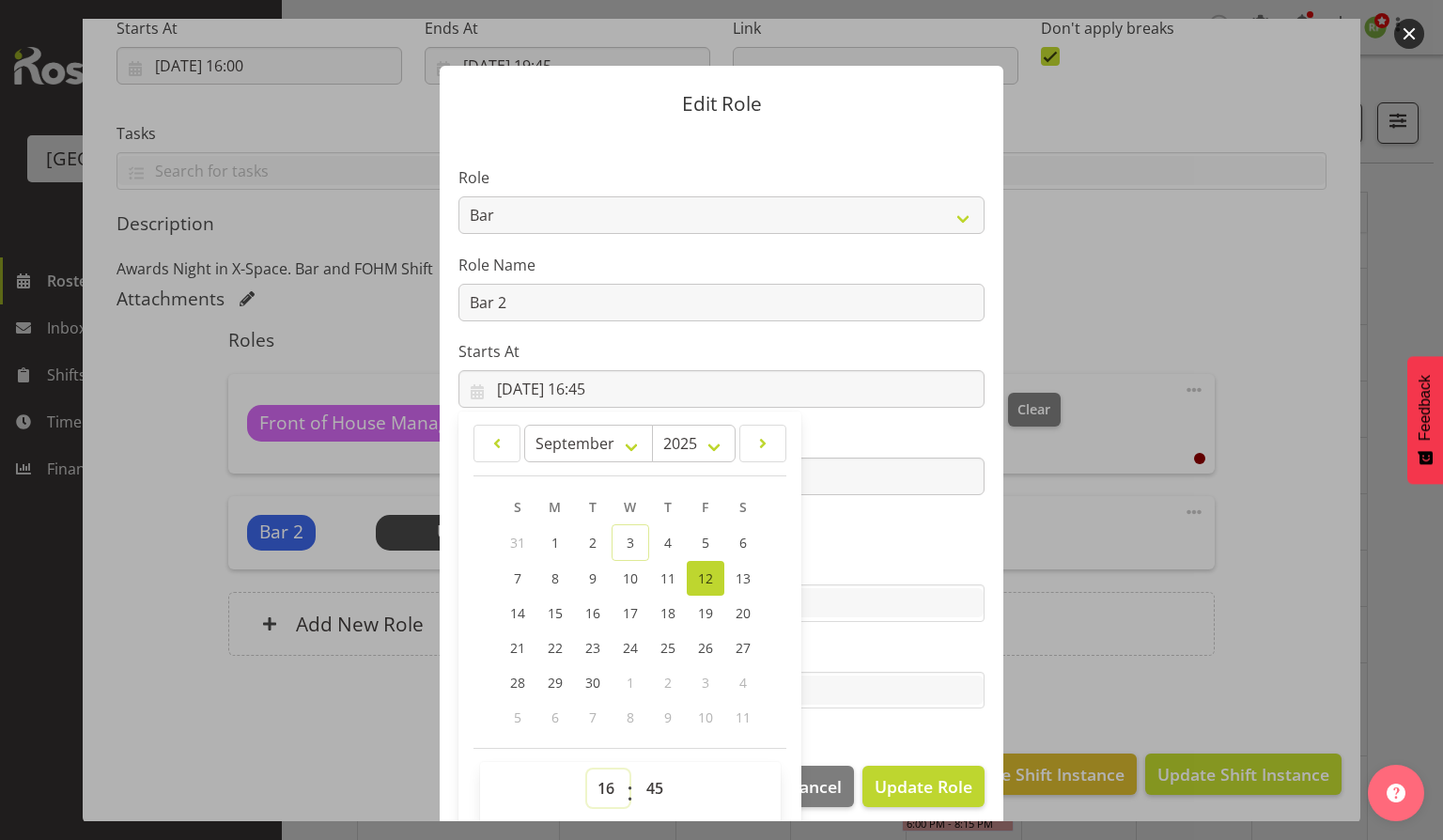
click at [587, 798] on select "00 01 02 03 04 05 06 07 08 09 10 11 12 13 14 15 16 17 18 19 20 21 22 23" at bounding box center [608, 788] width 42 height 37
select select "17"
click at [587, 770] on select "00 01 02 03 04 05 06 07 08 09 10 11 12 13 14 15 16 17 18 19 20 21 22 23" at bounding box center [608, 788] width 42 height 37
type input "[DATE] 17:45"
click at [636, 781] on select "00 01 02 03 04 05 06 07 08 09 10 11 12 13 14 15 16 17 18 19 20 21 22 23 24 25 2…" at bounding box center [656, 788] width 42 height 37
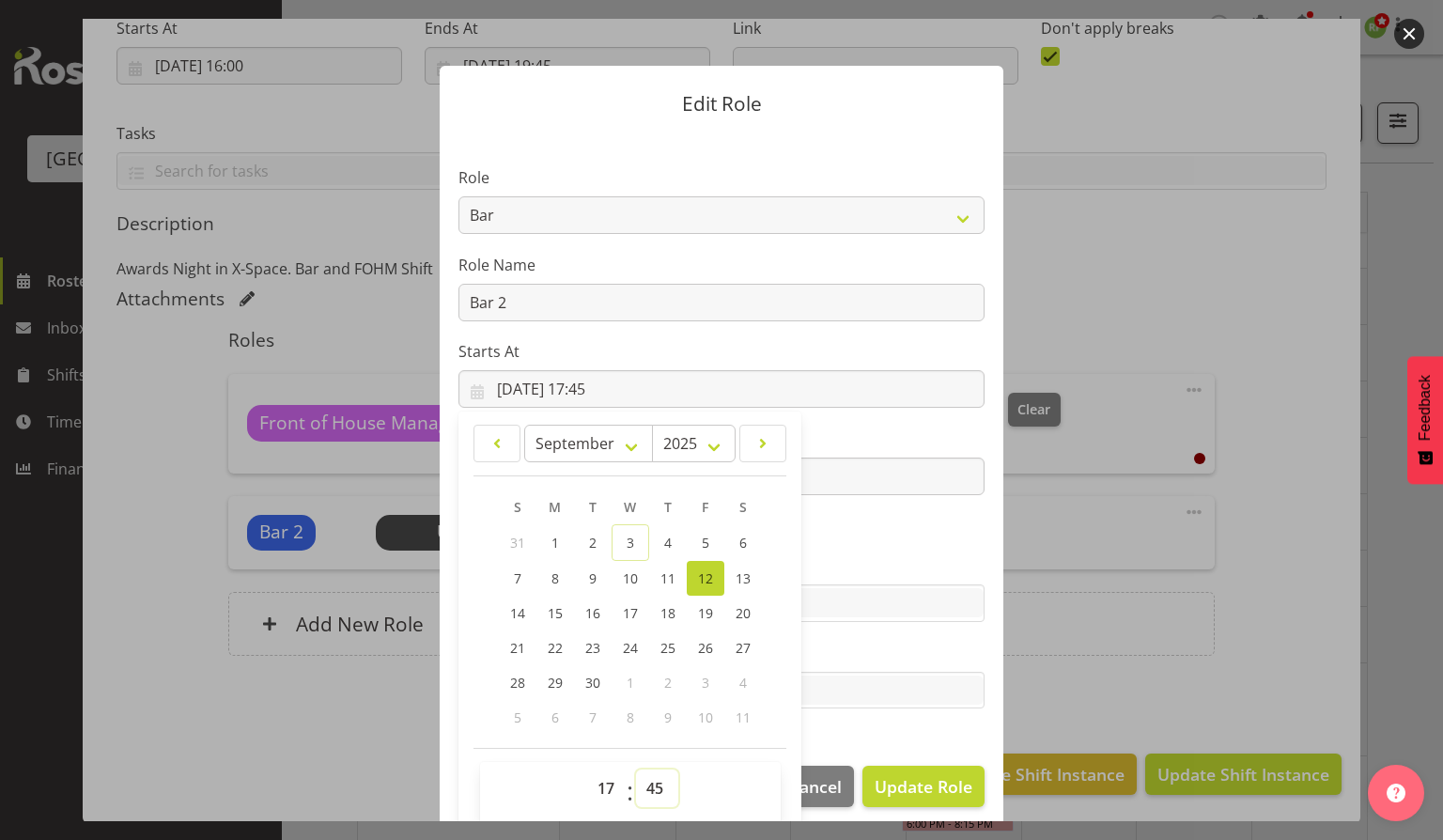
select select "0"
type input "[DATE] 17:00"
click at [944, 738] on section "Role Audio Bar Bar Runner Bar Training Box Office Cargo Shed Venue Rep Catering…" at bounding box center [721, 439] width 564 height 614
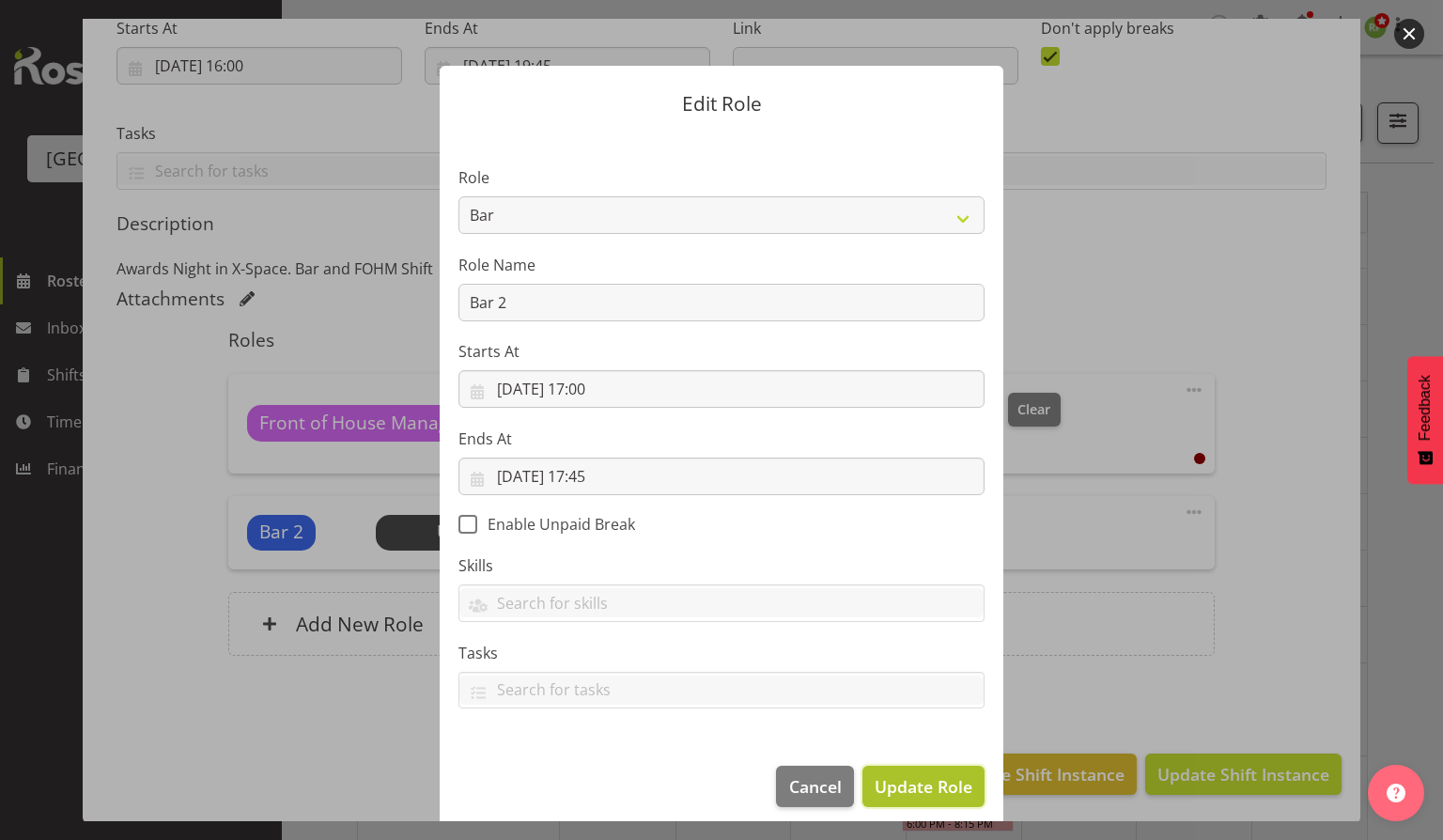
click at [912, 787] on span "Update Role" at bounding box center [924, 785] width 98 height 24
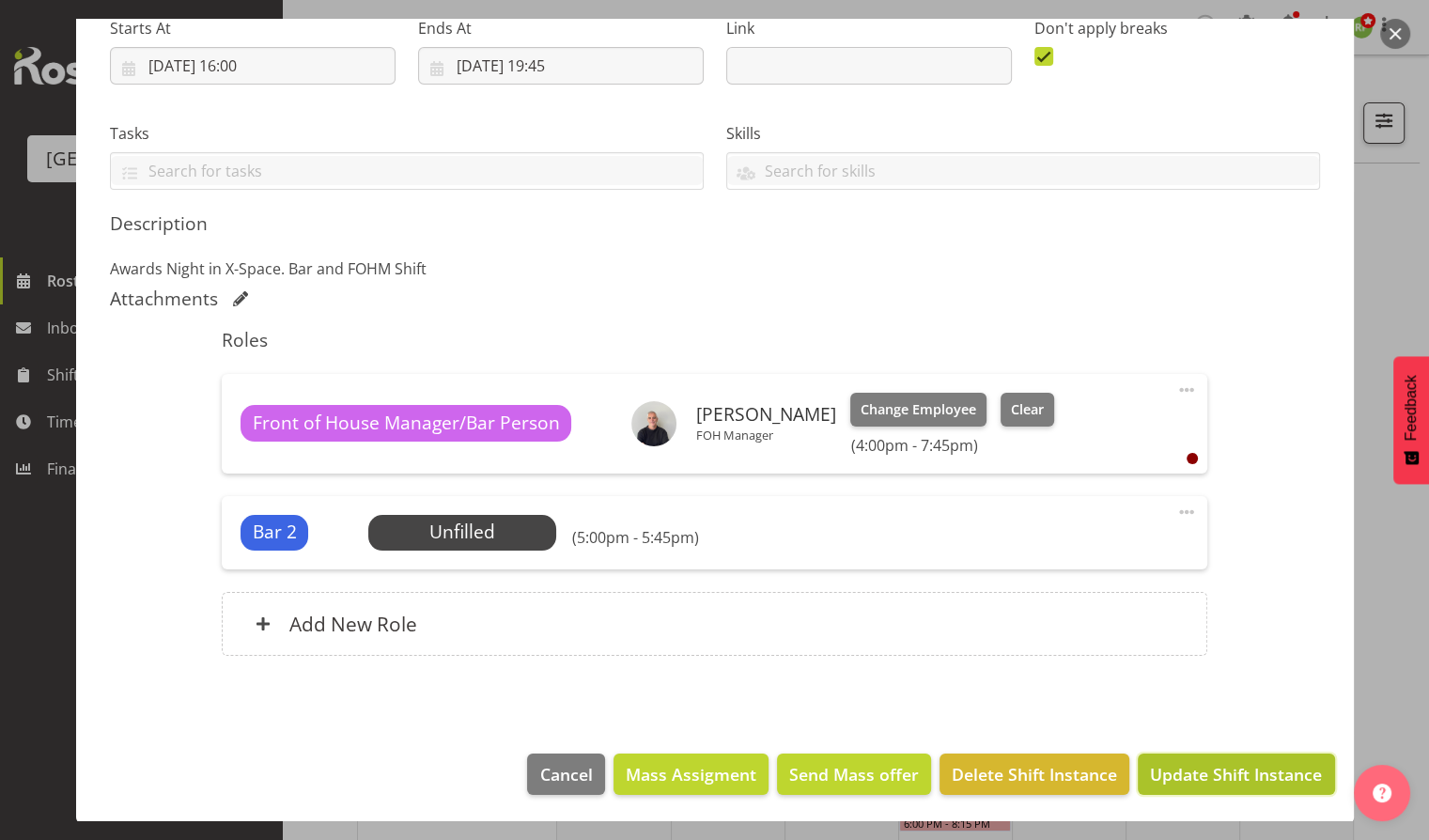
click at [1214, 765] on span "Update Shift Instance" at bounding box center [1236, 774] width 172 height 24
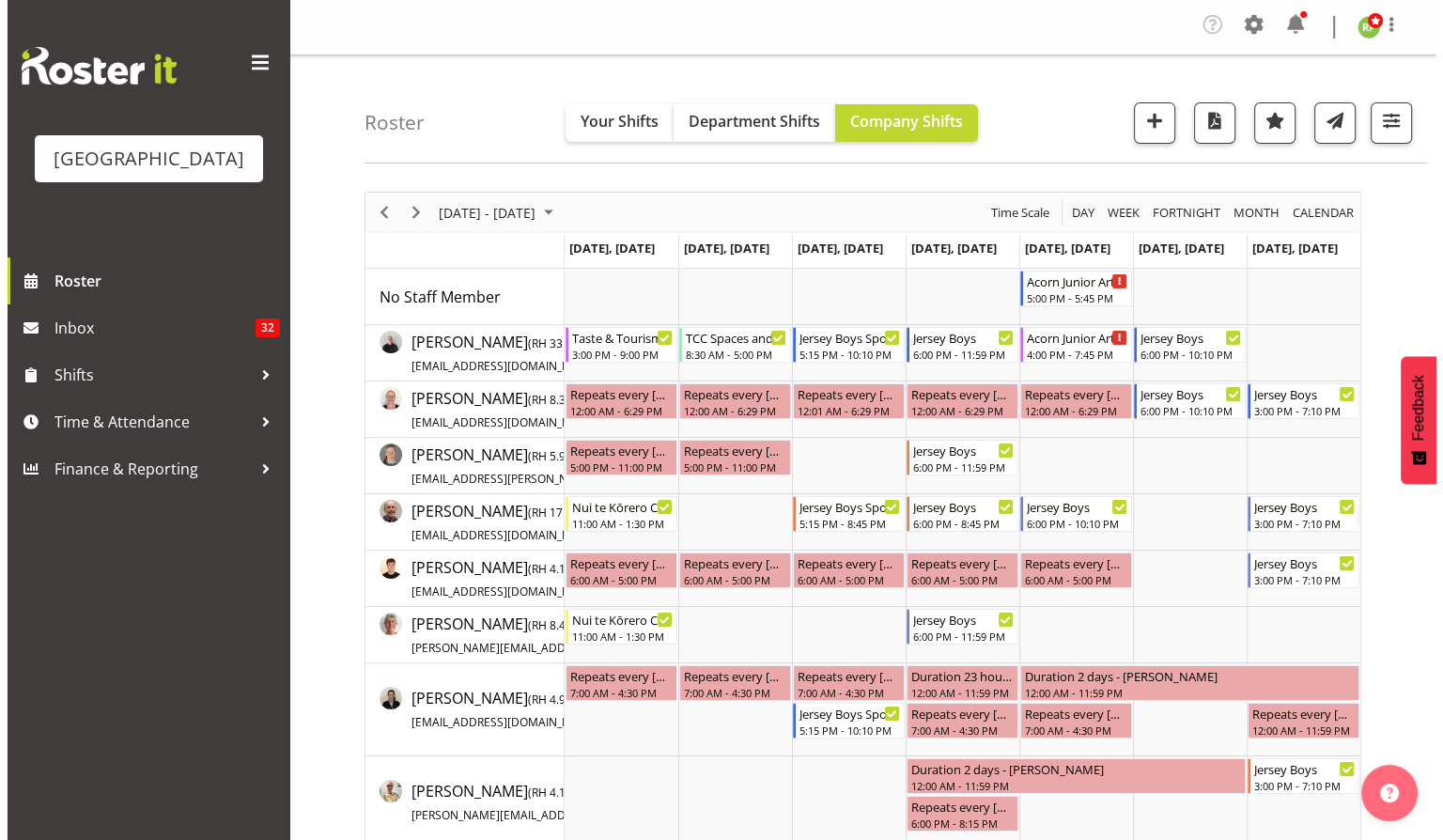
scroll to position [70, 0]
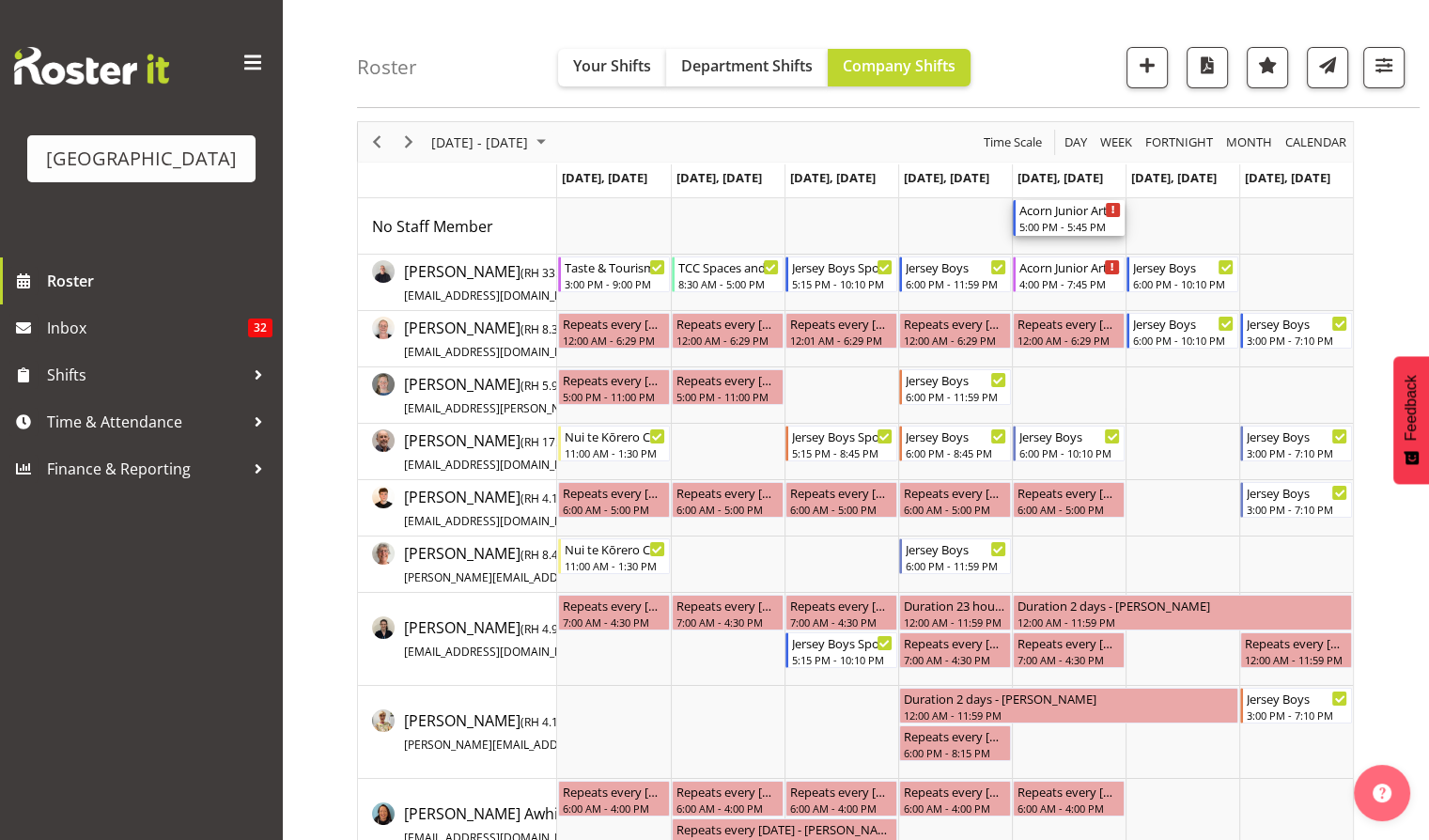
click at [1065, 210] on div "Acorn Junior Art Awards - X-Space. FOHM/Bar Shift" at bounding box center [1070, 209] width 102 height 19
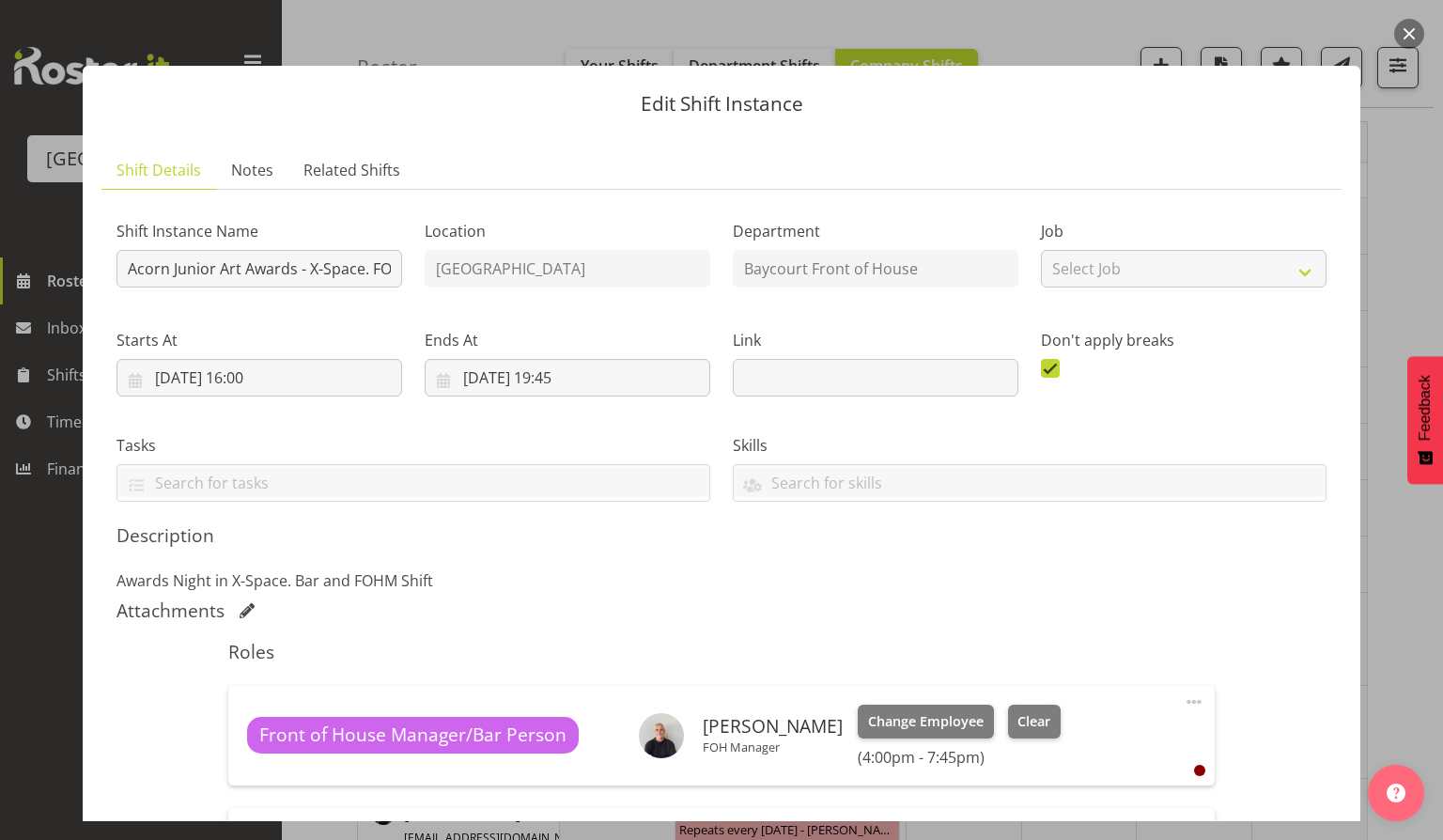
scroll to position [312, 0]
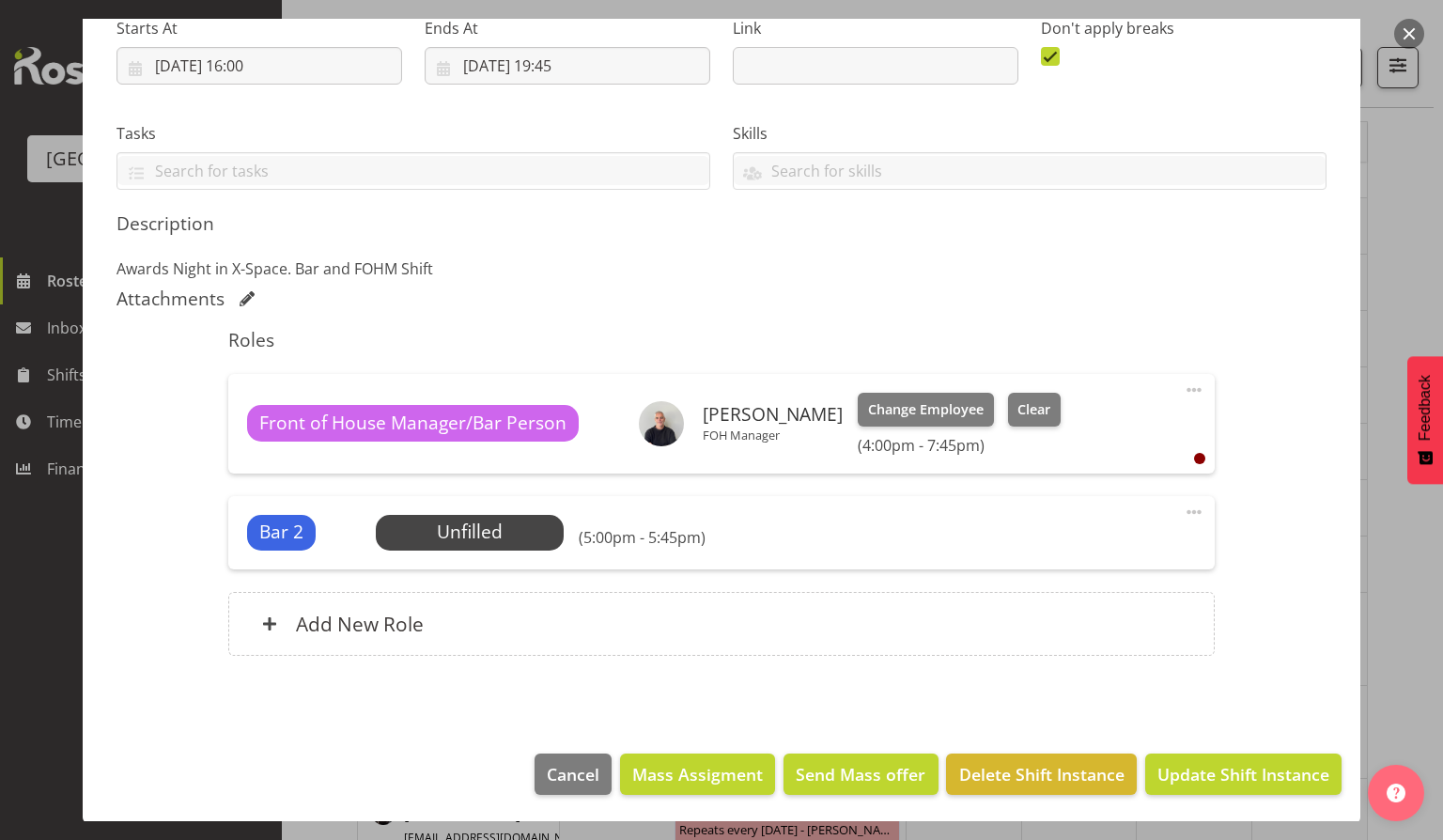
click at [489, 511] on div "Bar 2 Unfilled Select Employee (5:00pm - 5:45pm) Edit Cover Role Delete" at bounding box center [720, 532] width 985 height 73
click at [491, 523] on span "Select Employee" at bounding box center [469, 532] width 140 height 27
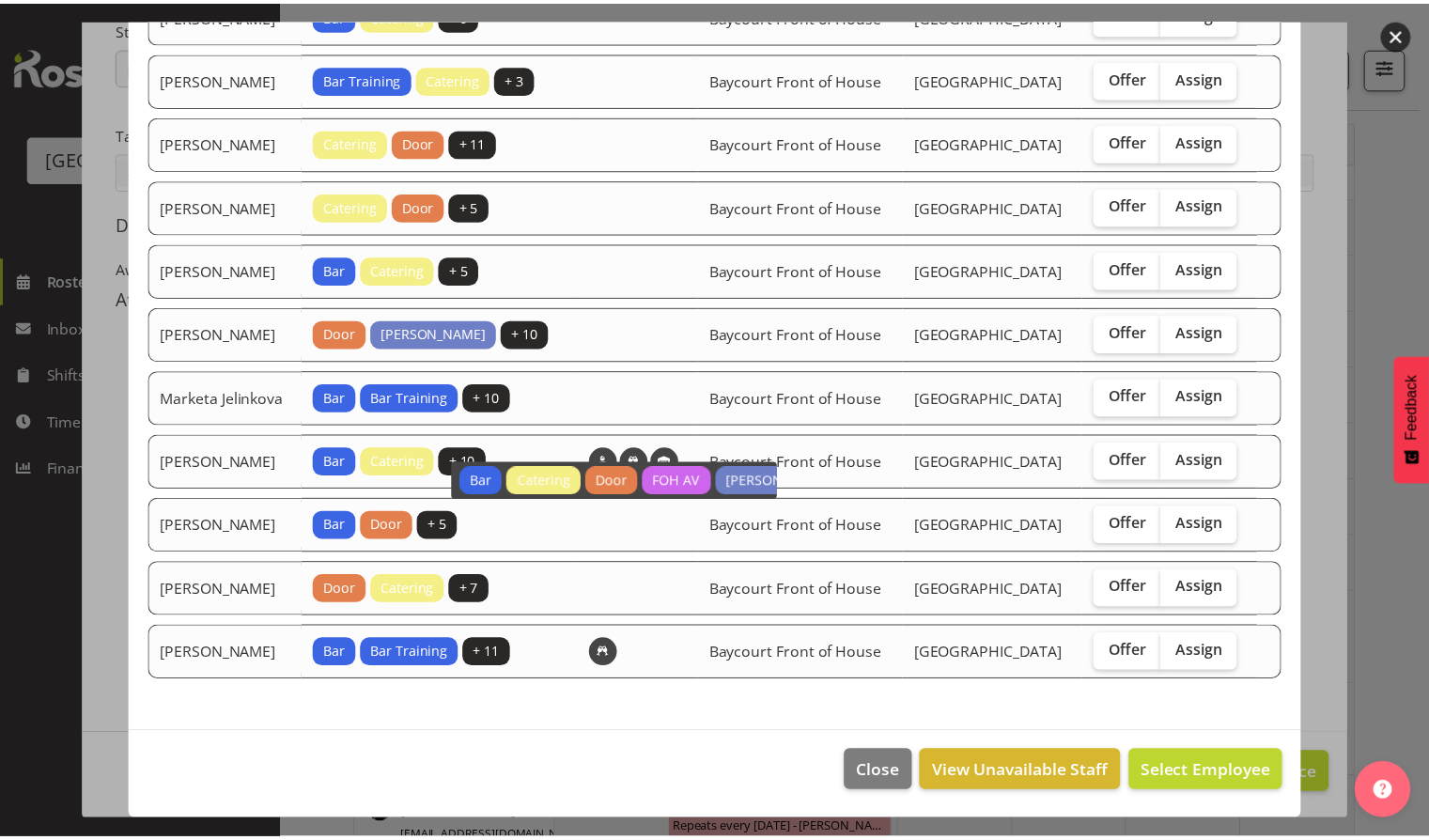
scroll to position [353, 0]
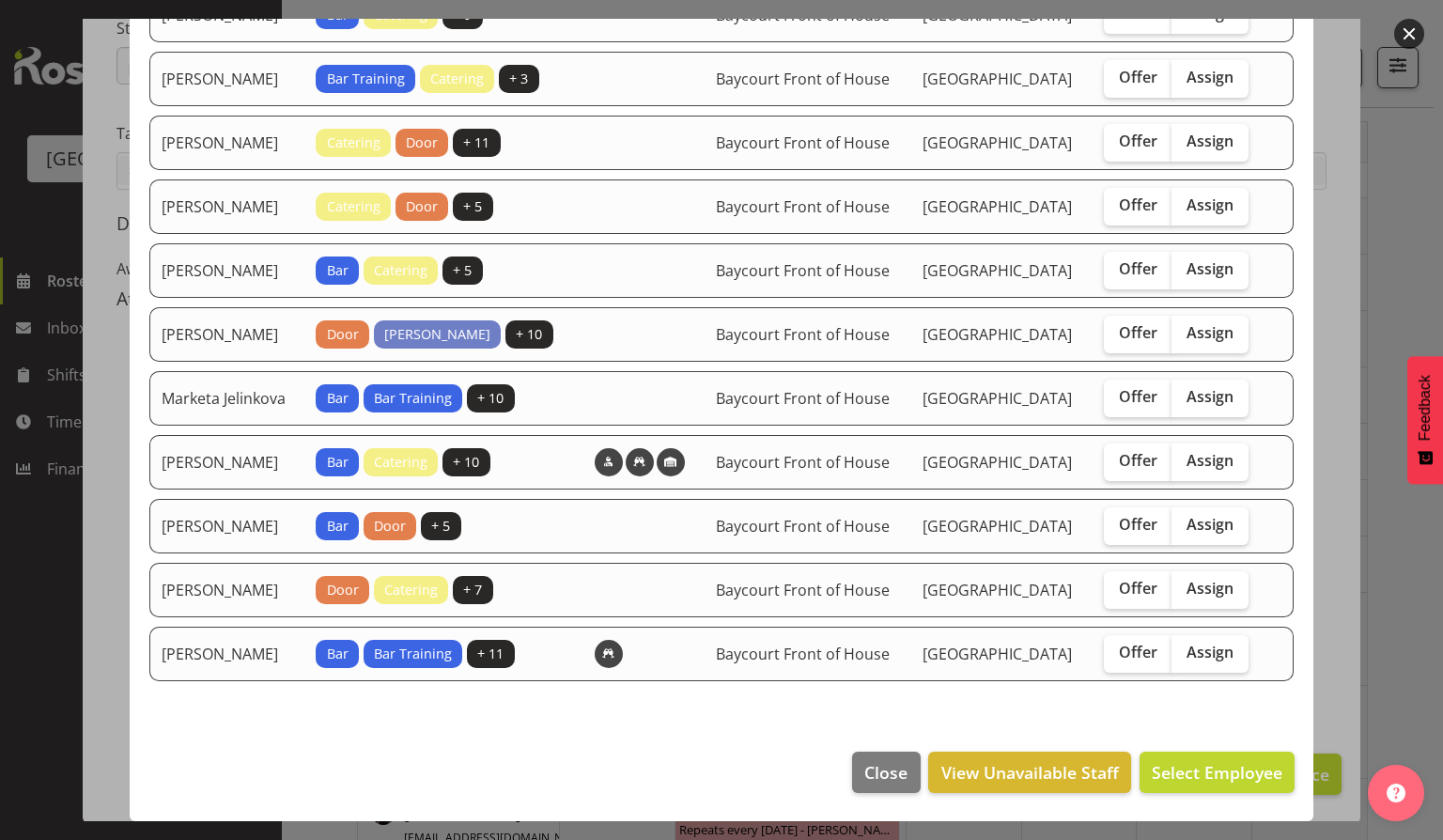
click at [1405, 45] on button "button" at bounding box center [1409, 33] width 30 height 30
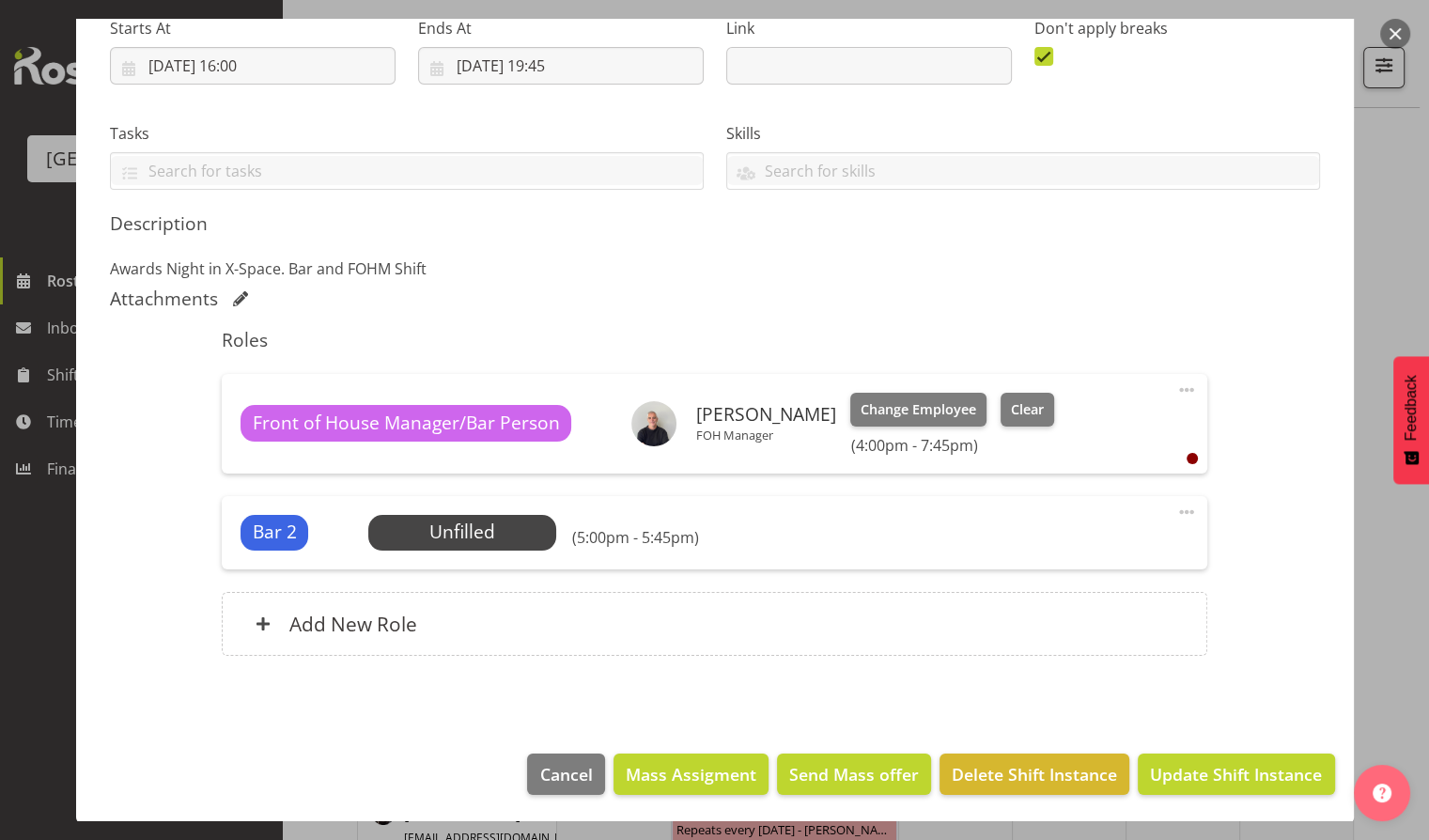
click at [1398, 40] on button "button" at bounding box center [1395, 33] width 30 height 30
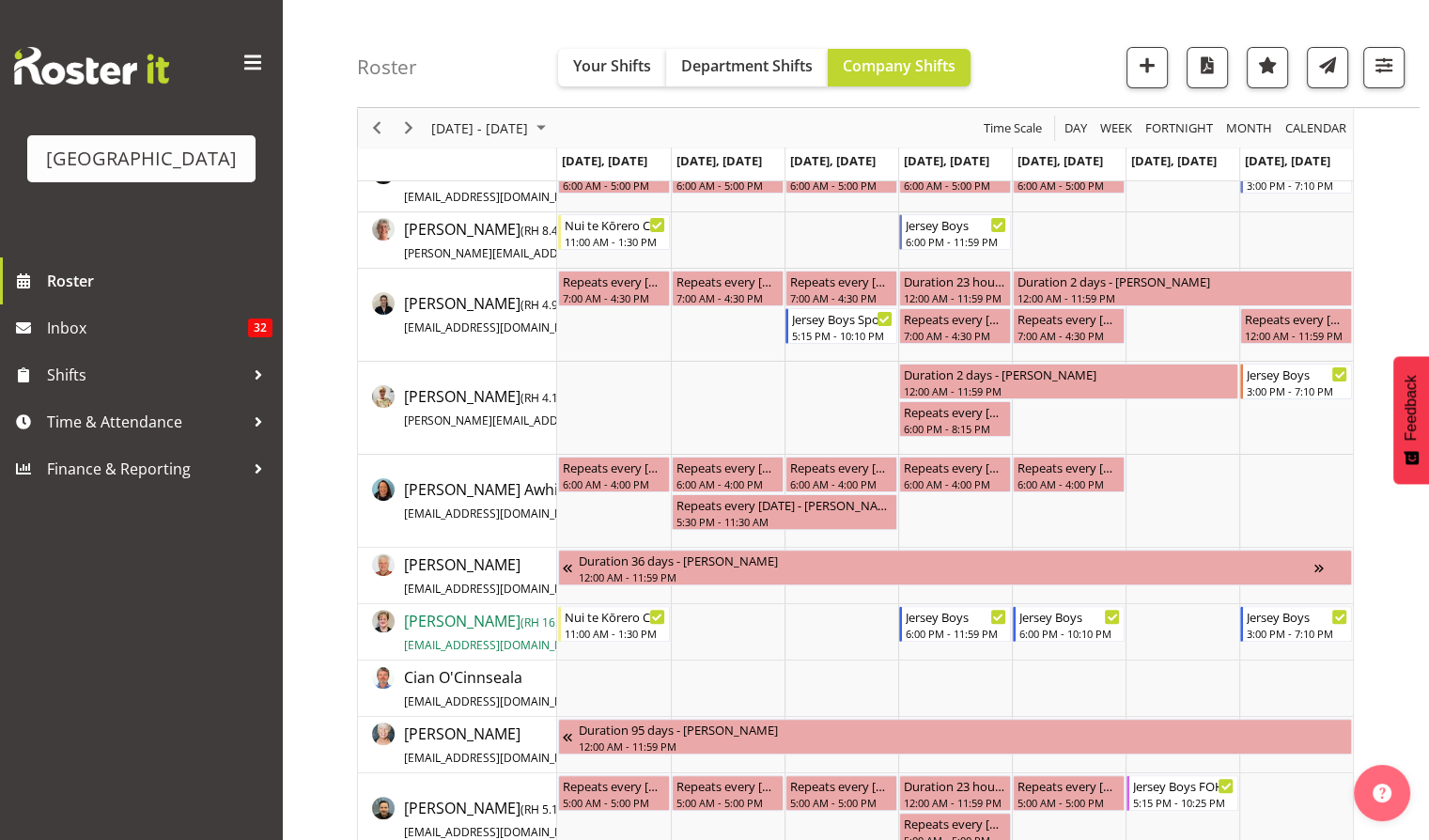
scroll to position [459, 0]
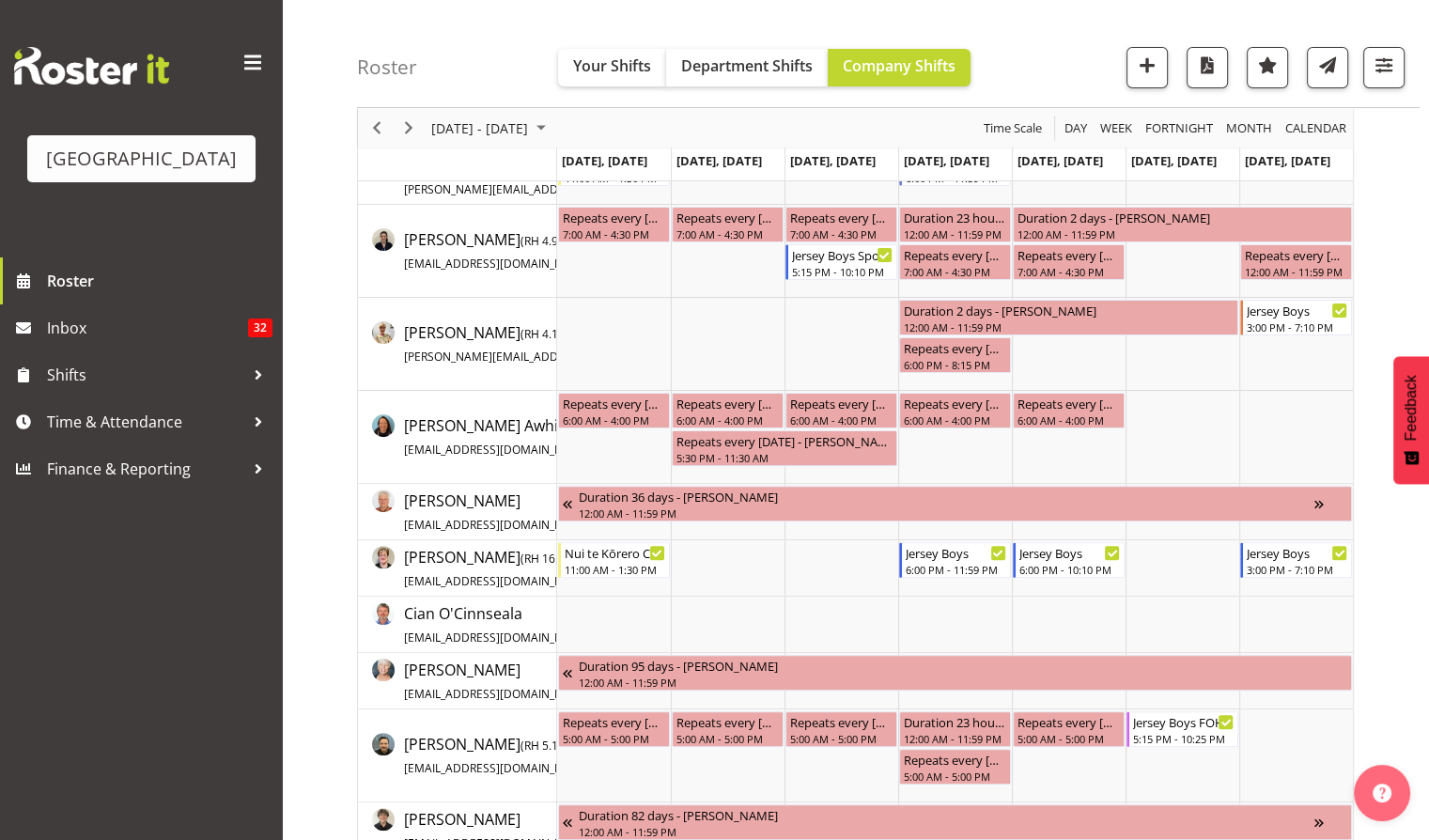
click at [1061, 66] on div "Roster Your Shifts Department Shifts Company Shifts All Locations [GEOGRAPHIC_D…" at bounding box center [888, 54] width 1062 height 108
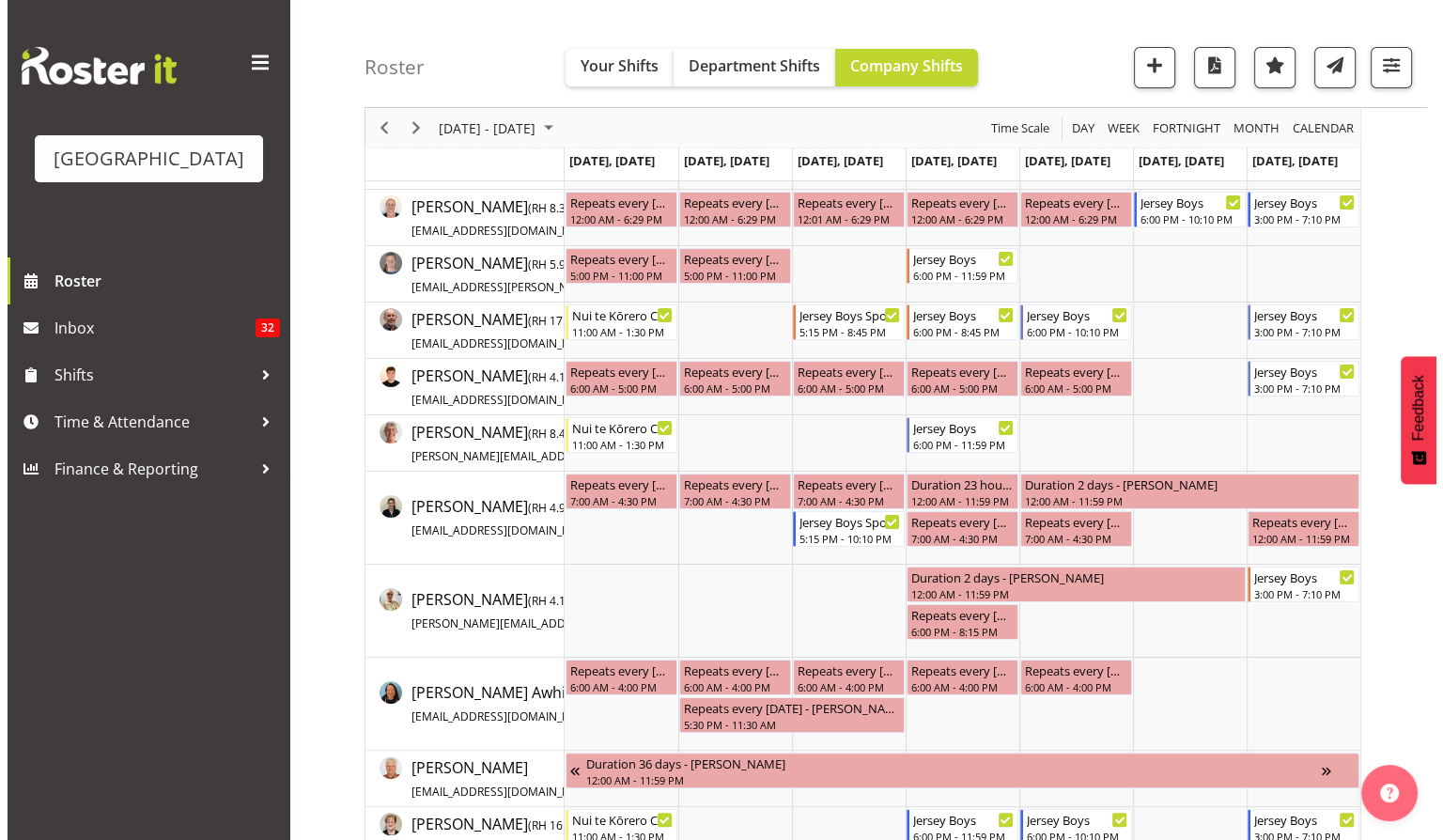
scroll to position [0, 0]
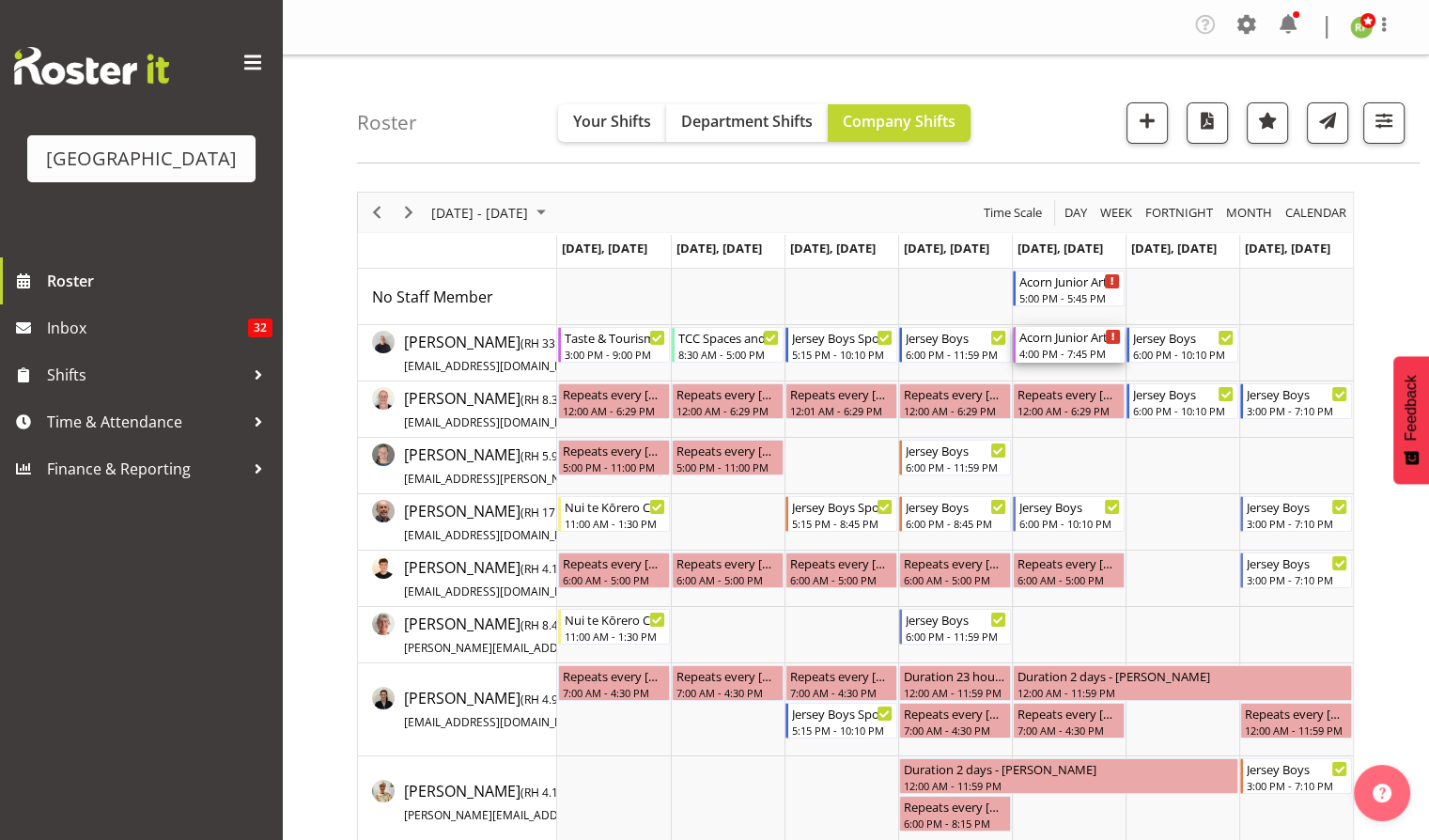
click at [1063, 344] on div "Acorn Junior Art Awards - X-Space. FOHM/Bar Shift 4:00 PM - 7:45 PM" at bounding box center [1070, 344] width 102 height 35
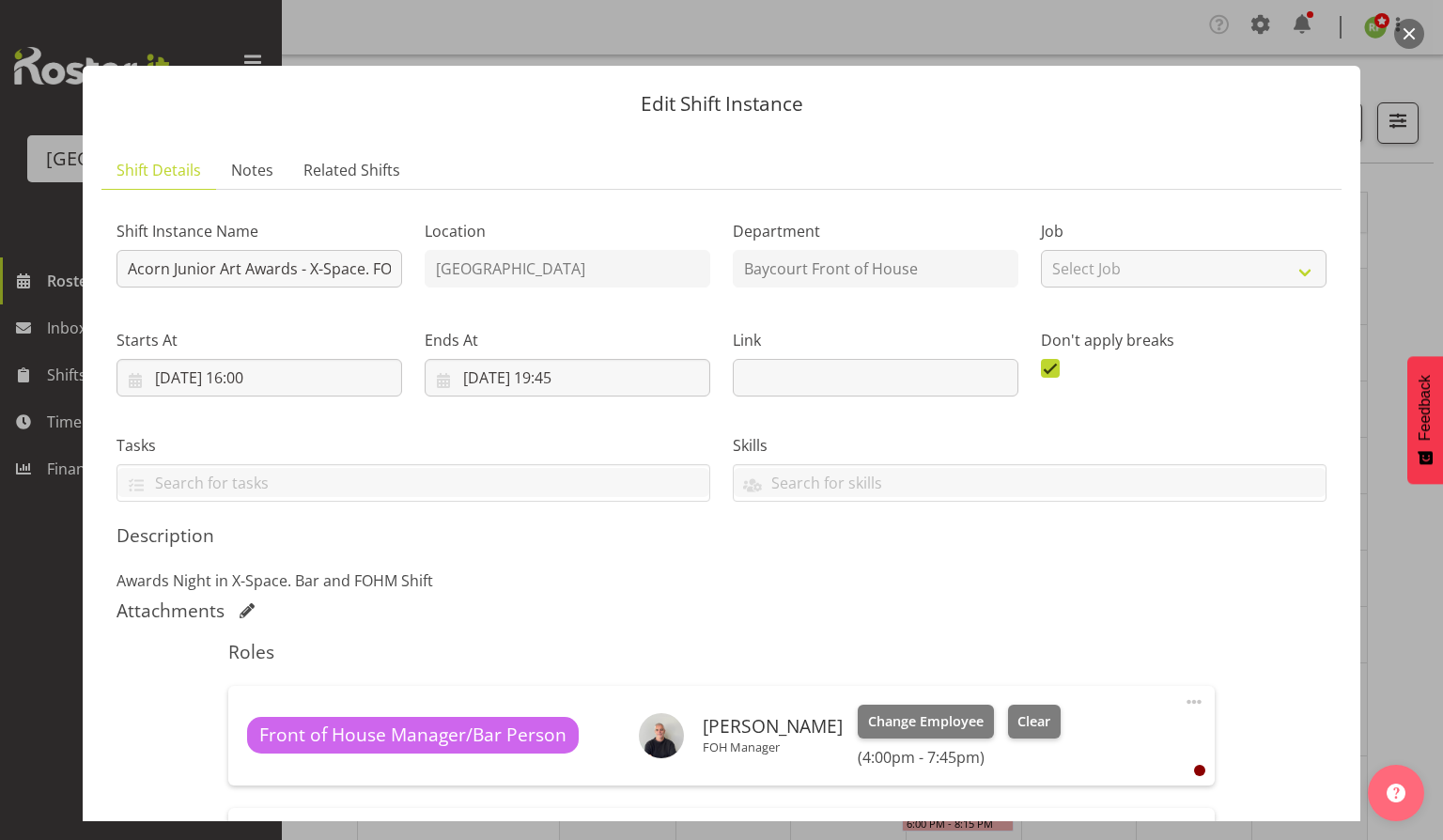
scroll to position [127, 0]
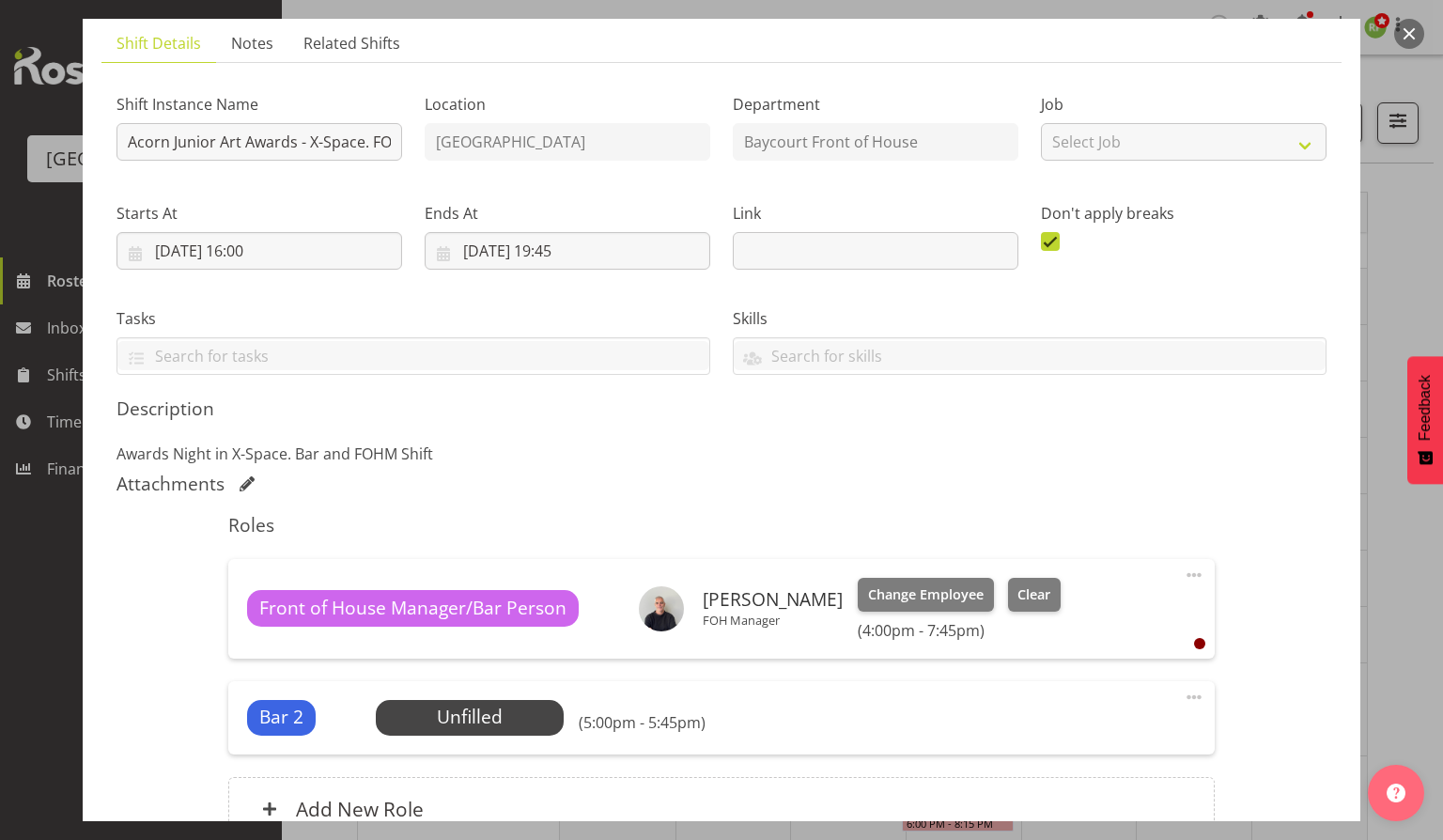
click at [1402, 29] on button "button" at bounding box center [1409, 33] width 30 height 30
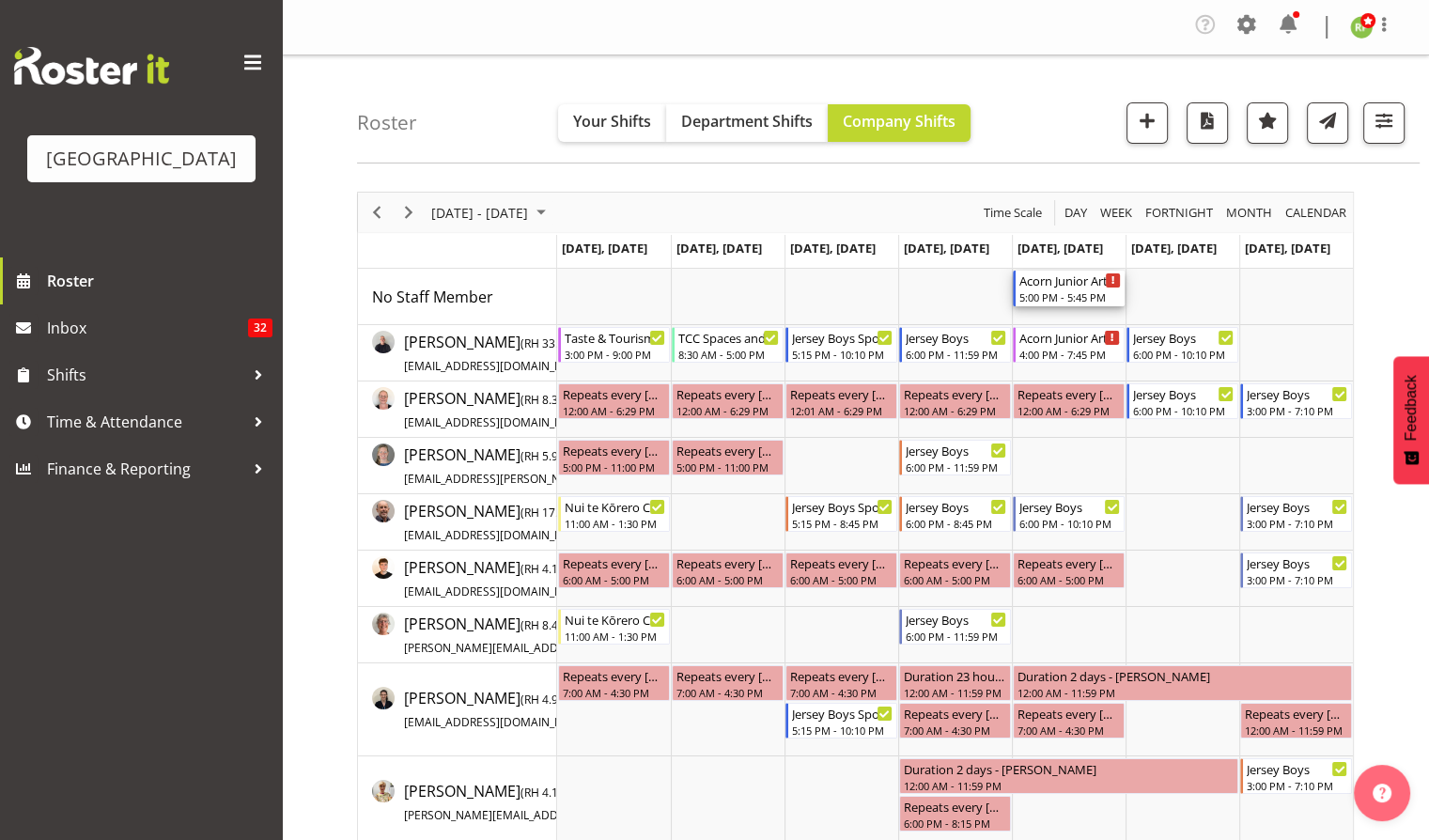
click at [1077, 297] on div "5:00 PM - 5:45 PM" at bounding box center [1070, 296] width 102 height 15
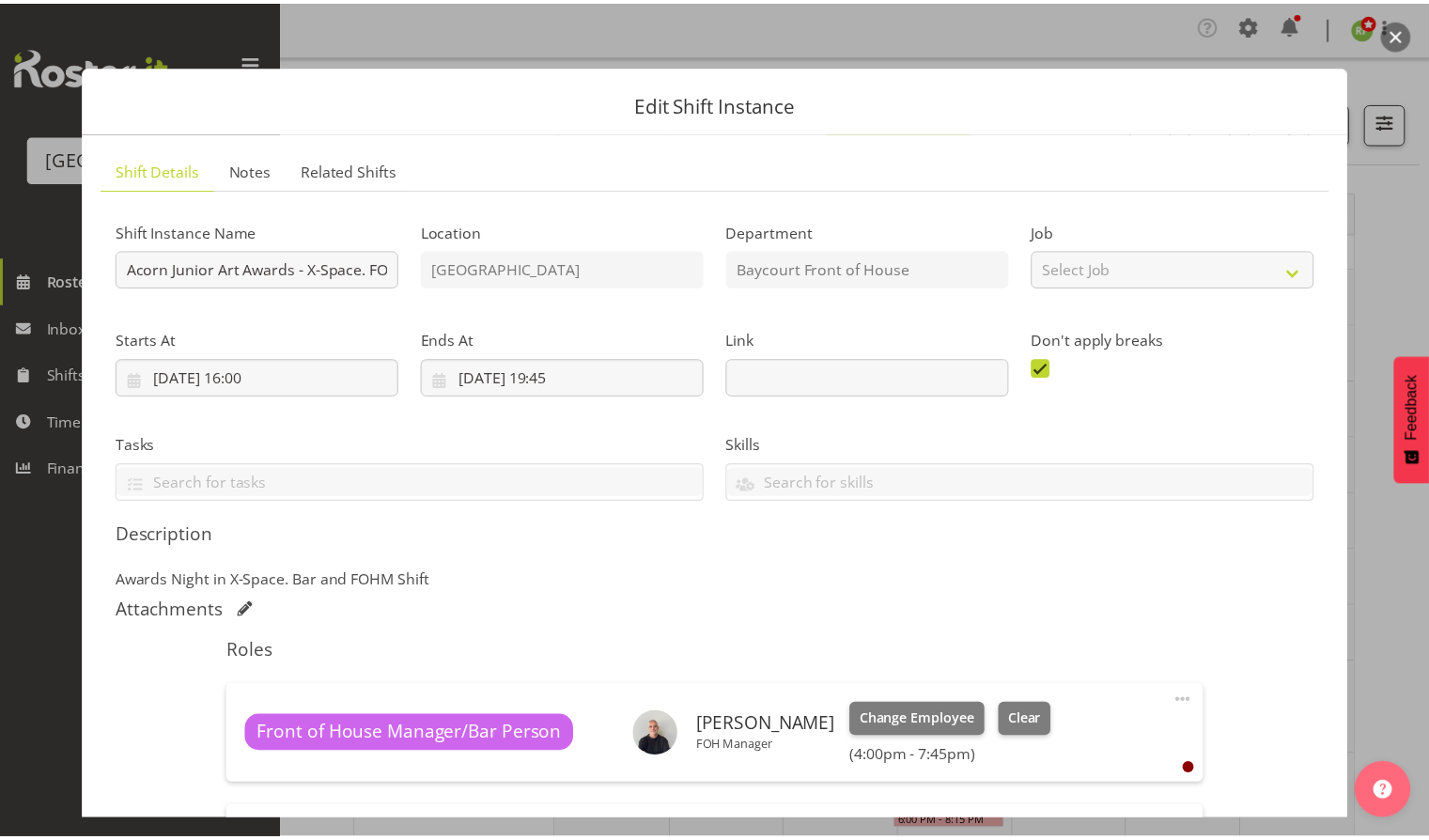
scroll to position [312, 0]
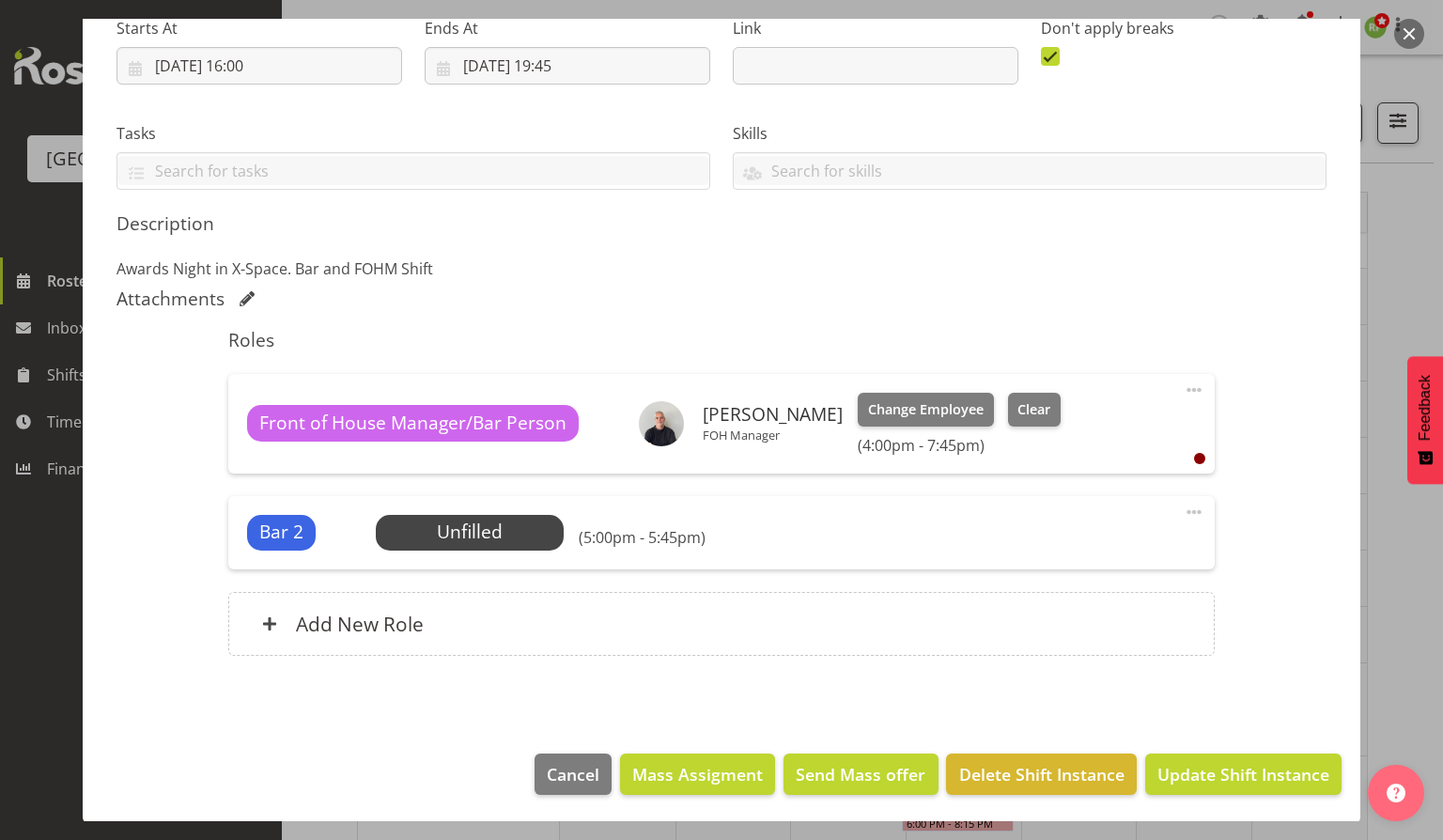
click at [1415, 34] on button "button" at bounding box center [1409, 33] width 30 height 30
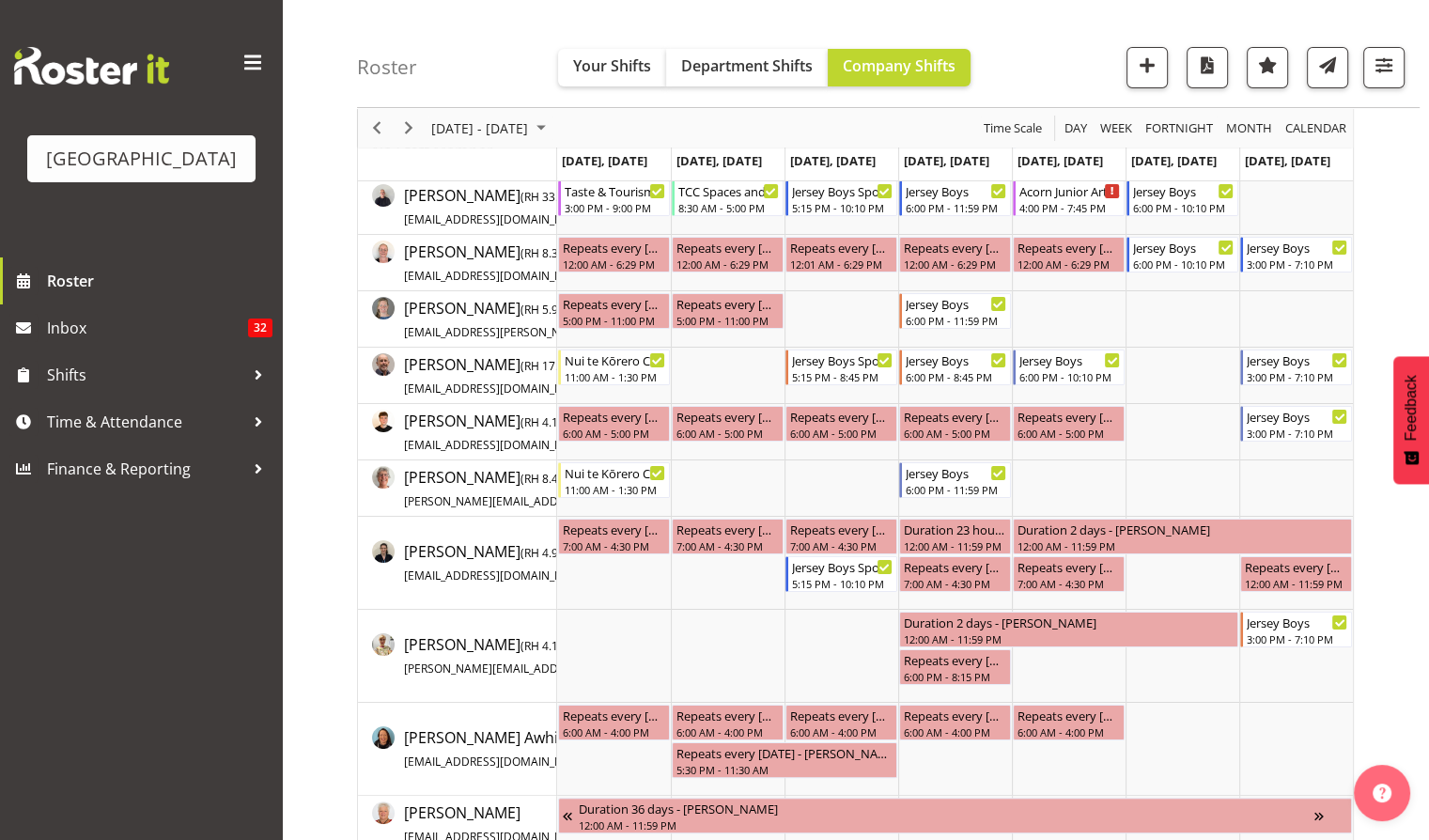
scroll to position [0, 0]
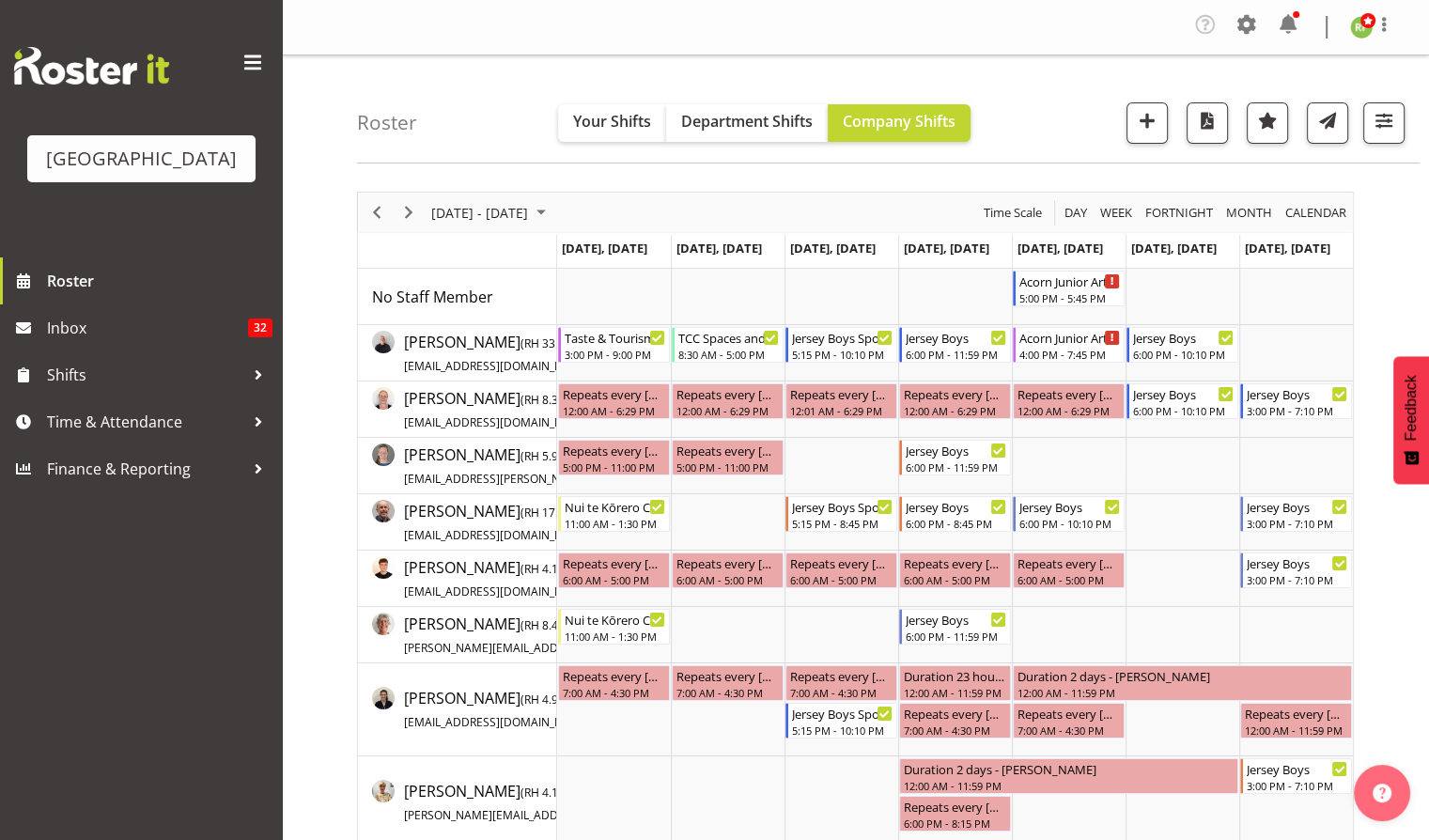
click at [1073, 123] on div "Roster Your Shifts Department Shifts Company Shifts All Locations [GEOGRAPHIC_D…" at bounding box center [888, 110] width 1062 height 108
click at [1031, 138] on div "Roster Your Shifts Department Shifts Company Shifts All Locations [GEOGRAPHIC_D…" at bounding box center [888, 110] width 1062 height 108
click at [1048, 123] on div "Roster Your Shifts Department Shifts Company Shifts All Locations [GEOGRAPHIC_D…" at bounding box center [888, 110] width 1062 height 108
click at [376, 208] on span "Previous" at bounding box center [377, 213] width 22 height 23
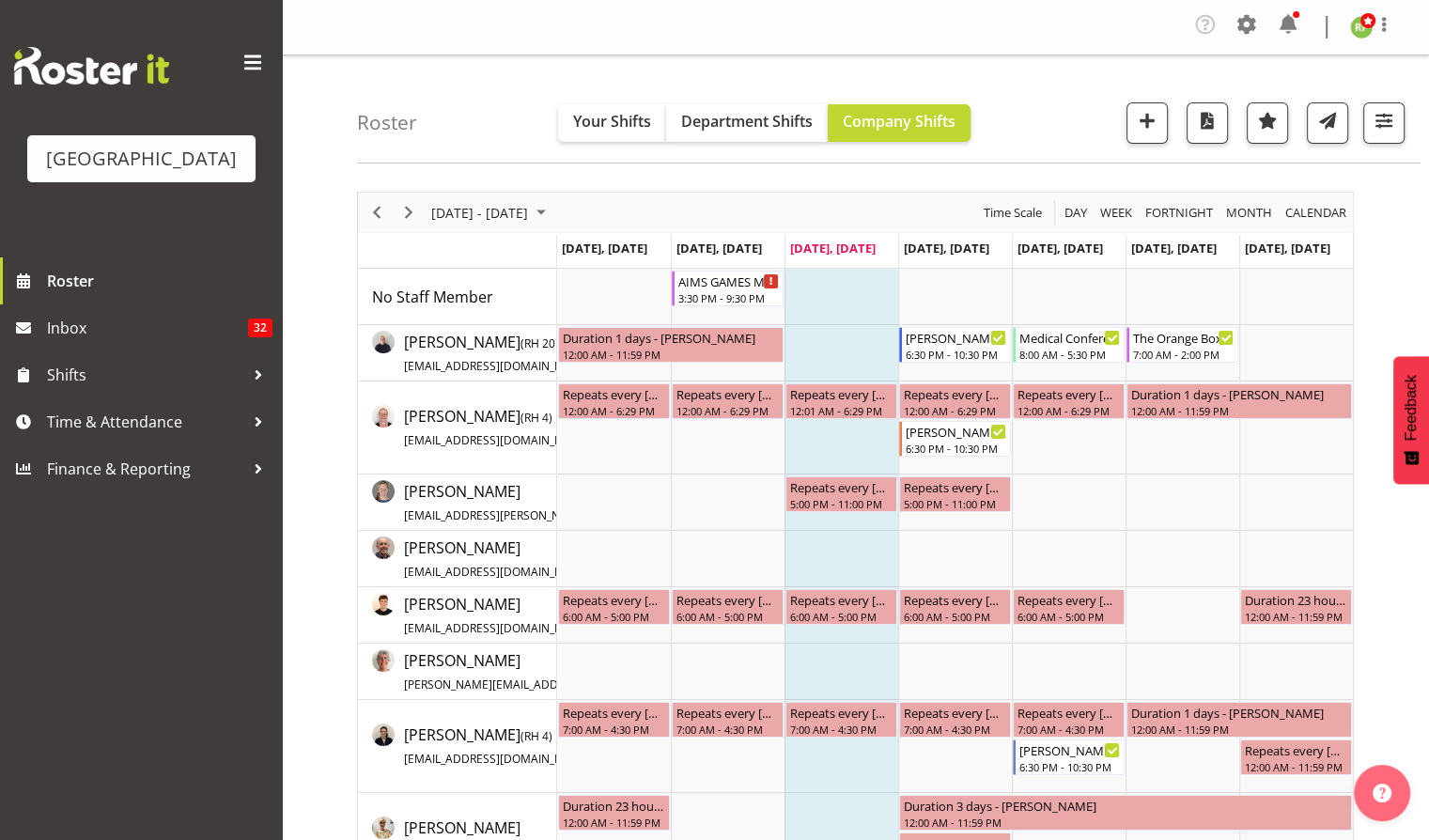
click at [398, 216] on span "Next" at bounding box center [408, 213] width 22 height 23
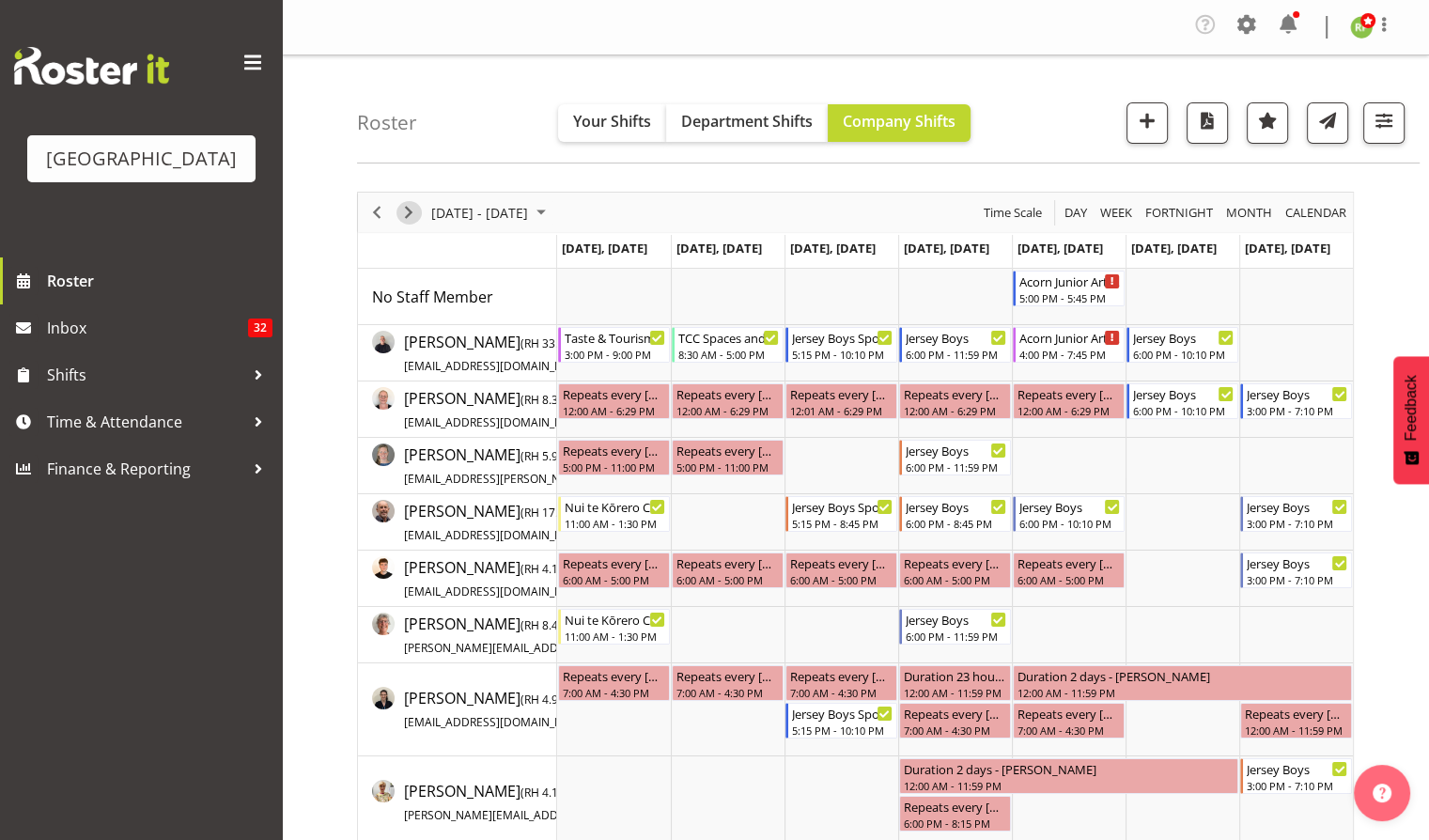
click at [412, 208] on span "Next" at bounding box center [408, 213] width 22 height 23
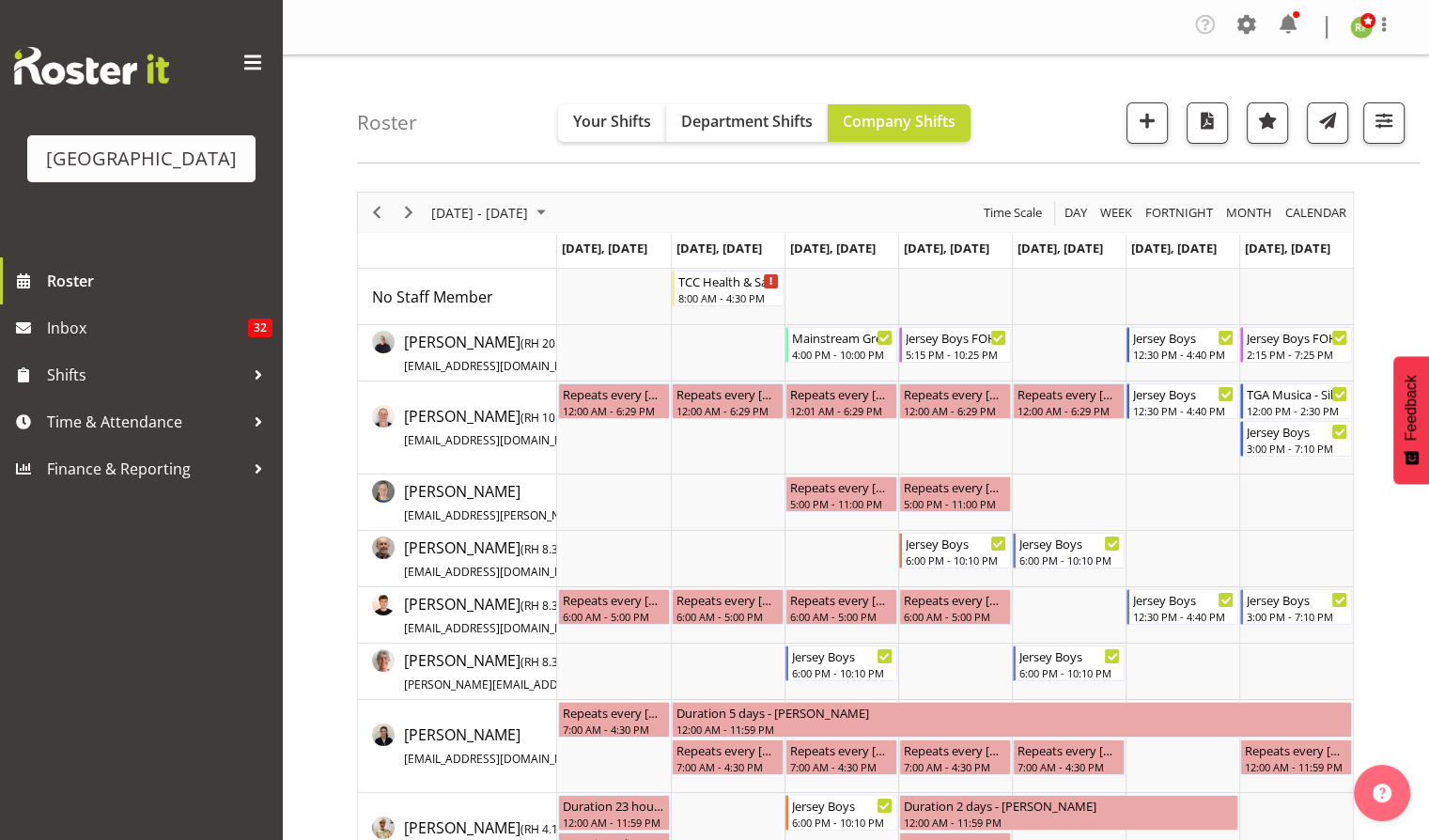
click at [1098, 100] on div "Roster Your Shifts Department Shifts Company Shifts All Locations [GEOGRAPHIC_D…" at bounding box center [888, 110] width 1062 height 108
click at [409, 207] on span "Next" at bounding box center [408, 213] width 22 height 23
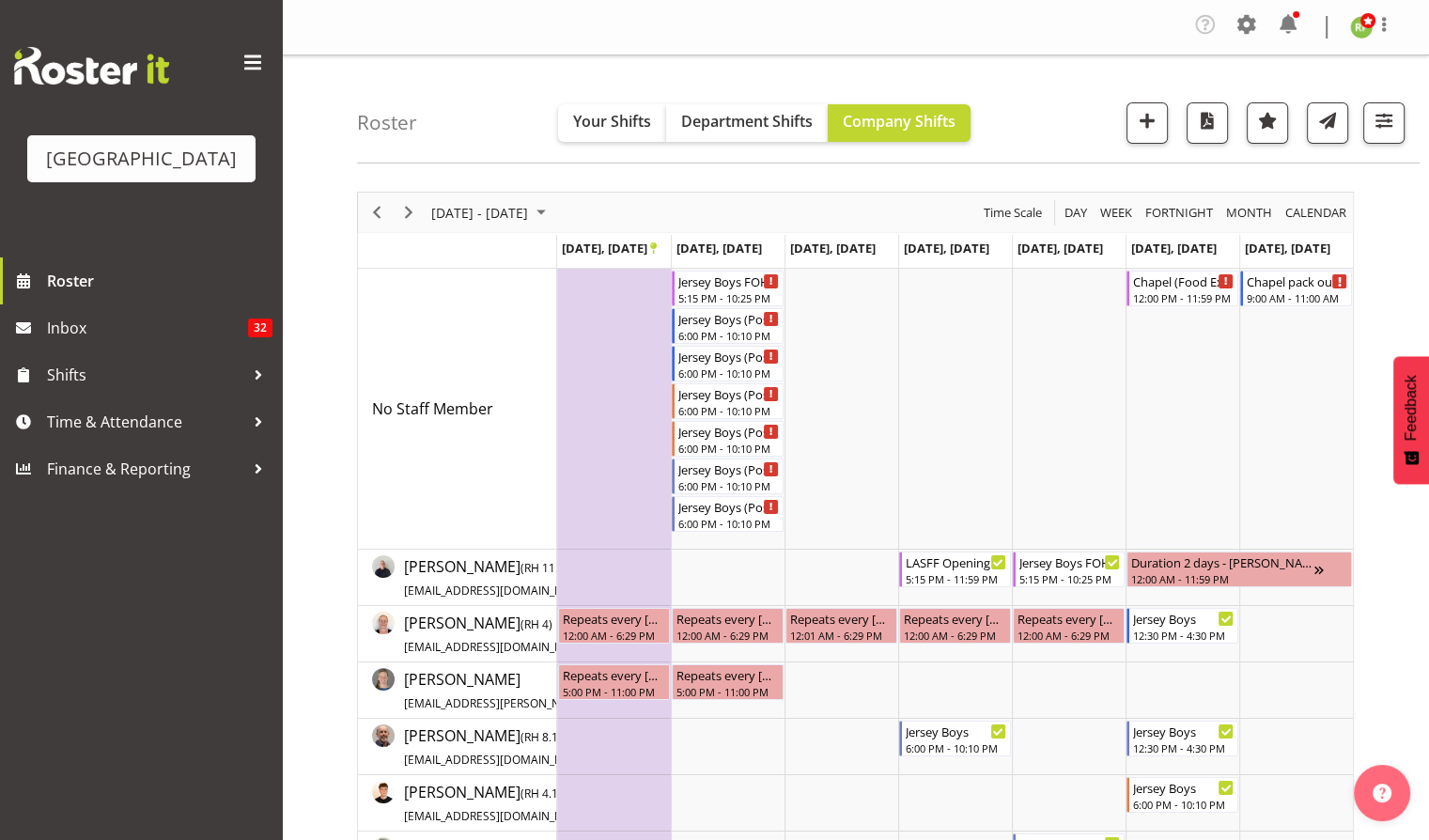
click at [1077, 144] on div "Roster Your Shifts Department Shifts Company Shifts All Locations [GEOGRAPHIC_D…" at bounding box center [888, 110] width 1062 height 108
click at [1390, 126] on span "button" at bounding box center [1383, 119] width 24 height 24
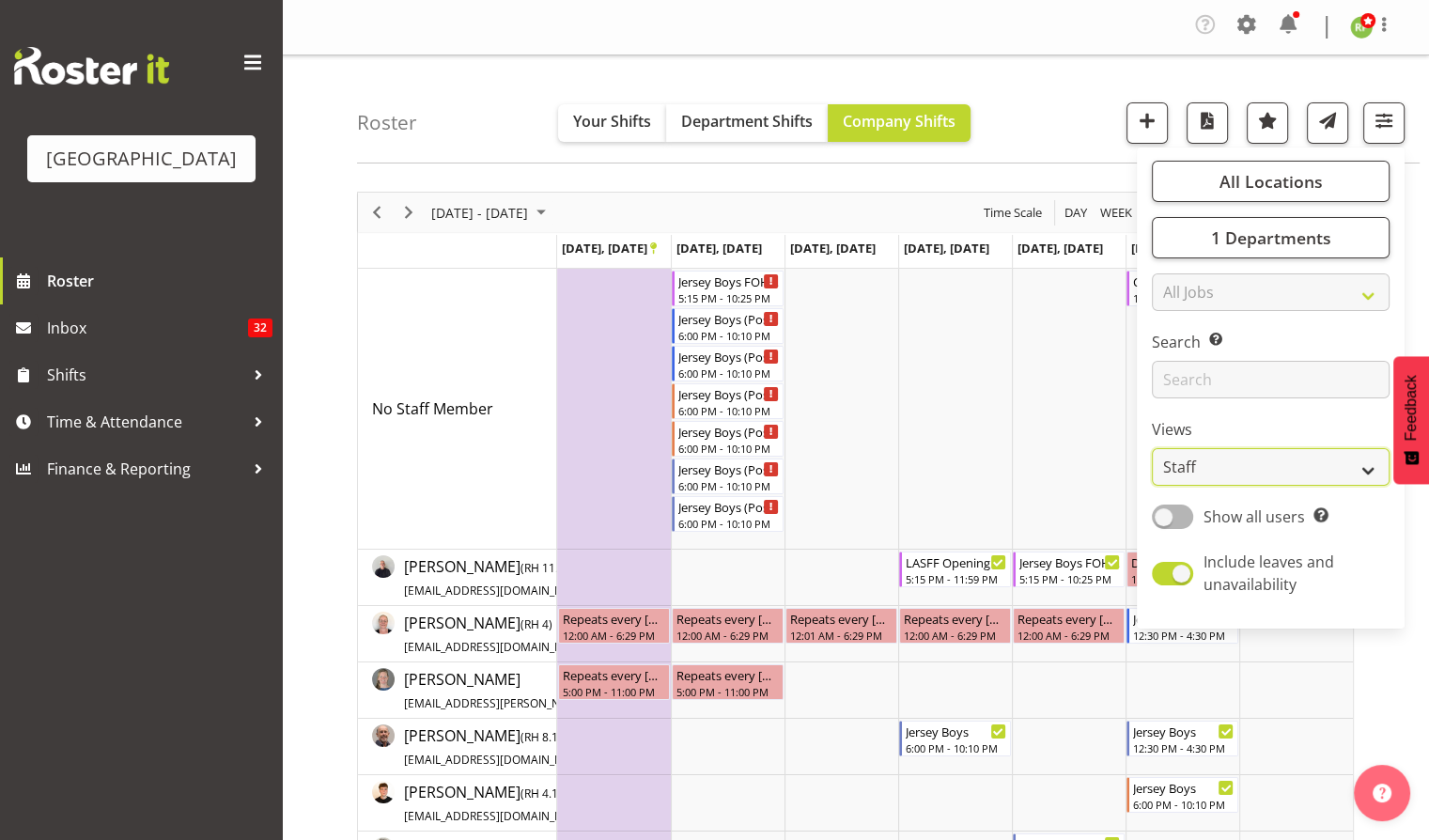
click at [1267, 471] on select "Staff Role Shift - Horizontal Shift - Vertical Staff - Location" at bounding box center [1270, 466] width 238 height 37
select select "shiftH"
click at [1151, 448] on select "Staff Role Shift - Horizontal Shift - Vertical Staff - Location" at bounding box center [1270, 466] width 238 height 37
click at [1087, 73] on div "Roster Your Shifts Department Shifts Company Shifts All Locations [GEOGRAPHIC_D…" at bounding box center [888, 110] width 1062 height 108
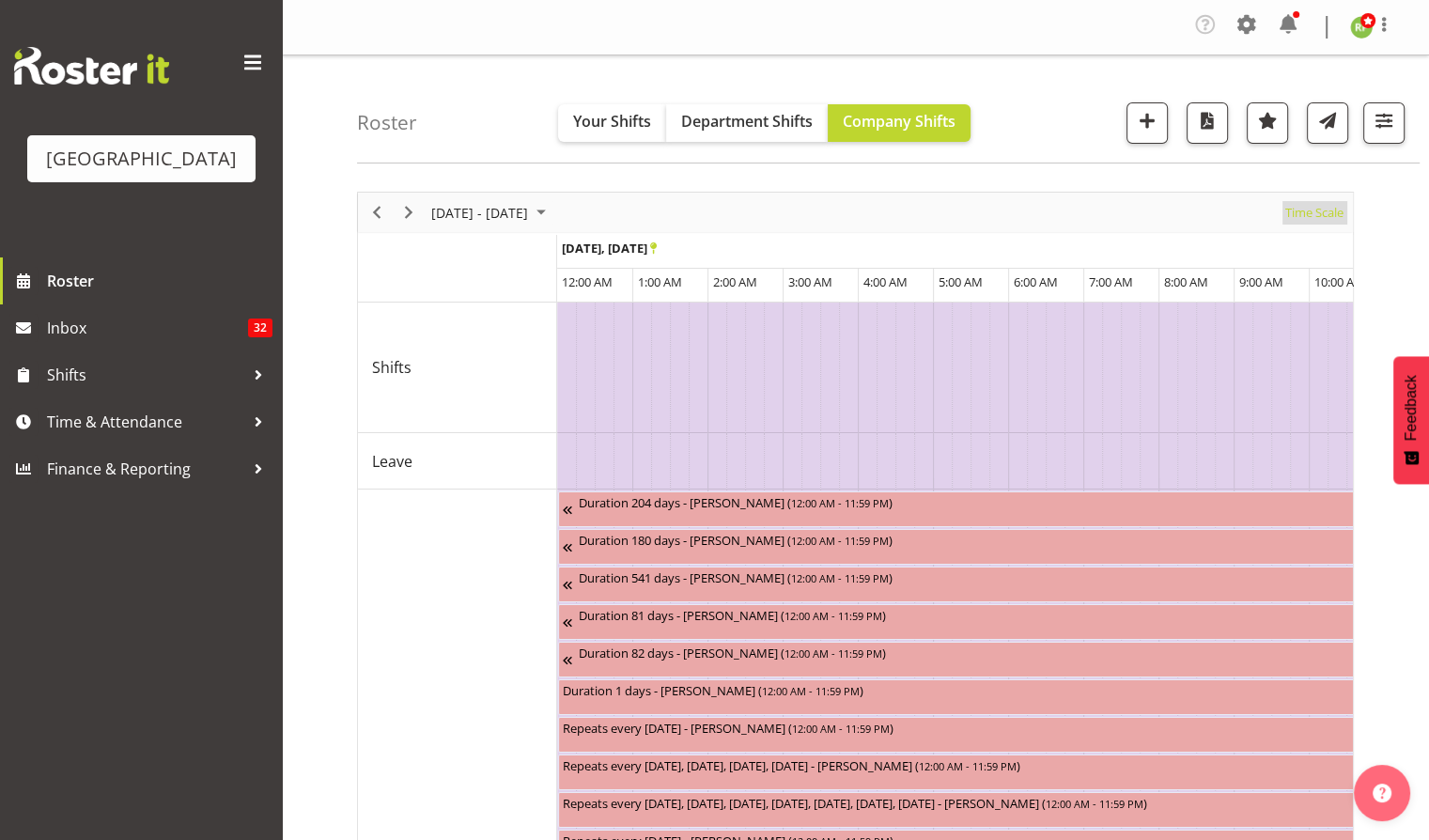
click at [1326, 213] on span "Time Scale" at bounding box center [1314, 213] width 62 height 23
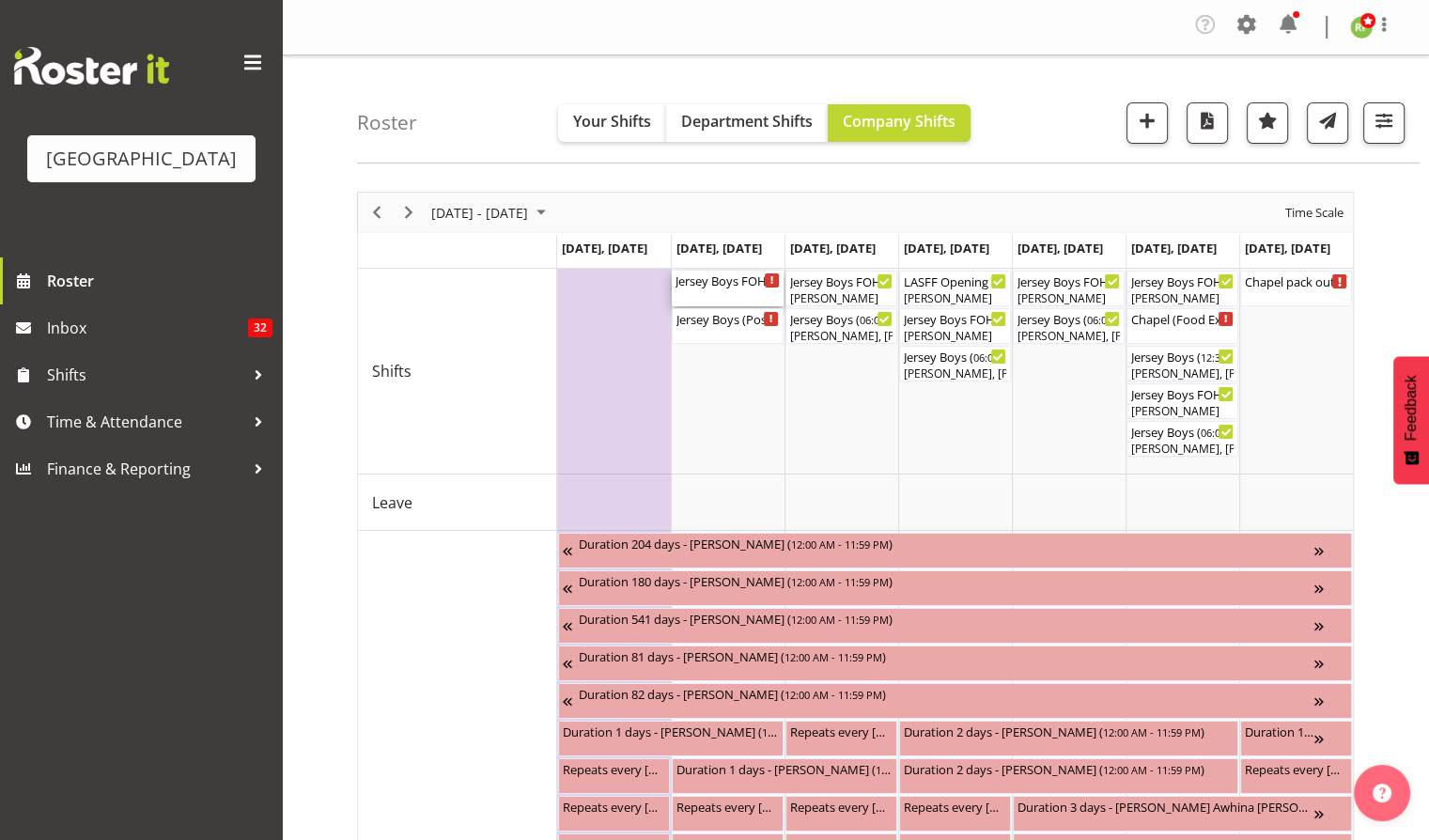
click at [730, 293] on div "Jersey Boys FOHM shift (Possible Show TBC) ( 05:15 PM - 10:25 PM )" at bounding box center [728, 288] width 105 height 35
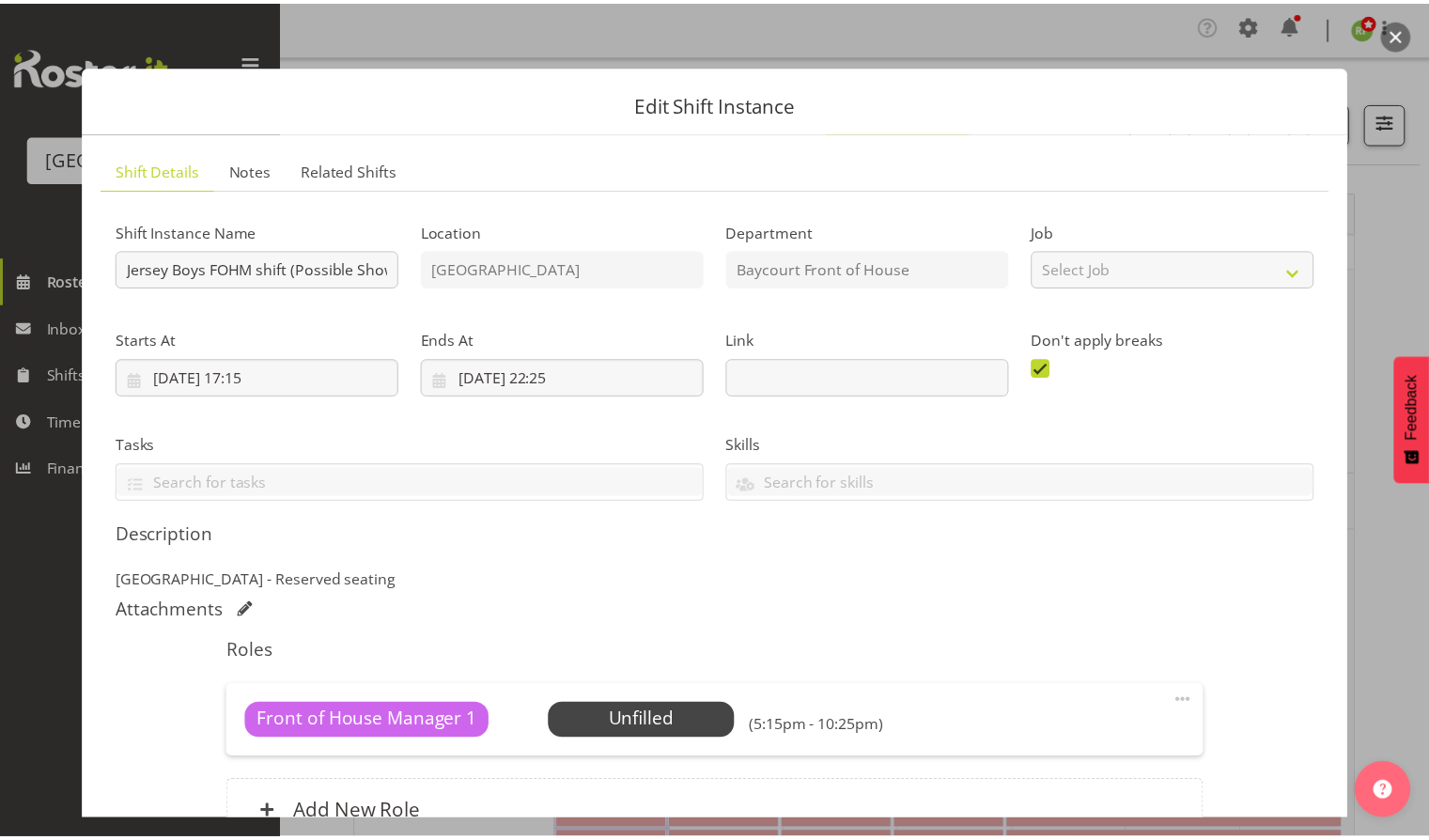
scroll to position [190, 0]
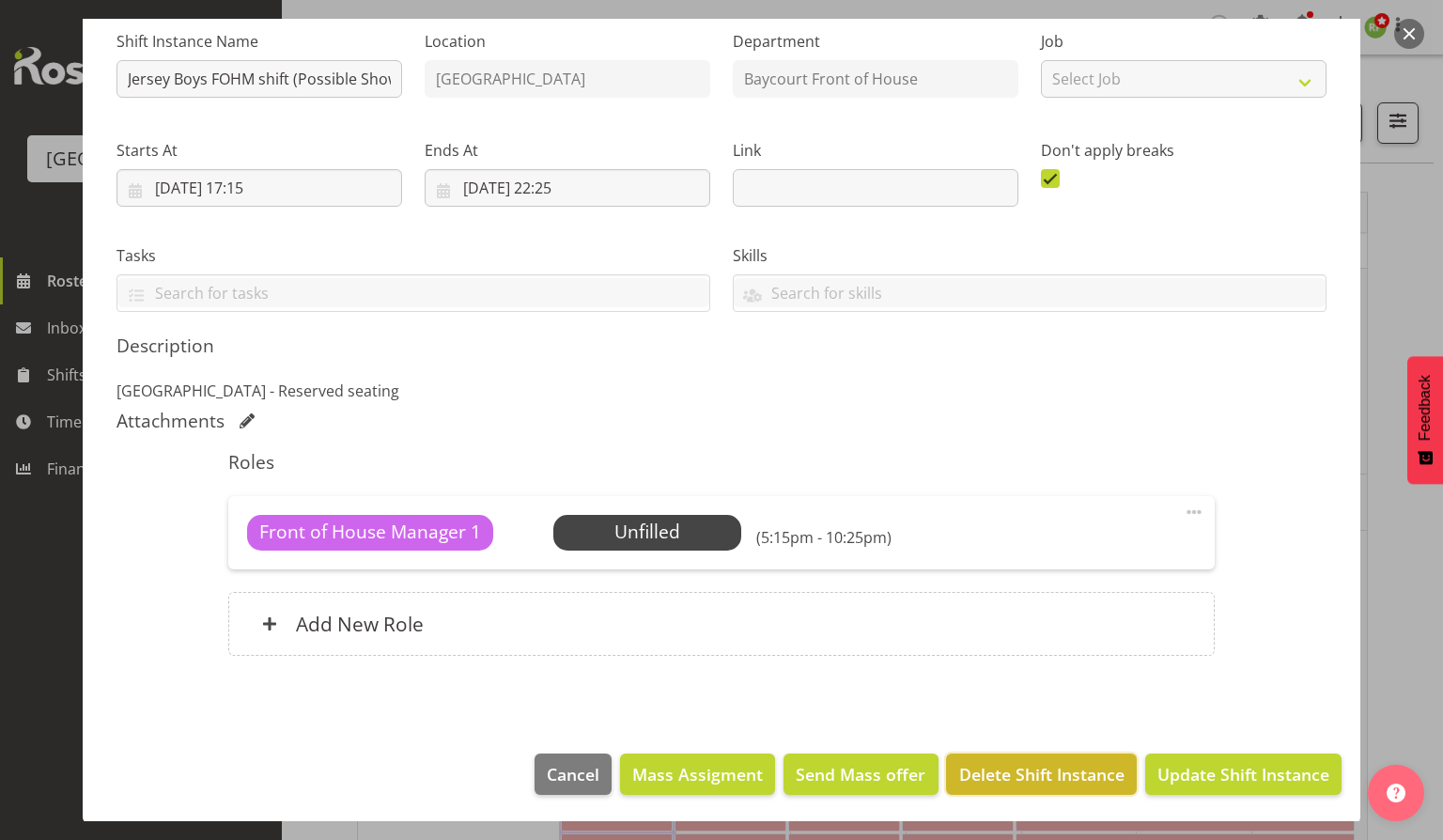
click at [1041, 777] on span "Delete Shift Instance" at bounding box center [1042, 774] width 165 height 24
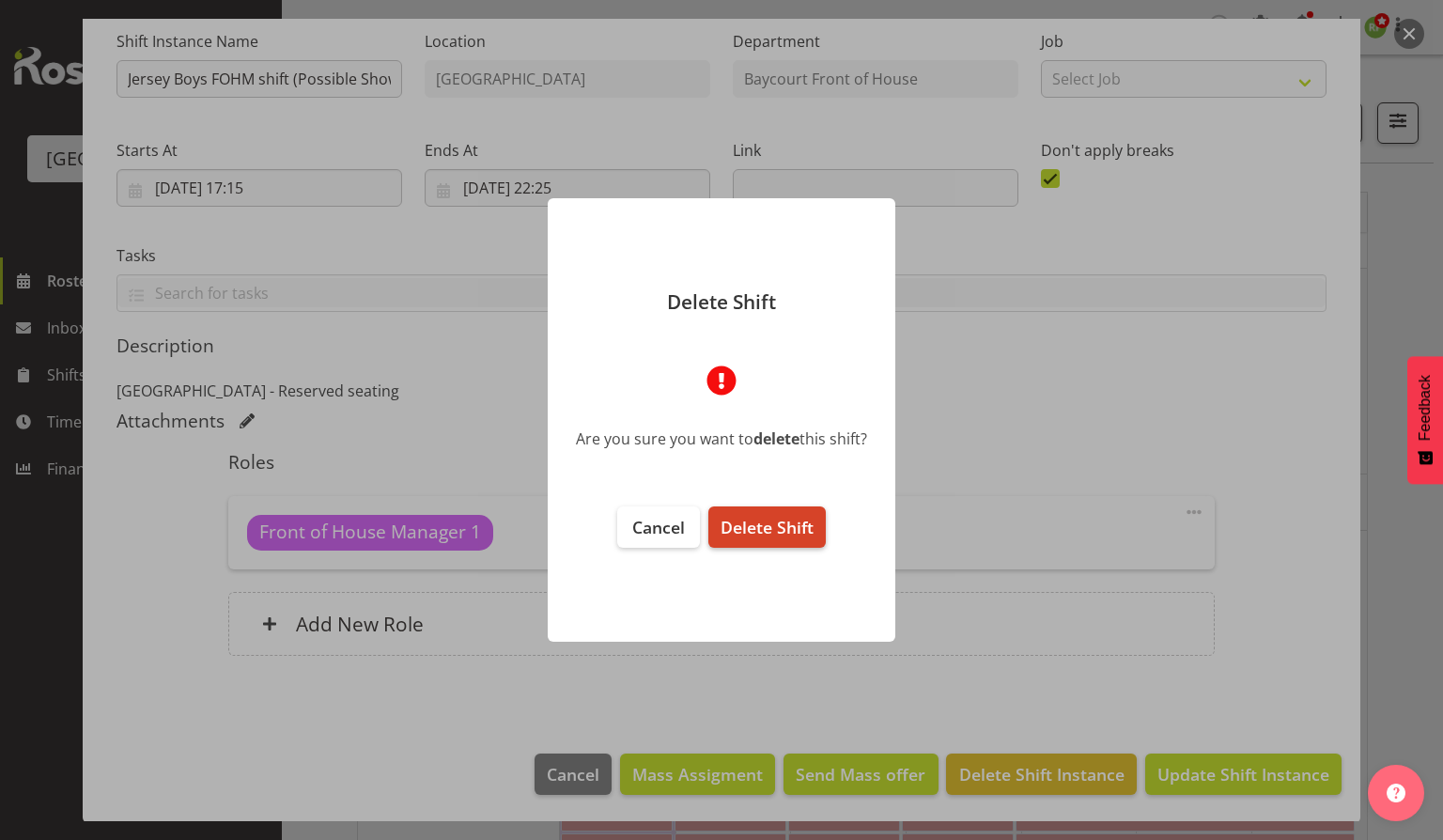
click at [779, 516] on span "Delete Shift" at bounding box center [767, 526] width 93 height 22
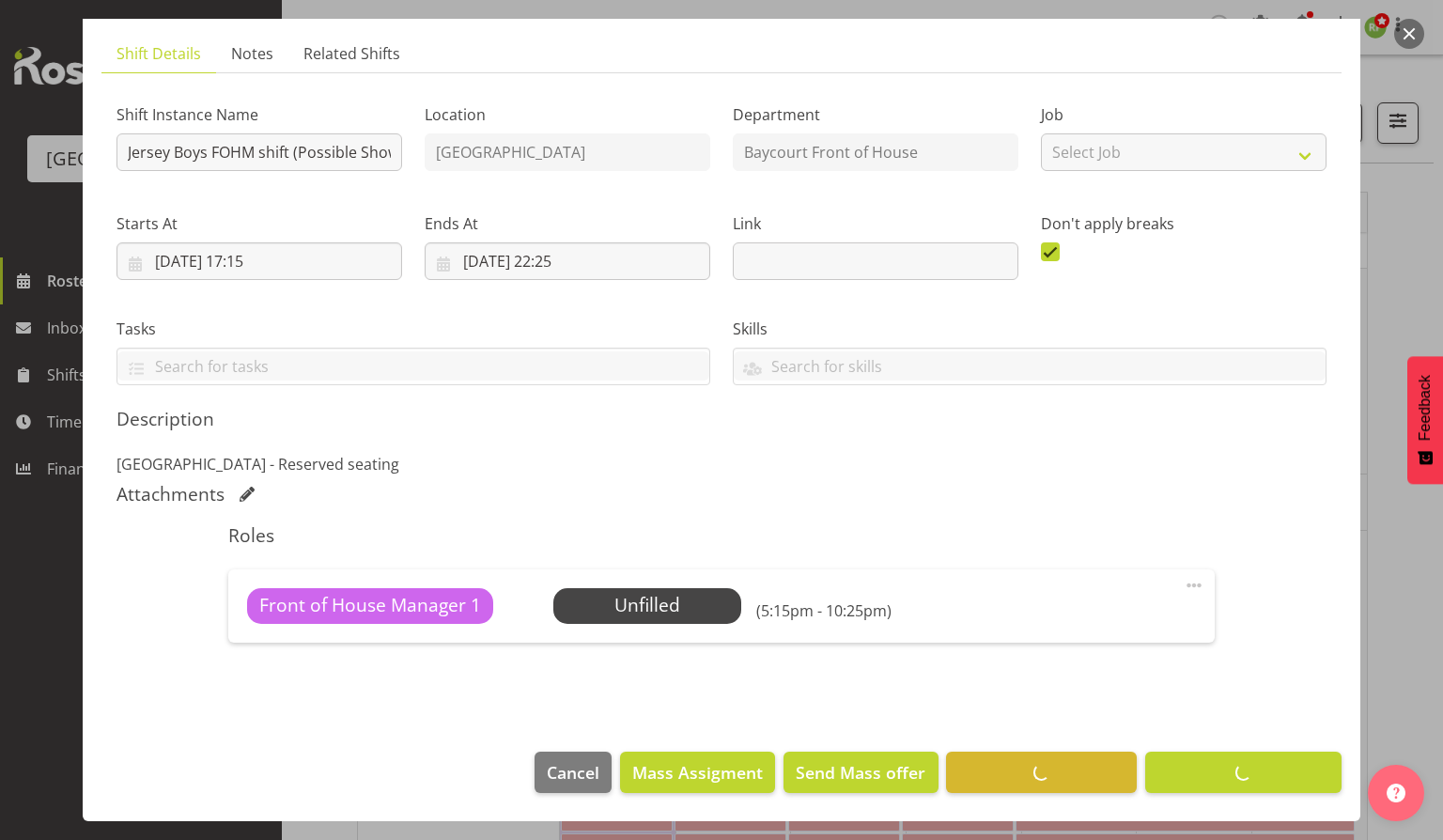
scroll to position [115, 0]
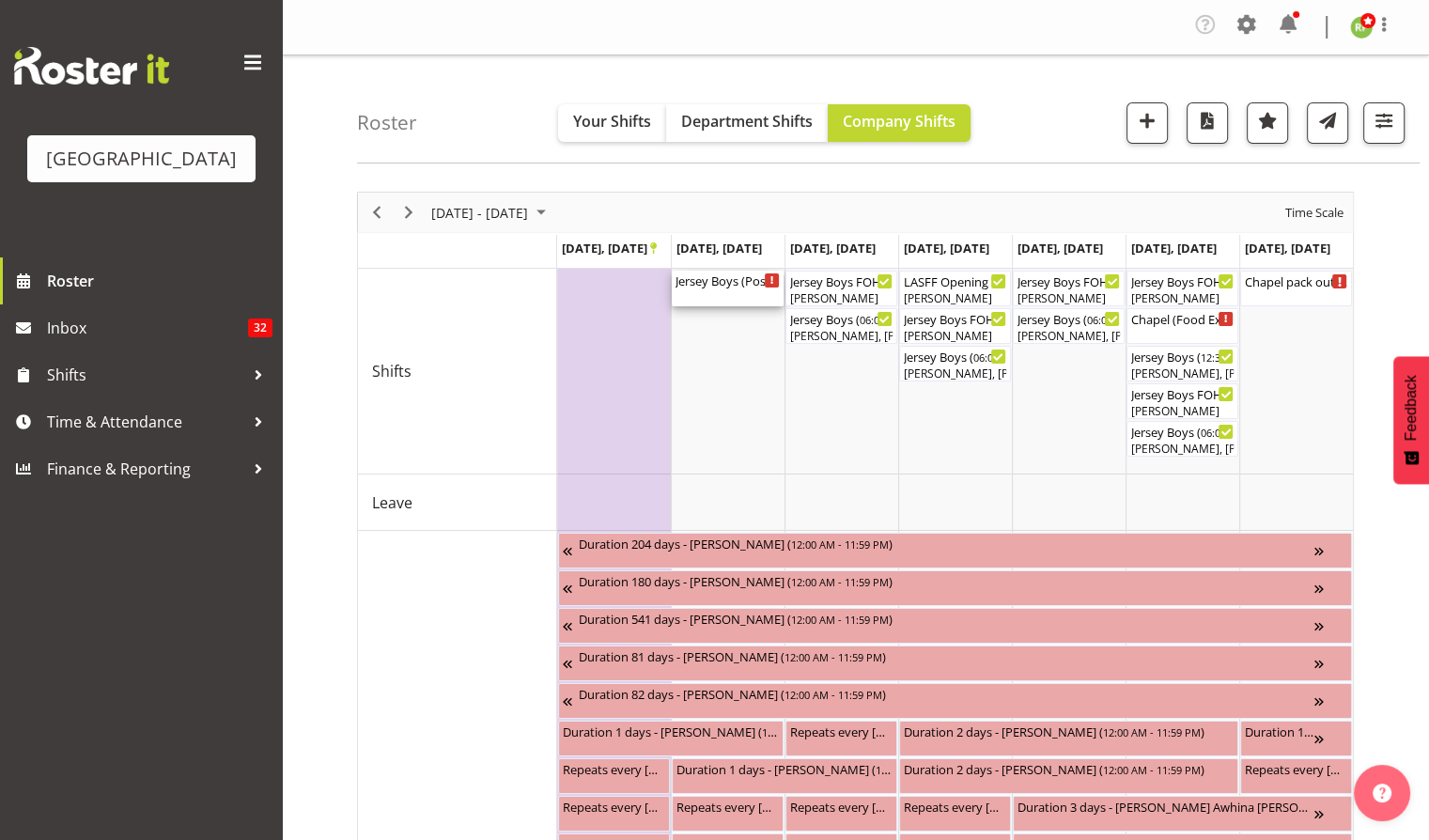
click at [737, 291] on div "Jersey Boys (Possible Show TBC) ( 06:00 PM - 10:10 PM )" at bounding box center [728, 288] width 105 height 35
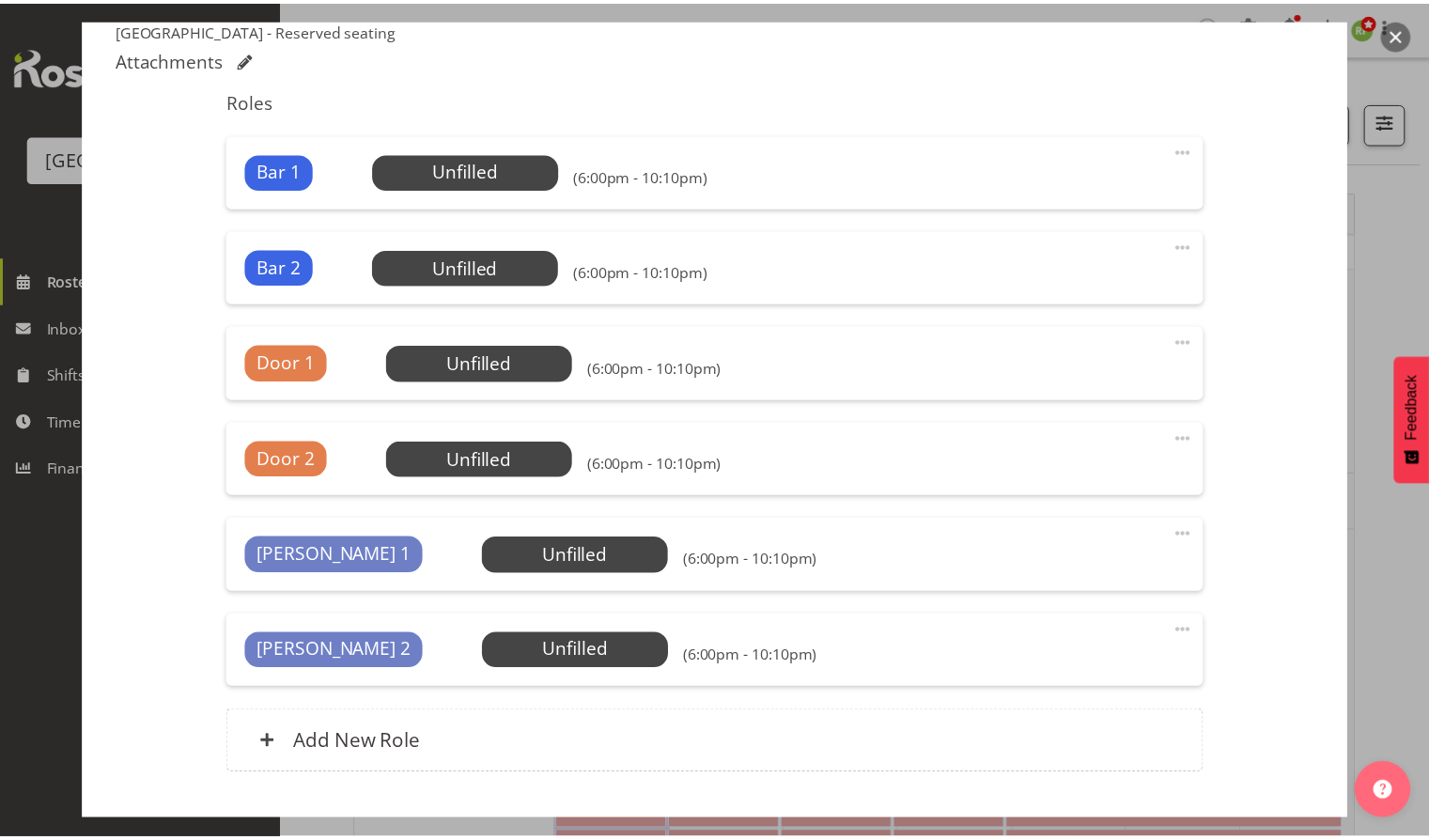
scroll to position [671, 0]
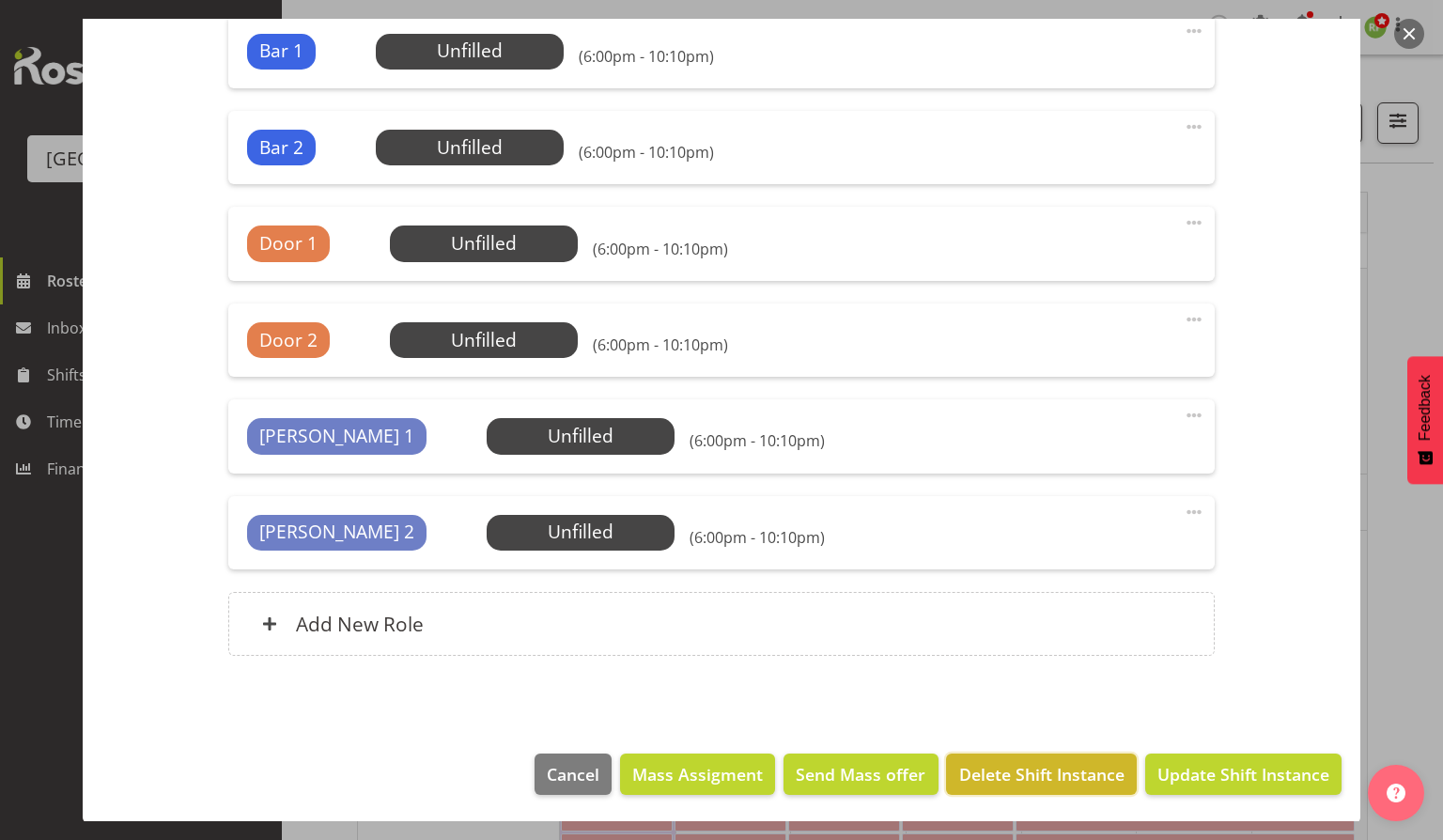
click at [1023, 775] on span "Delete Shift Instance" at bounding box center [1042, 774] width 165 height 24
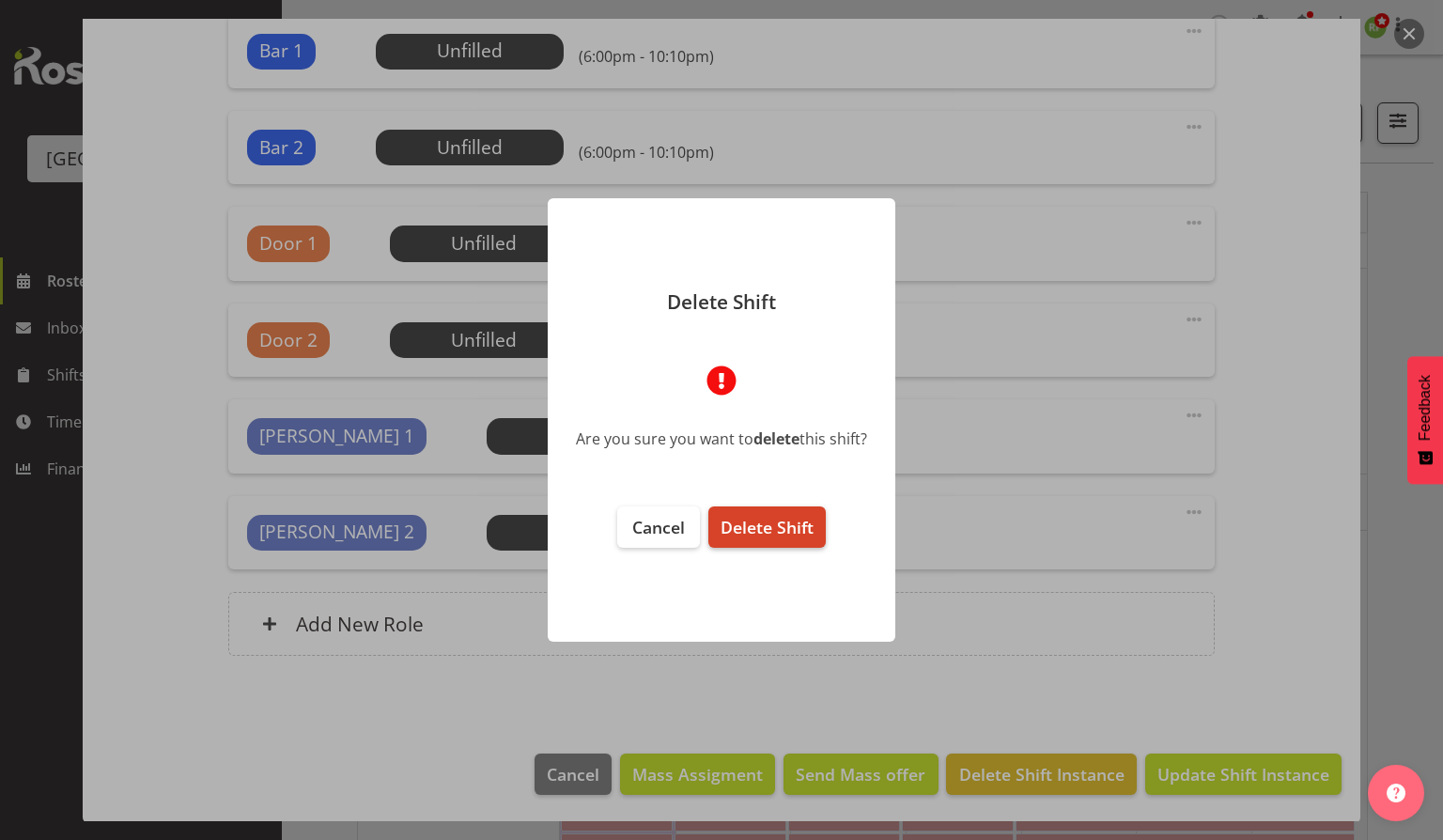
click at [796, 516] on span "Delete Shift" at bounding box center [767, 526] width 93 height 22
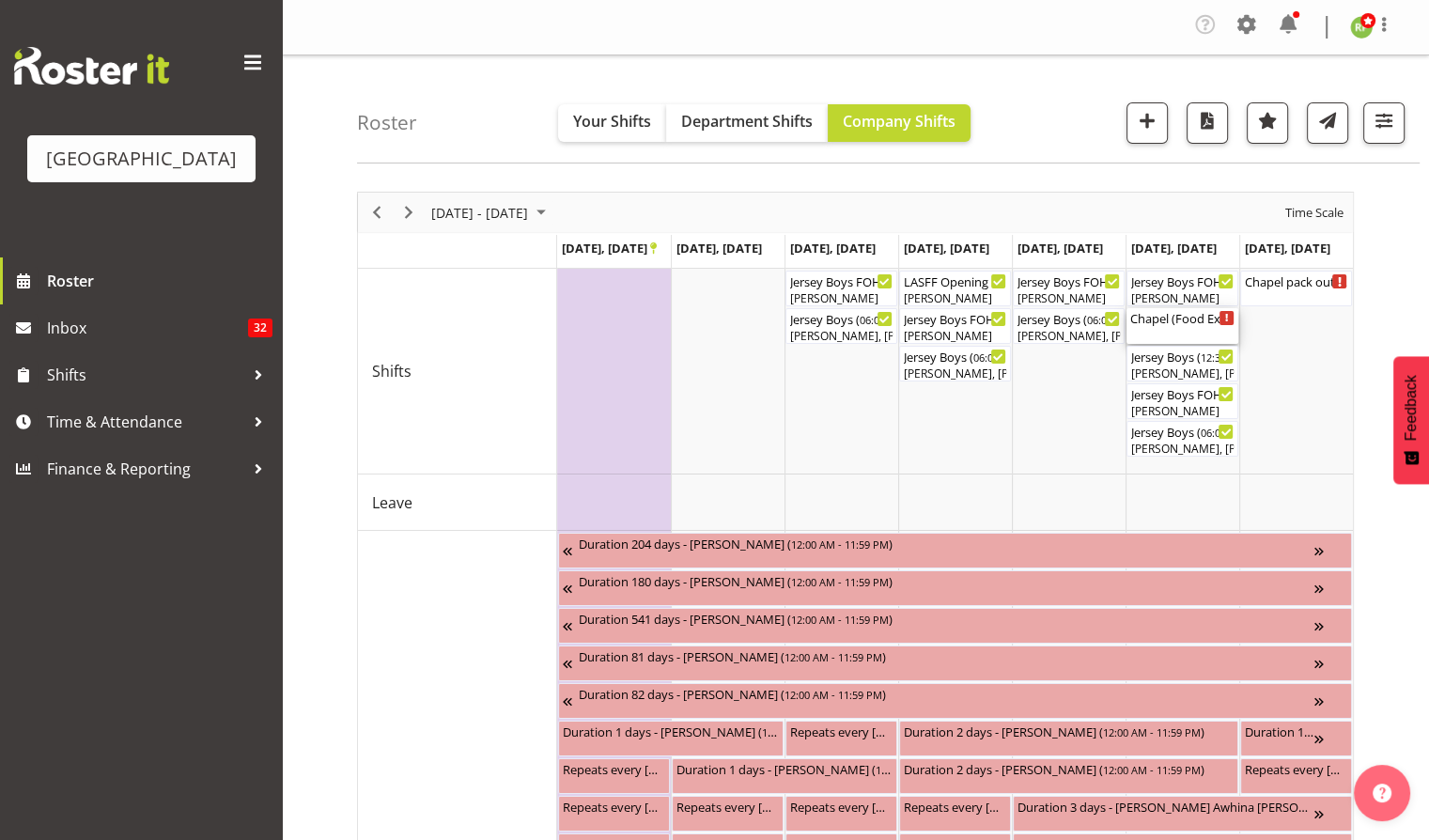
click at [1191, 322] on div "Chapel (Food Experience / Party) Cargo Shed ( 12:00 PM - 11:59 PM )" at bounding box center [1182, 317] width 105 height 19
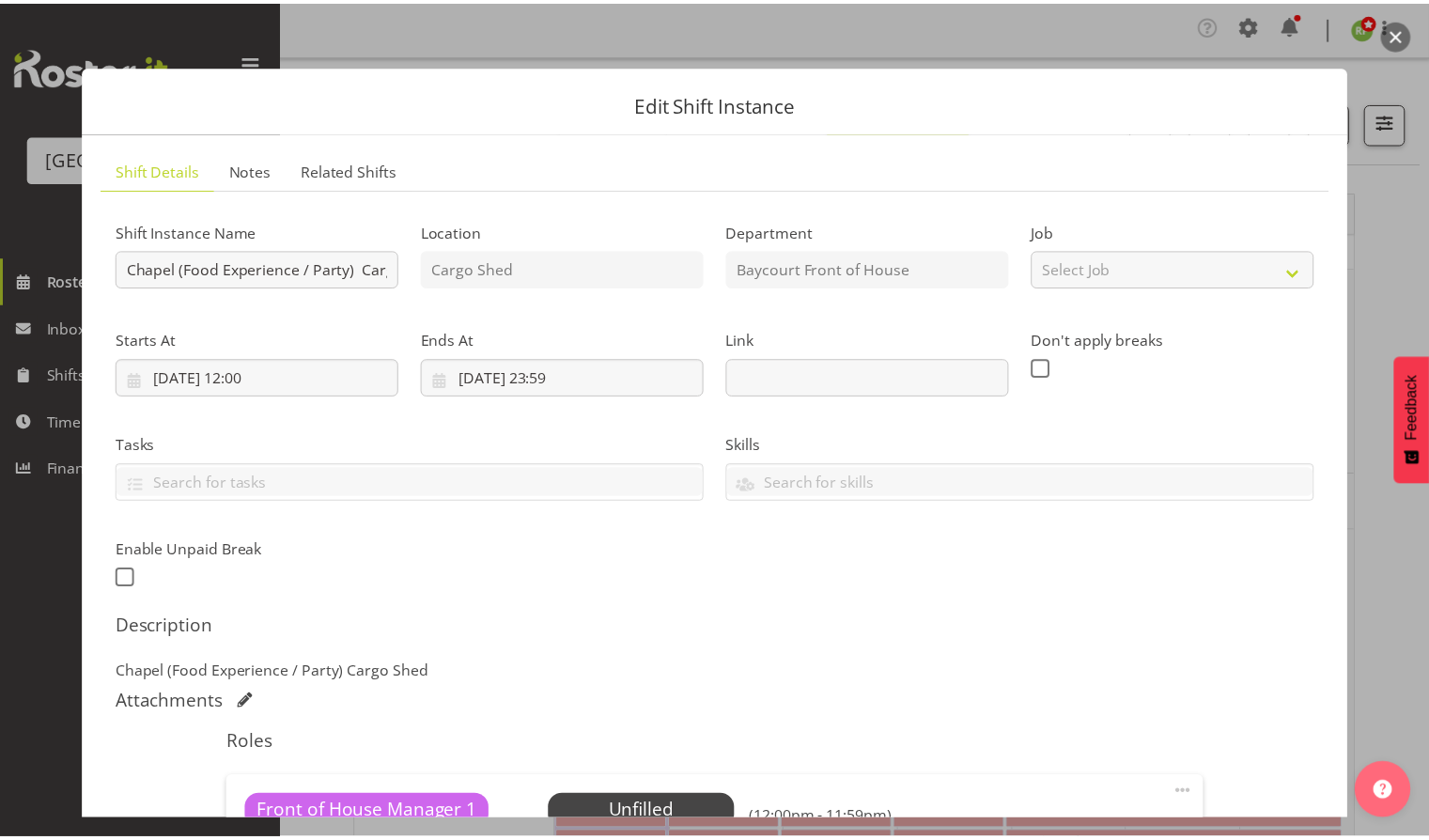
scroll to position [282, 0]
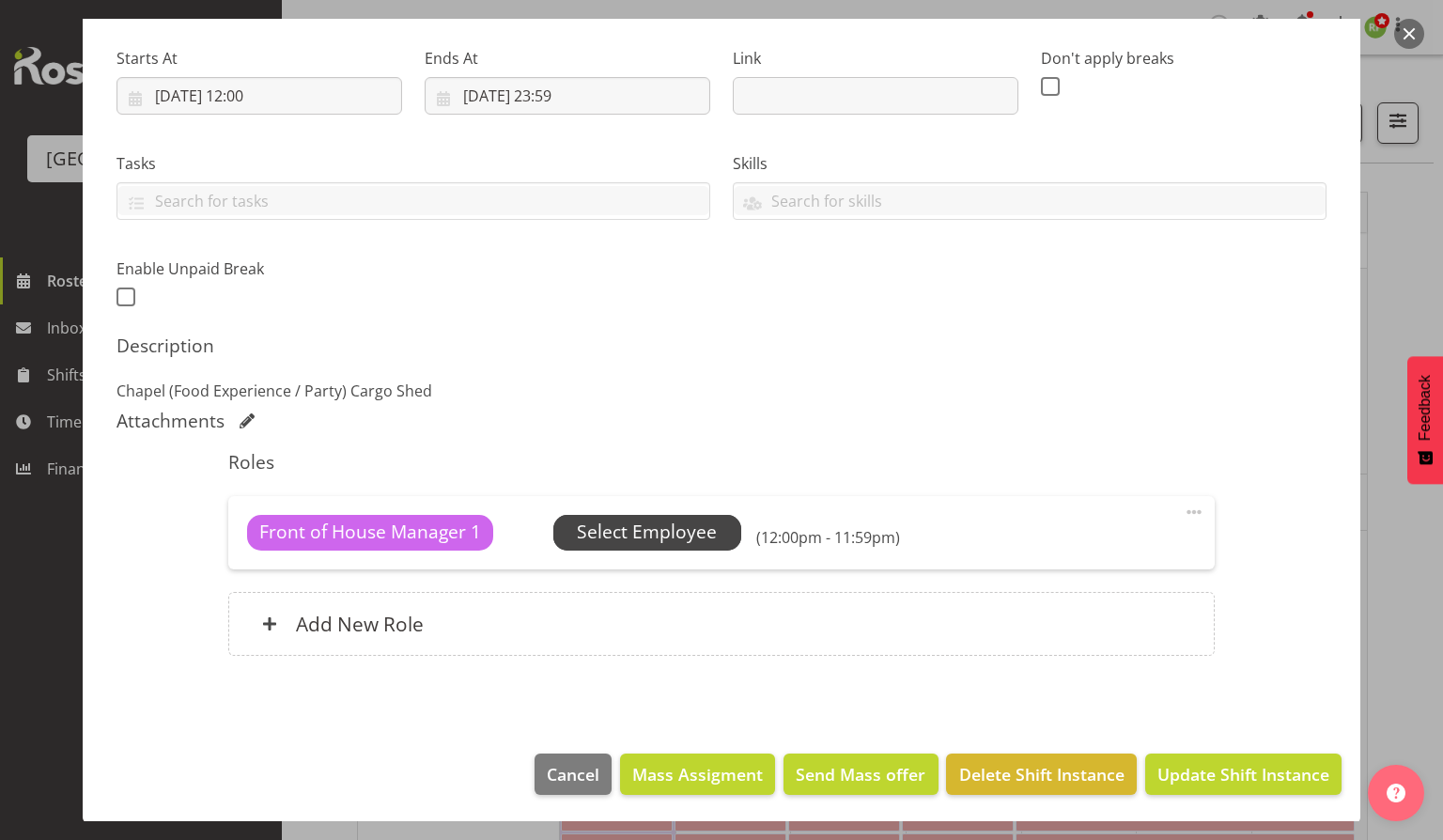
click at [657, 537] on span "Select Employee" at bounding box center [647, 532] width 140 height 27
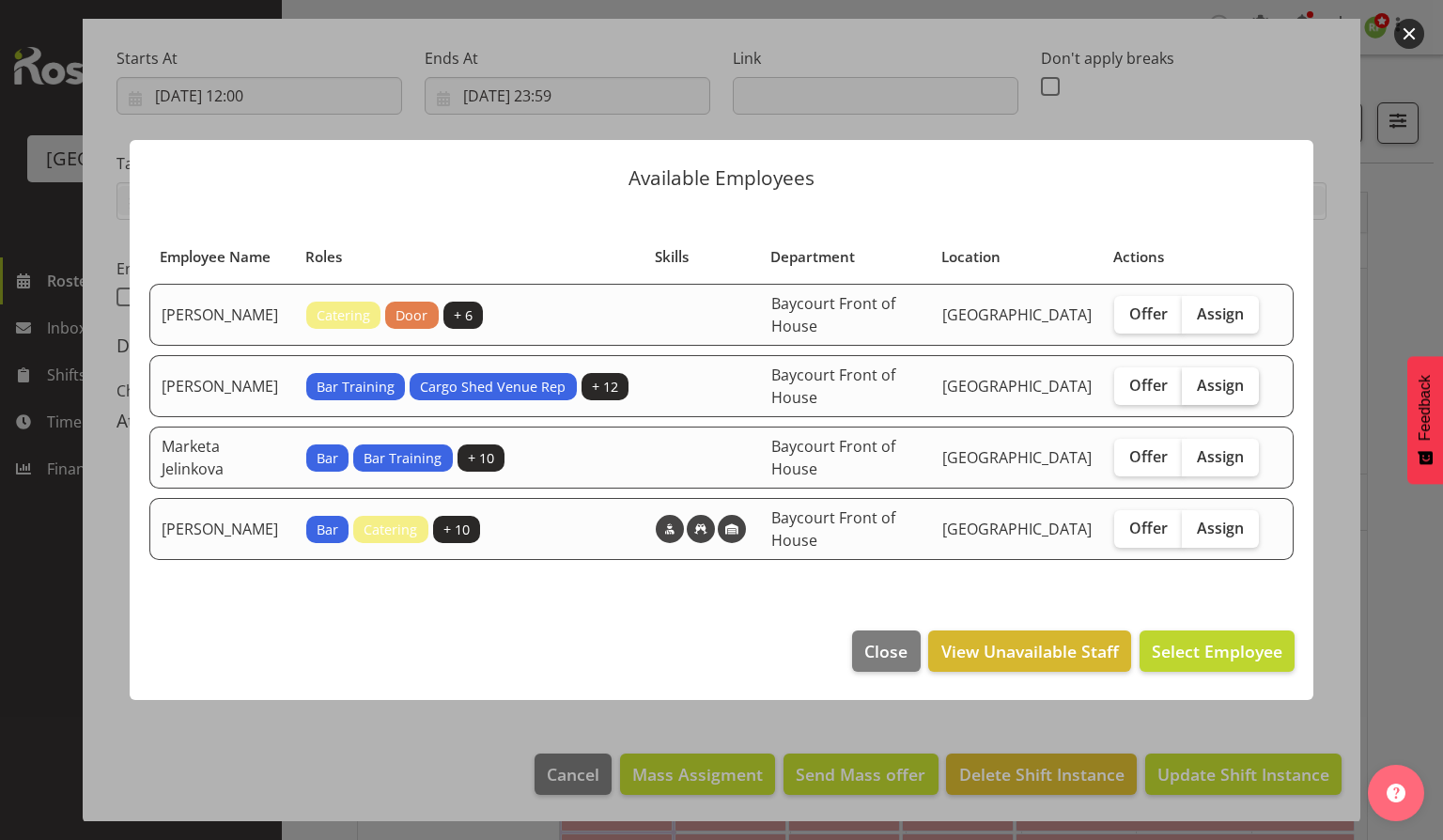
click at [1229, 394] on span "Assign" at bounding box center [1221, 384] width 47 height 19
click at [1195, 391] on input "Assign" at bounding box center [1188, 384] width 12 height 12
checkbox input "true"
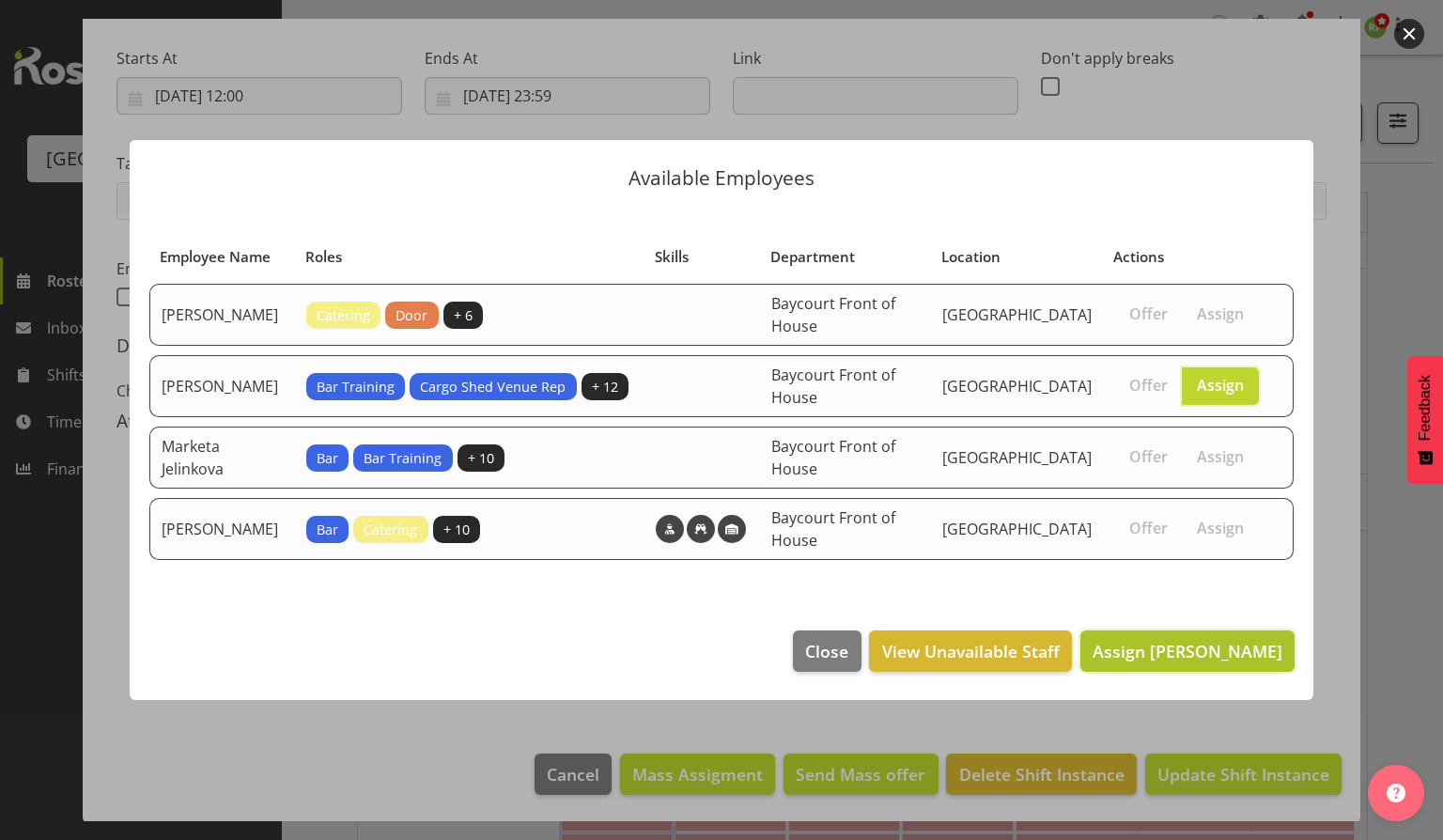
click at [1205, 655] on span "Assign [PERSON_NAME]" at bounding box center [1188, 650] width 190 height 22
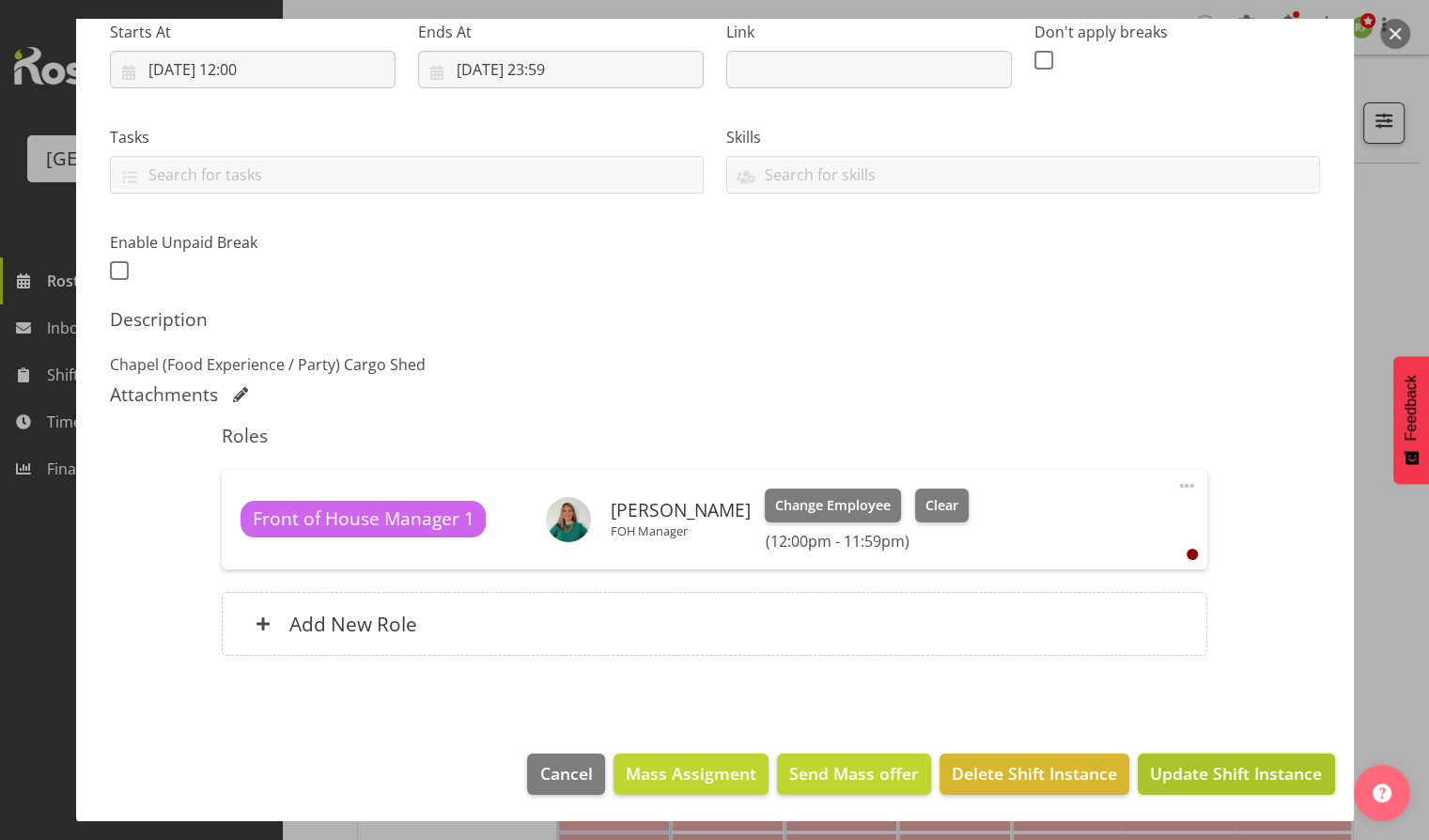
click at [1185, 769] on span "Update Shift Instance" at bounding box center [1236, 773] width 172 height 24
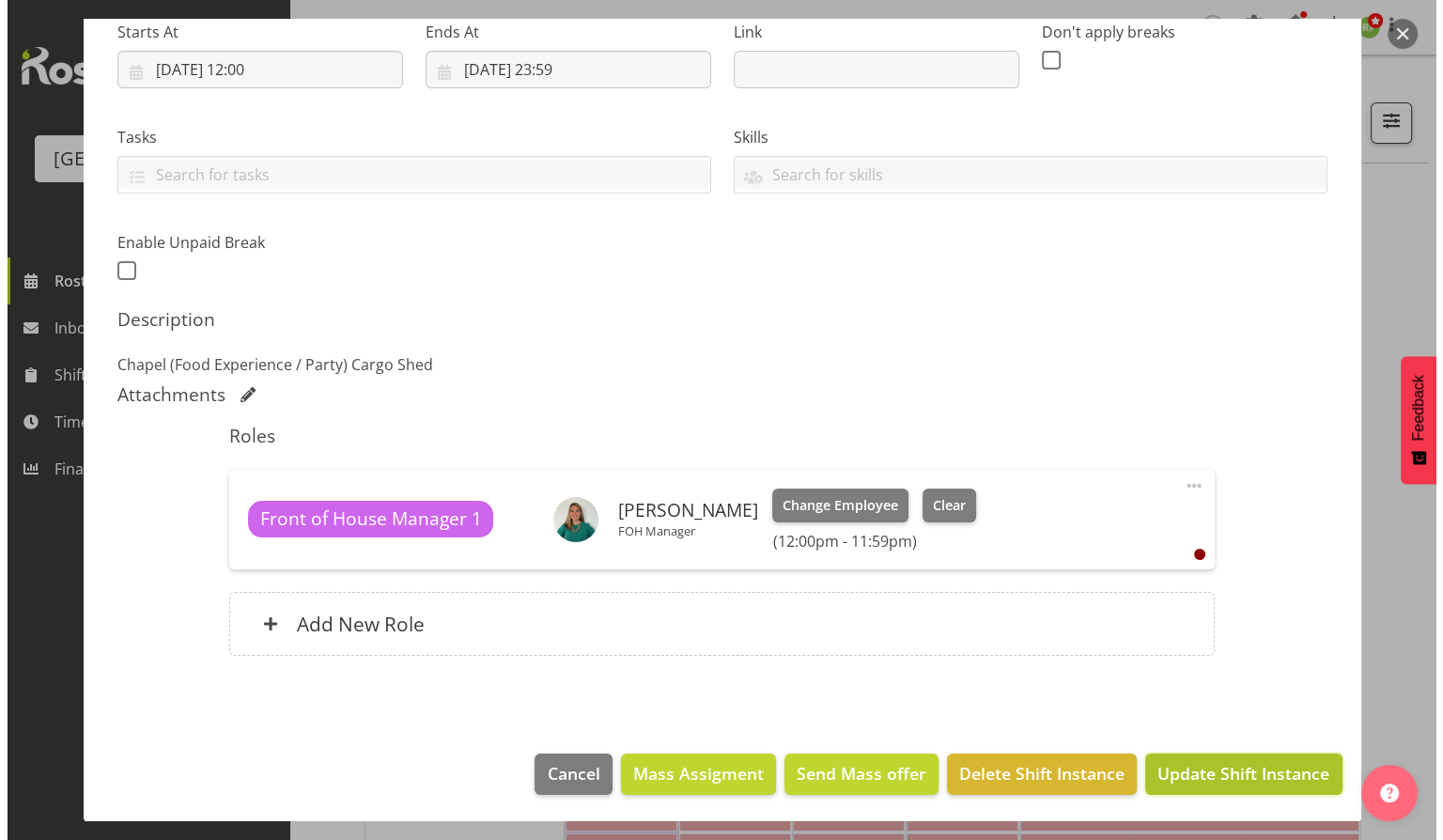
scroll to position [233, 0]
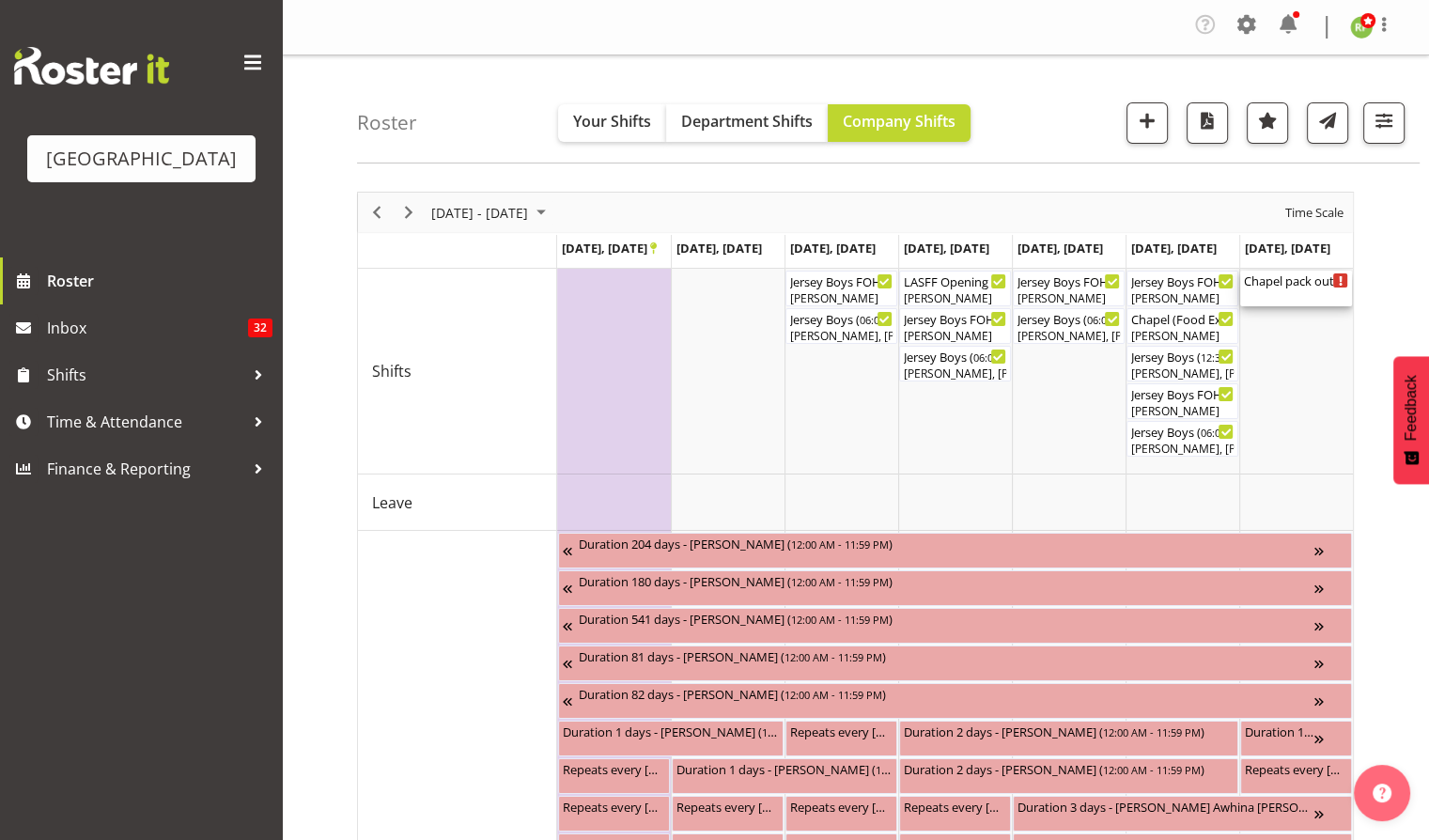
click at [1293, 298] on div "Chapel pack out ( 09:00 AM - 11:00 AM )" at bounding box center [1296, 288] width 105 height 35
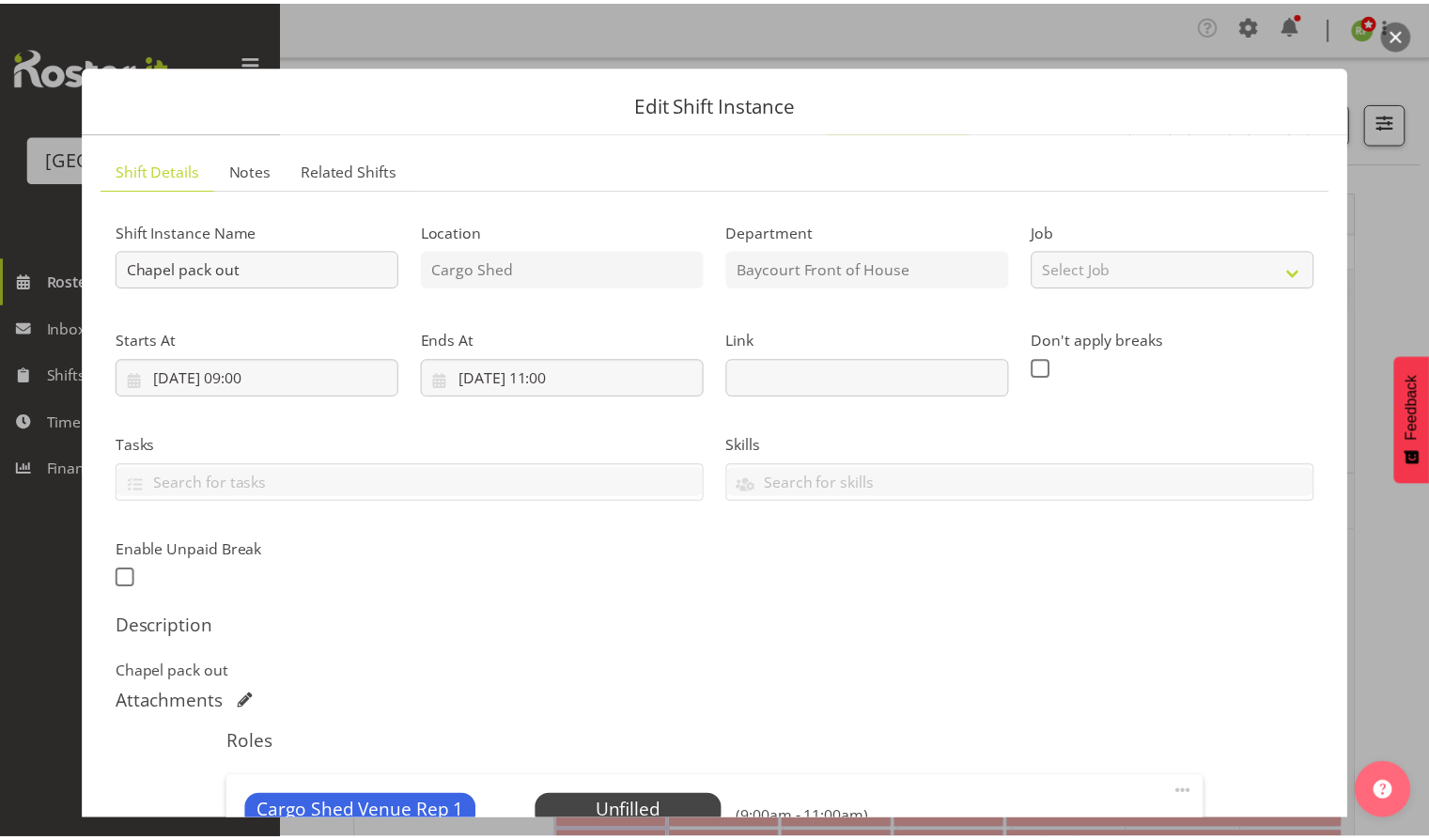
scroll to position [282, 0]
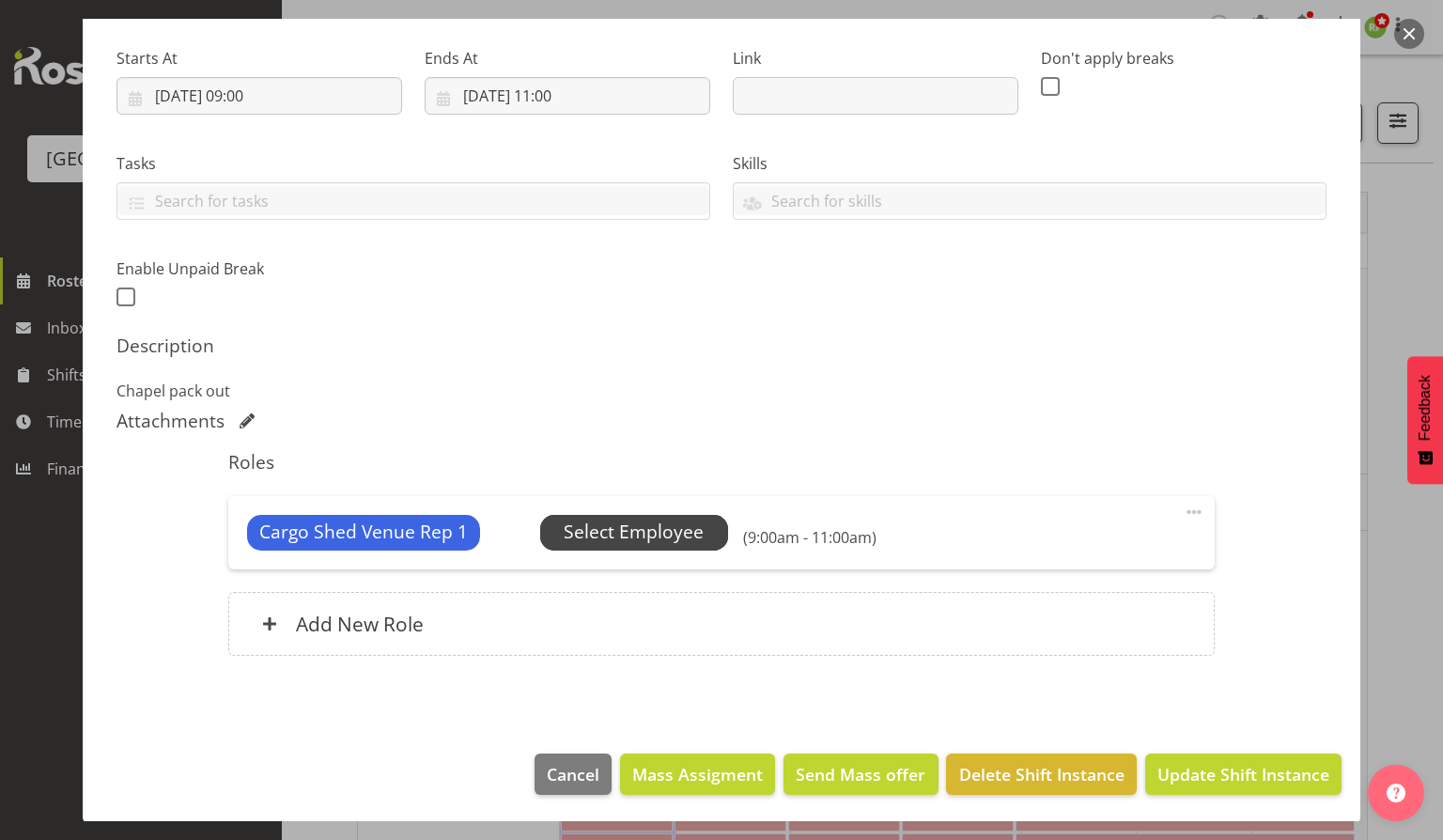
click at [618, 540] on span "Select Employee" at bounding box center [633, 532] width 140 height 27
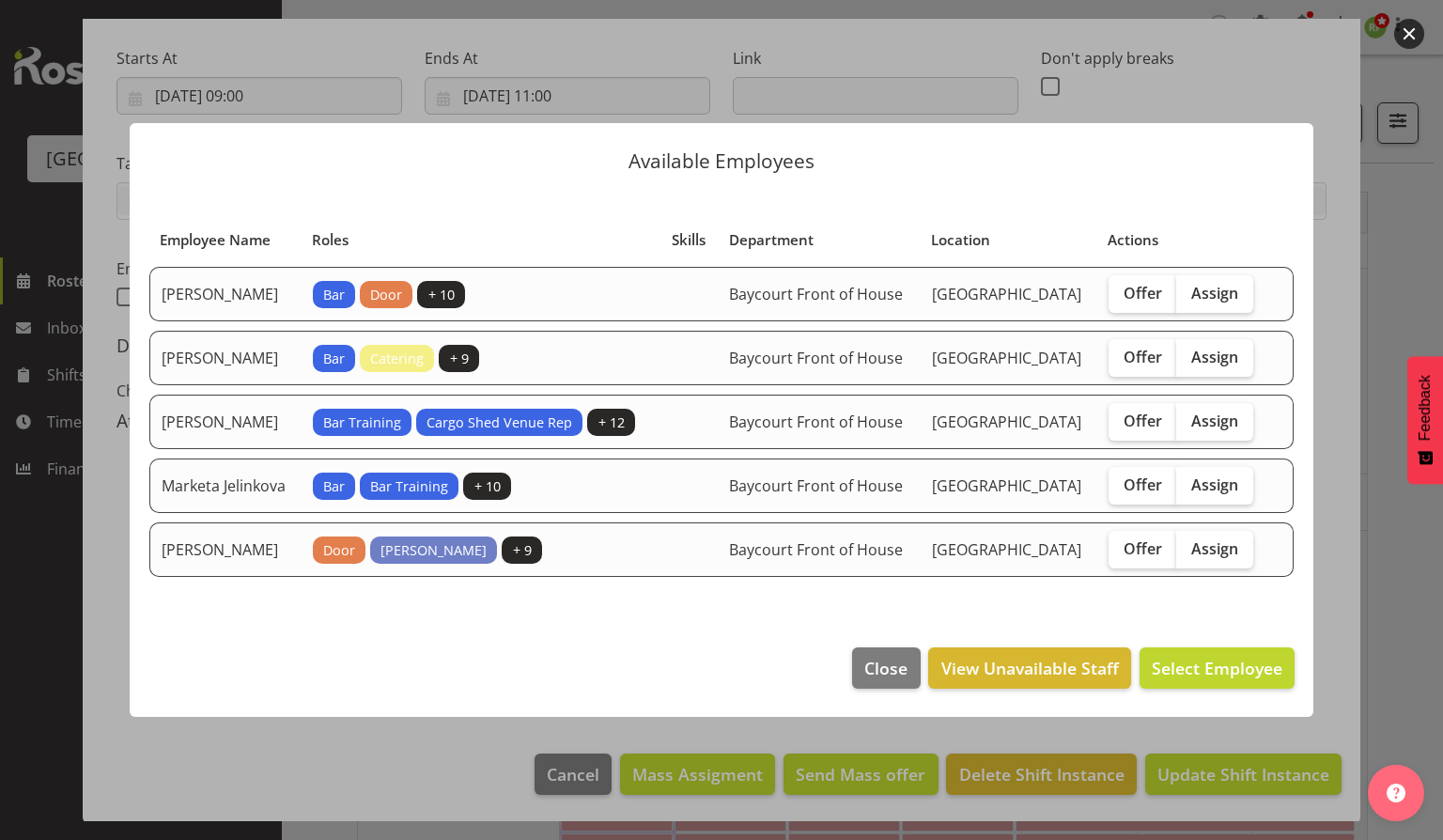
click at [1223, 577] on td "Offer Assign" at bounding box center [1184, 550] width 172 height 55
click at [1244, 548] on label "Assign" at bounding box center [1214, 550] width 77 height 37
click at [1189, 548] on input "Assign" at bounding box center [1182, 548] width 12 height 12
checkbox input "true"
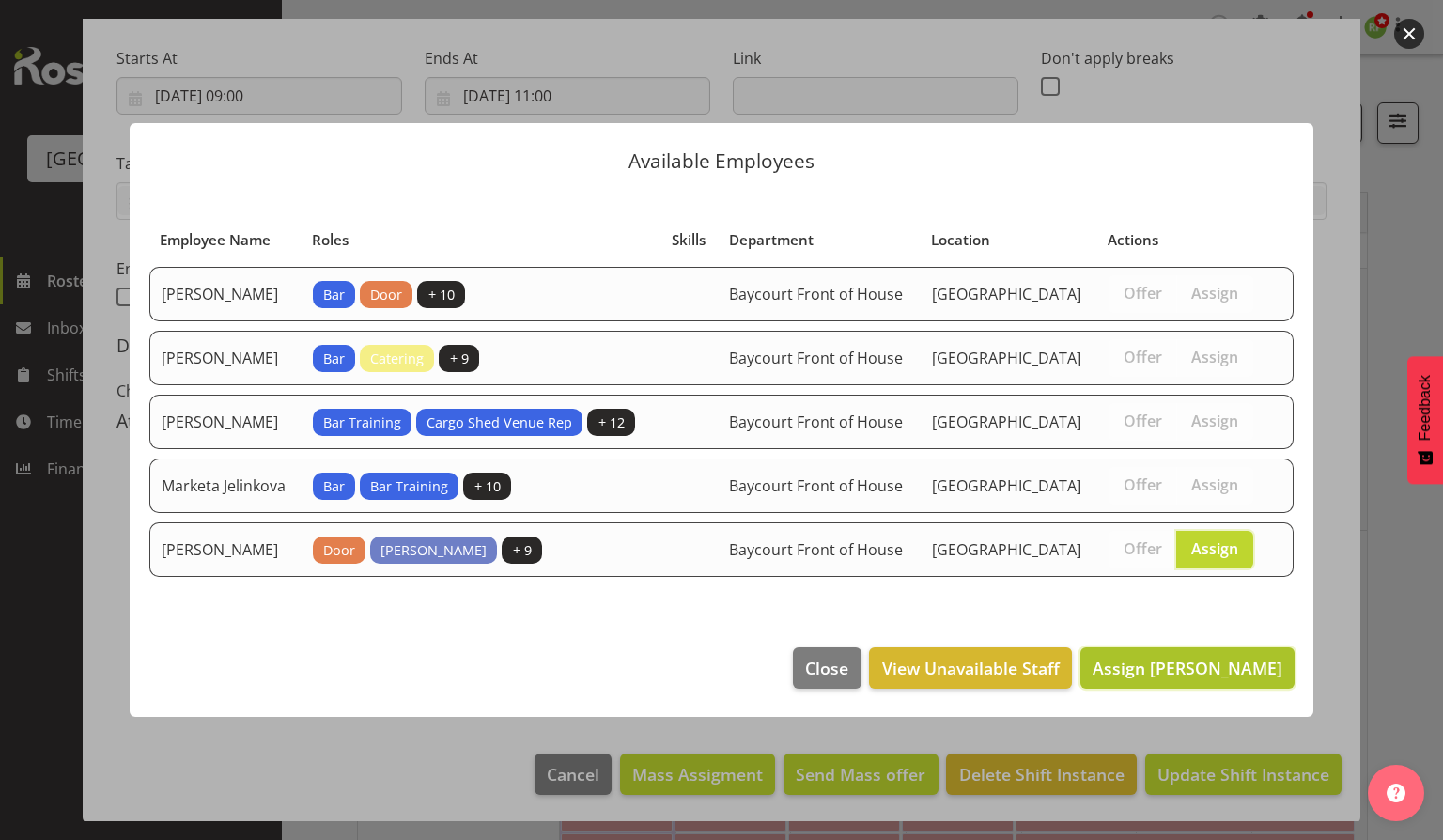
click at [1241, 679] on span "Assign [PERSON_NAME]" at bounding box center [1188, 667] width 190 height 22
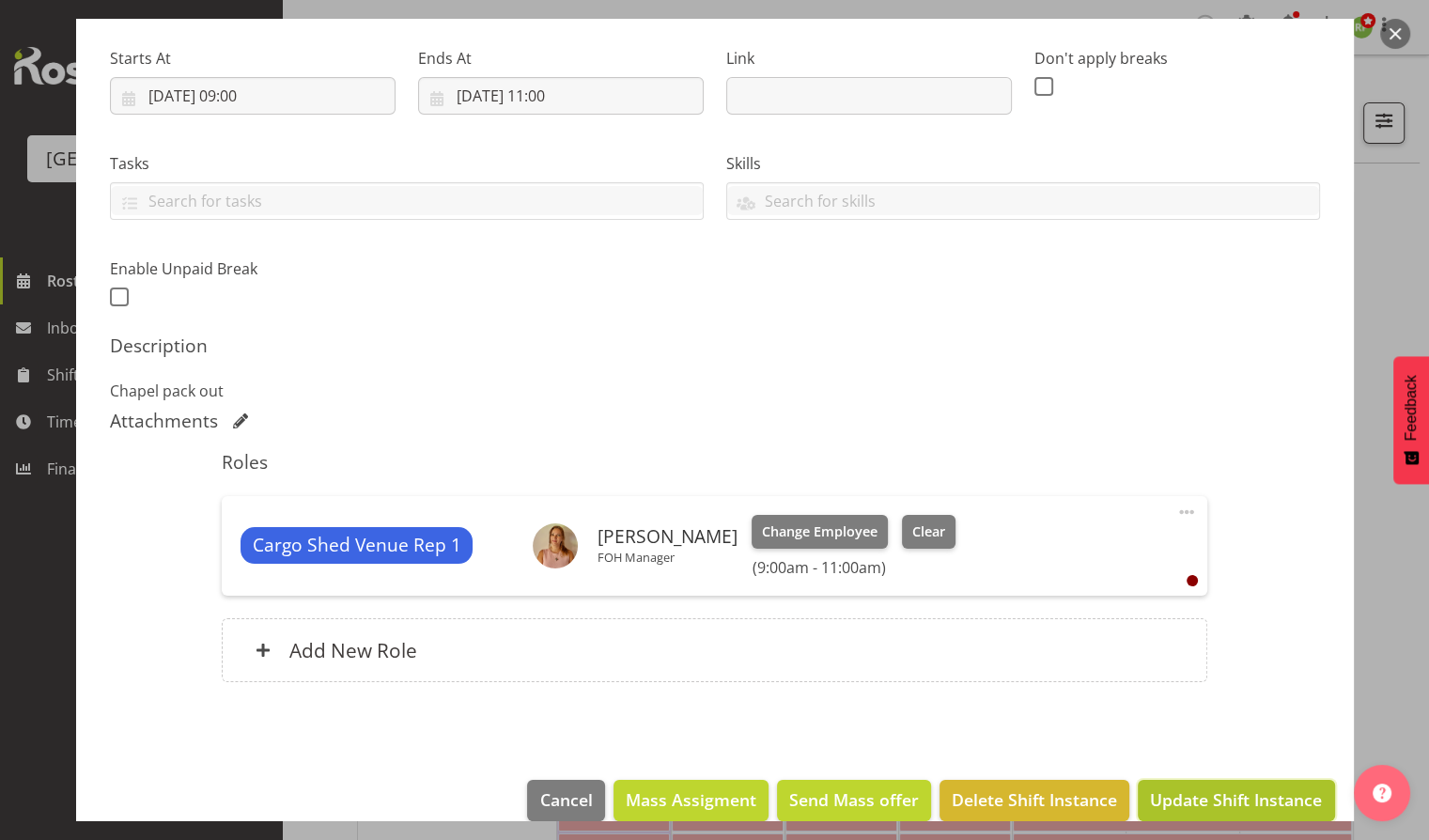
click at [1228, 793] on span "Update Shift Instance" at bounding box center [1236, 799] width 172 height 24
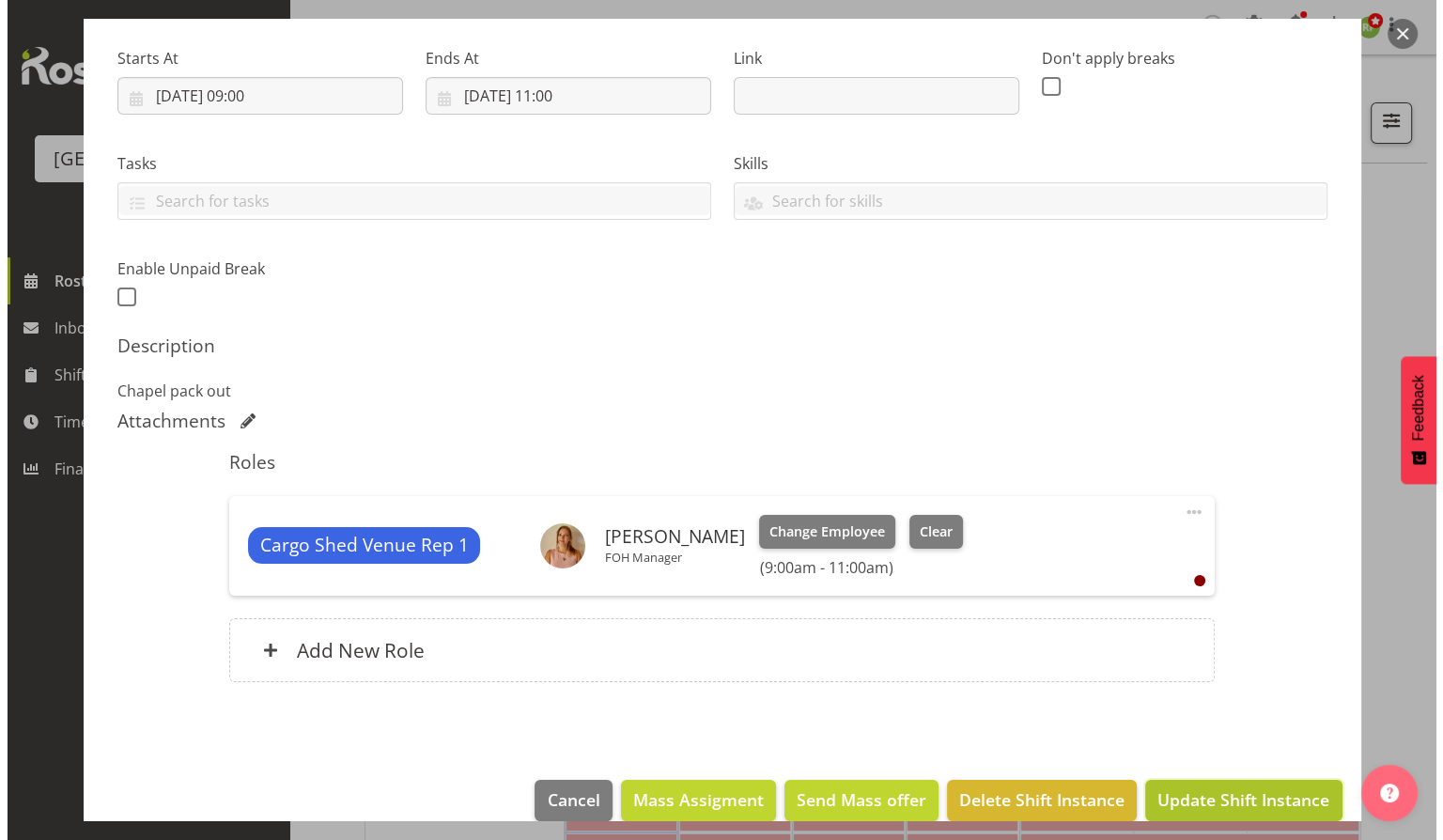
scroll to position [233, 0]
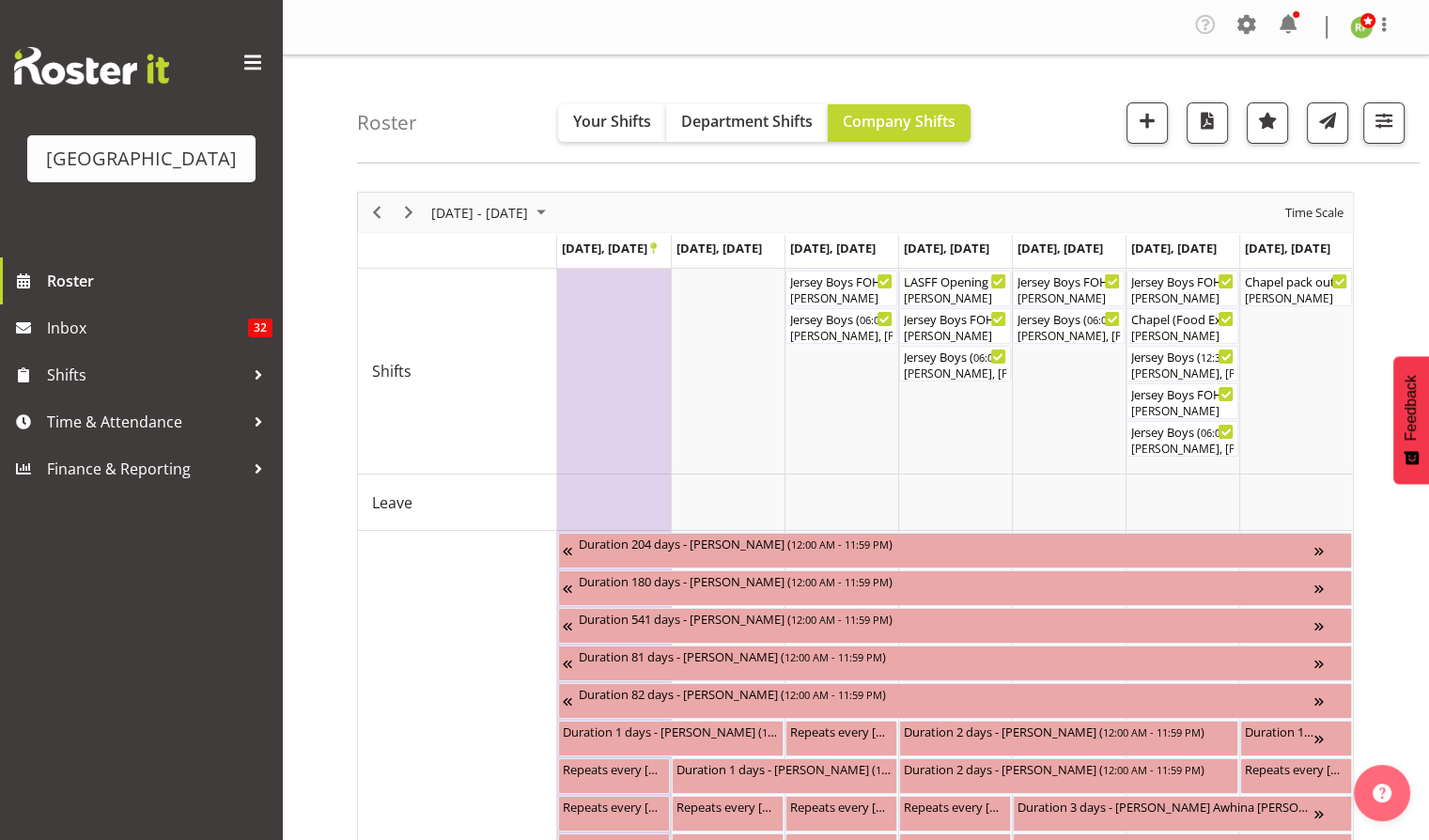
click at [1086, 126] on div "Roster Your Shifts Department Shifts Company Shifts All Locations [GEOGRAPHIC_D…" at bounding box center [888, 110] width 1062 height 108
click at [1069, 111] on div "Roster Your Shifts Department Shifts Company Shifts All Locations [GEOGRAPHIC_D…" at bounding box center [888, 110] width 1062 height 108
click at [1062, 130] on div "Roster Your Shifts Department Shifts Company Shifts All Locations [GEOGRAPHIC_D…" at bounding box center [888, 110] width 1062 height 108
click at [1198, 440] on div "[PERSON_NAME], [PERSON_NAME], [PERSON_NAME], [PERSON_NAME], [PERSON_NAME], [PER…" at bounding box center [1182, 447] width 105 height 17
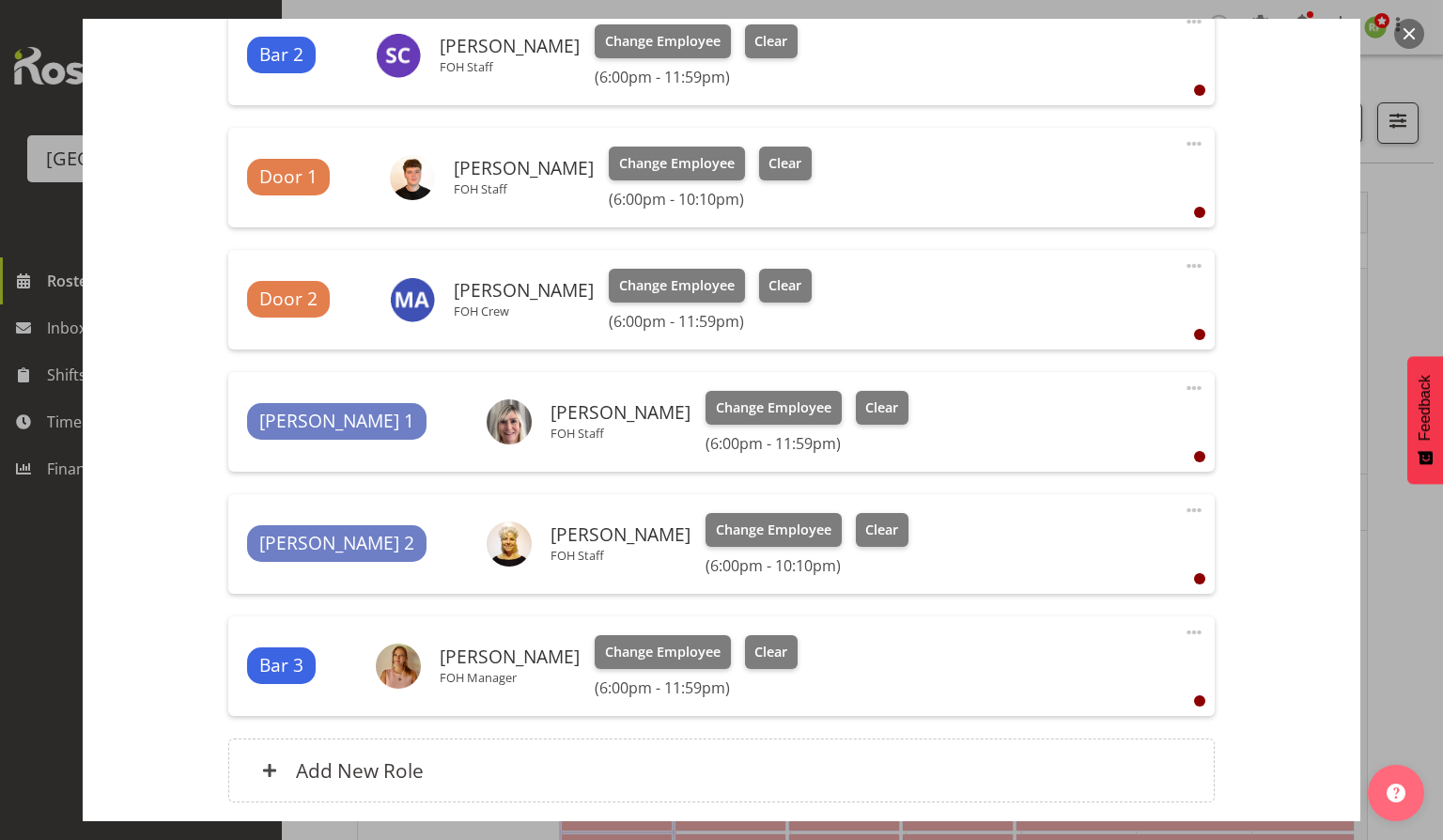
scroll to position [821, 0]
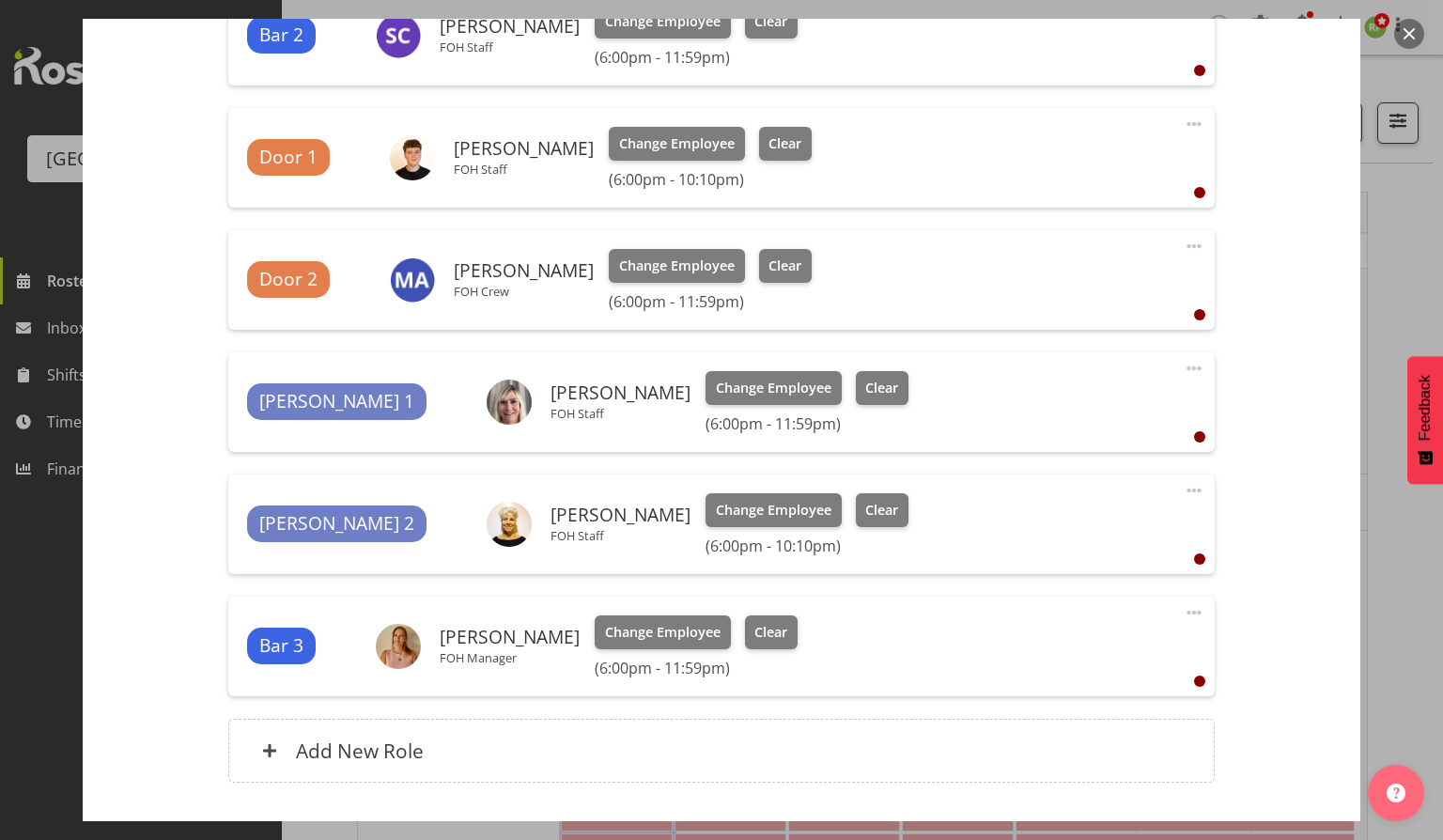
click at [1410, 33] on button "button" at bounding box center [1409, 33] width 30 height 30
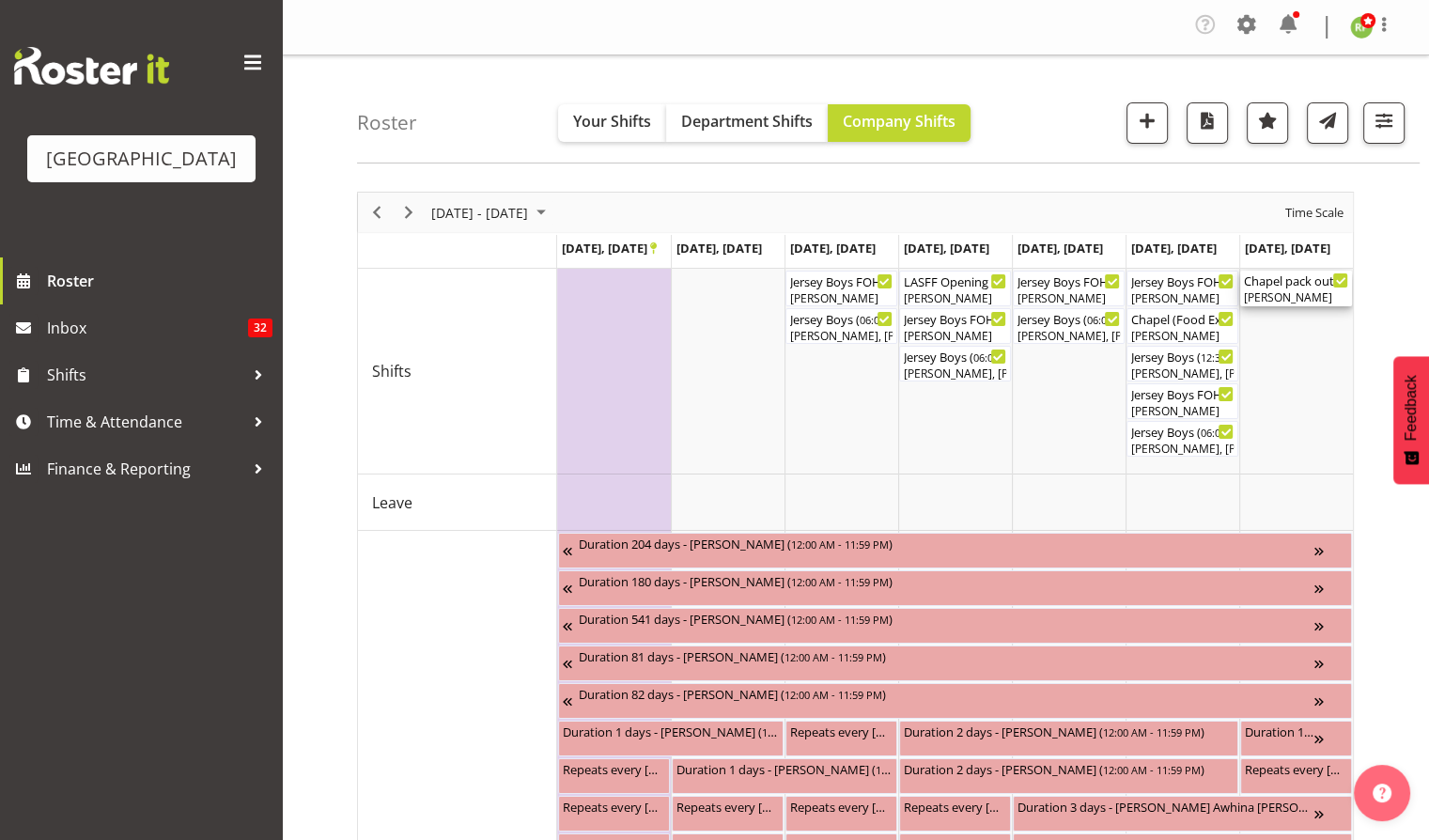
click at [1293, 287] on div "Chapel pack out ( 09:00 AM - 11:00 AM ) [PERSON_NAME]" at bounding box center [1296, 288] width 105 height 35
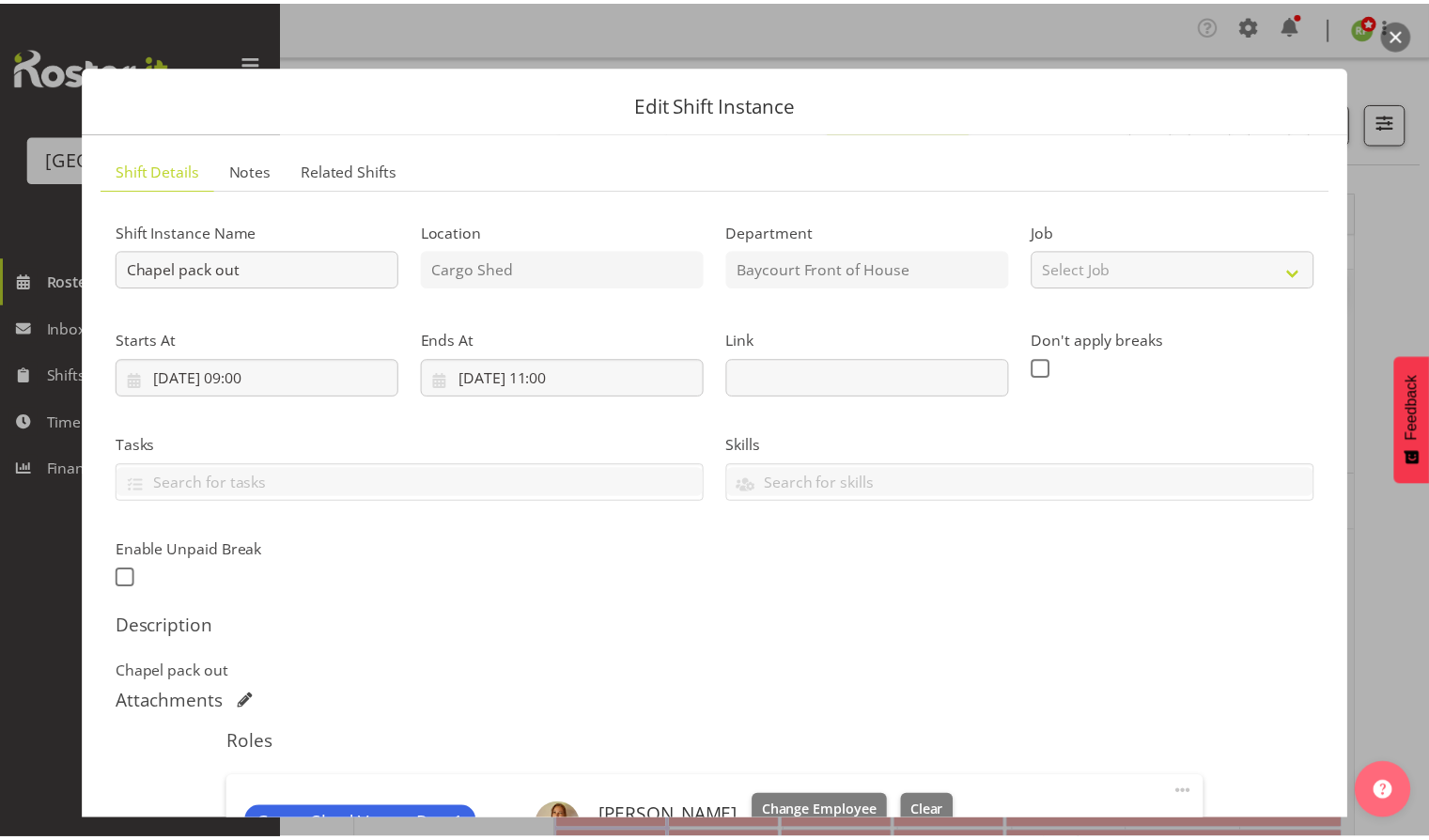
scroll to position [308, 0]
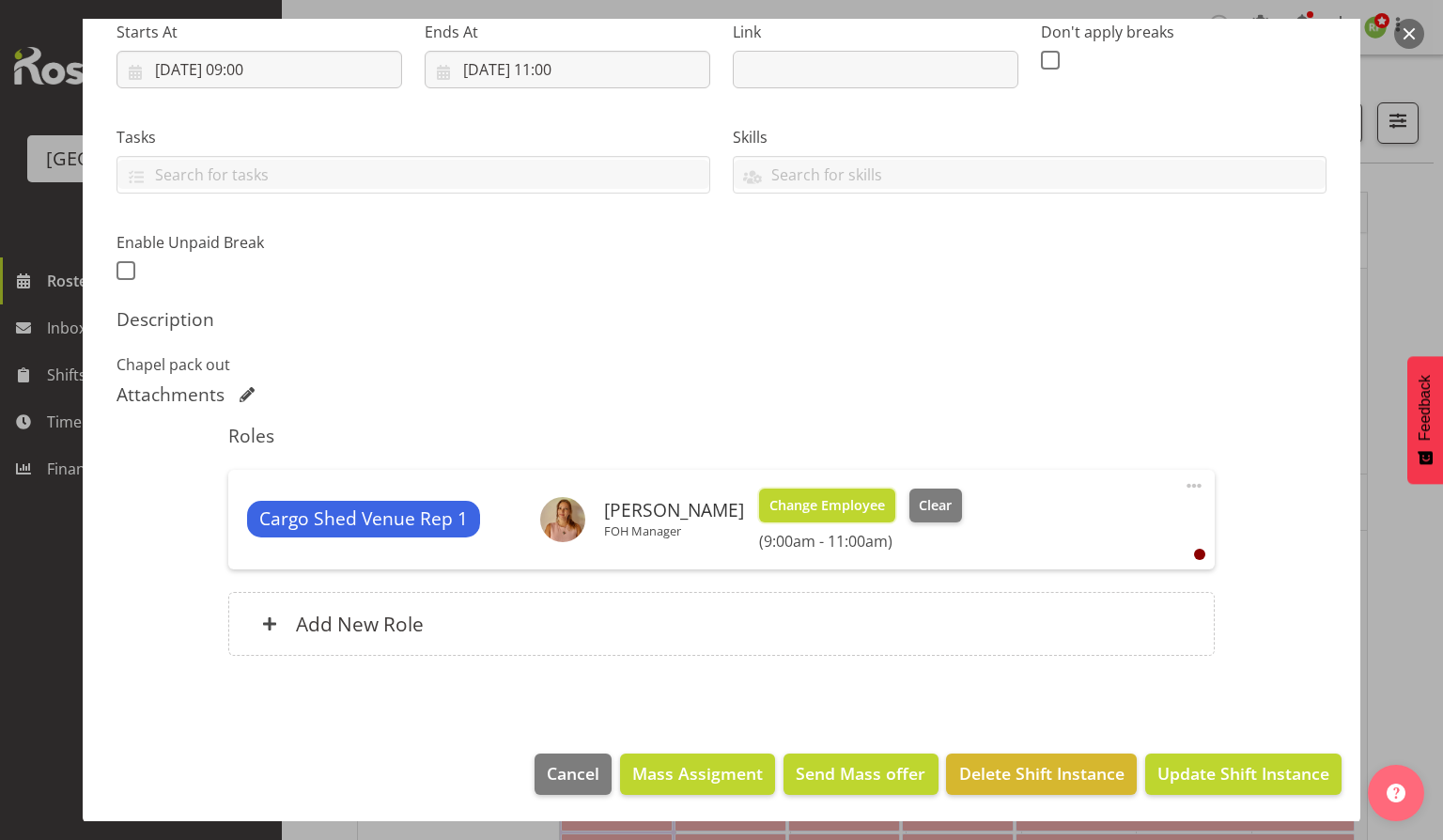
click at [822, 517] on button "Change Employee" at bounding box center [827, 505] width 136 height 34
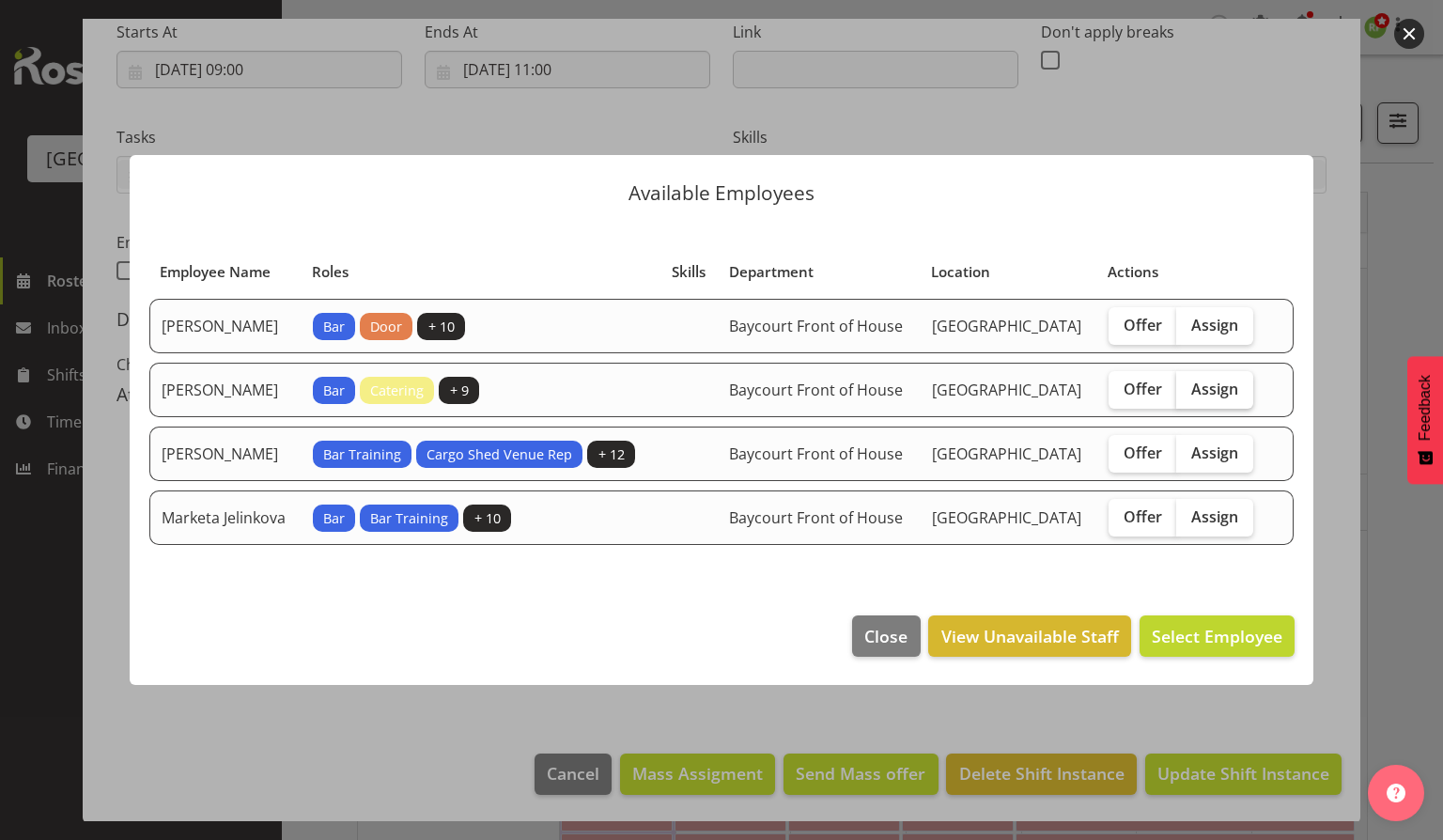
click at [1225, 380] on span "Assign" at bounding box center [1215, 388] width 47 height 19
click at [1189, 382] on input "Assign" at bounding box center [1182, 388] width 12 height 12
checkbox input "true"
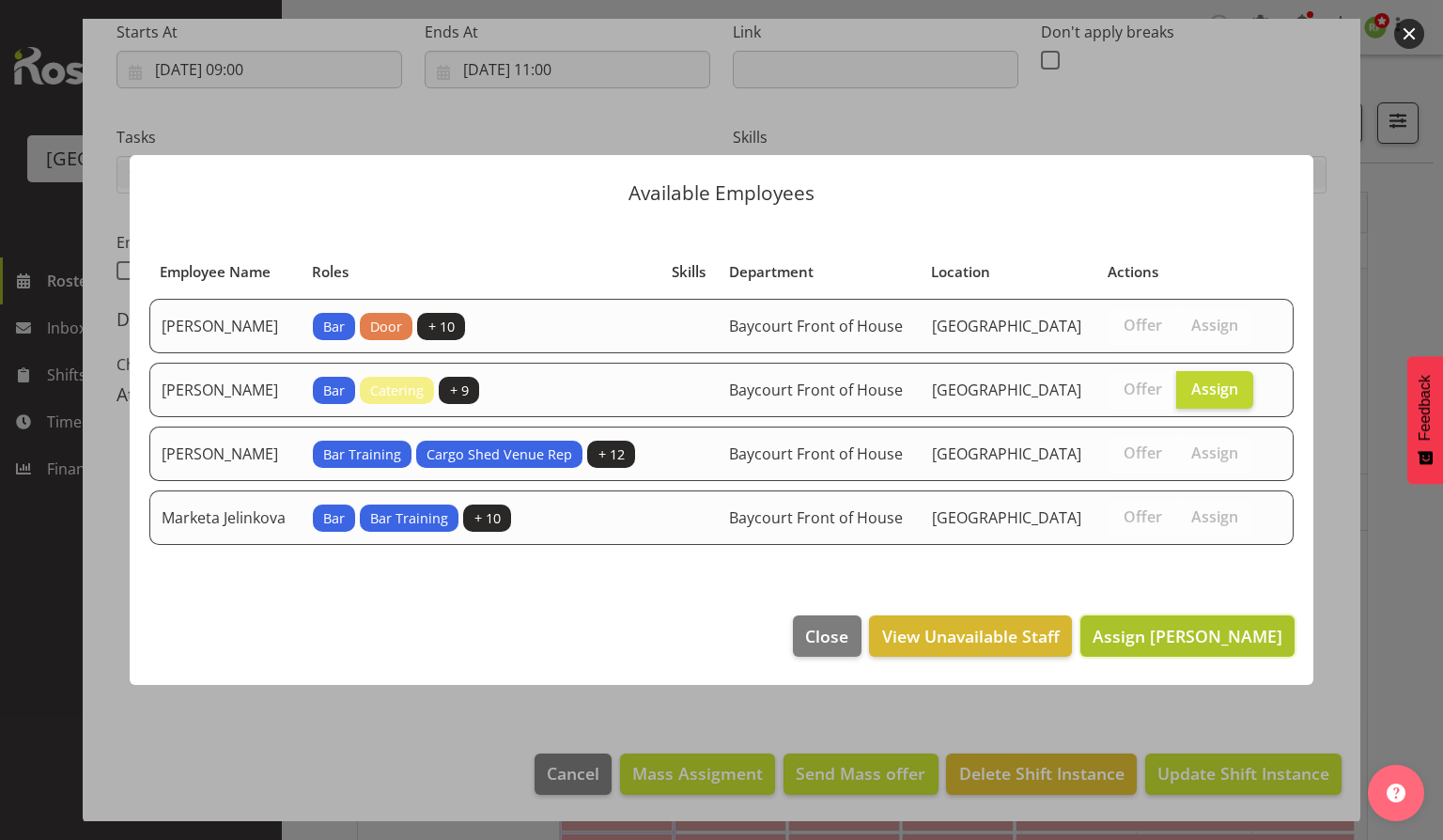
click at [1211, 647] on span "Assign [PERSON_NAME]" at bounding box center [1188, 636] width 190 height 22
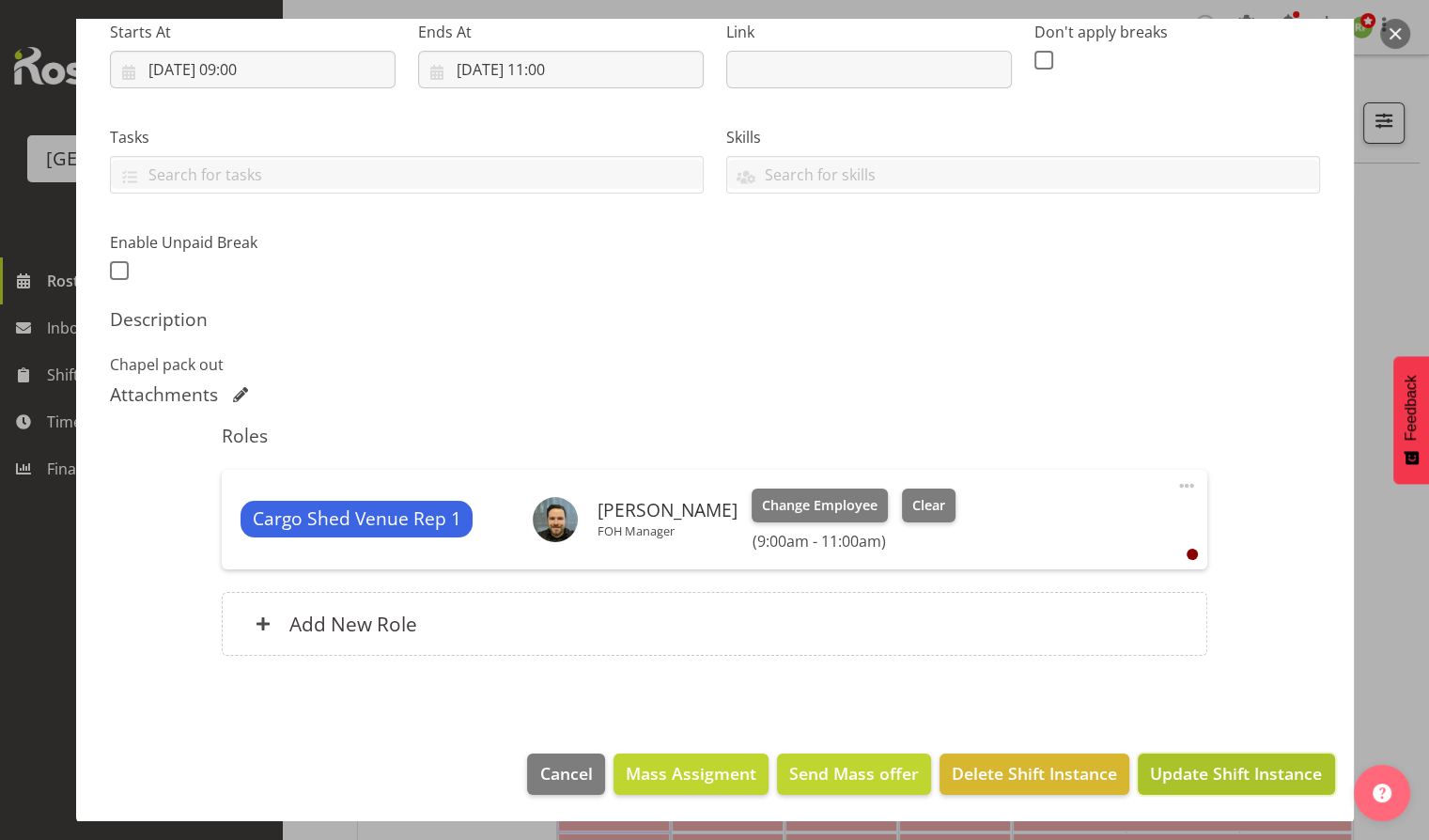
click at [1247, 753] on button "Update Shift Instance" at bounding box center [1235, 774] width 197 height 41
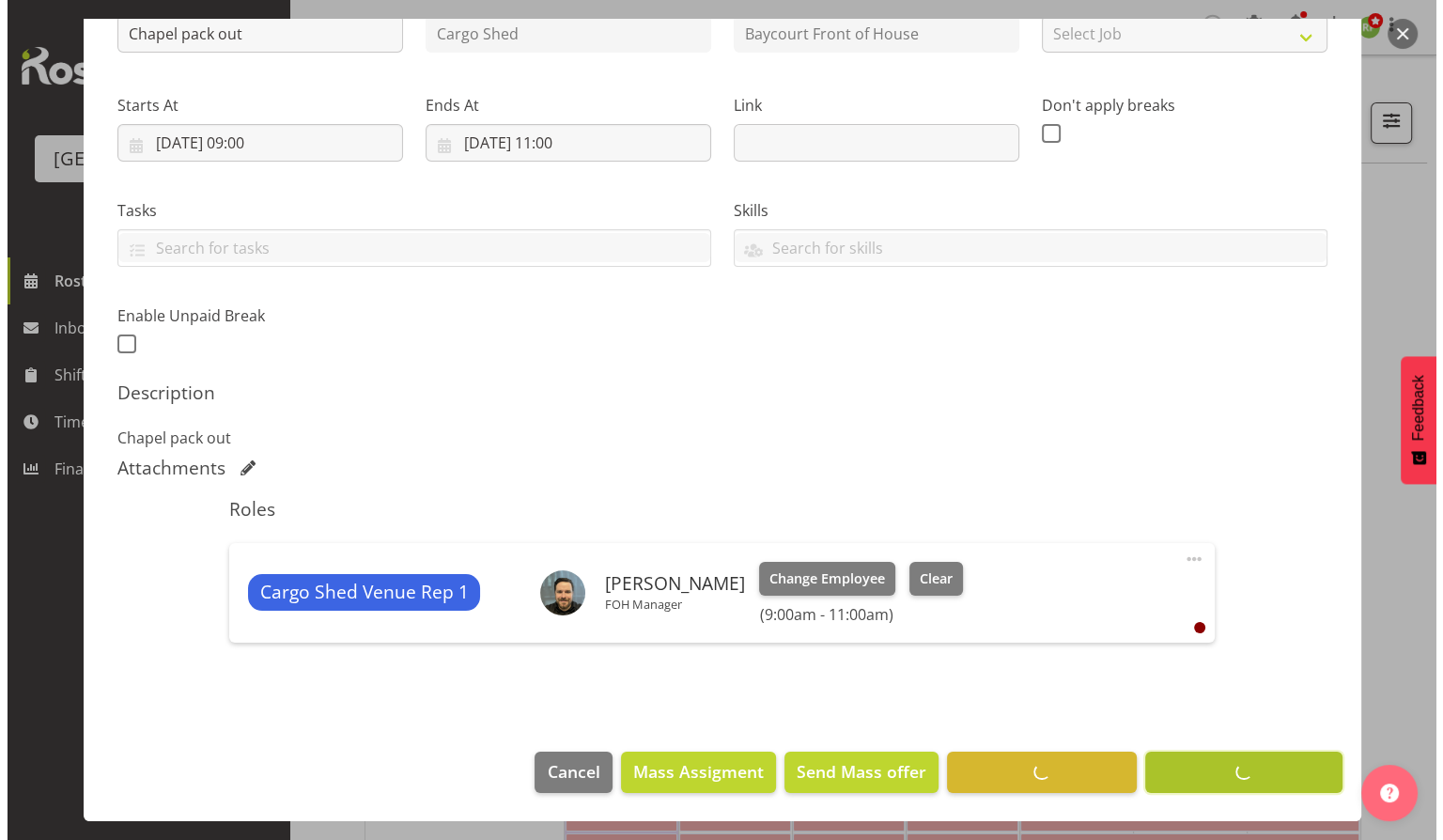
scroll to position [233, 0]
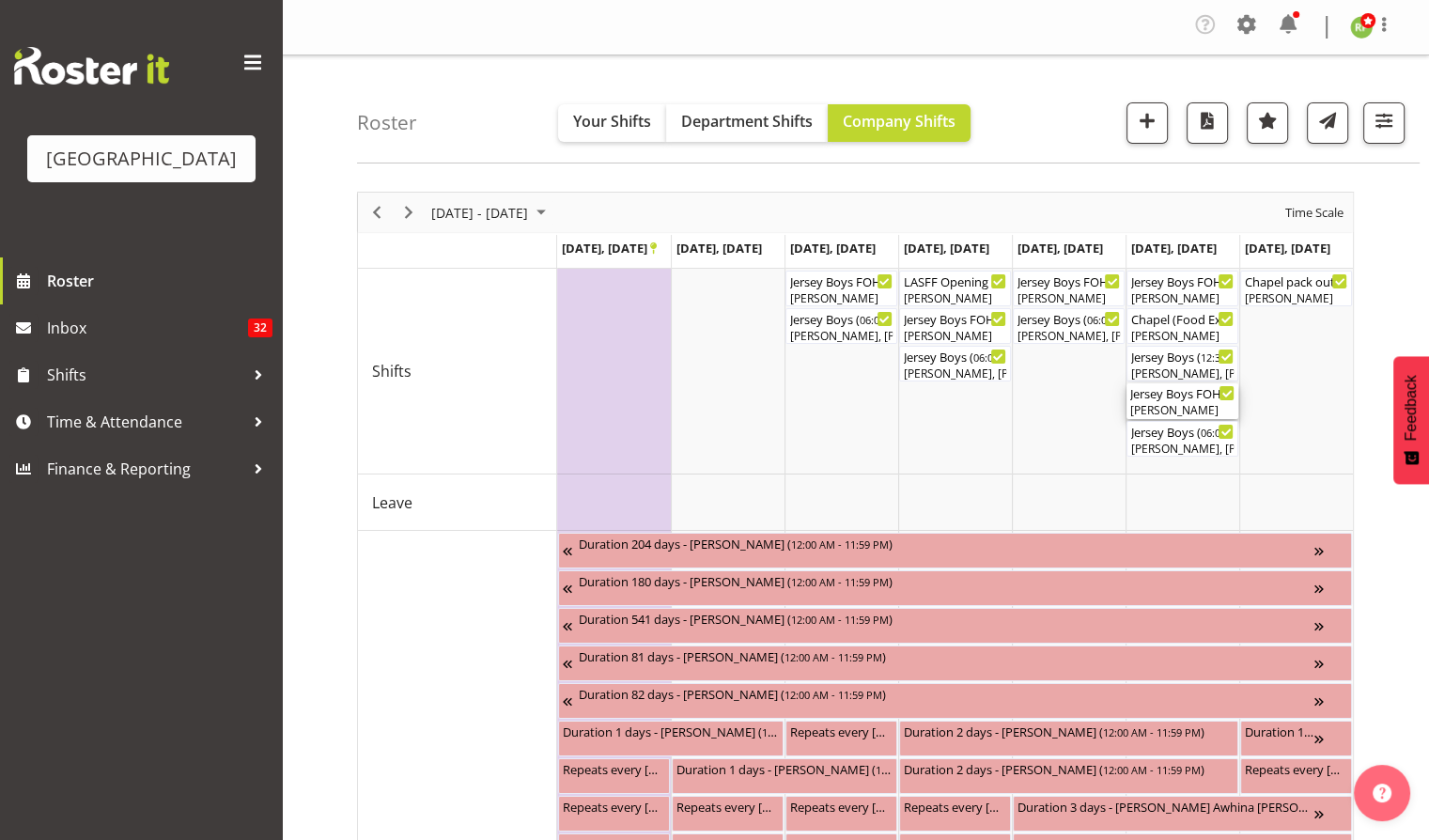
click at [1155, 411] on div "[PERSON_NAME]" at bounding box center [1182, 410] width 105 height 17
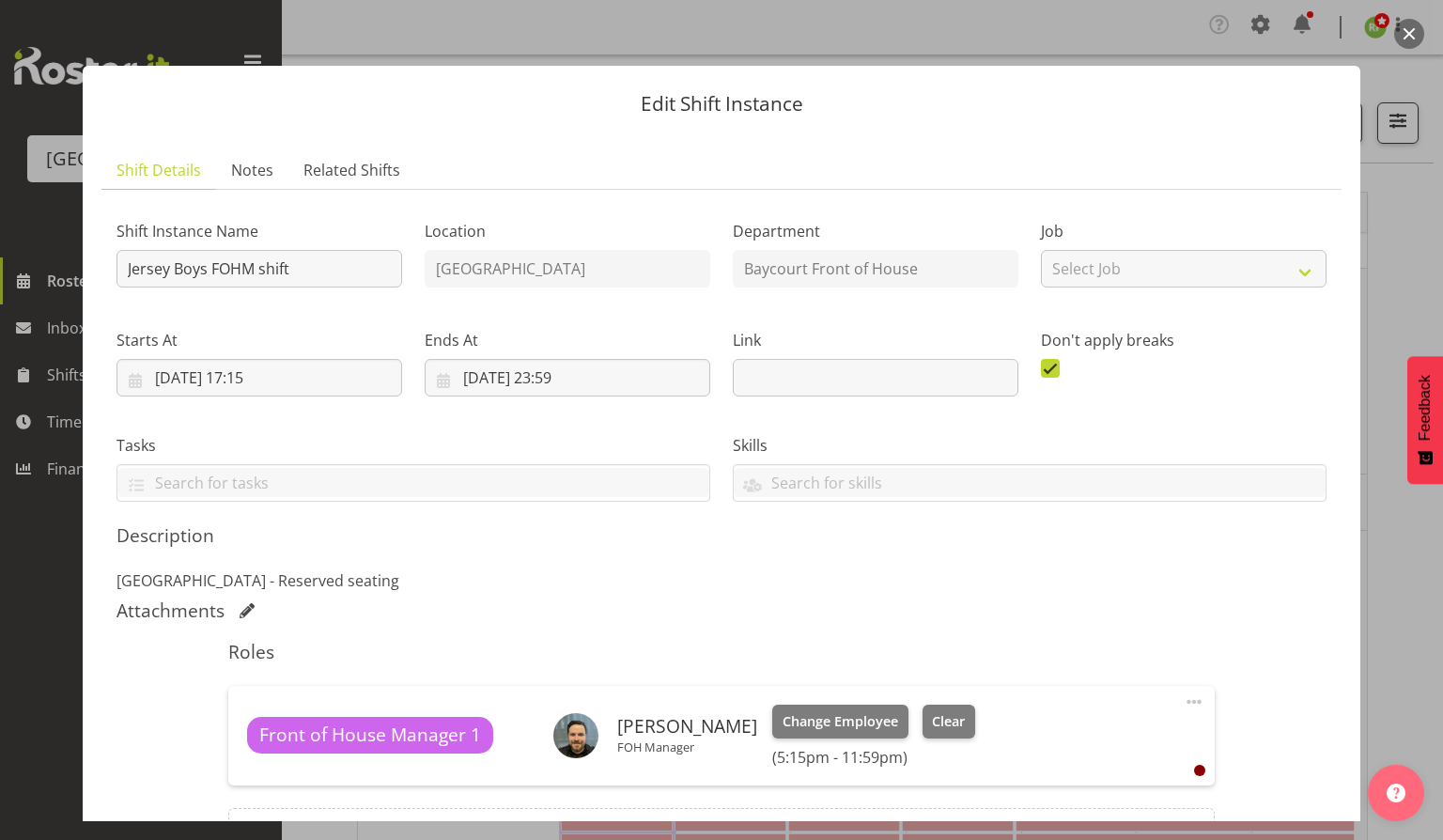
click at [1407, 36] on button "button" at bounding box center [1409, 33] width 30 height 30
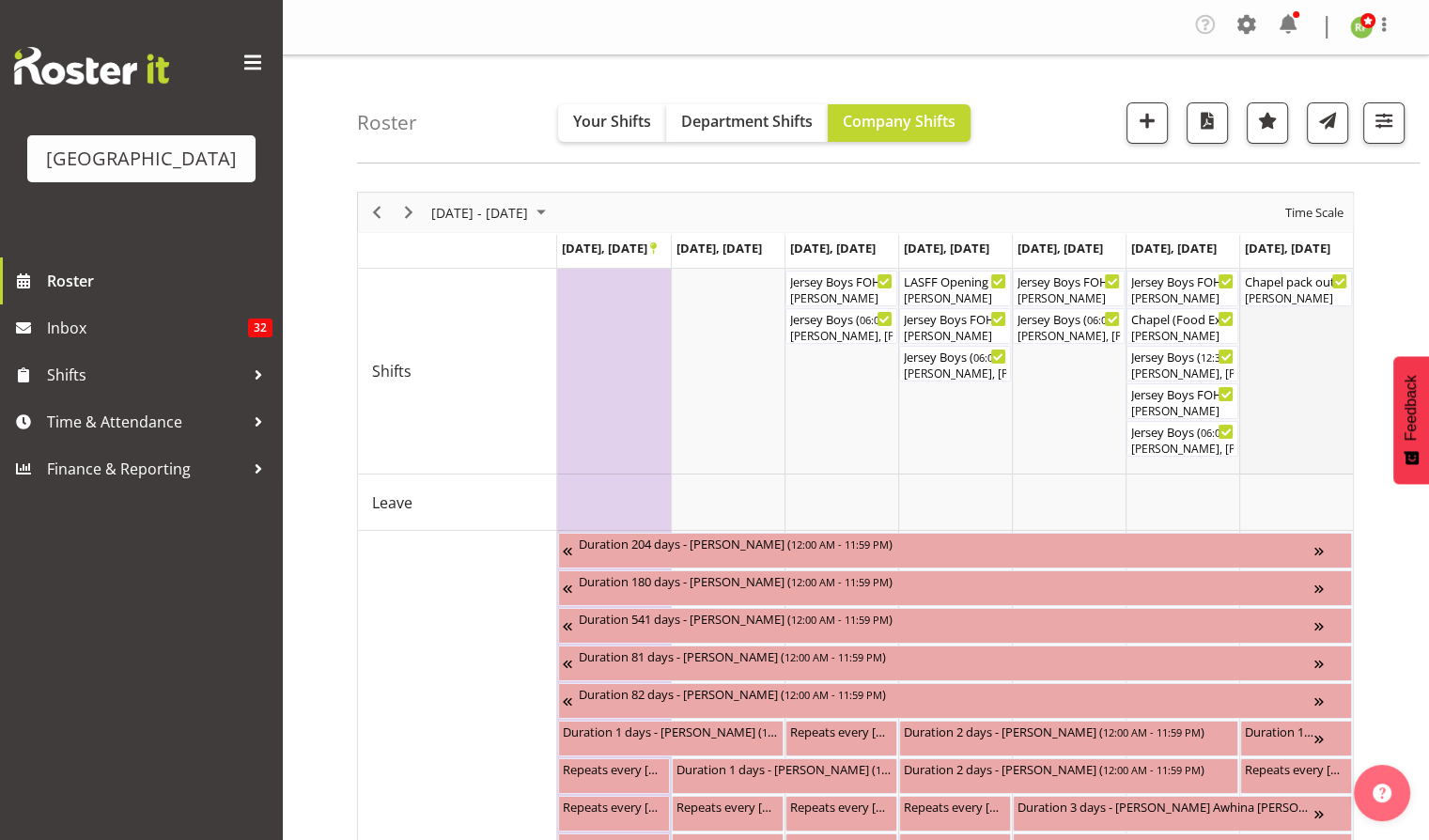
click at [1329, 308] on td "Timeline Week of September 23, 2025" at bounding box center [1296, 372] width 113 height 205
click at [1320, 303] on div "[PERSON_NAME]" at bounding box center [1296, 297] width 105 height 17
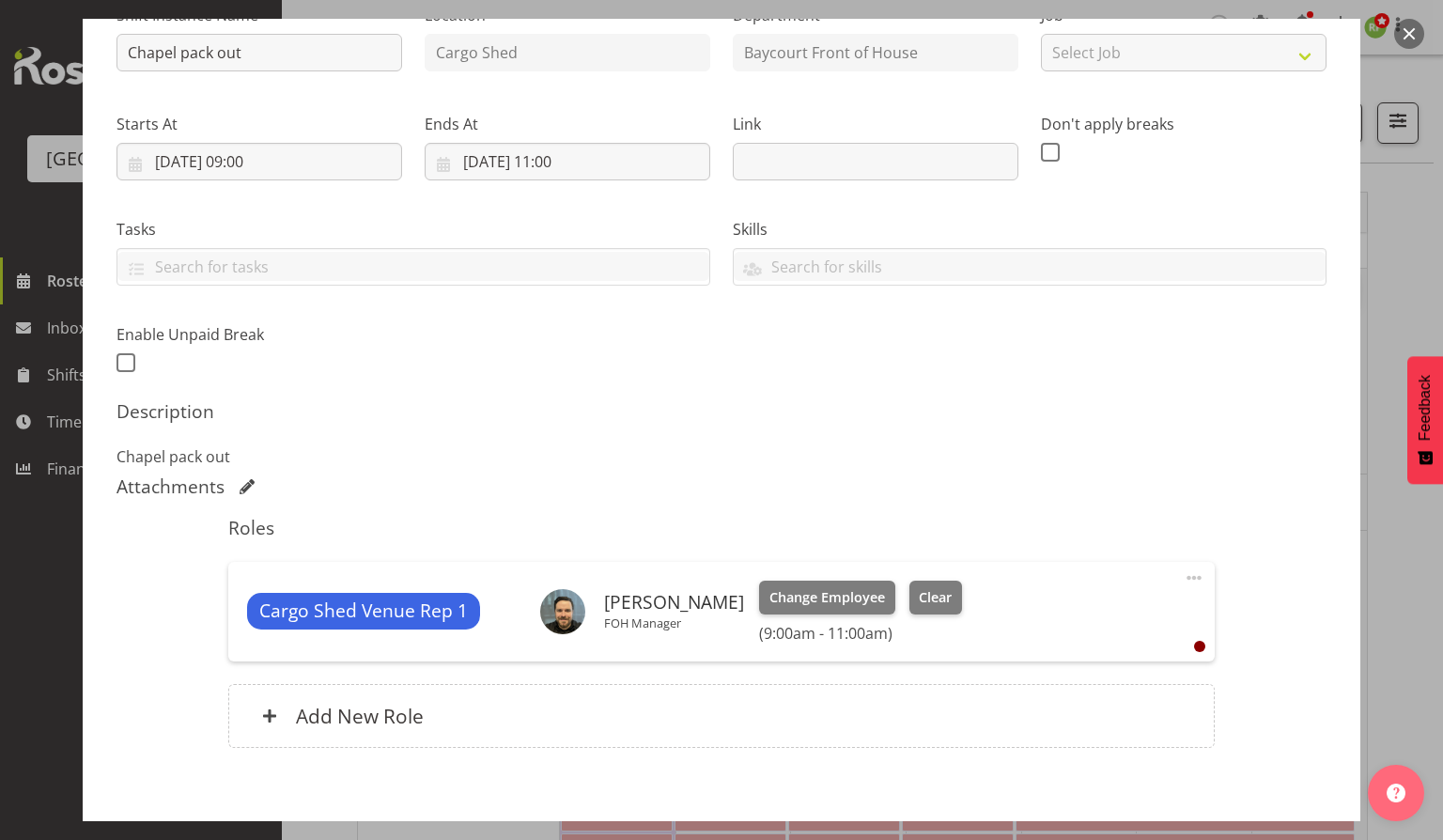
scroll to position [308, 0]
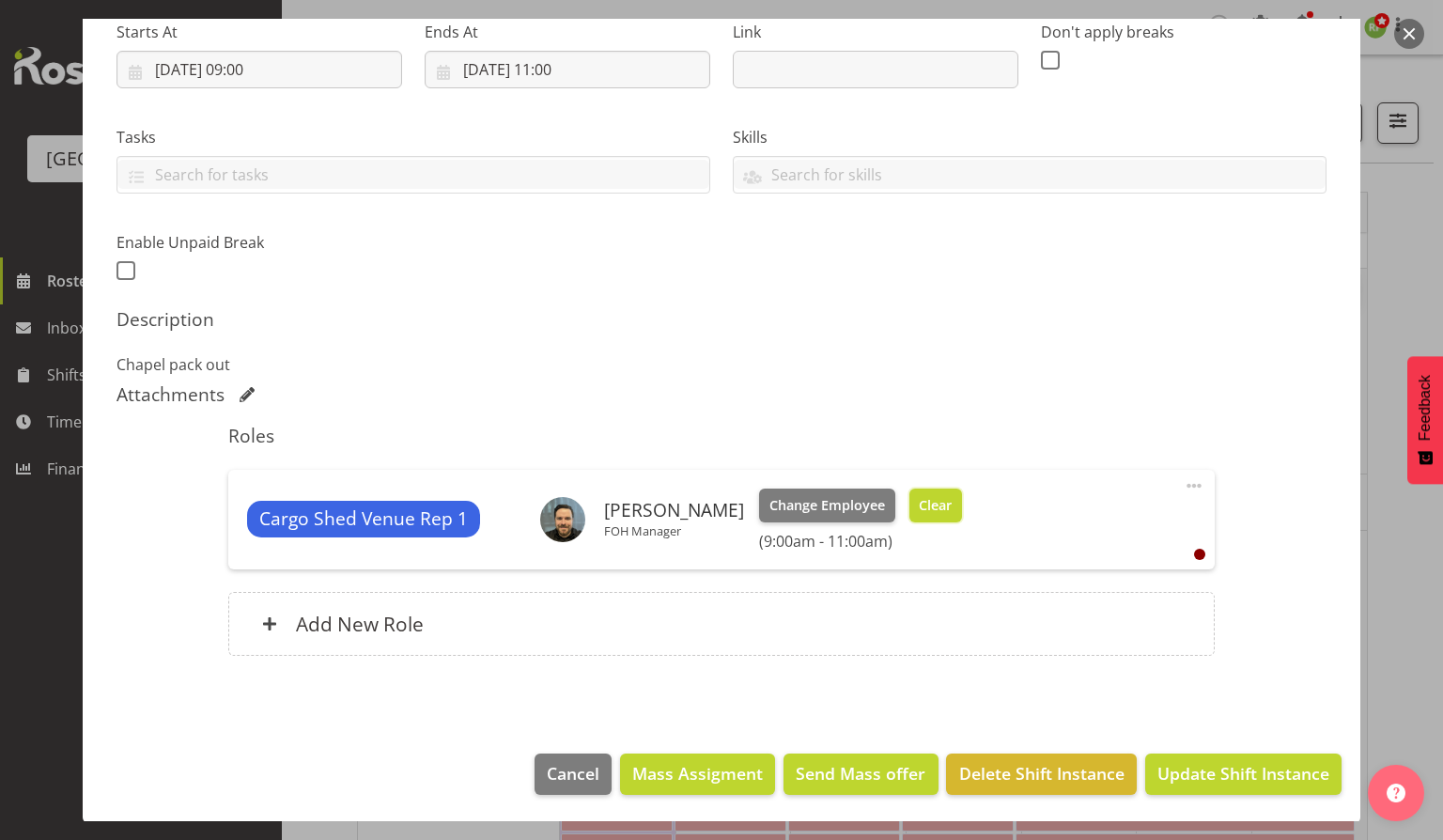
click at [952, 509] on span "Clear" at bounding box center [935, 505] width 33 height 21
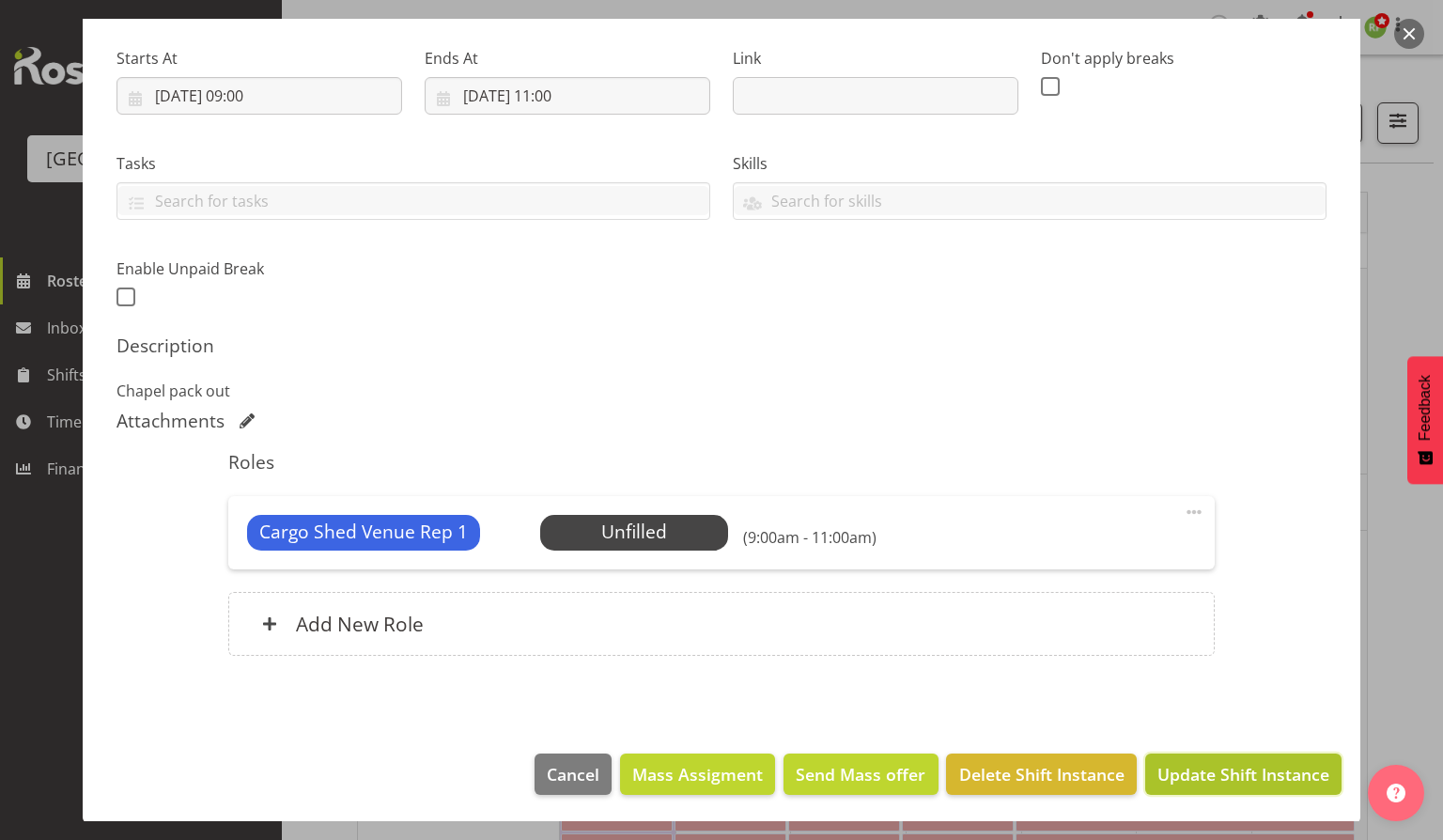
click at [1233, 774] on span "Update Shift Instance" at bounding box center [1243, 774] width 172 height 24
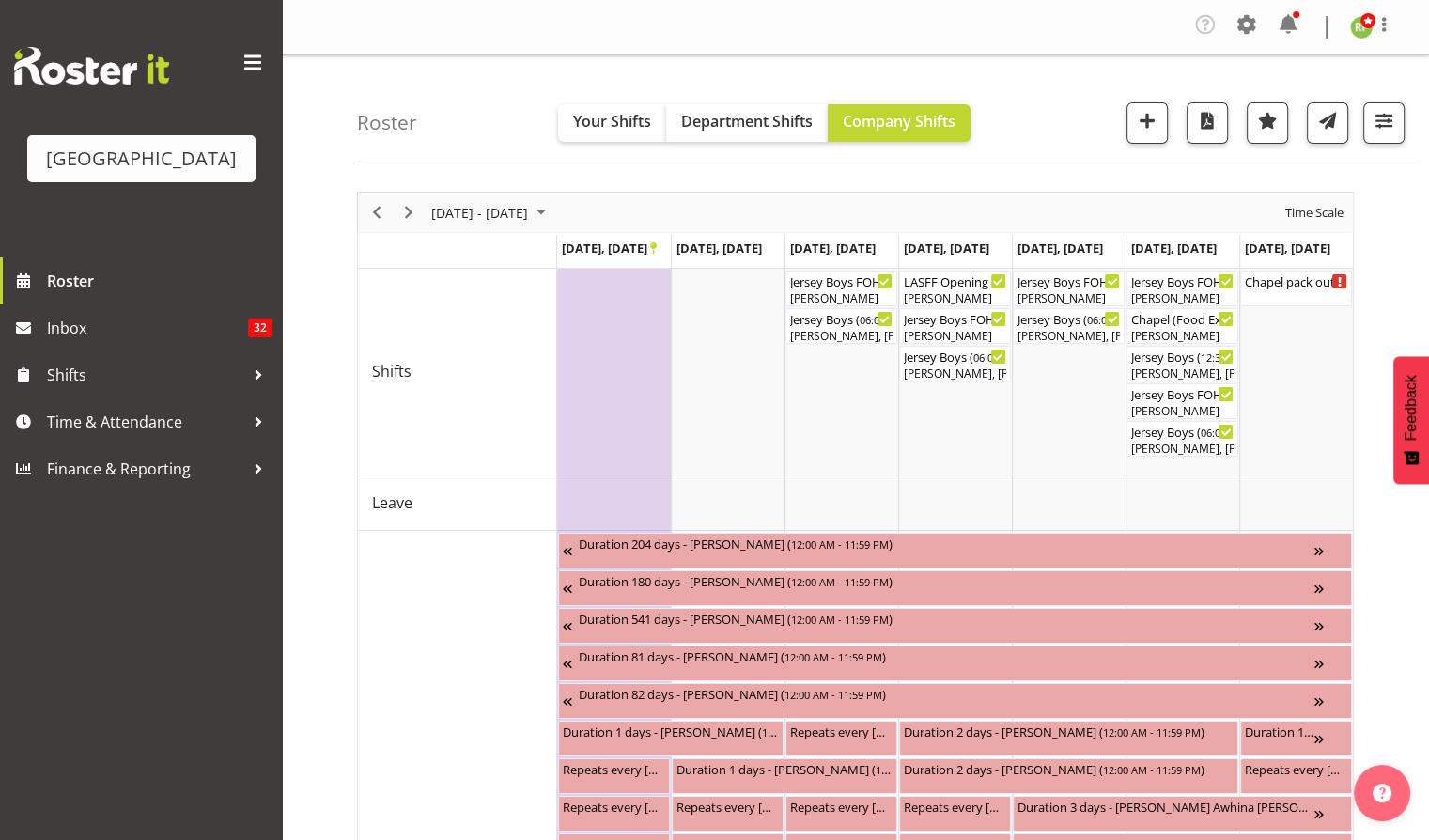
scroll to position [734, 0]
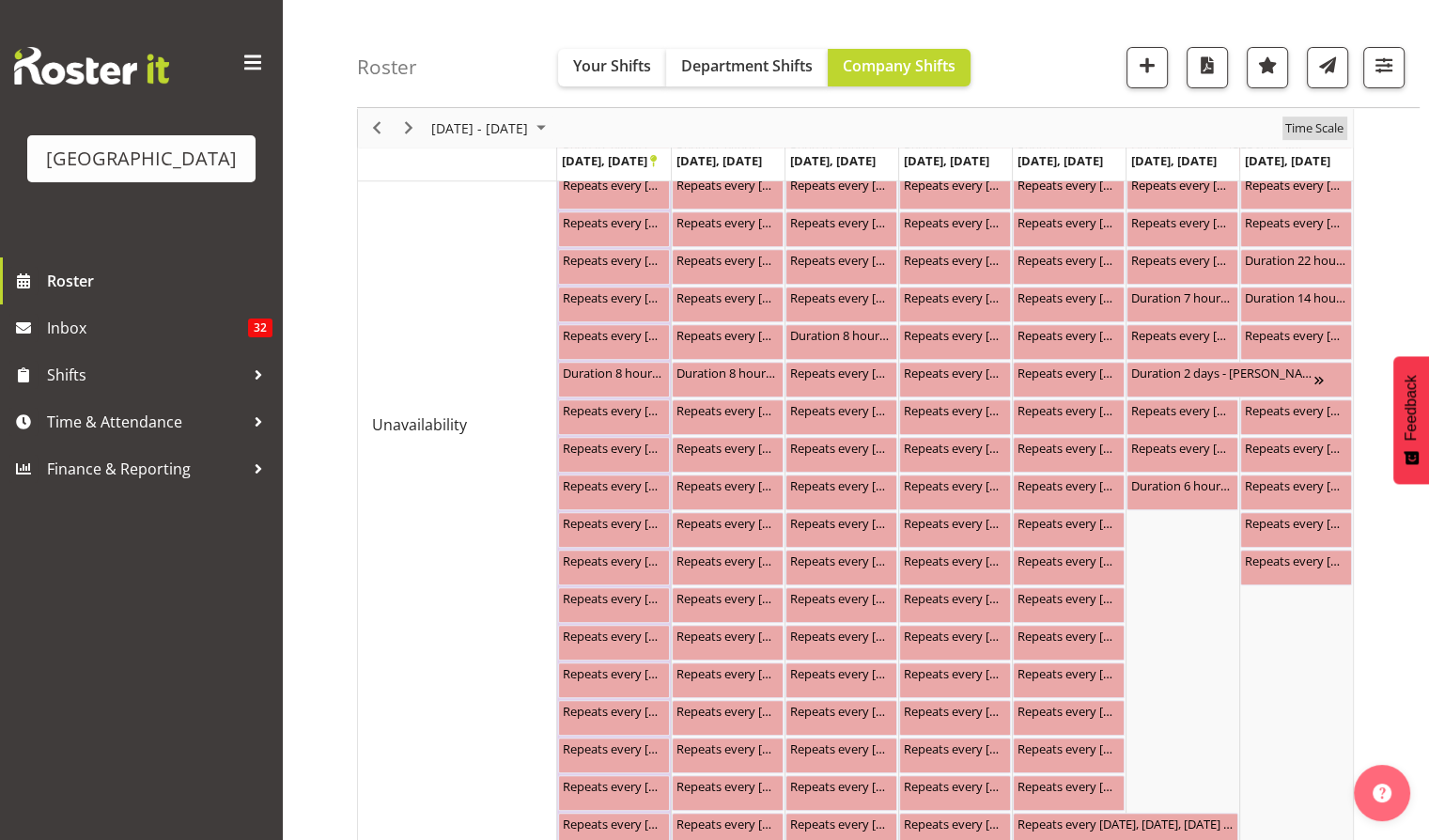
click at [1316, 131] on span "Time Scale" at bounding box center [1314, 128] width 62 height 23
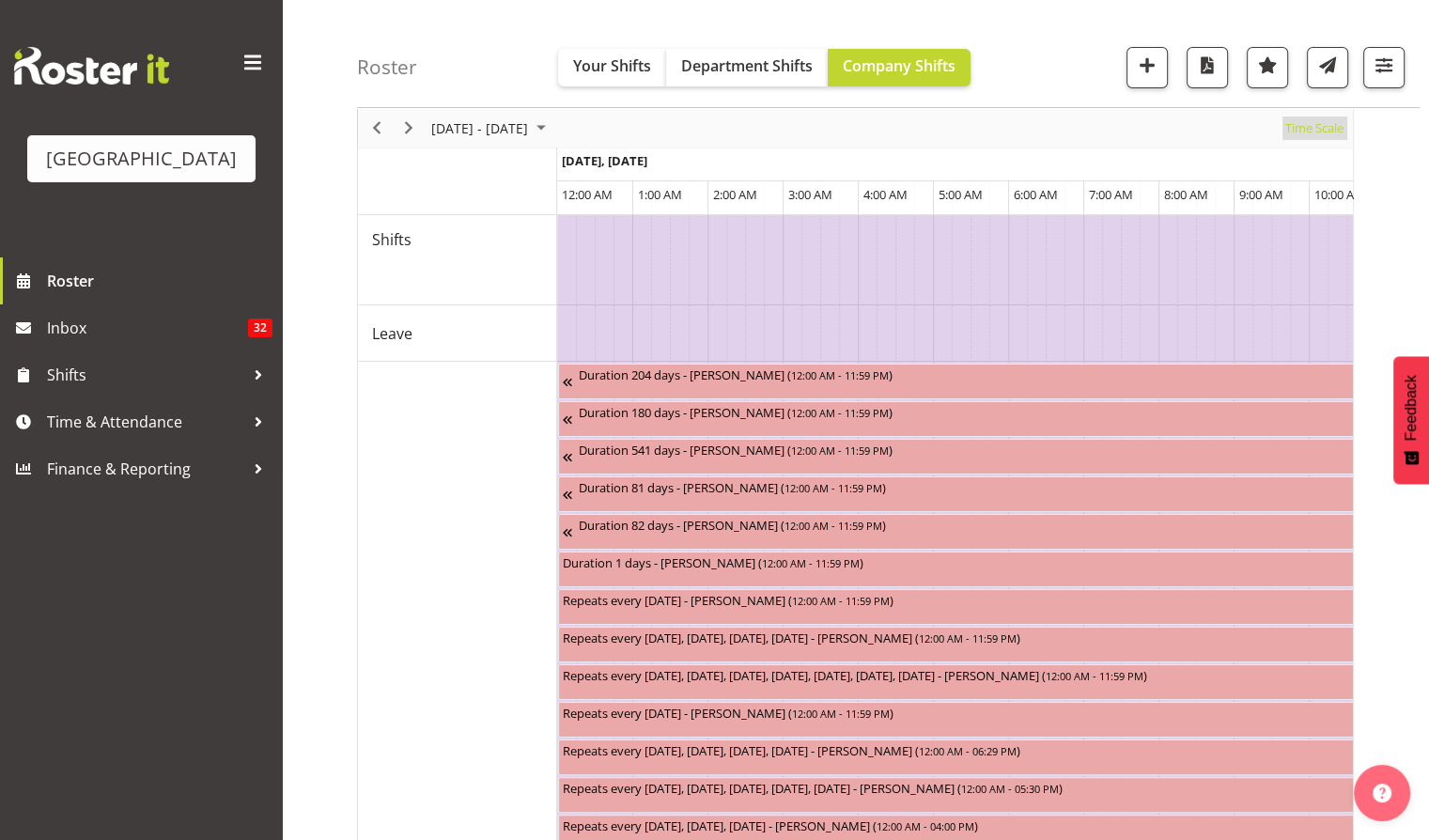
scroll to position [0, 0]
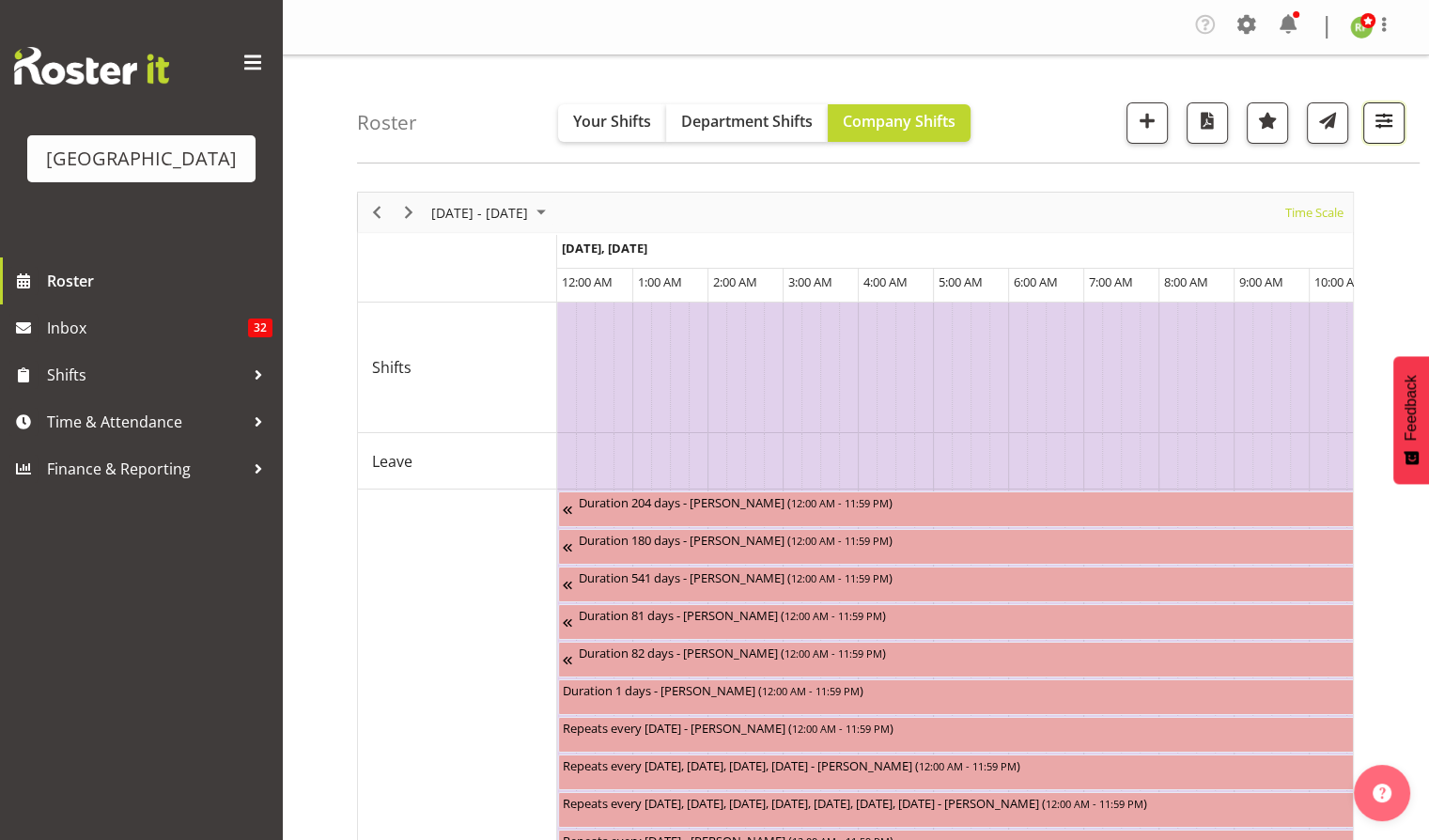
click at [1393, 116] on span "button" at bounding box center [1383, 119] width 24 height 24
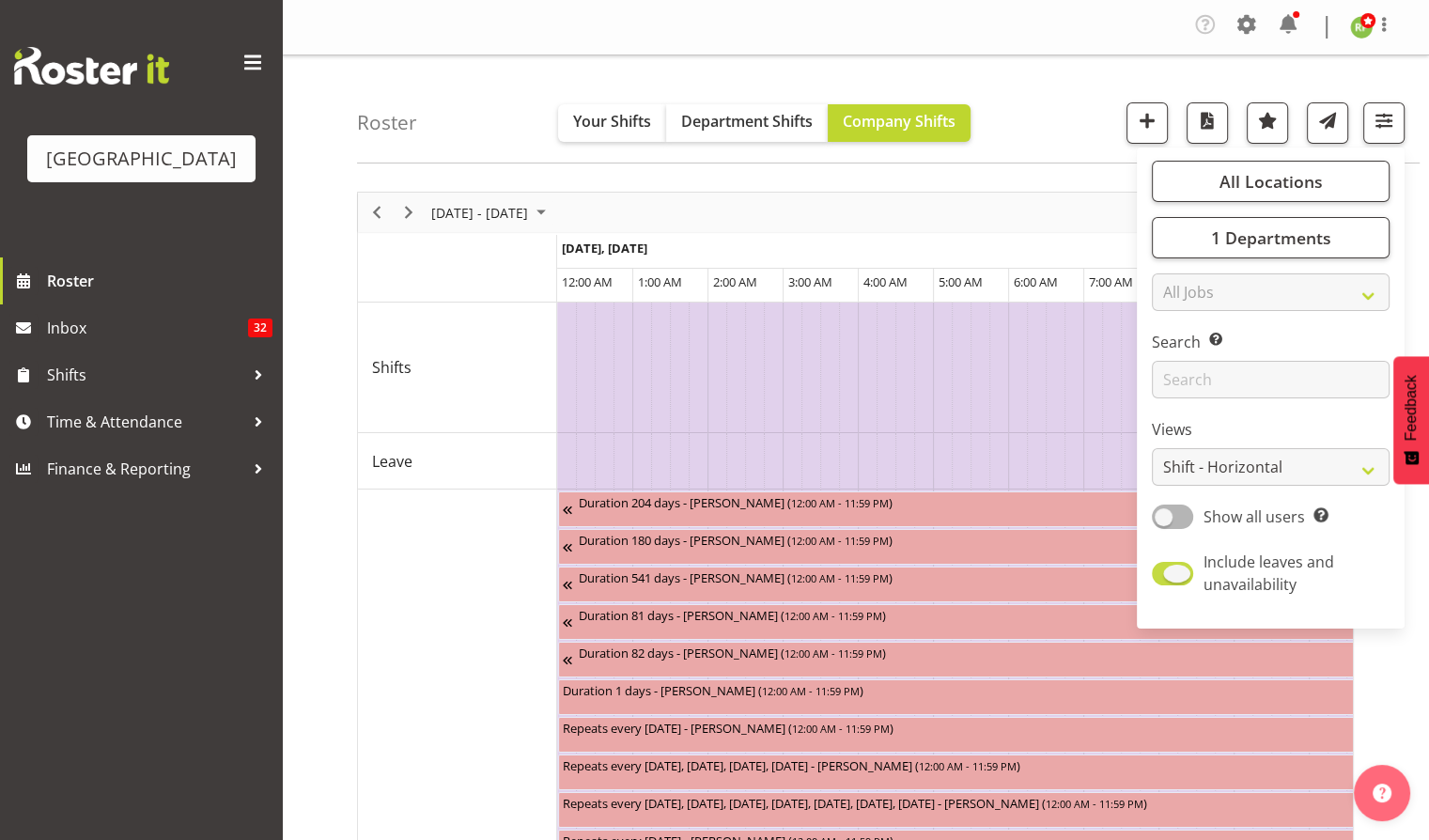
click at [1178, 564] on span at bounding box center [1172, 573] width 41 height 23
click at [1164, 567] on input "Include leaves and unavailability" at bounding box center [1157, 573] width 12 height 12
checkbox input "false"
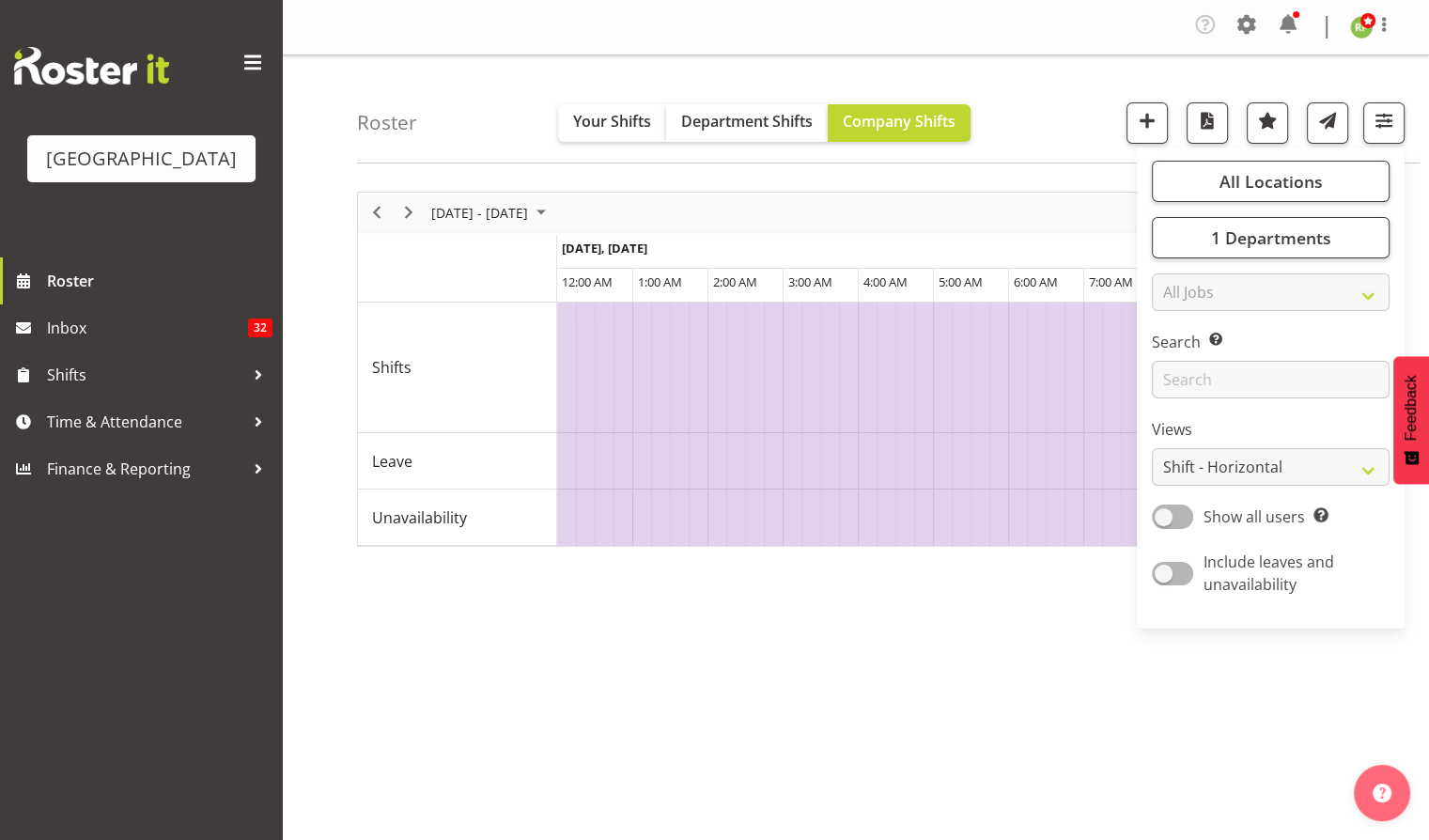
click at [1087, 116] on div "Roster Your Shifts Department Shifts Company Shifts All Locations [GEOGRAPHIC_D…" at bounding box center [888, 110] width 1062 height 108
